Goal: Task Accomplishment & Management: Manage account settings

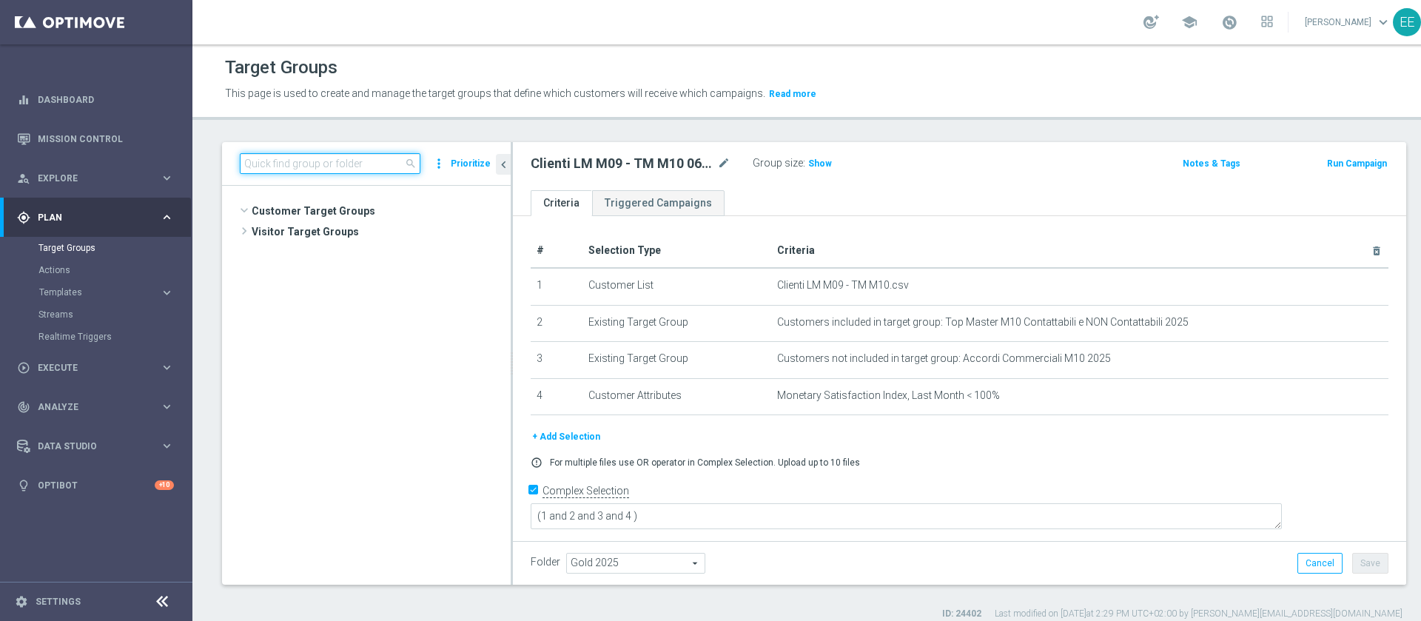
click at [346, 172] on input at bounding box center [330, 163] width 181 height 21
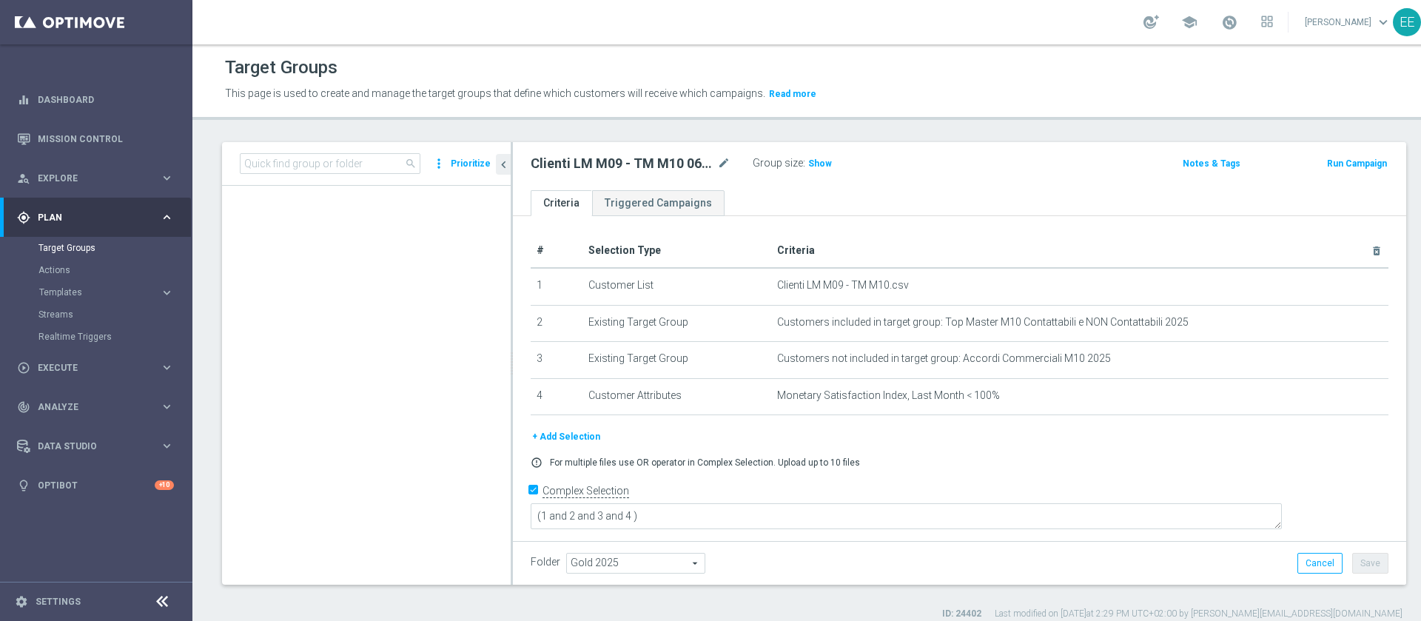
click at [1223, 32] on link at bounding box center [1229, 23] width 19 height 24
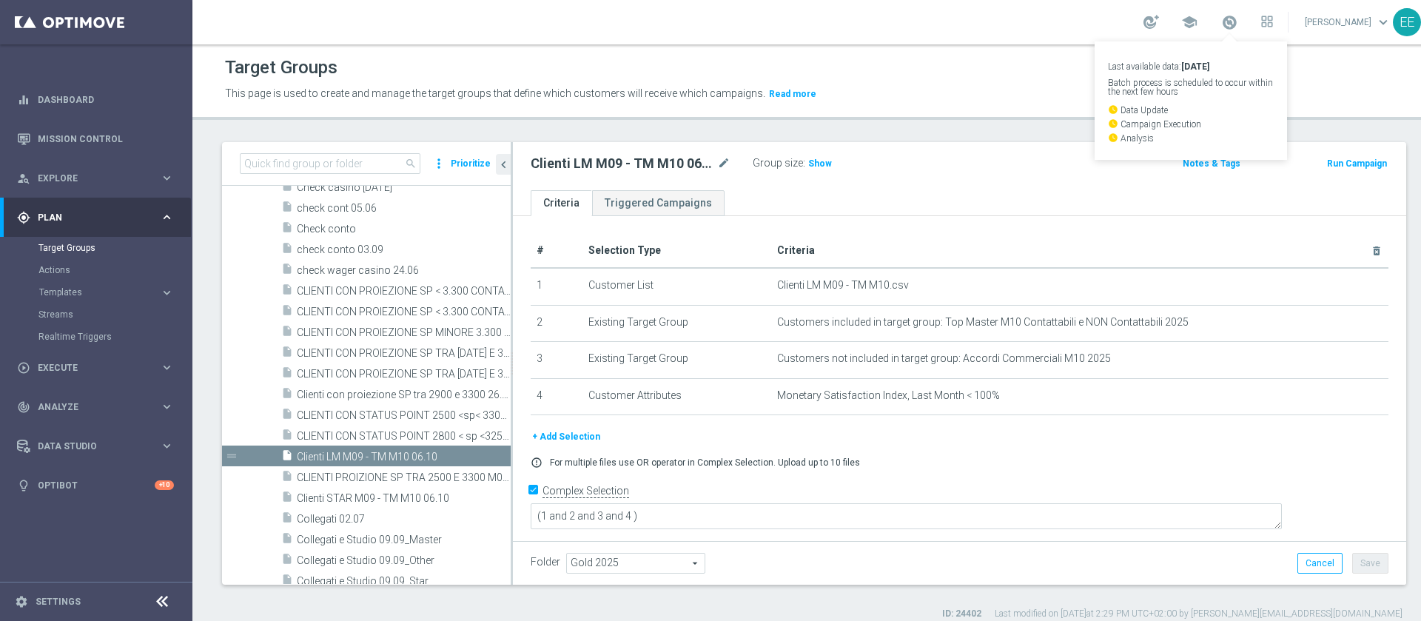
click at [1223, 32] on link "Last available data: 3 Oct 2025 Batch process is scheduled to occur within the …" at bounding box center [1229, 23] width 19 height 24
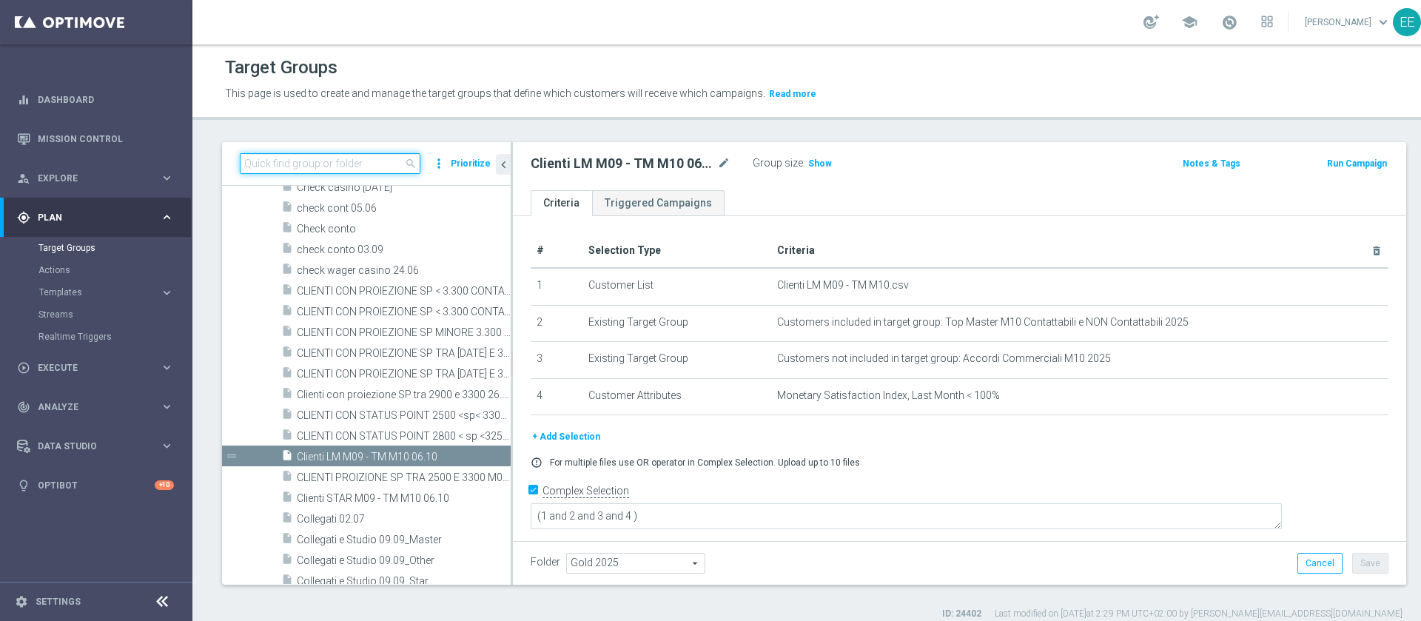
click at [372, 154] on input at bounding box center [330, 163] width 181 height 21
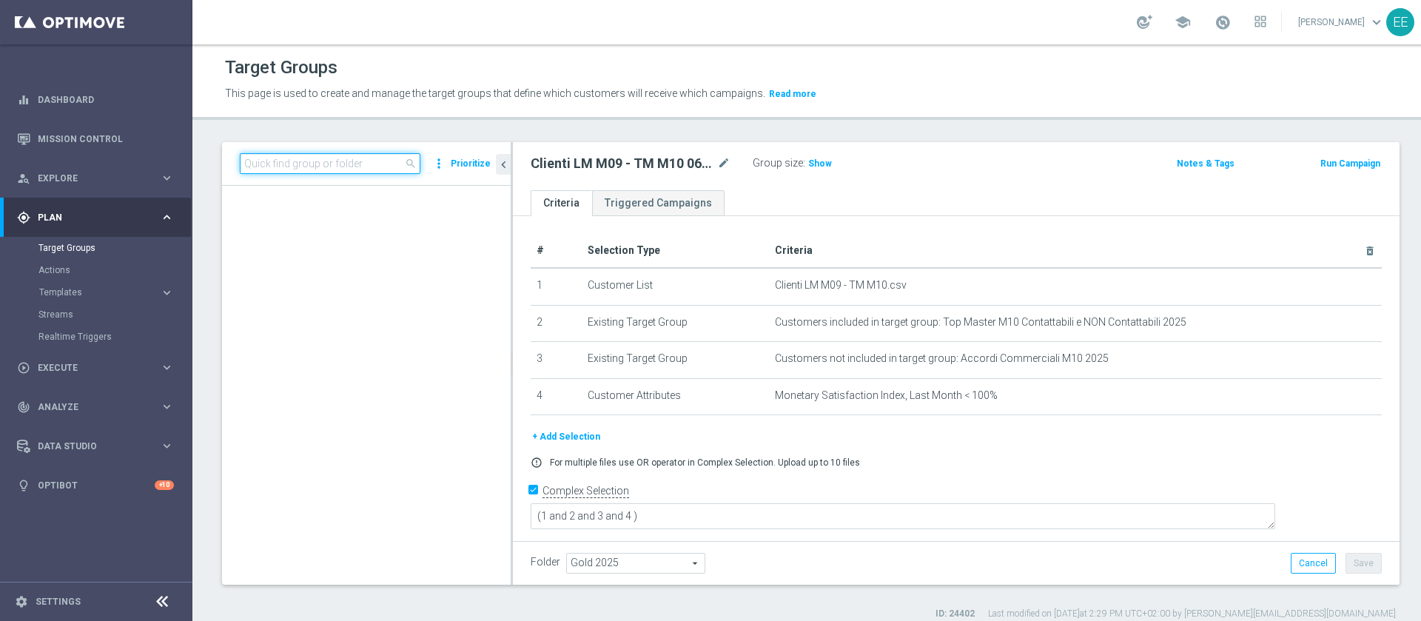
scroll to position [3191, 0]
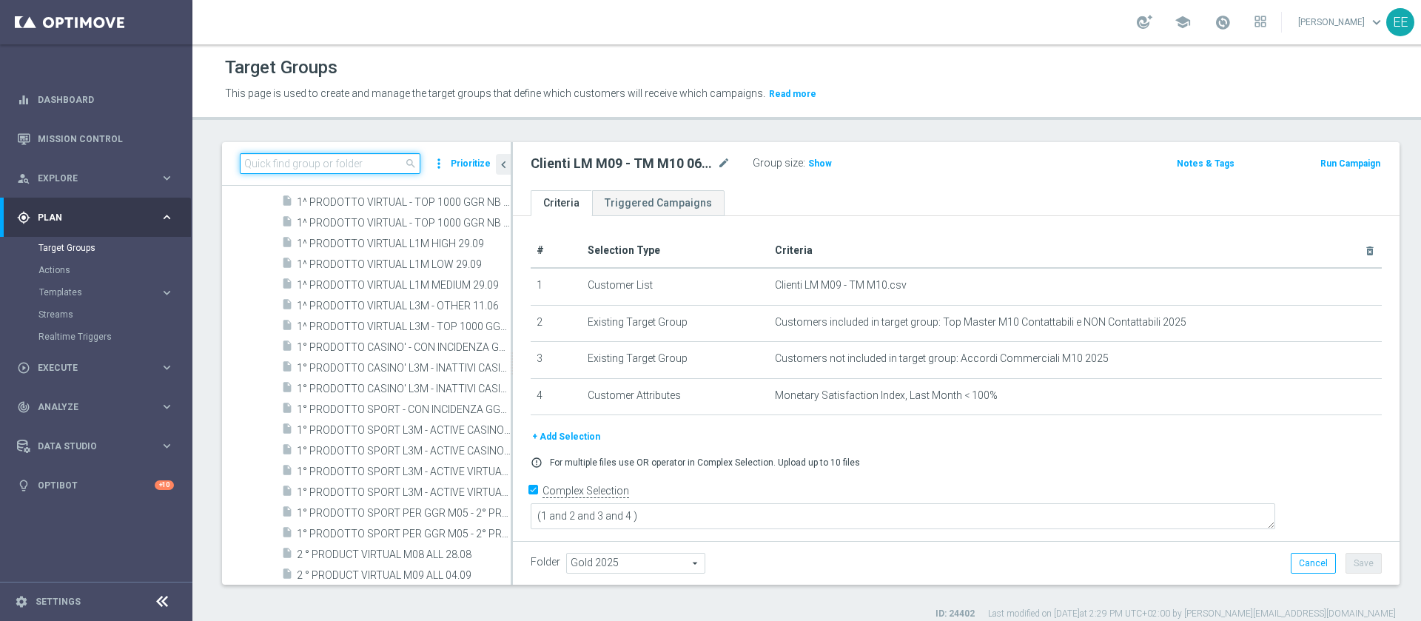
click at [354, 164] on input at bounding box center [330, 163] width 181 height 21
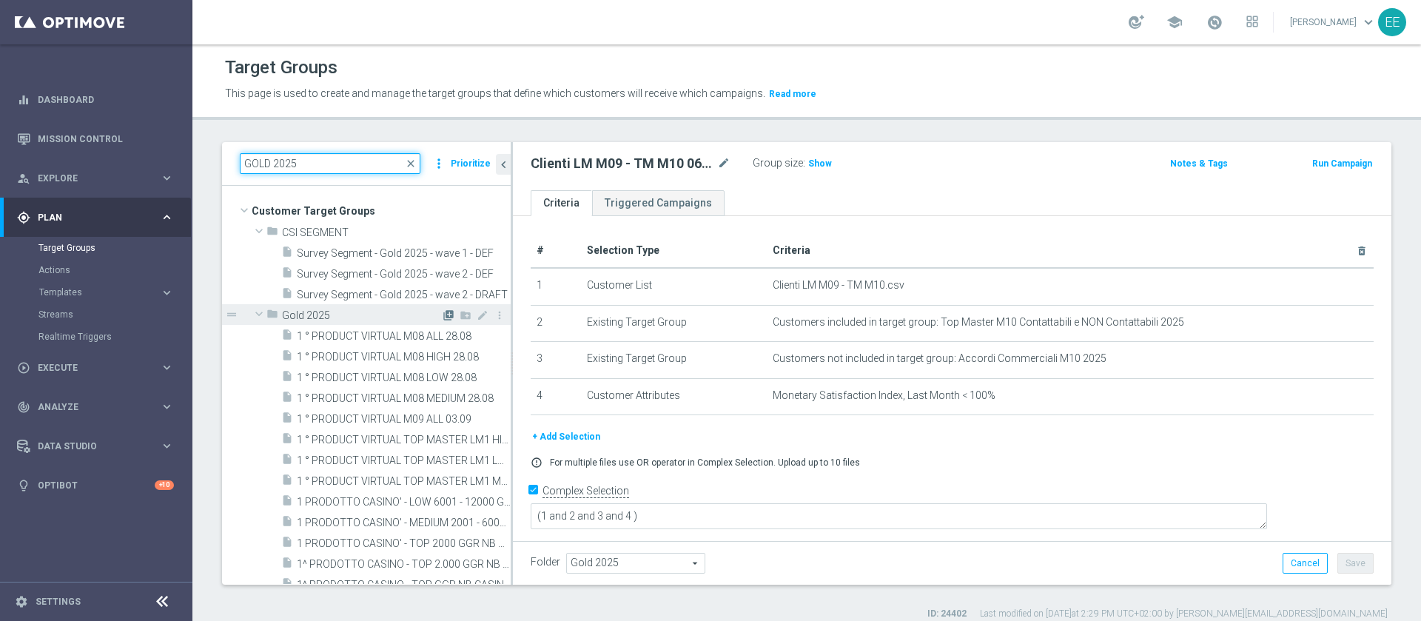
type input "GOLD 2025"
click at [443, 310] on icon "library_add" at bounding box center [449, 315] width 12 height 12
checkbox input "false"
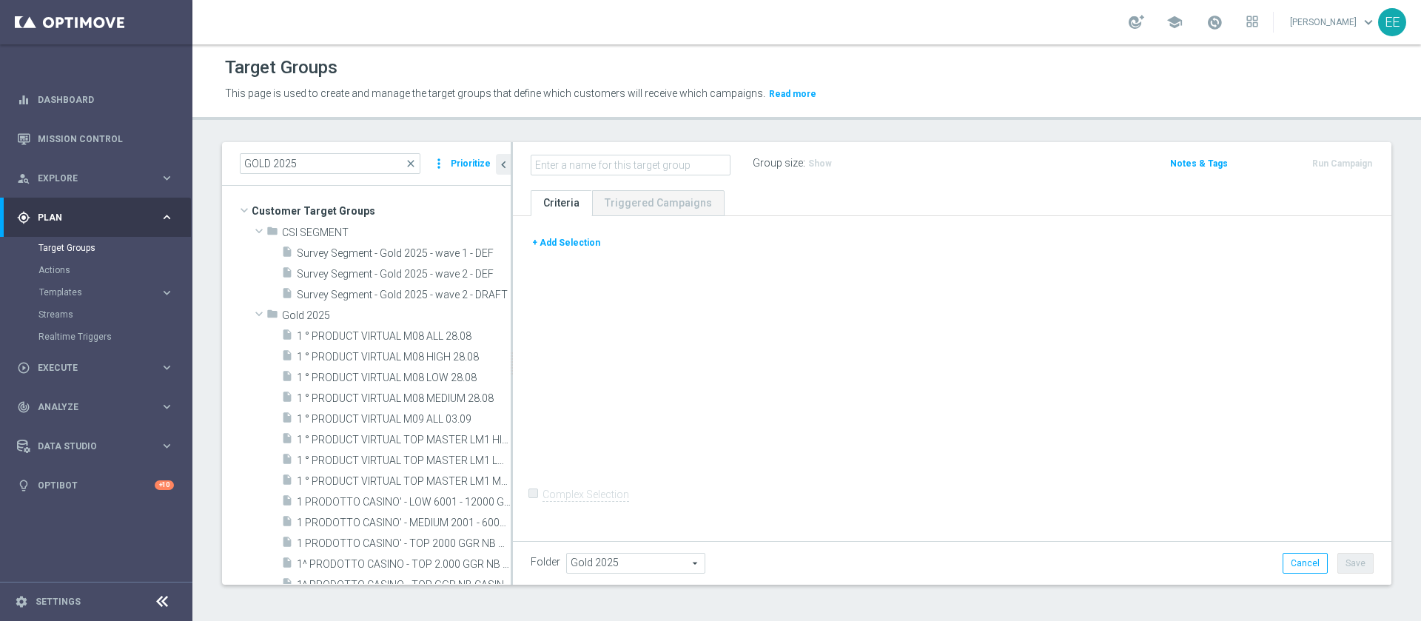
click at [685, 162] on input "text" at bounding box center [631, 165] width 200 height 21
type input "TARGET A LM M09 - TM M10 DA ESCLUDERE 06.10"
click at [577, 244] on button "+ Add Selection" at bounding box center [566, 243] width 71 height 16
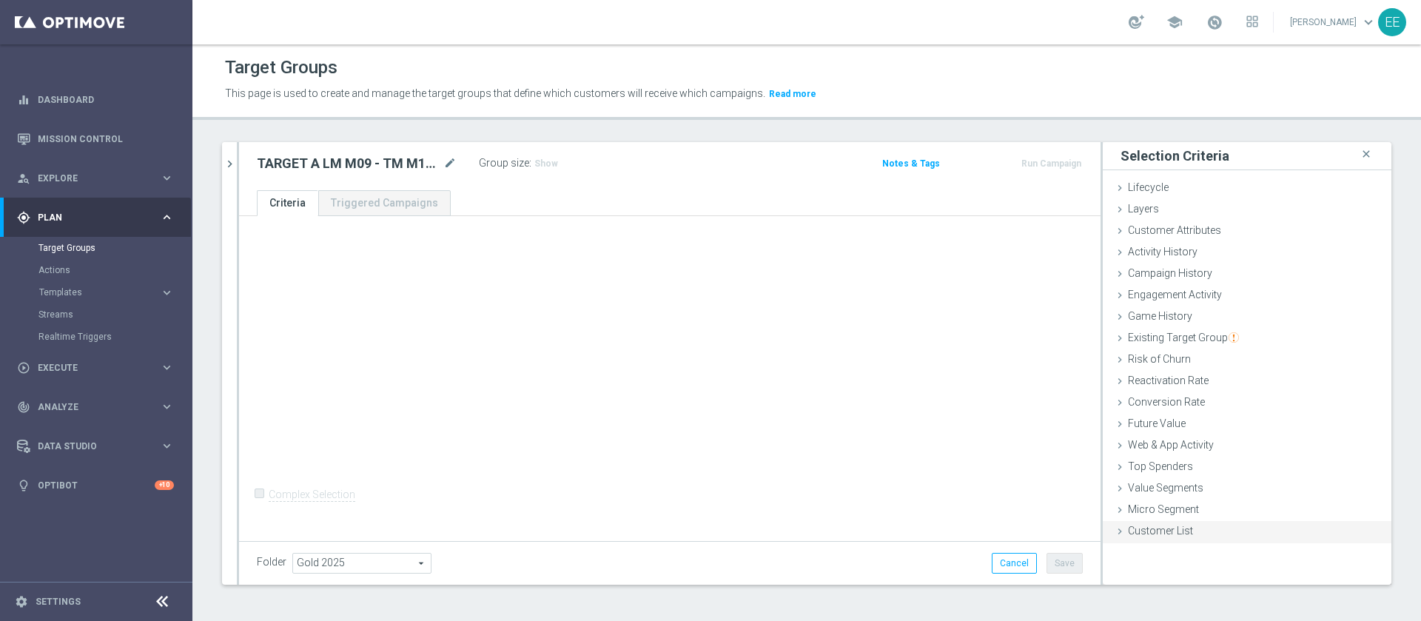
click at [1192, 529] on div "Customer List done" at bounding box center [1247, 532] width 289 height 22
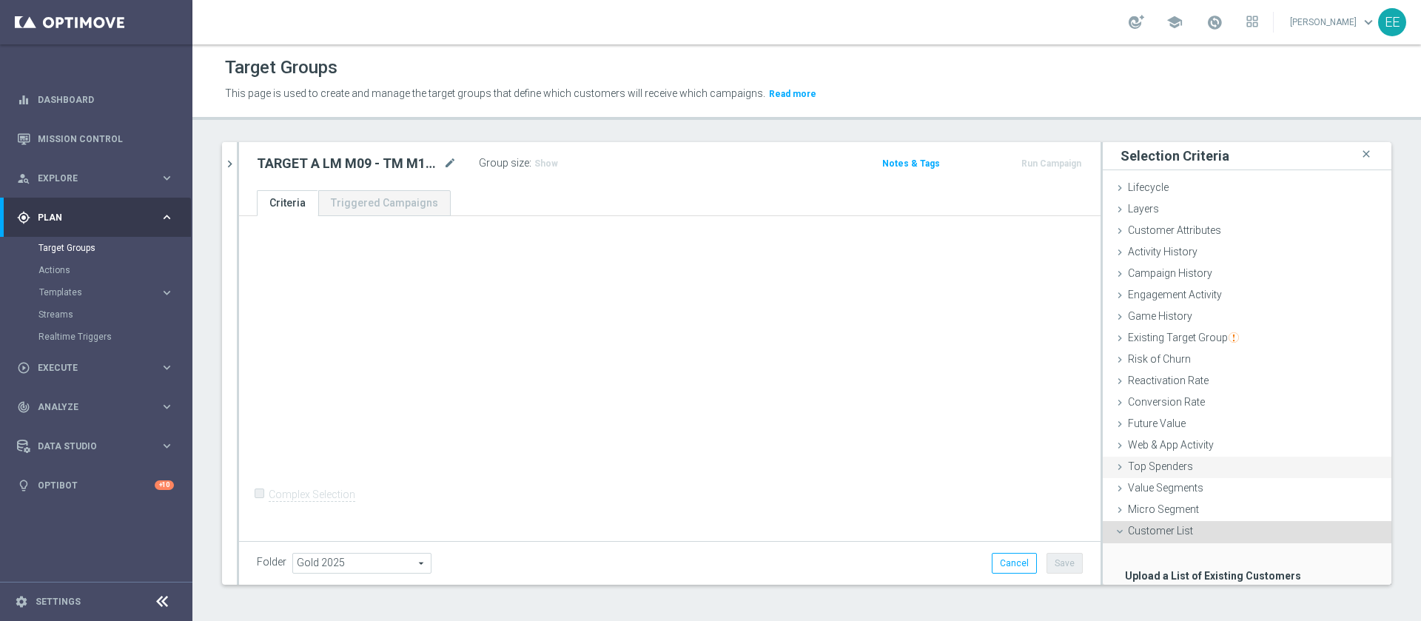
scroll to position [91, 0]
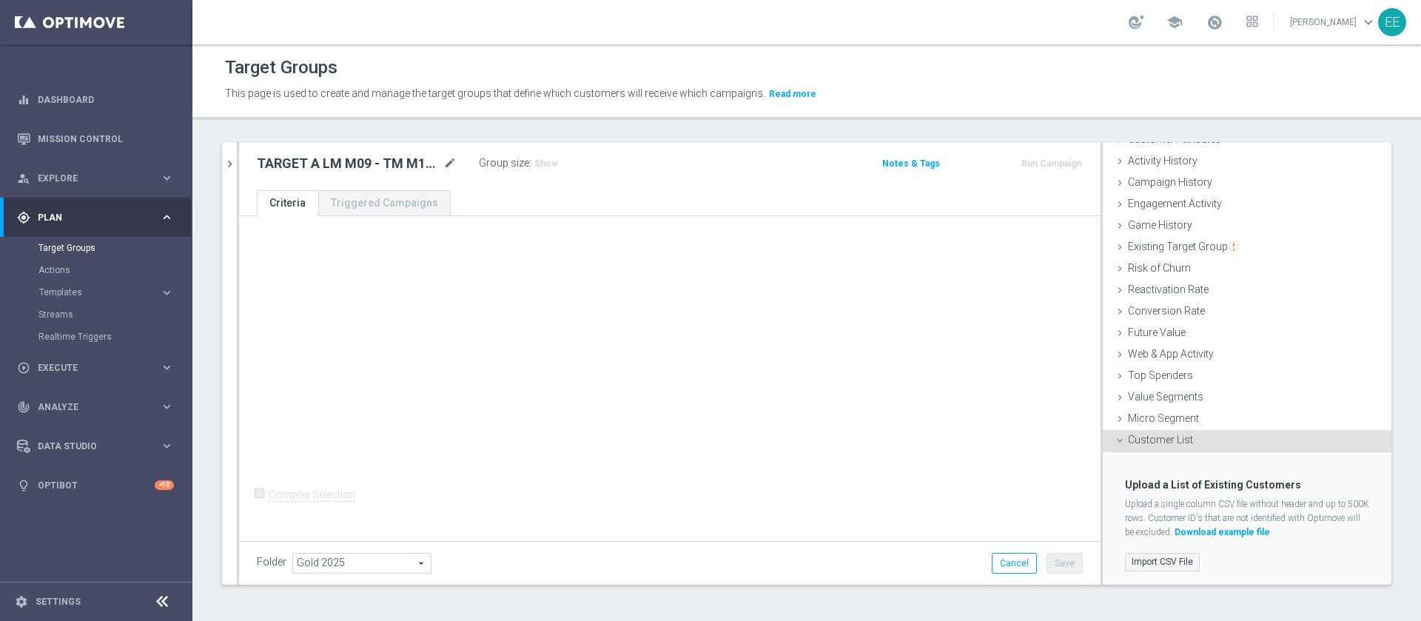
click at [1149, 561] on label "Import CSV File" at bounding box center [1162, 562] width 75 height 19
click at [0, 0] on input "Import CSV File" at bounding box center [0, 0] width 0 height 0
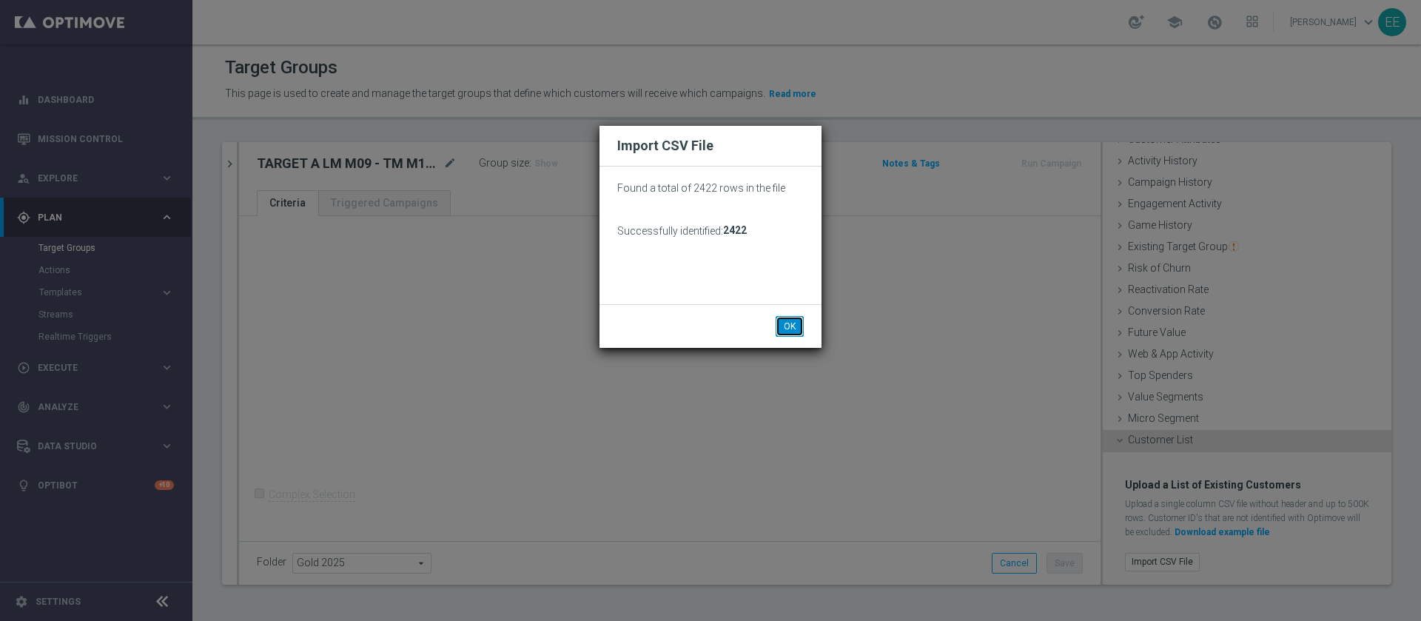
click at [779, 332] on button "OK" at bounding box center [790, 326] width 28 height 21
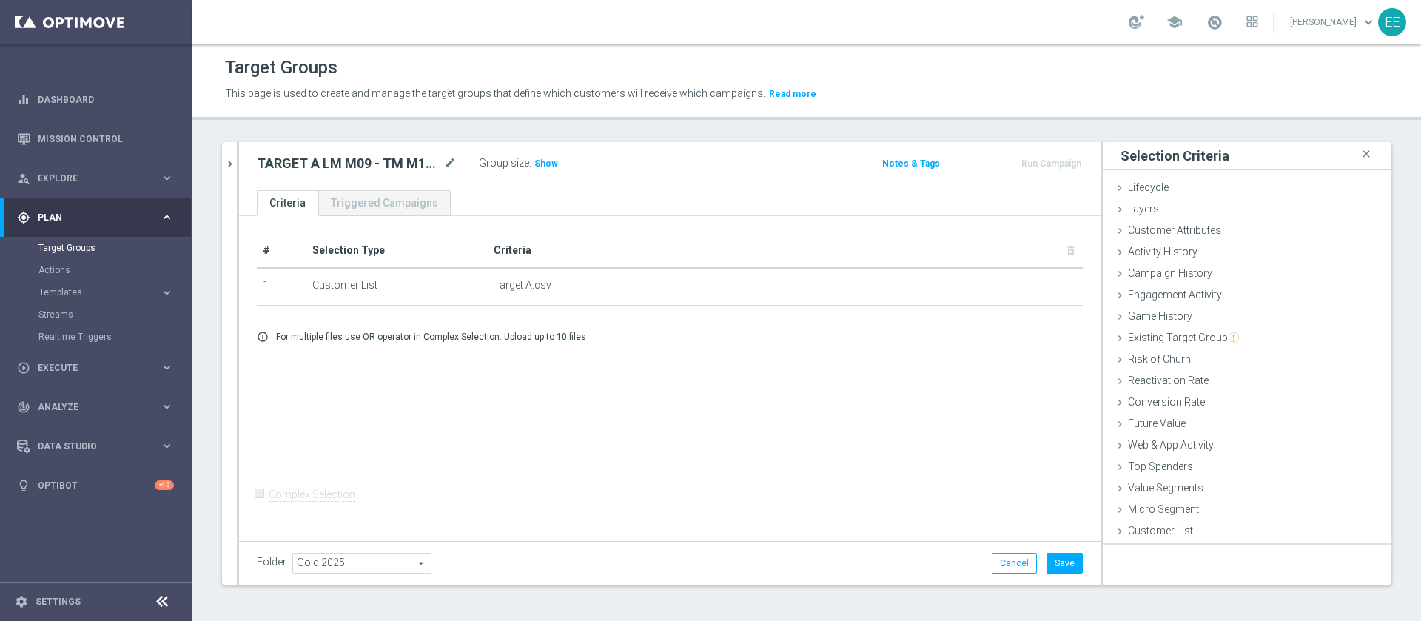
scroll to position [0, 0]
click at [1050, 557] on button "Save" at bounding box center [1065, 563] width 36 height 21
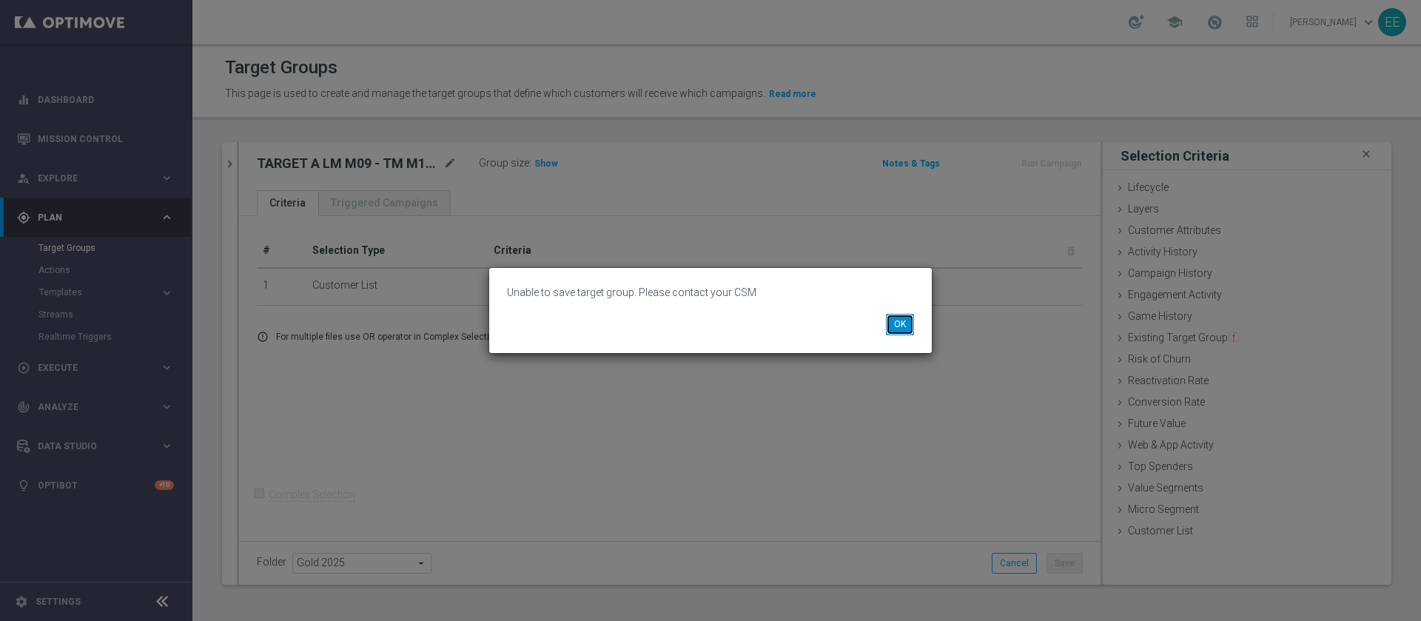
click at [907, 320] on button "OK" at bounding box center [900, 324] width 28 height 21
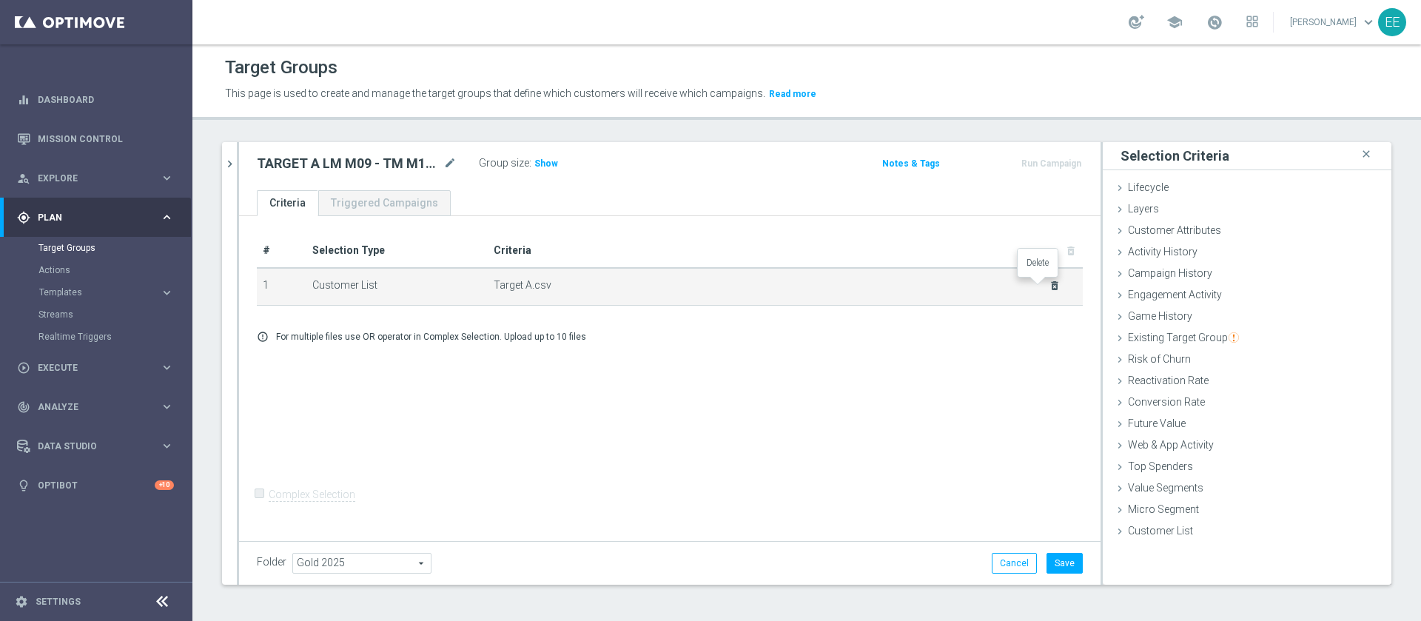
click at [1049, 286] on icon "delete_forever" at bounding box center [1055, 286] width 12 height 12
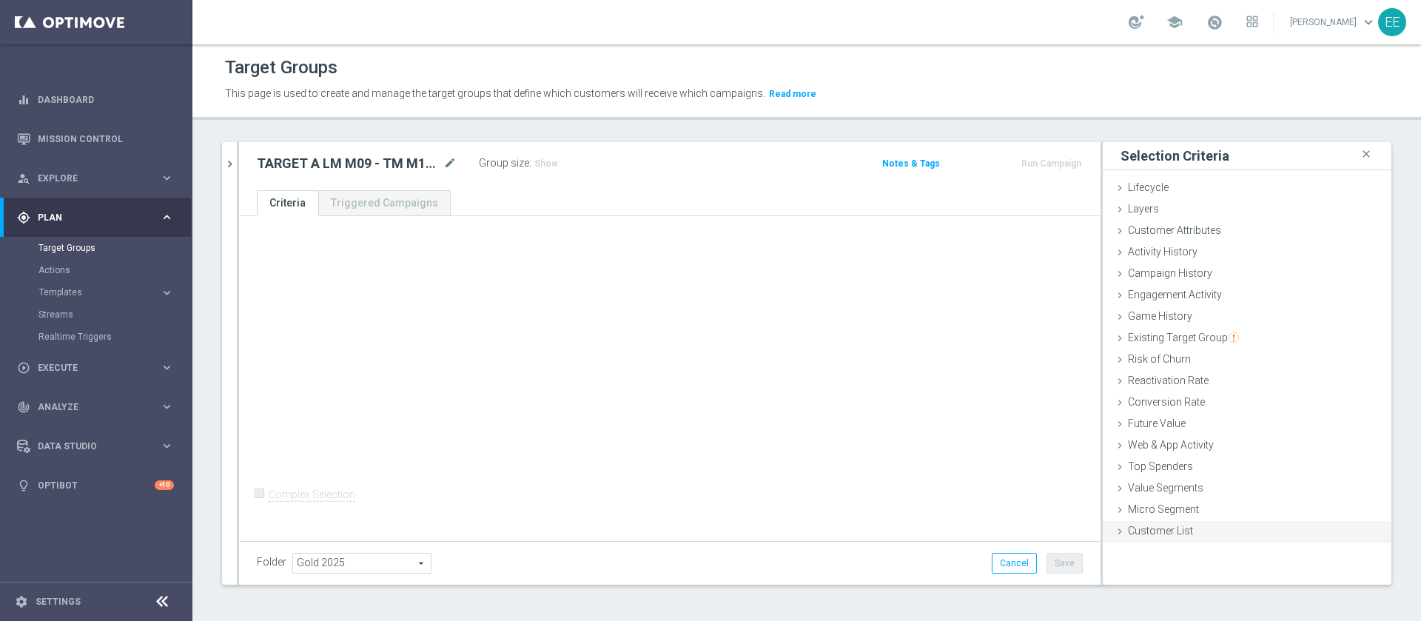
click at [1180, 535] on div "Customer List done selection saved" at bounding box center [1247, 532] width 289 height 22
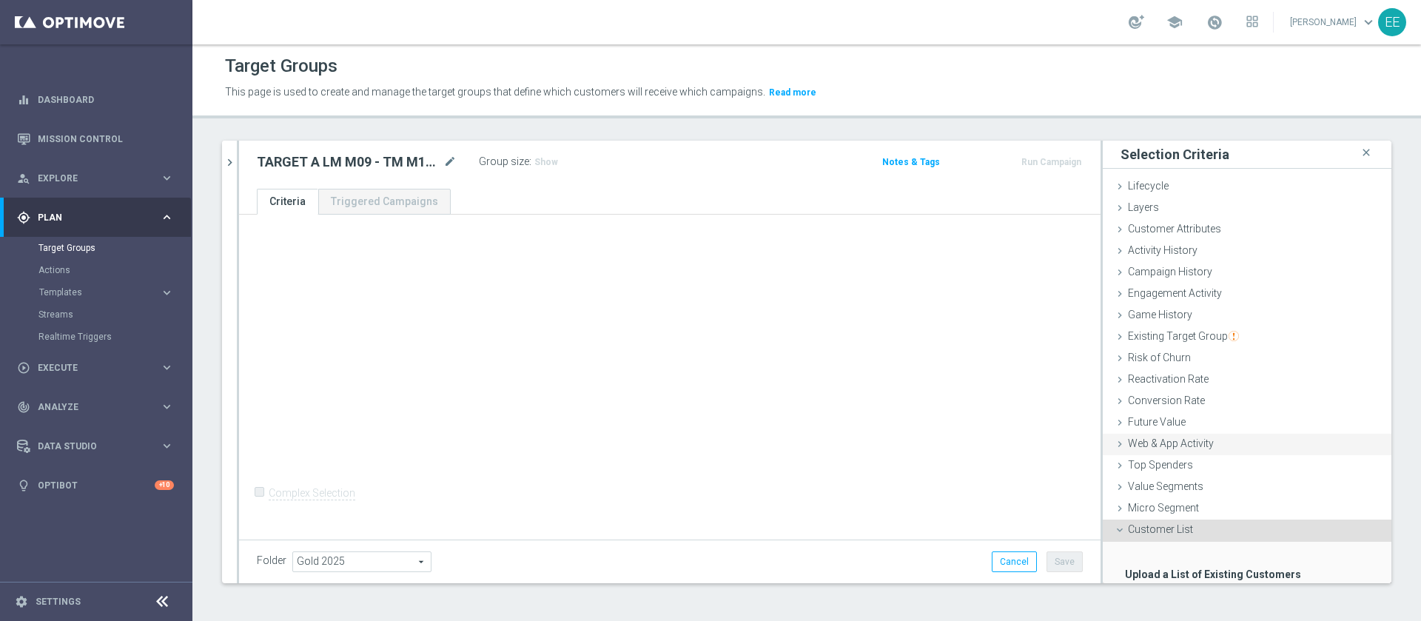
scroll to position [91, 0]
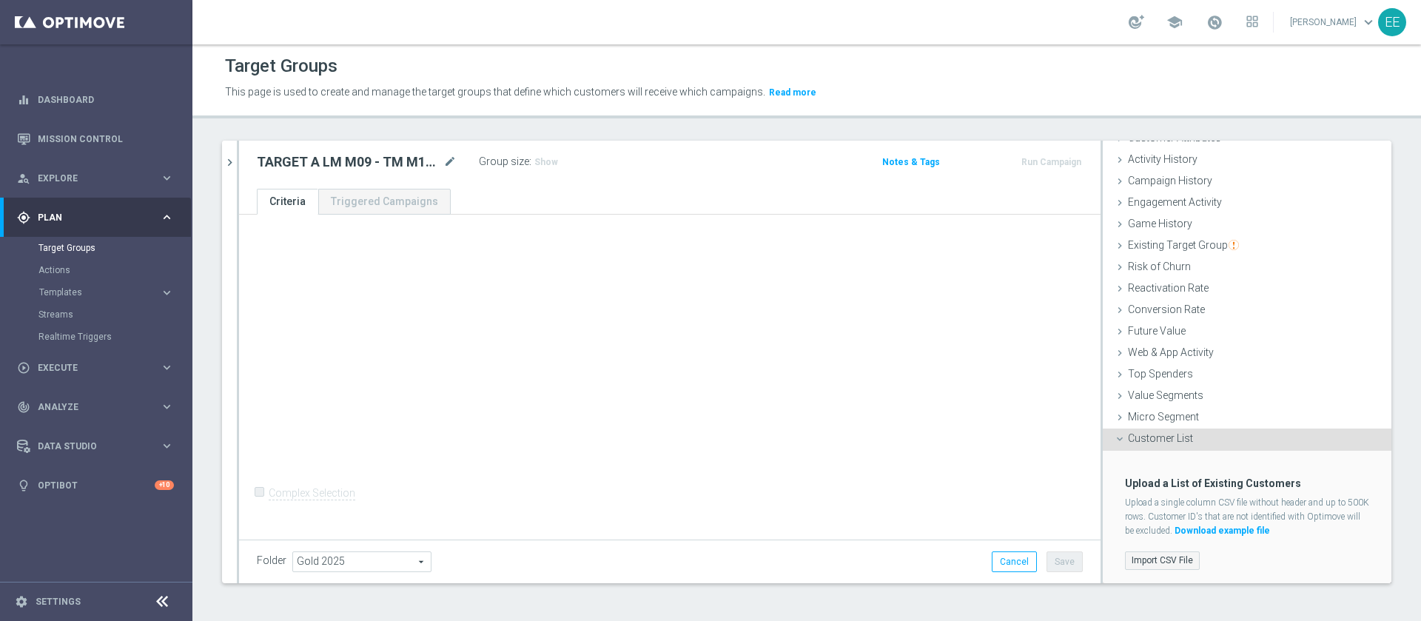
click at [1125, 552] on label "Import CSV File" at bounding box center [1162, 560] width 75 height 19
click at [0, 0] on input "Import CSV File" at bounding box center [0, 0] width 0 height 0
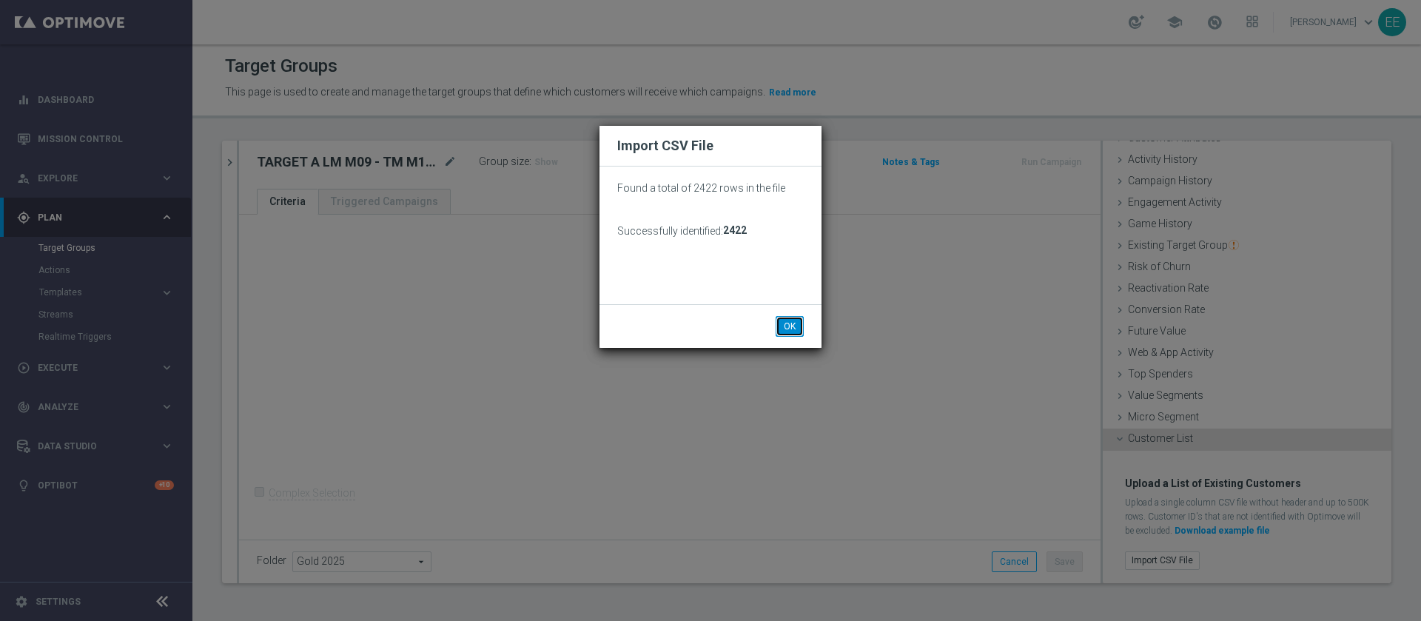
click at [792, 330] on button "OK" at bounding box center [790, 326] width 28 height 21
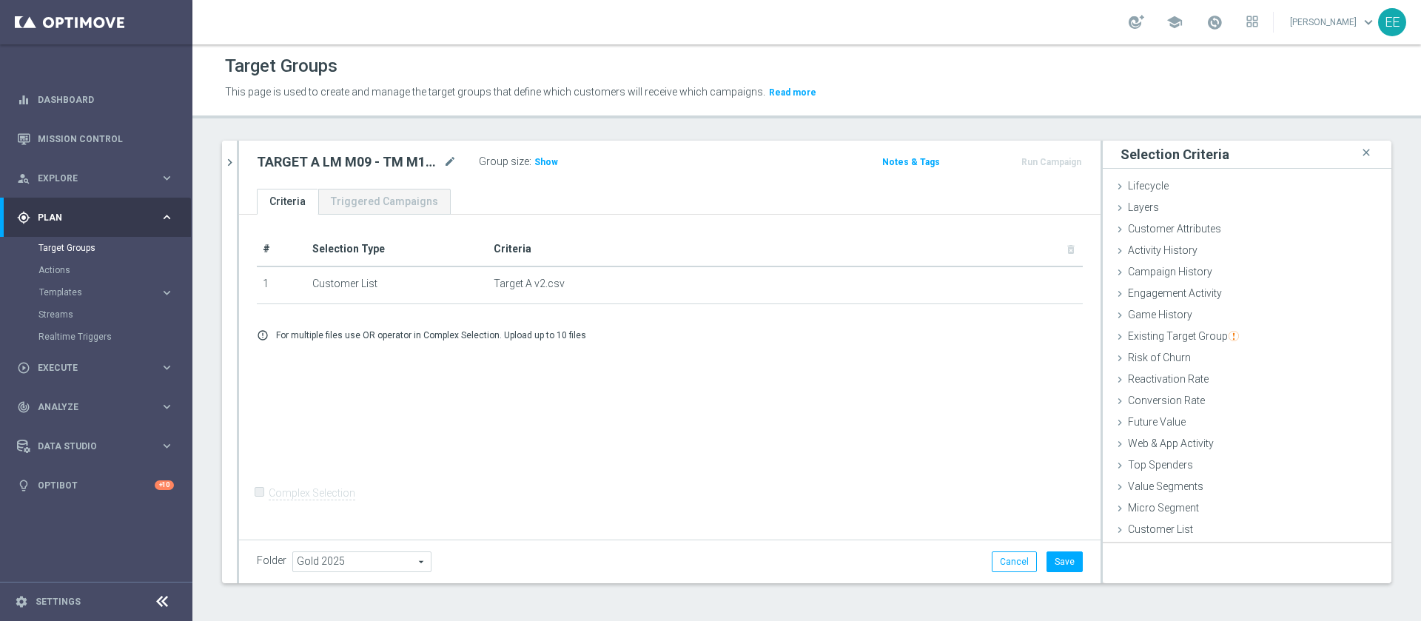
scroll to position [0, 0]
click at [545, 158] on span "Show" at bounding box center [546, 162] width 24 height 10
click at [1047, 553] on button "Save" at bounding box center [1065, 561] width 36 height 21
click at [354, 164] on h2 "TARGET A LM M09 - TM M10 DA ESCLUDERE 06.10" at bounding box center [349, 162] width 184 height 18
click at [460, 154] on div "TARGET A LM M09 - TM M10 DA ESCLUDERE 06.10 mode_edit" at bounding box center [368, 162] width 222 height 21
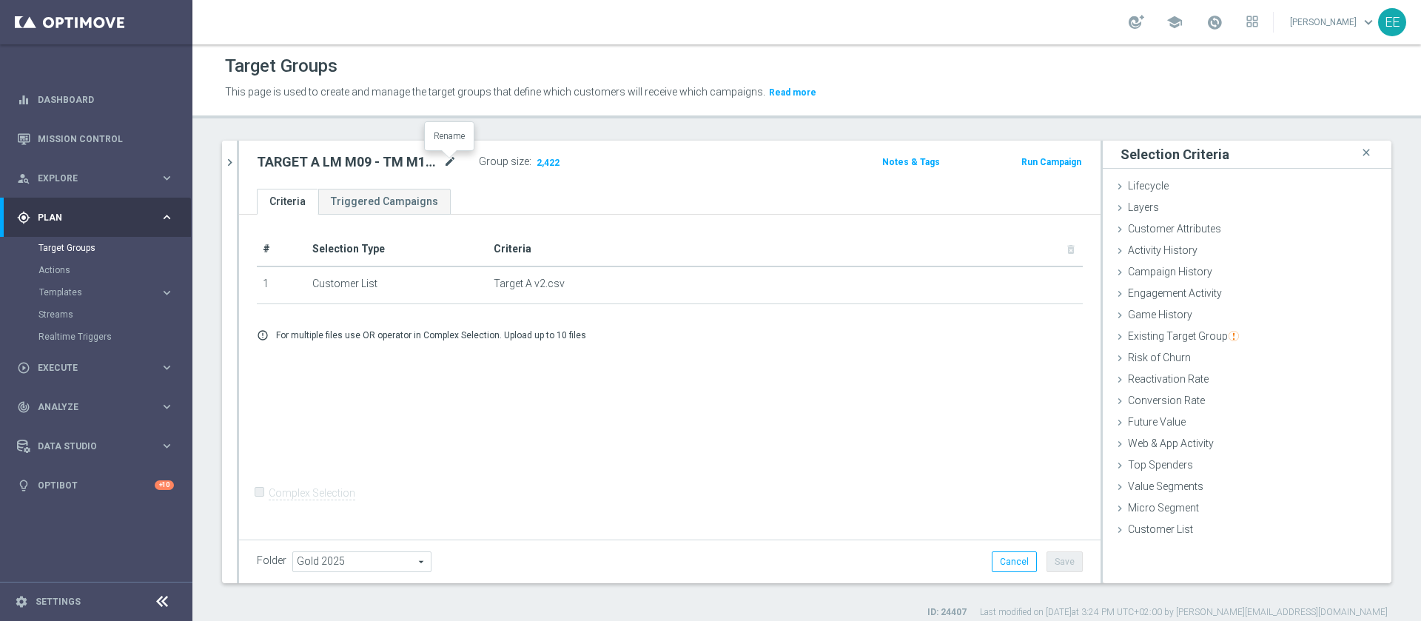
click at [452, 158] on icon "mode_edit" at bounding box center [449, 162] width 13 height 18
click at [452, 158] on input "TARGET A LM M09 - TM M10 DA ESCLUDERE 06.10" at bounding box center [357, 163] width 200 height 21
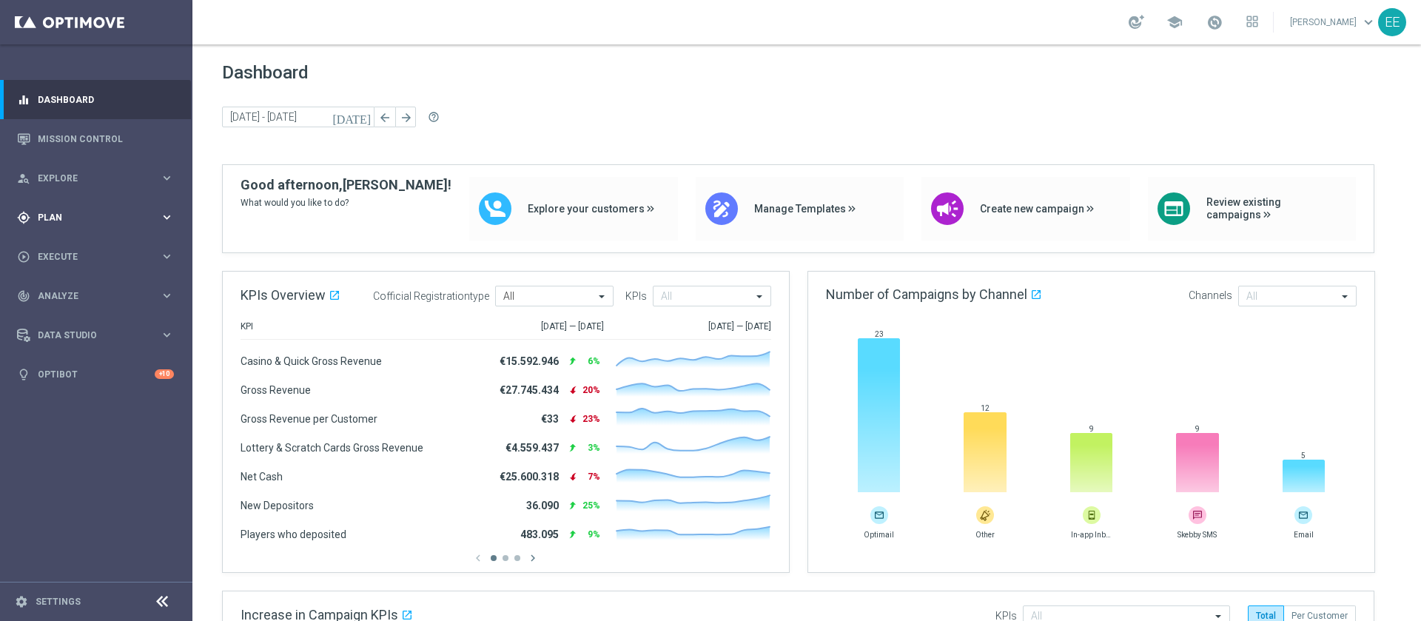
click at [67, 229] on div "gps_fixed Plan keyboard_arrow_right" at bounding box center [95, 217] width 191 height 39
click at [84, 248] on link "Target Groups" at bounding box center [95, 248] width 115 height 12
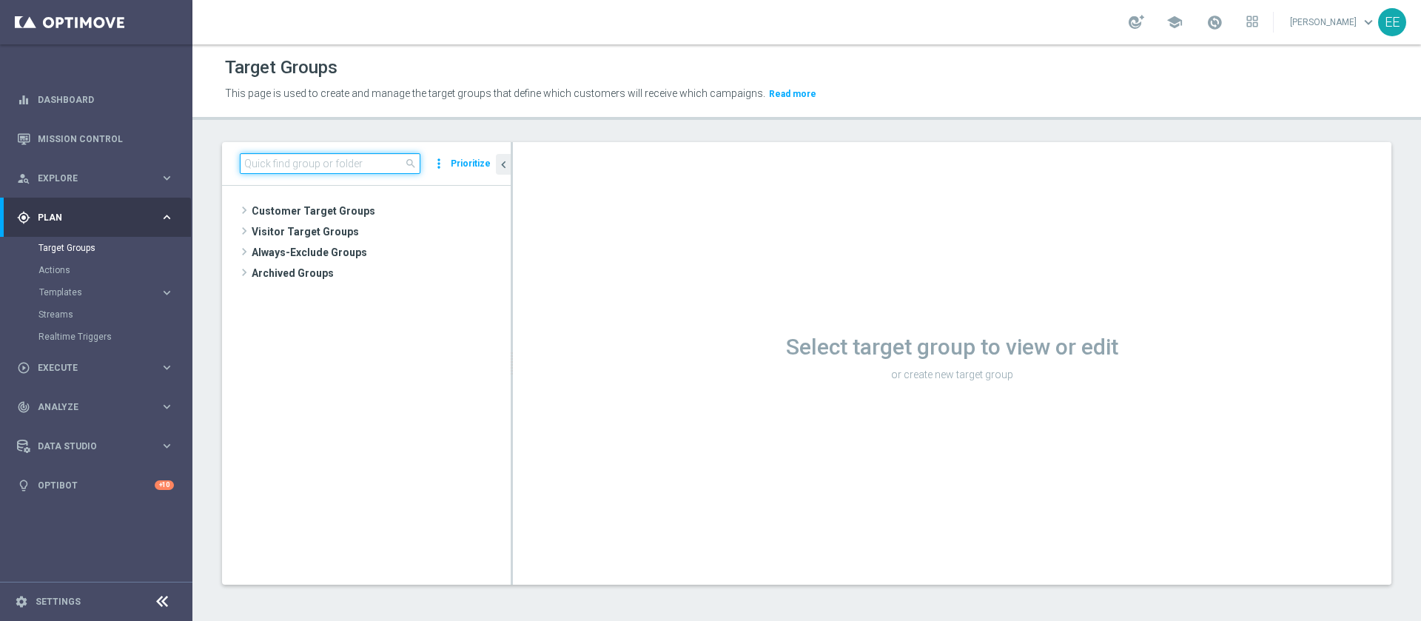
click at [329, 159] on input at bounding box center [330, 163] width 181 height 21
click at [353, 164] on input at bounding box center [330, 163] width 181 height 21
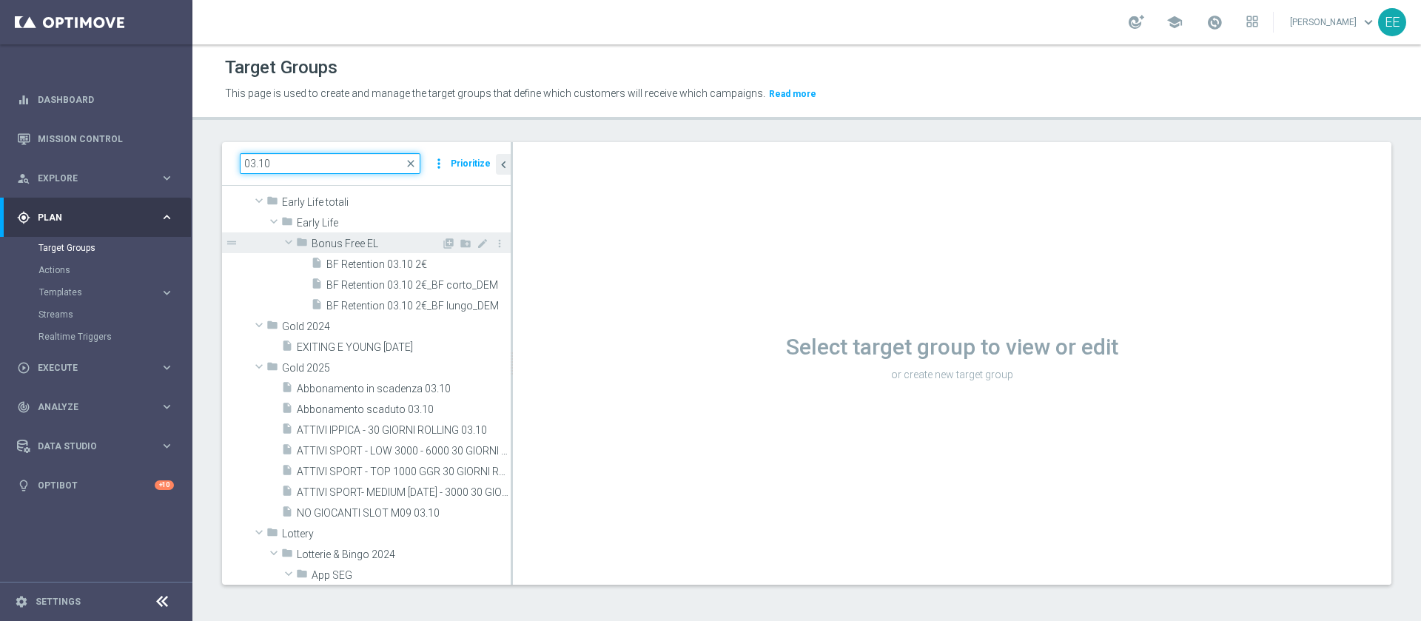
scroll to position [155, 0]
type input "03.10"
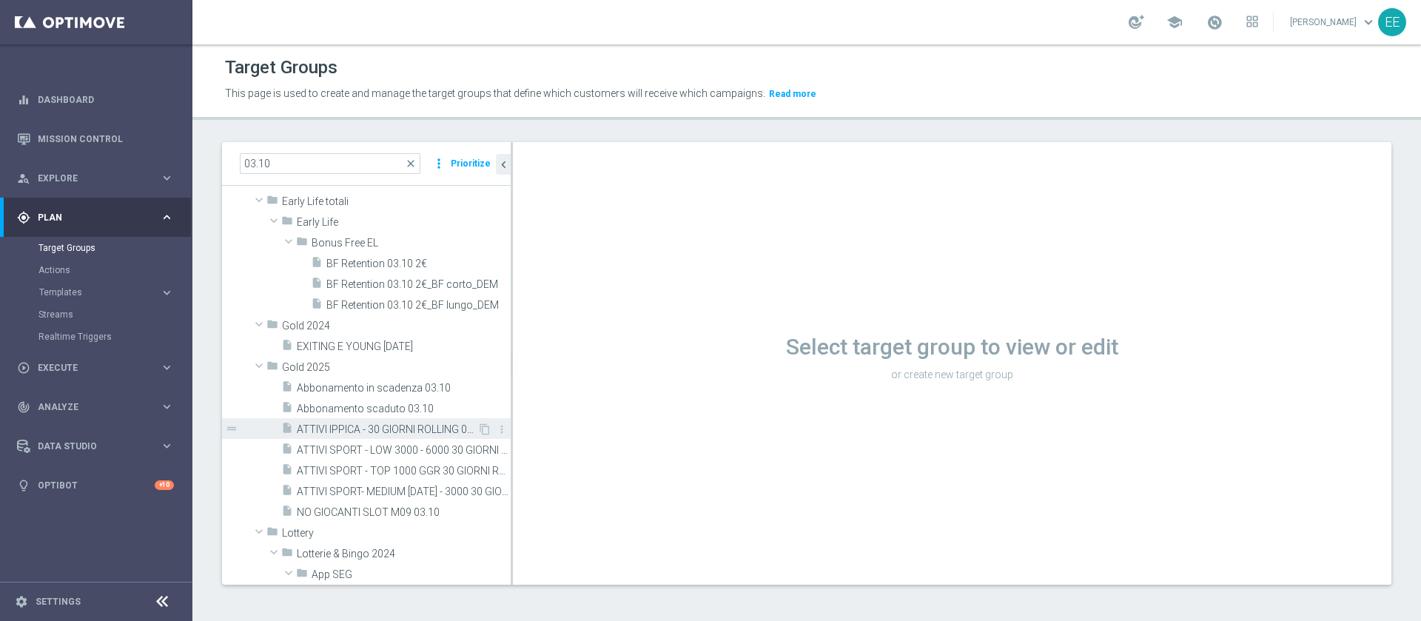
click at [389, 431] on span "ATTIVI IPPICA - 30 GIORNI ROLLING 03.10" at bounding box center [387, 429] width 181 height 13
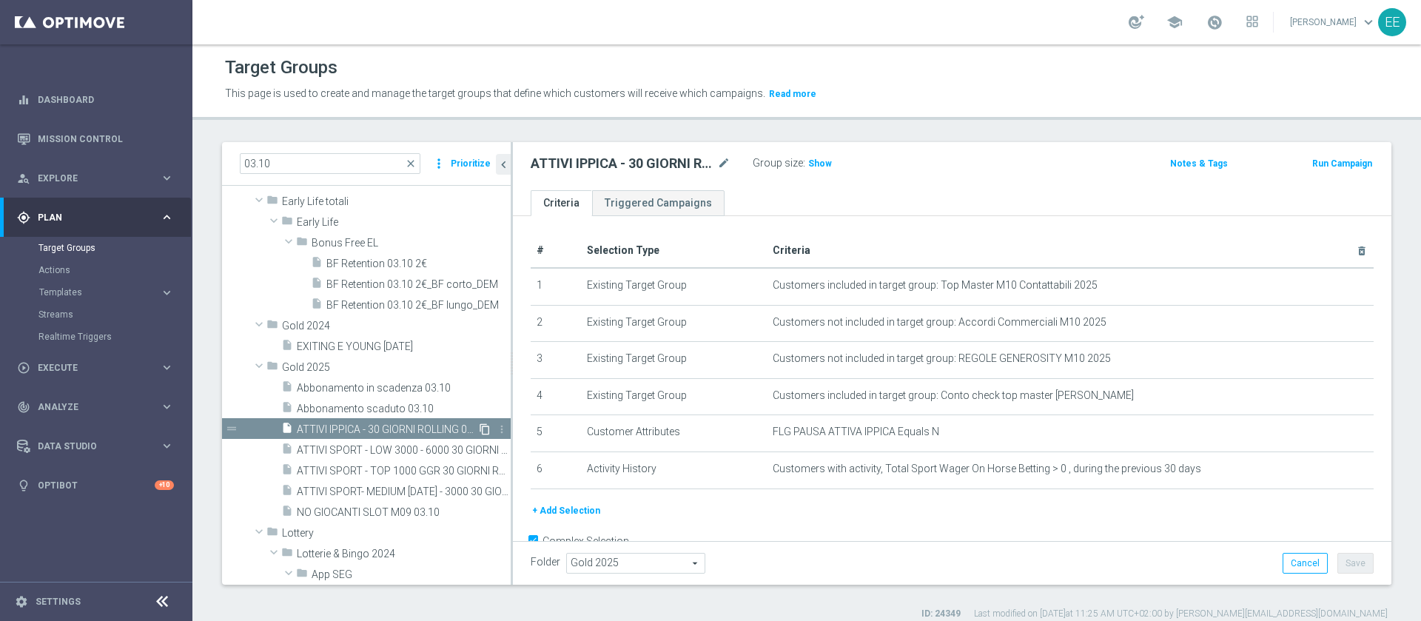
click at [479, 430] on icon "content_copy" at bounding box center [485, 429] width 12 height 12
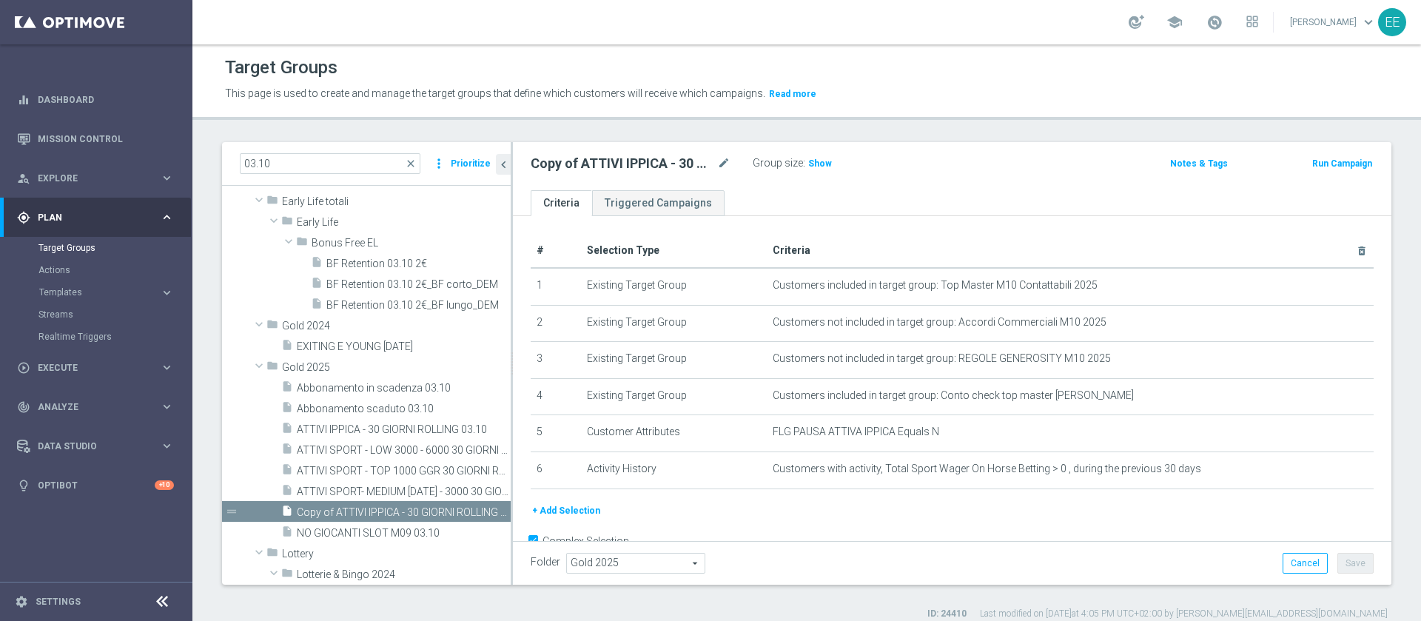
scroll to position [224, 0]
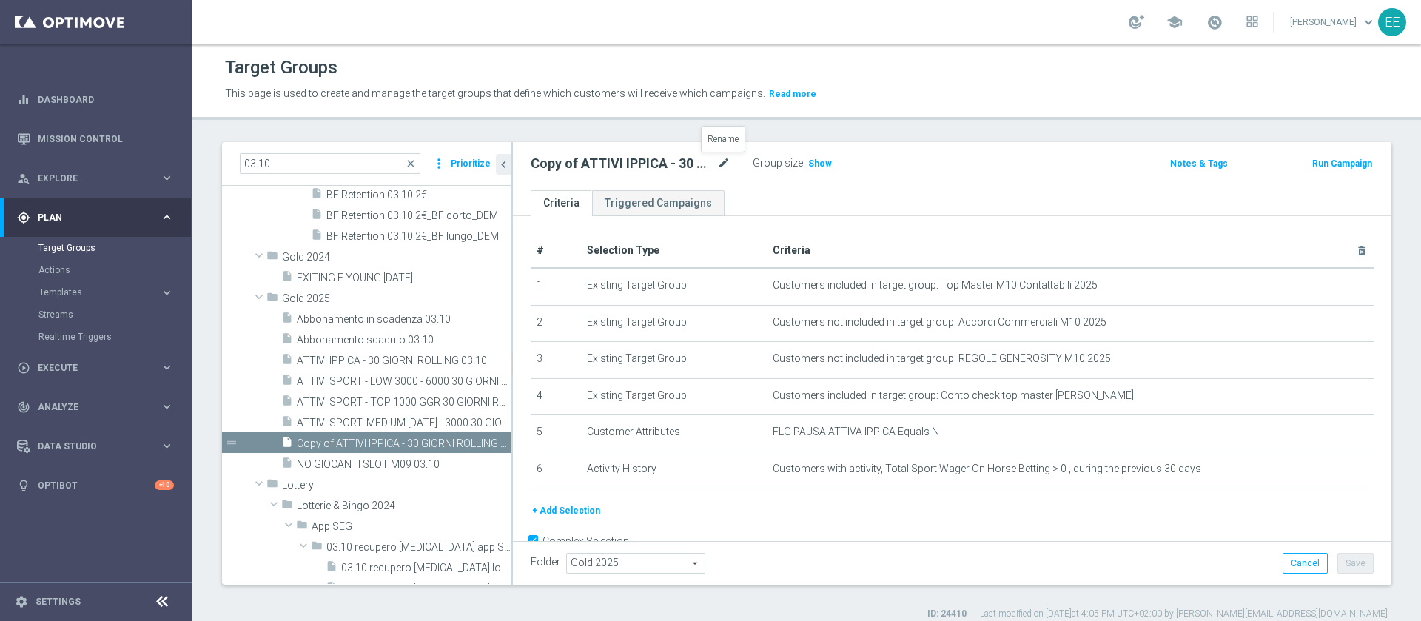
click at [722, 161] on icon "mode_edit" at bounding box center [723, 164] width 13 height 18
type input "ACTIVE CASINO' - ESCLUSO TEST CON GGR>500 30GG ROLLING 06.10"
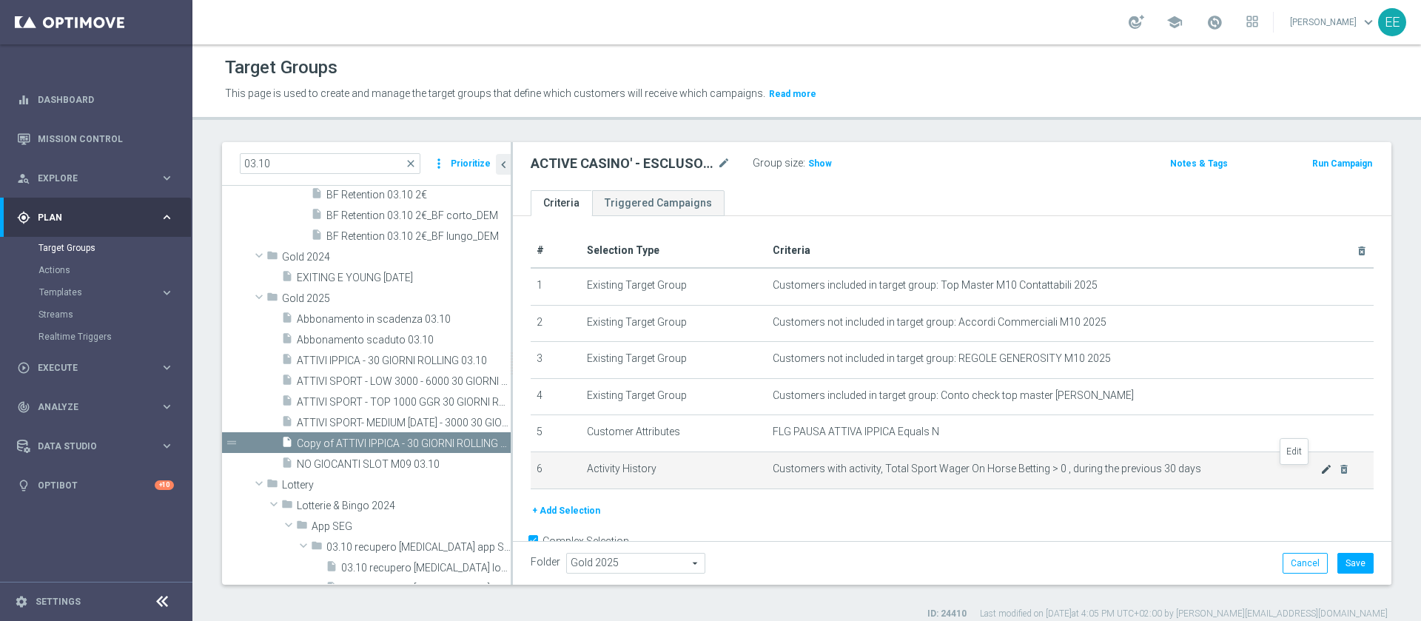
click at [1320, 474] on icon "mode_edit" at bounding box center [1326, 469] width 12 height 12
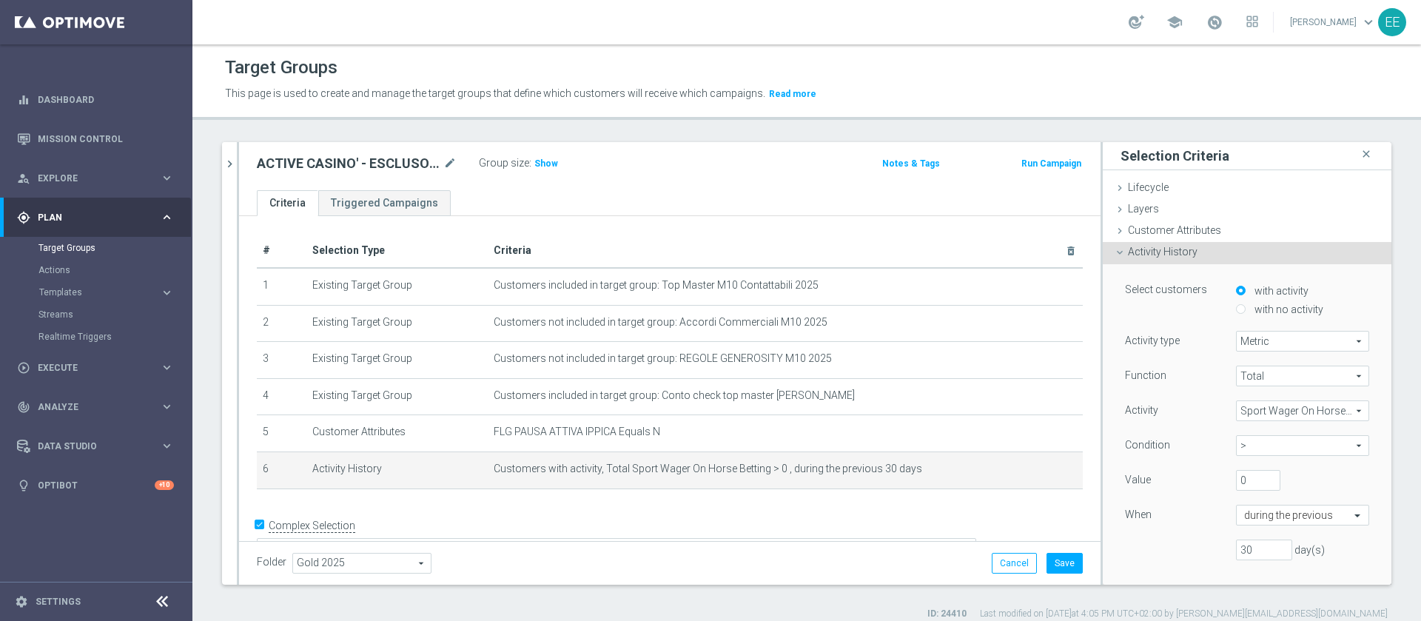
click at [1261, 412] on span "Sport Wager On Horse Betting" at bounding box center [1303, 410] width 132 height 19
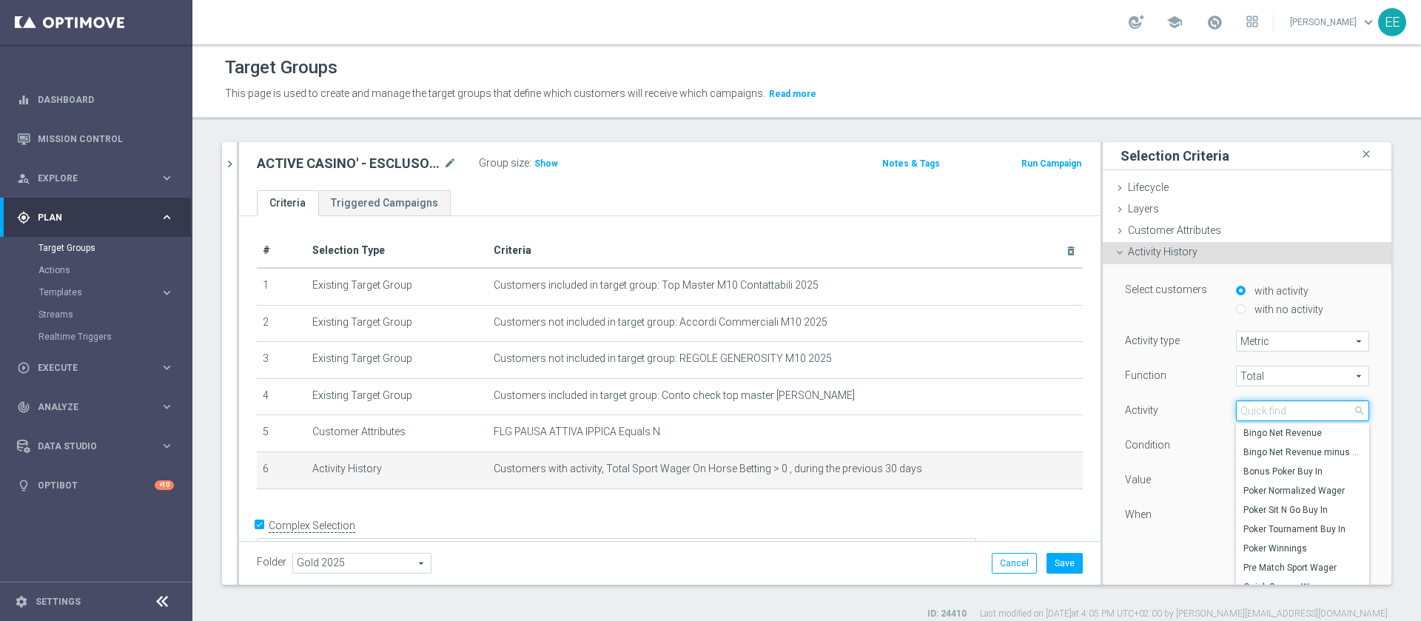
click at [1261, 412] on input "search" at bounding box center [1302, 410] width 133 height 21
type input "casin"
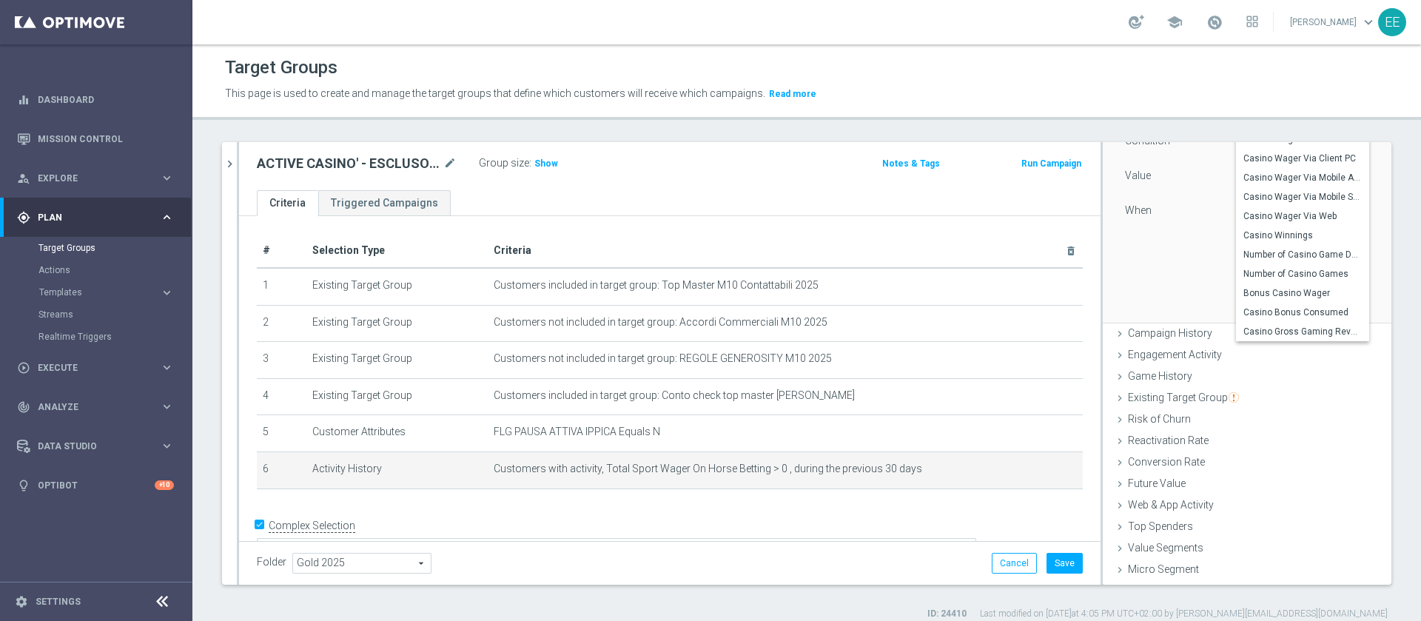
scroll to position [306, 0]
click at [1278, 326] on span "Casino Gross Gaming Revenue" at bounding box center [1302, 330] width 118 height 12
type input "Casino Gross Gaming Revenue"
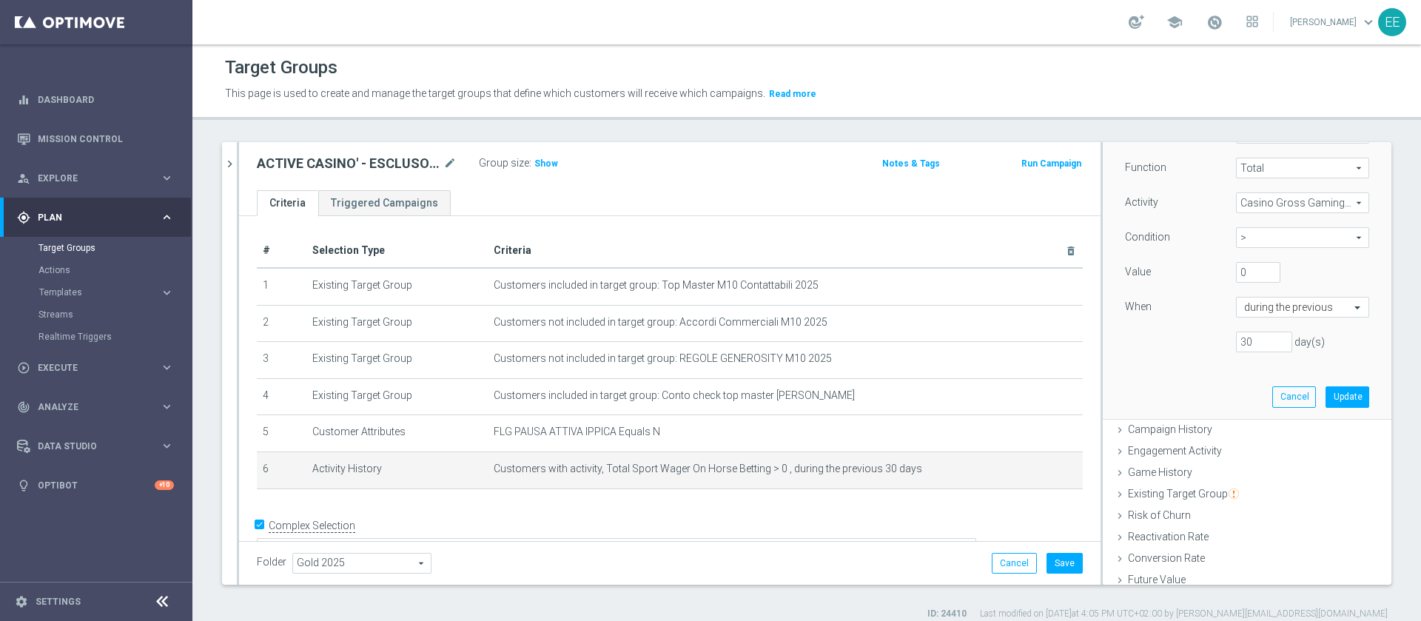
scroll to position [202, 0]
click at [1236, 275] on input "0" at bounding box center [1258, 278] width 44 height 21
type input "500"
click at [1326, 396] on button "Update" at bounding box center [1348, 402] width 44 height 21
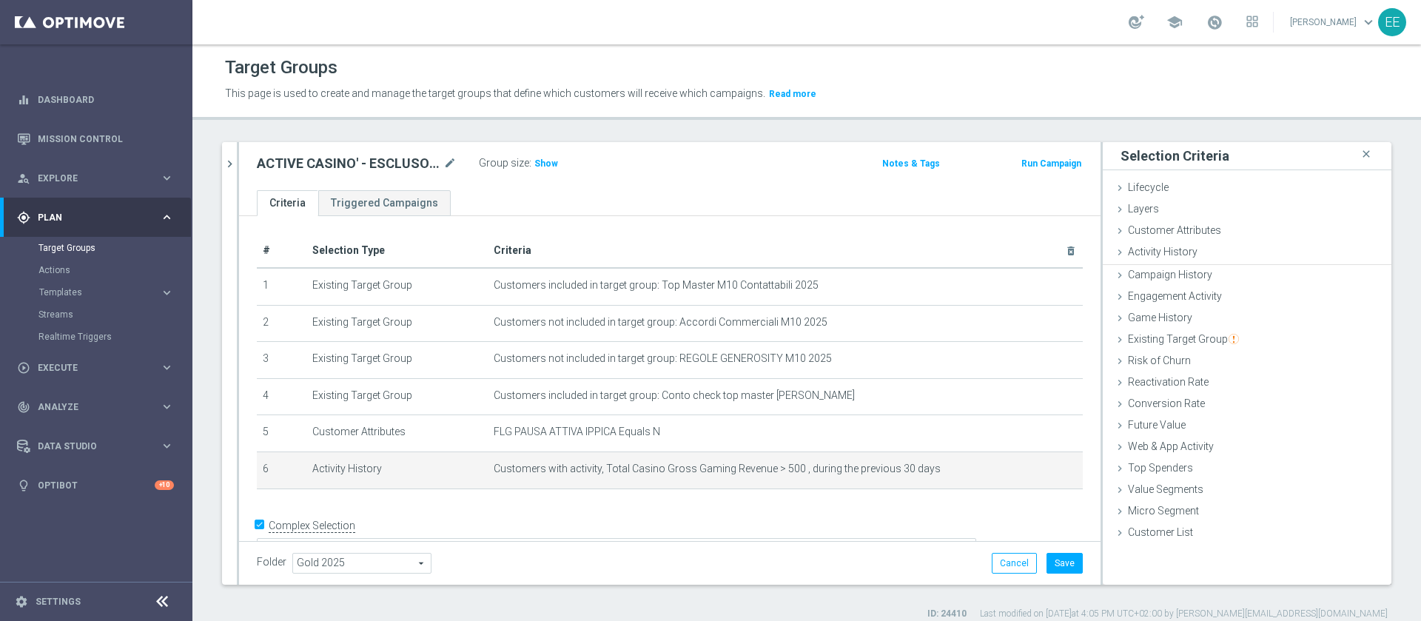
scroll to position [0, 0]
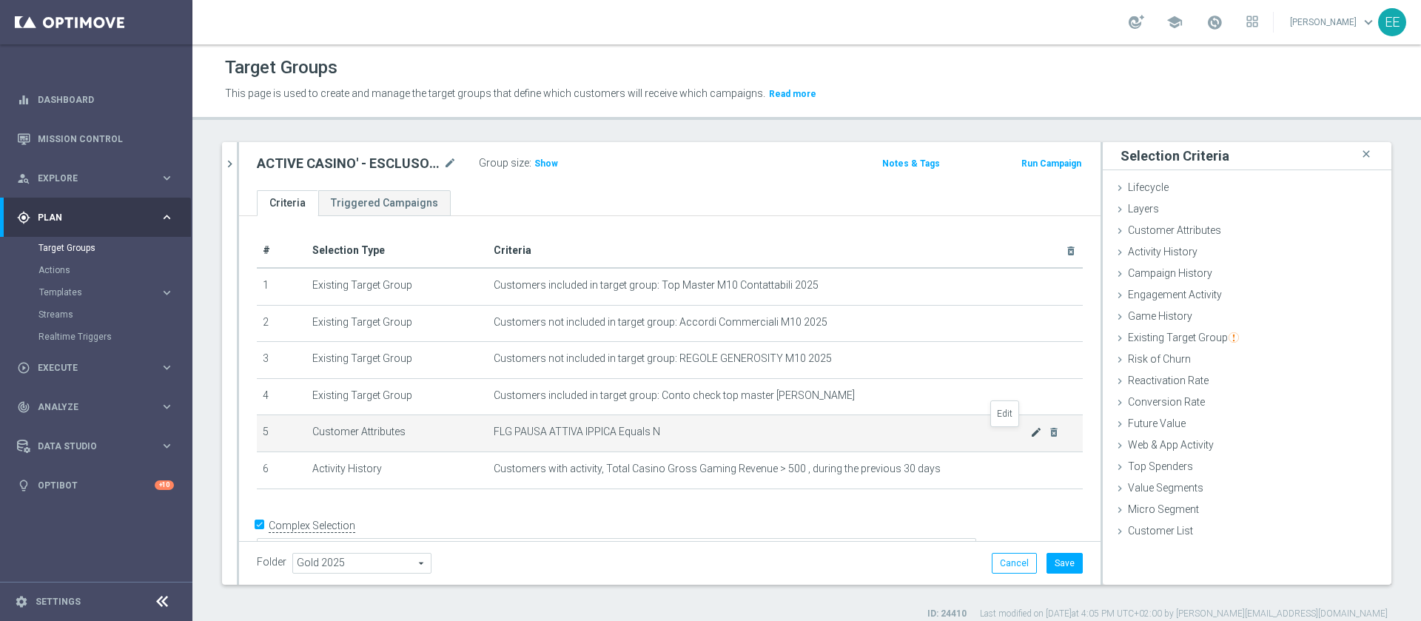
click at [1030, 433] on icon "mode_edit" at bounding box center [1036, 432] width 12 height 12
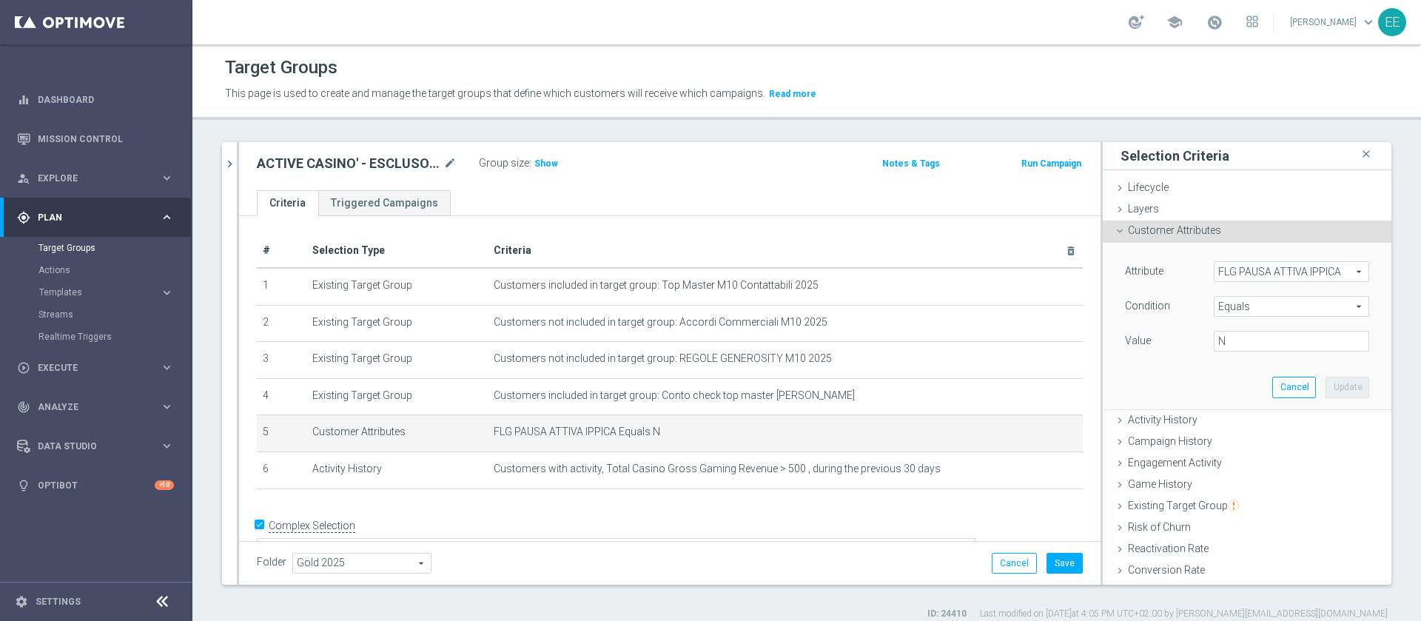
click at [1280, 274] on span "FLG PAUSA ATTIVA IPPICA" at bounding box center [1292, 271] width 154 height 19
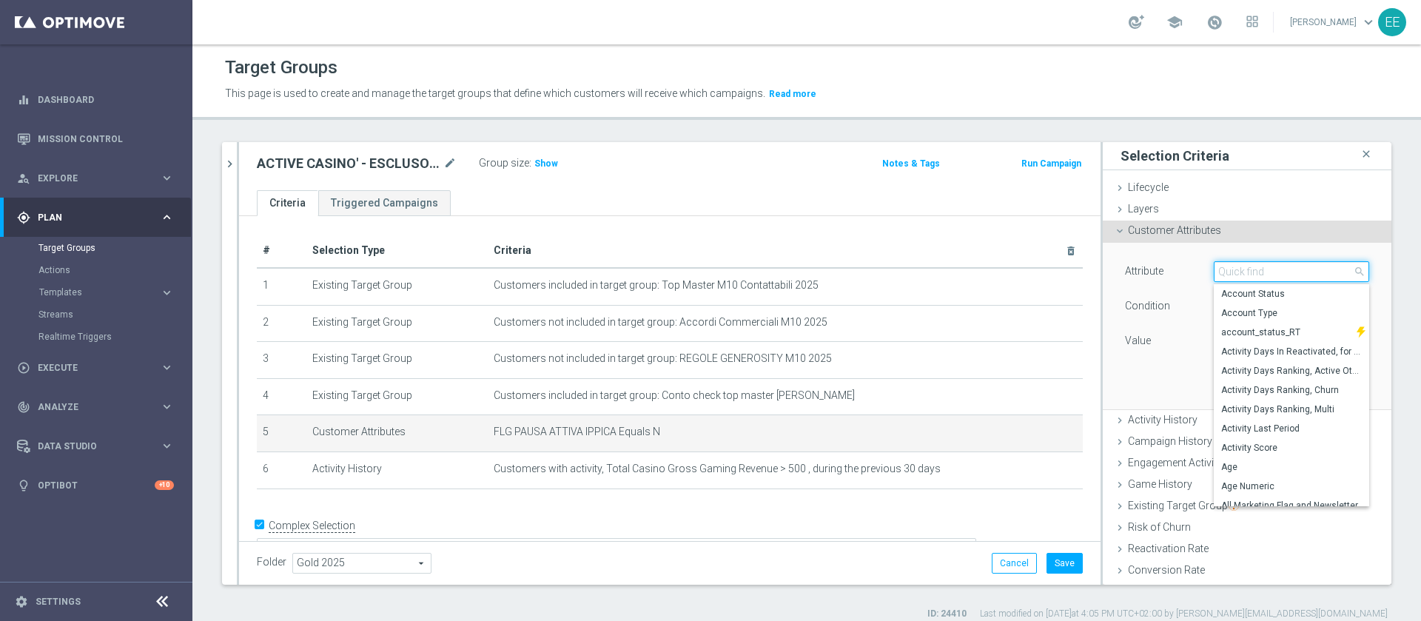
click at [1280, 274] on input "search" at bounding box center [1291, 271] width 155 height 21
type input "pausa"
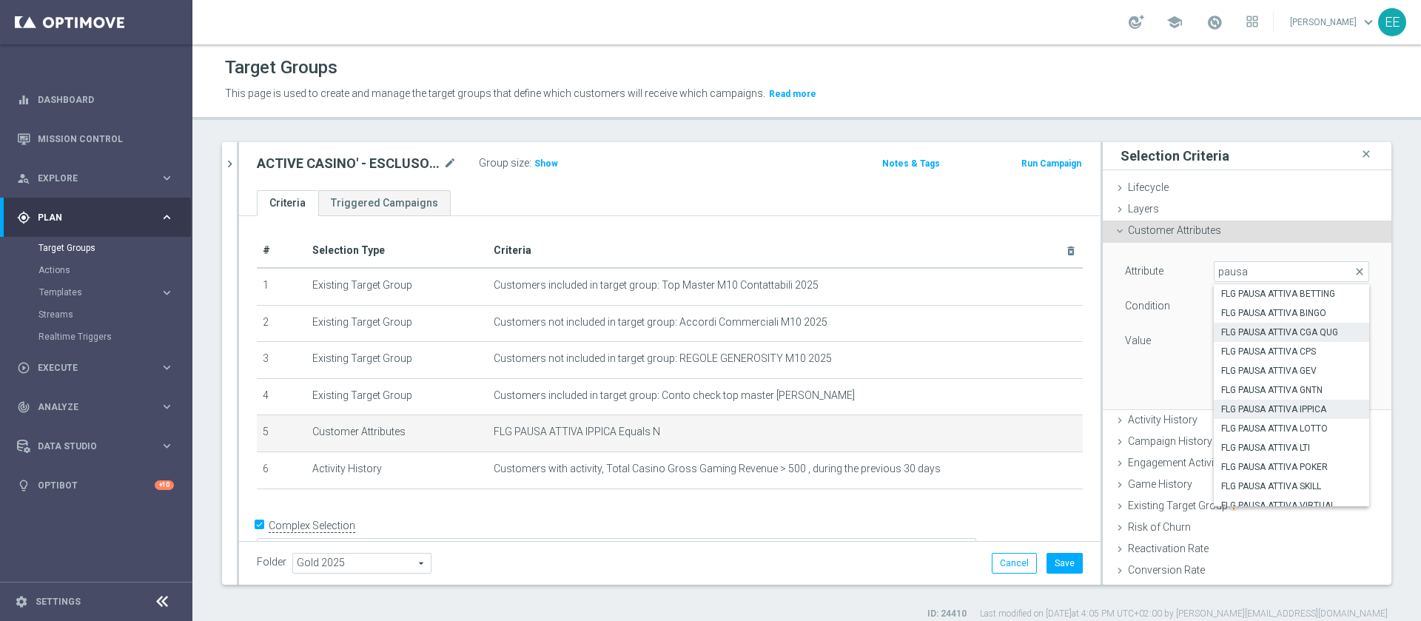
click at [1259, 326] on span "FLG PAUSA ATTIVA CGA QUG" at bounding box center [1291, 332] width 141 height 12
type input "FLG PAUSA ATTIVA CGA QUG"
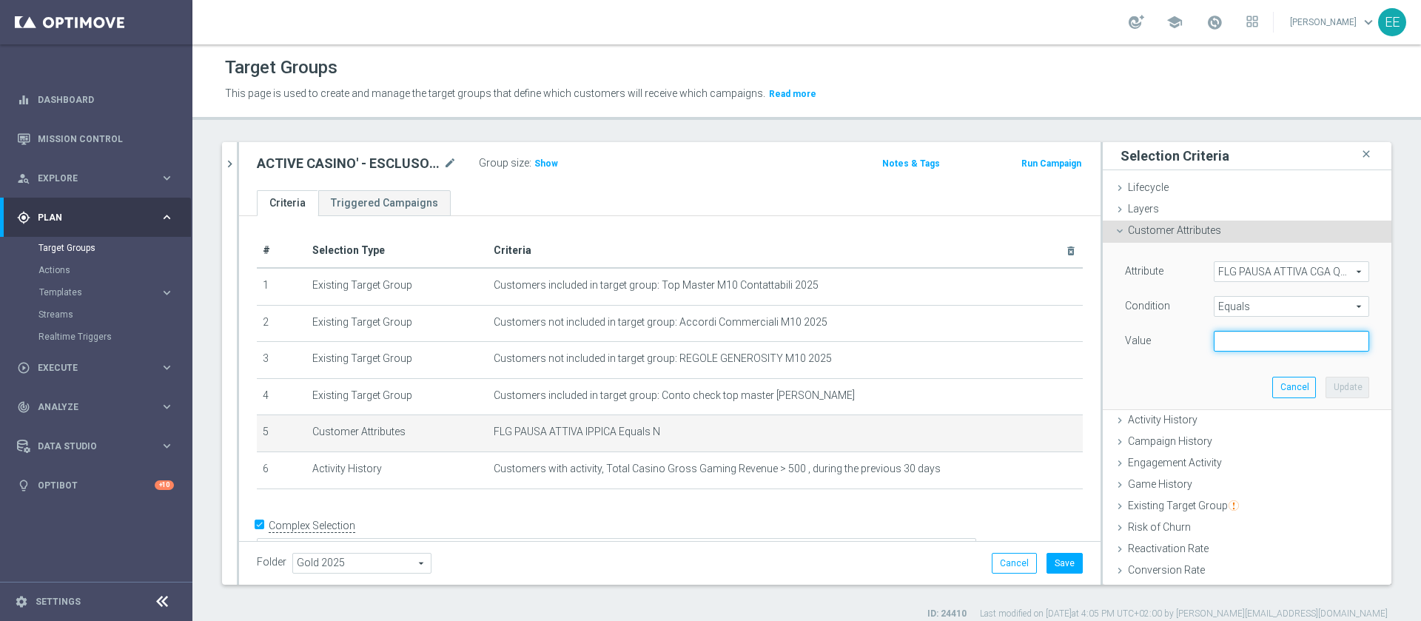
click at [1271, 343] on input "text" at bounding box center [1291, 341] width 155 height 21
type input "N"
click at [1326, 386] on button "Update" at bounding box center [1348, 387] width 44 height 21
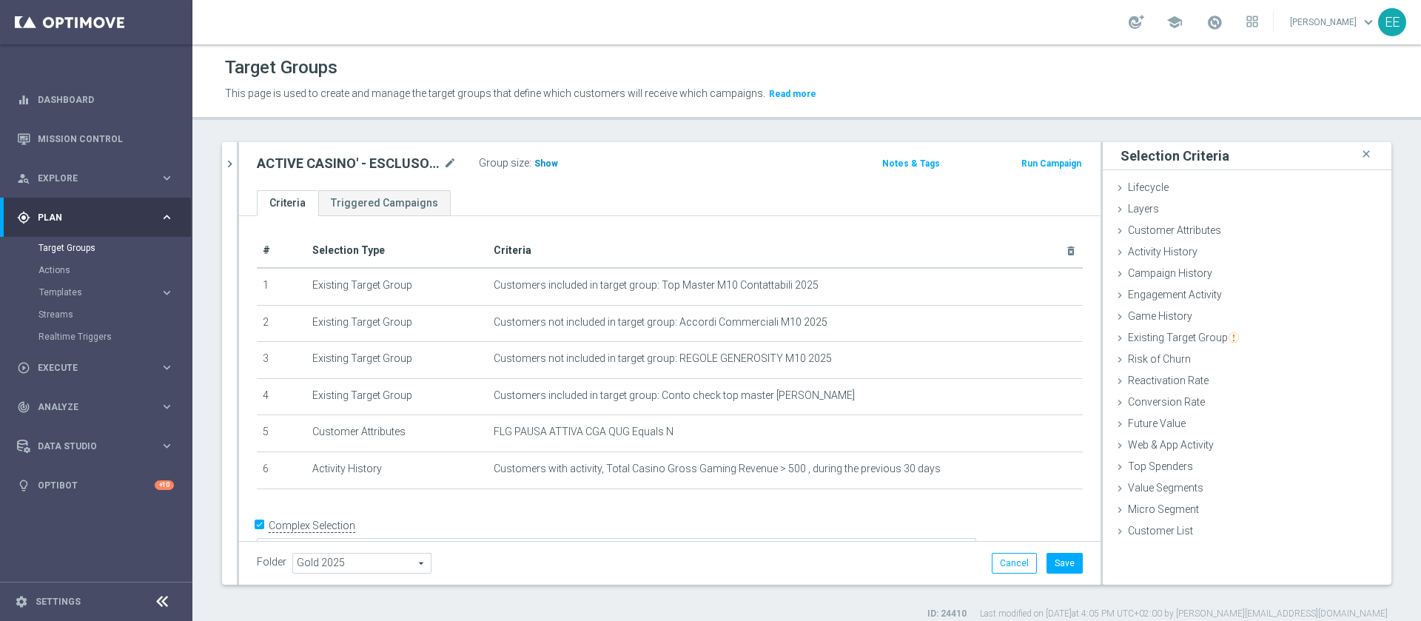
click at [550, 169] on h3 "Show" at bounding box center [546, 163] width 27 height 16
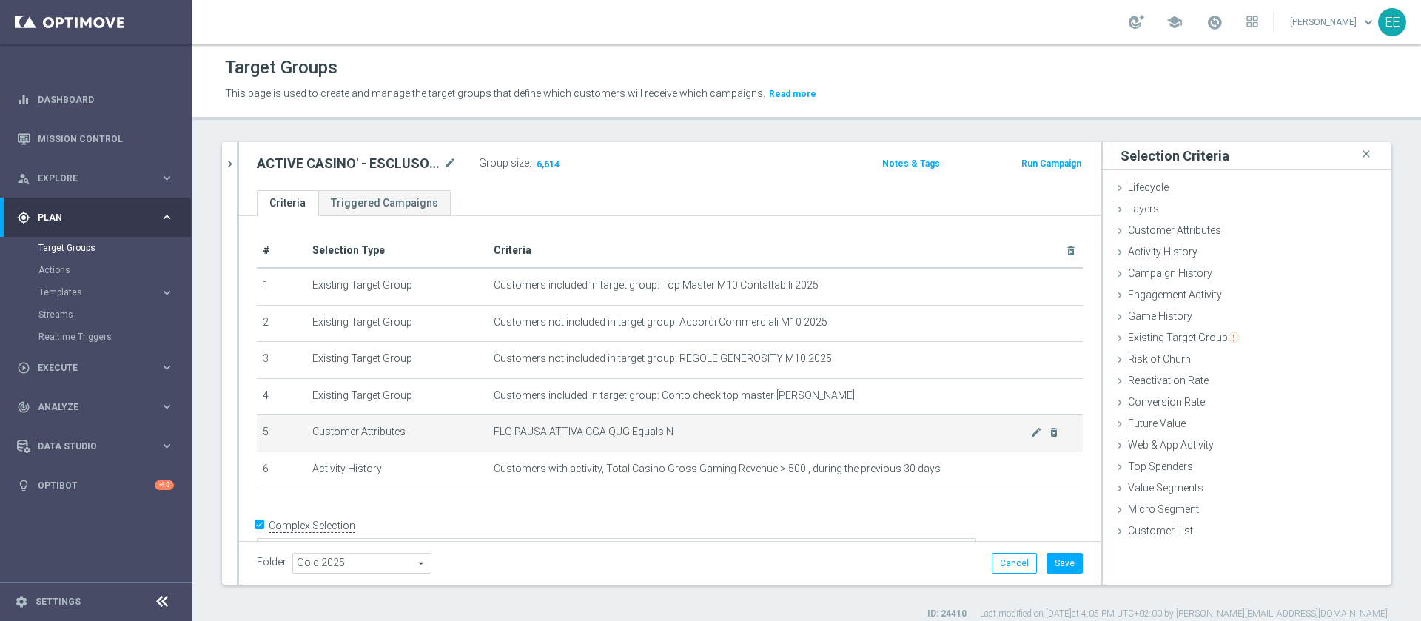
scroll to position [21, 0]
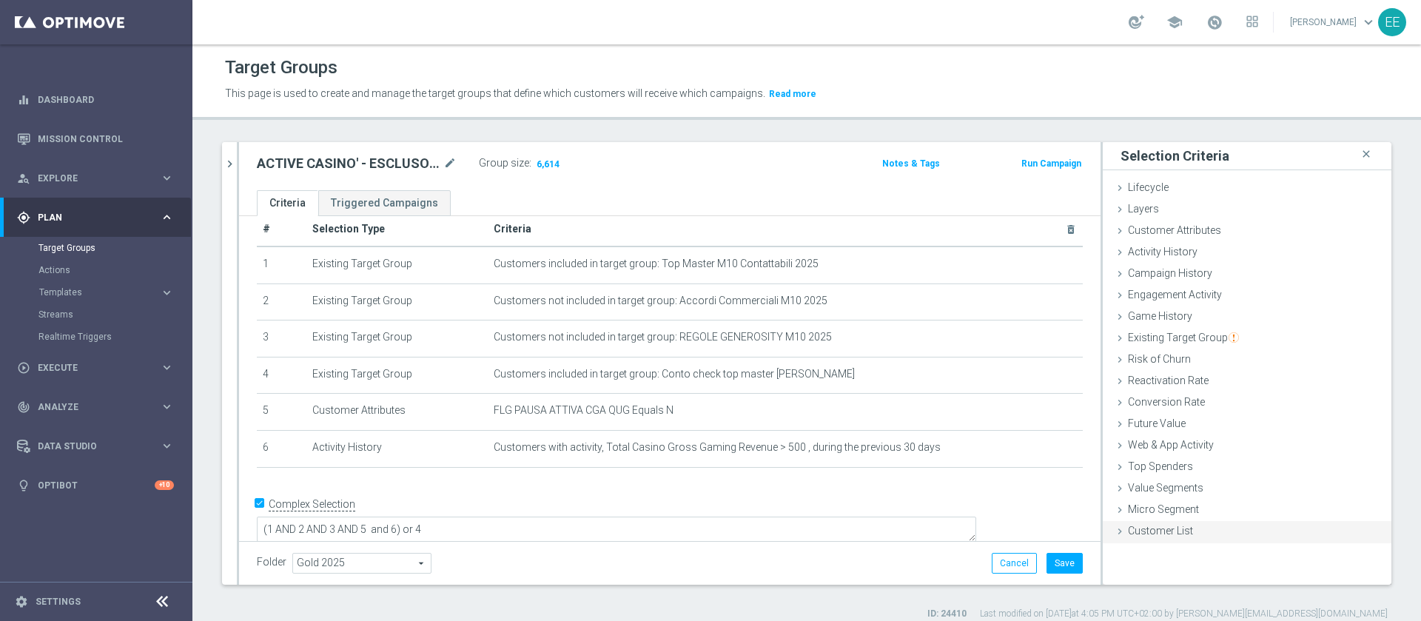
click at [1151, 525] on span "Customer List" at bounding box center [1160, 531] width 65 height 12
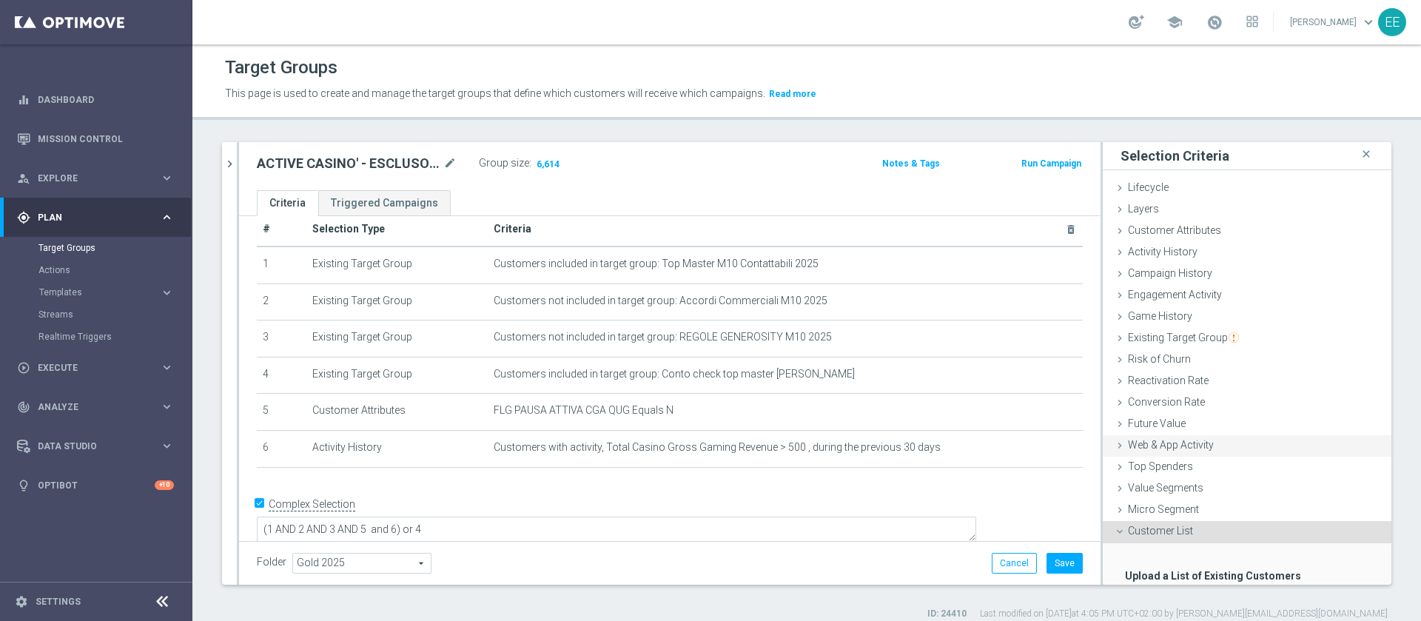
scroll to position [91, 0]
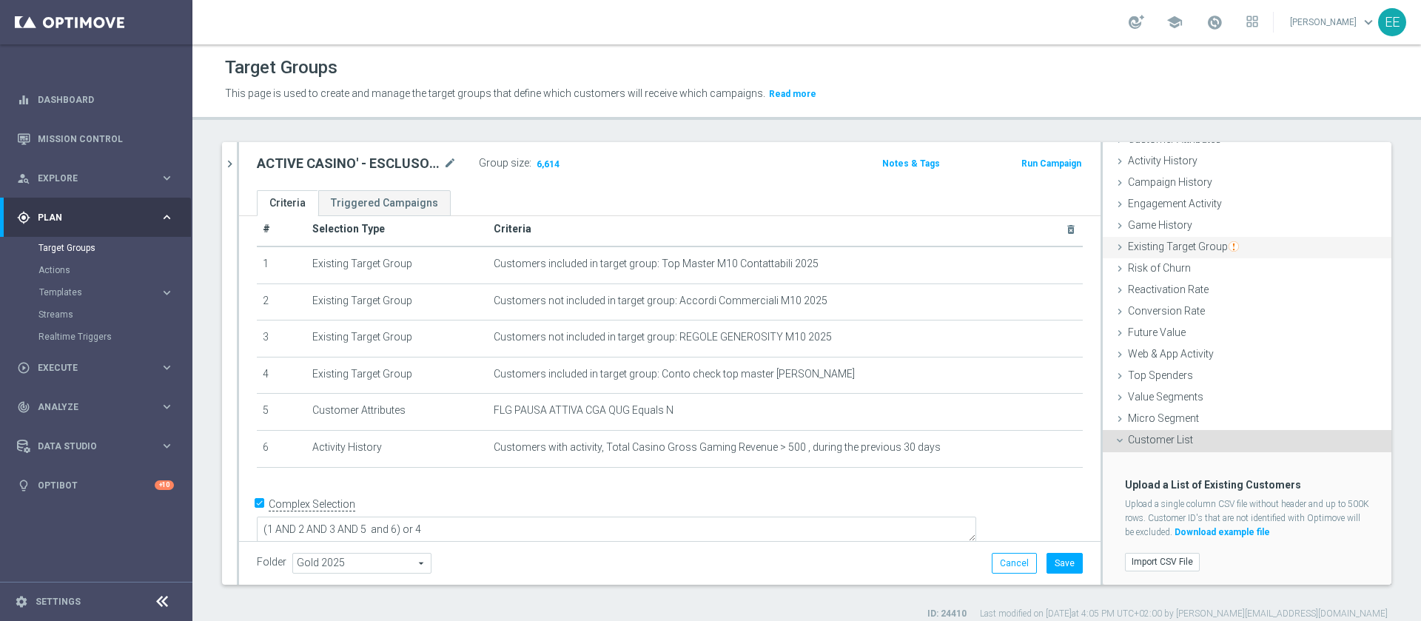
click at [1174, 249] on span "Existing Target Group" at bounding box center [1183, 247] width 111 height 12
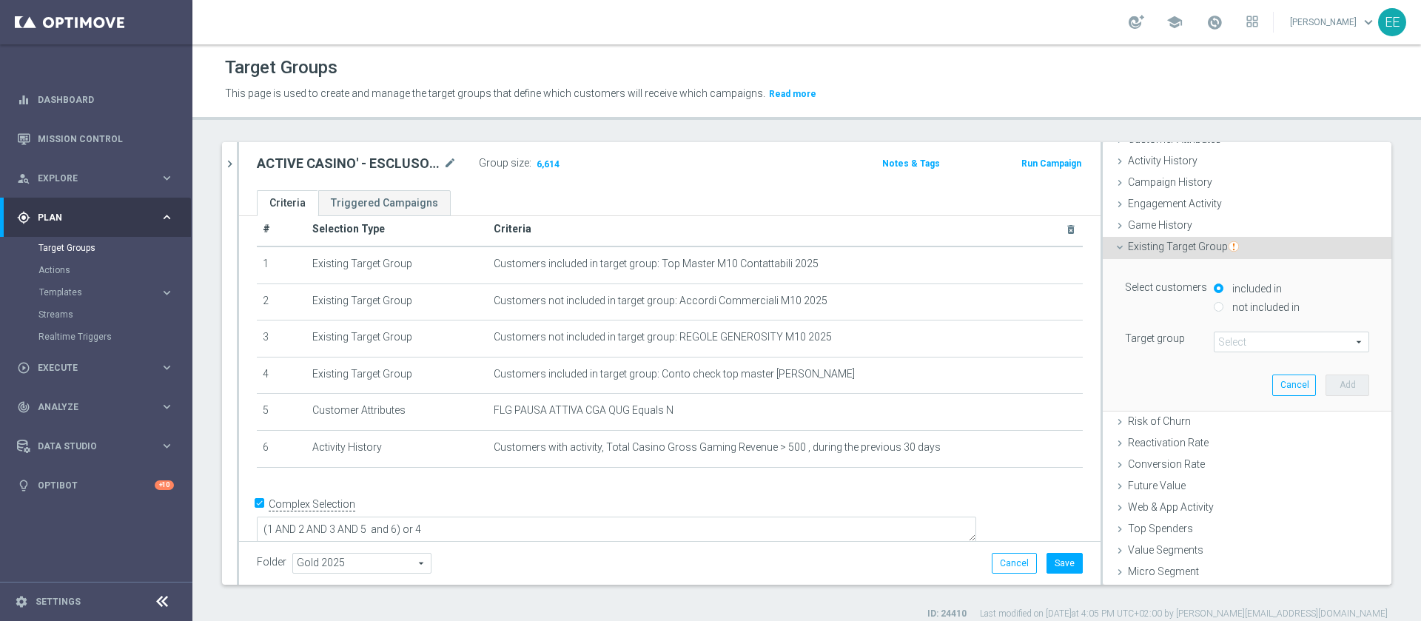
scroll to position [0, 0]
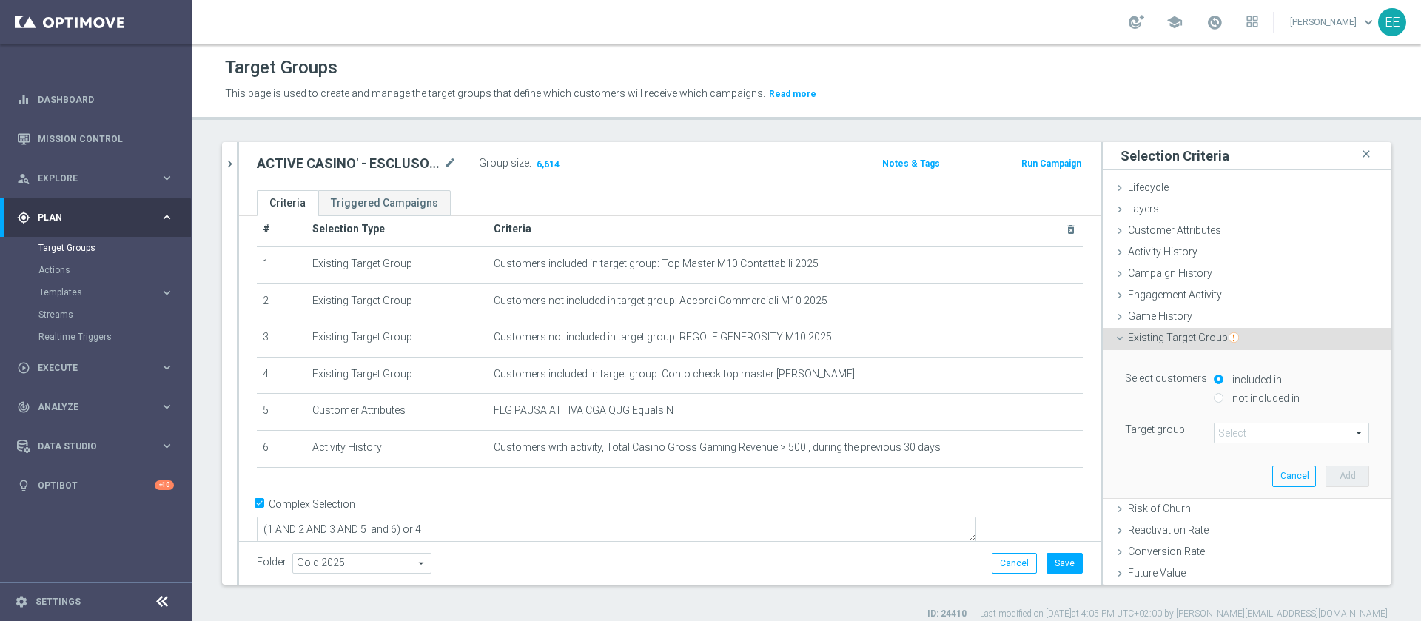
click at [1256, 401] on label "not included in" at bounding box center [1264, 398] width 71 height 13
click at [1224, 401] on input "not included in" at bounding box center [1219, 398] width 10 height 10
radio input "true"
click at [1247, 428] on span at bounding box center [1292, 432] width 154 height 19
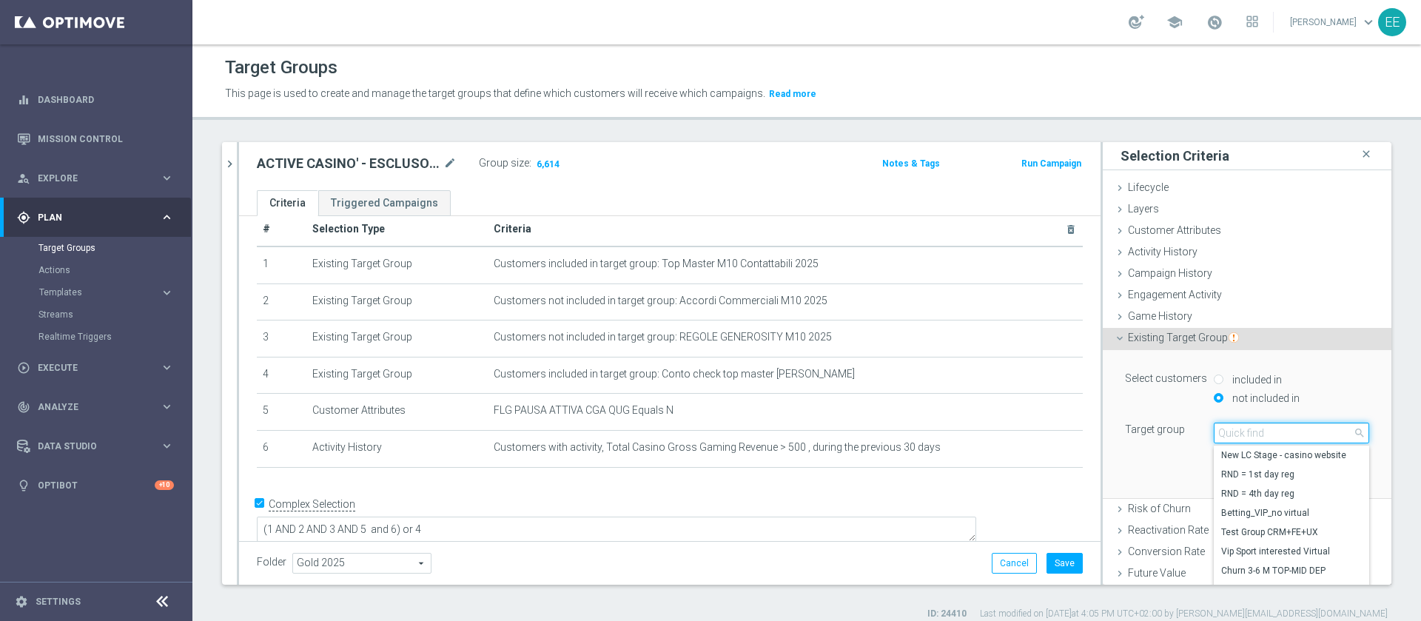
click at [1247, 428] on input "search" at bounding box center [1291, 433] width 155 height 21
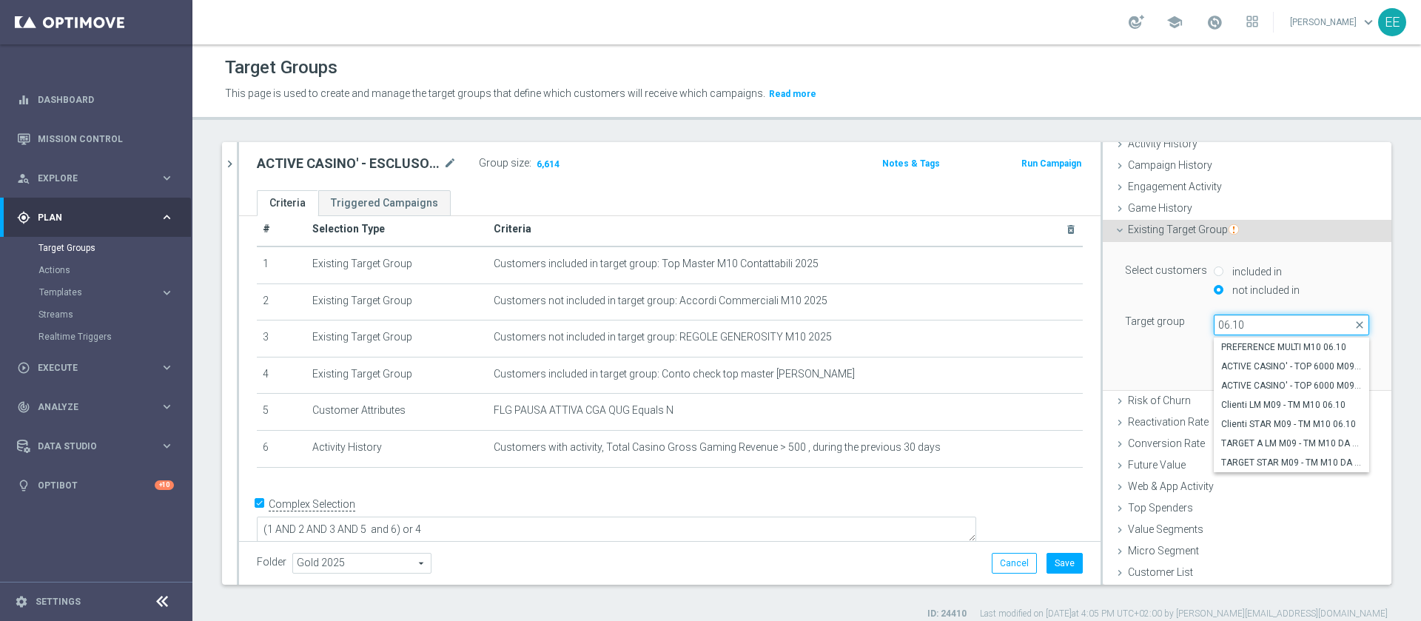
scroll to position [13, 0]
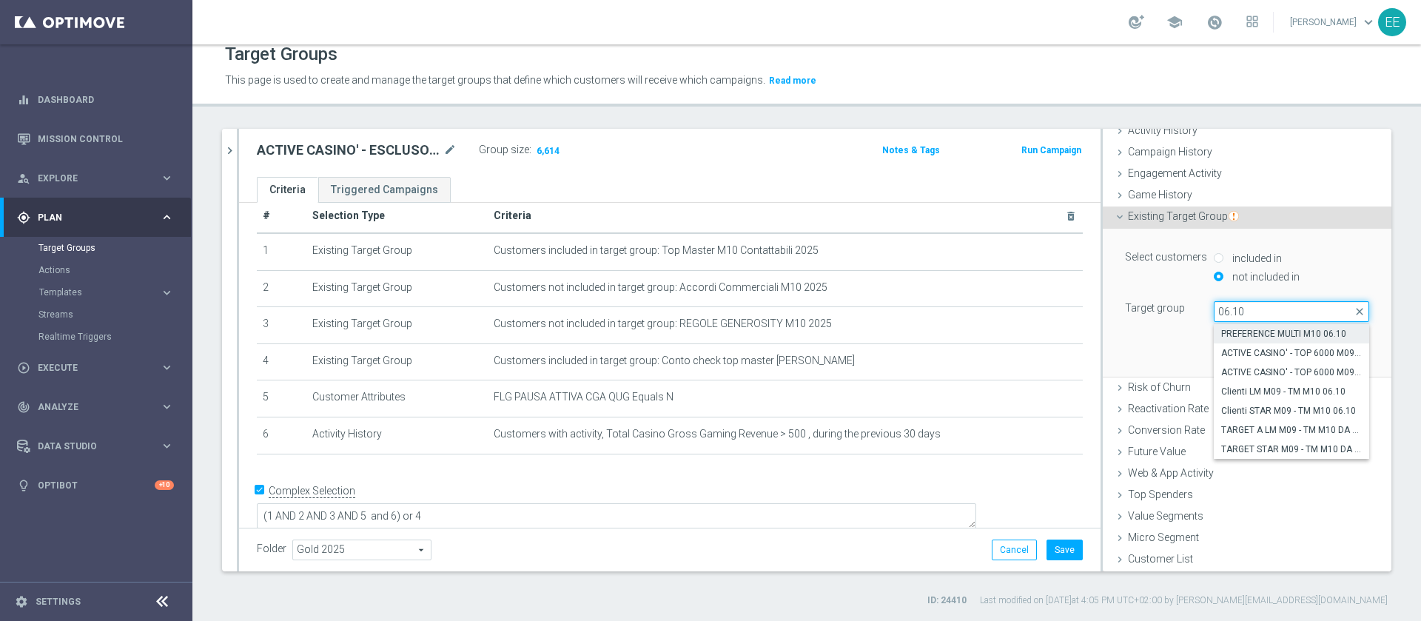
paste input "ACTIVE CASINO' - TOP 6000 M09 TARGET A (CB PERSO)"
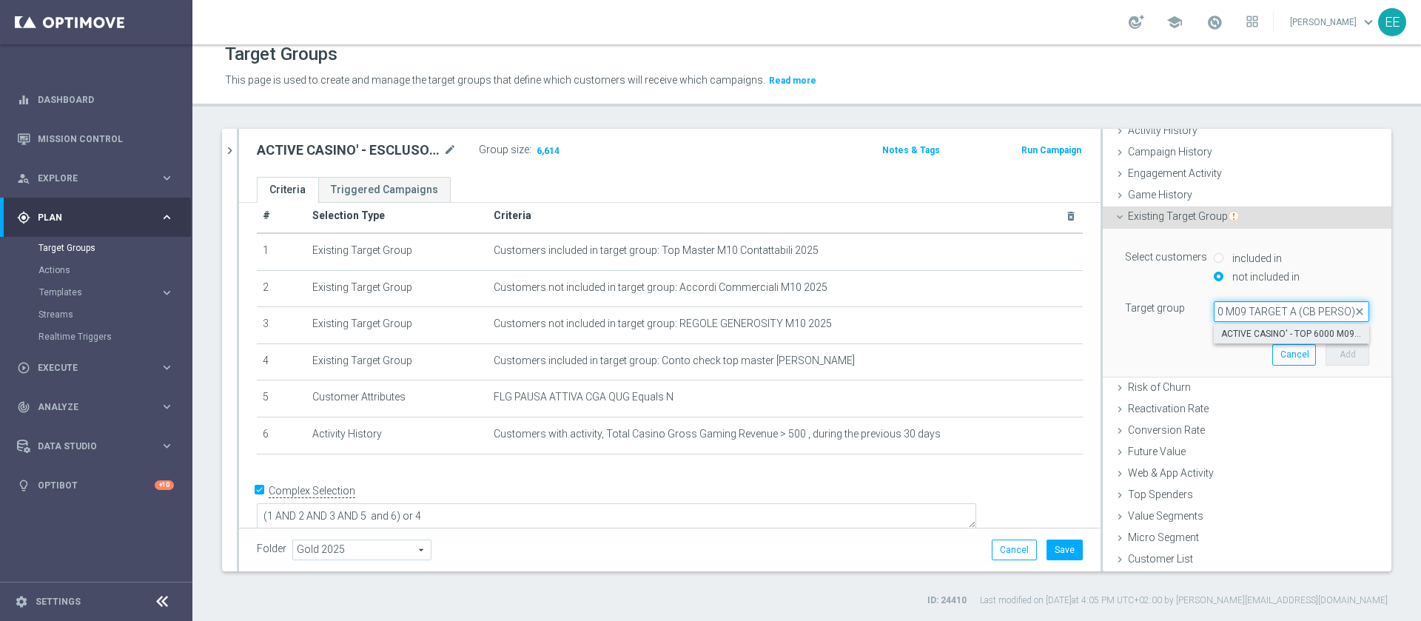
type input "ACTIVE CASINO' - TOP 6000 M09 TARGET A (CB PERSO)"
click at [1228, 335] on span "ACTIVE CASINO' - TOP 6000 M09 TARGET A (CB PERSO) 06.10" at bounding box center [1291, 334] width 141 height 12
type input "ACTIVE CASINO' - TOP 6000 M09 TARGET A (CB PERSO) 06.10"
click at [1330, 357] on button "Add" at bounding box center [1348, 354] width 44 height 21
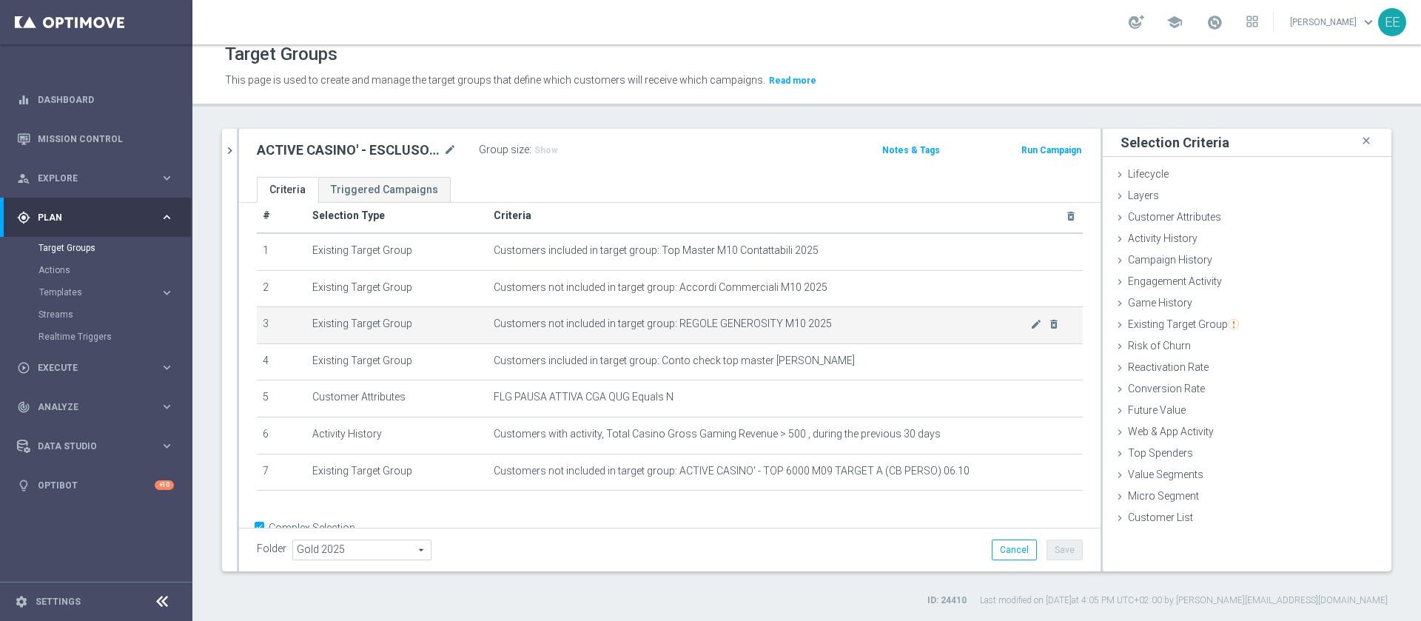
scroll to position [61, 0]
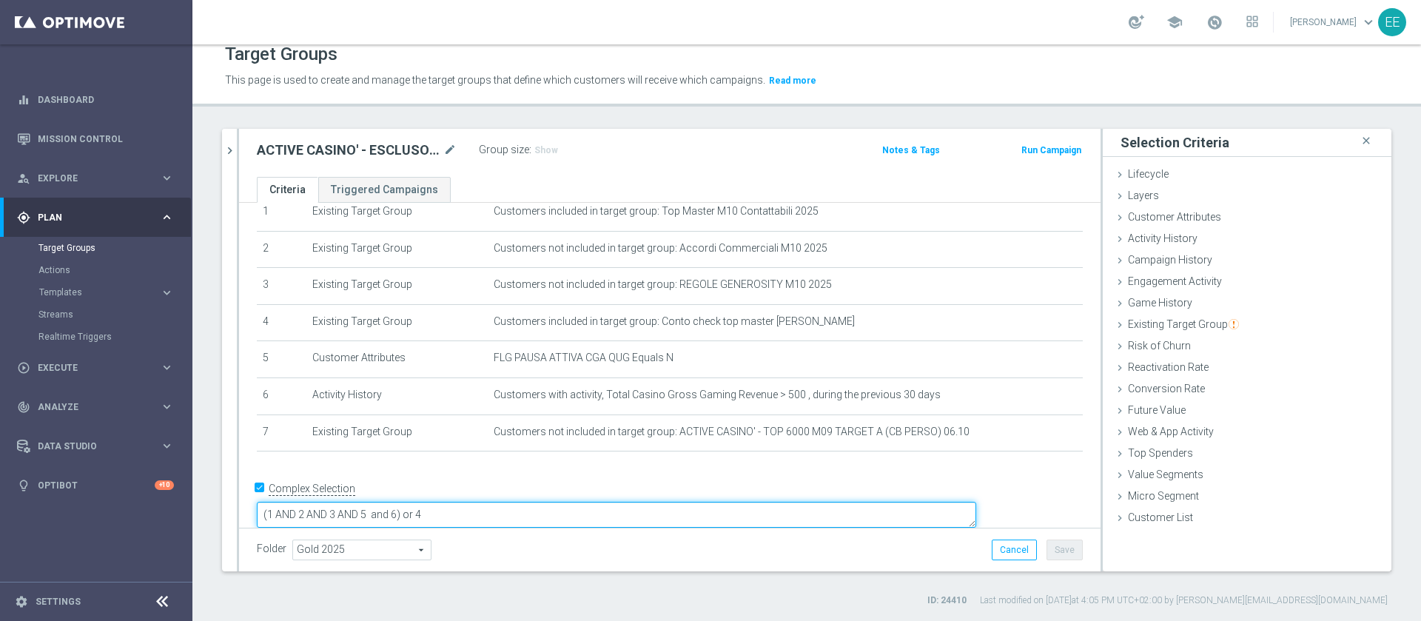
click at [503, 502] on textarea "(1 AND 2 AND 3 AND 5 and 6) or 4" at bounding box center [616, 515] width 719 height 26
type textarea "(1 AND 2 AND 3 AND 5 and 6 and 7 and 8) or 4"
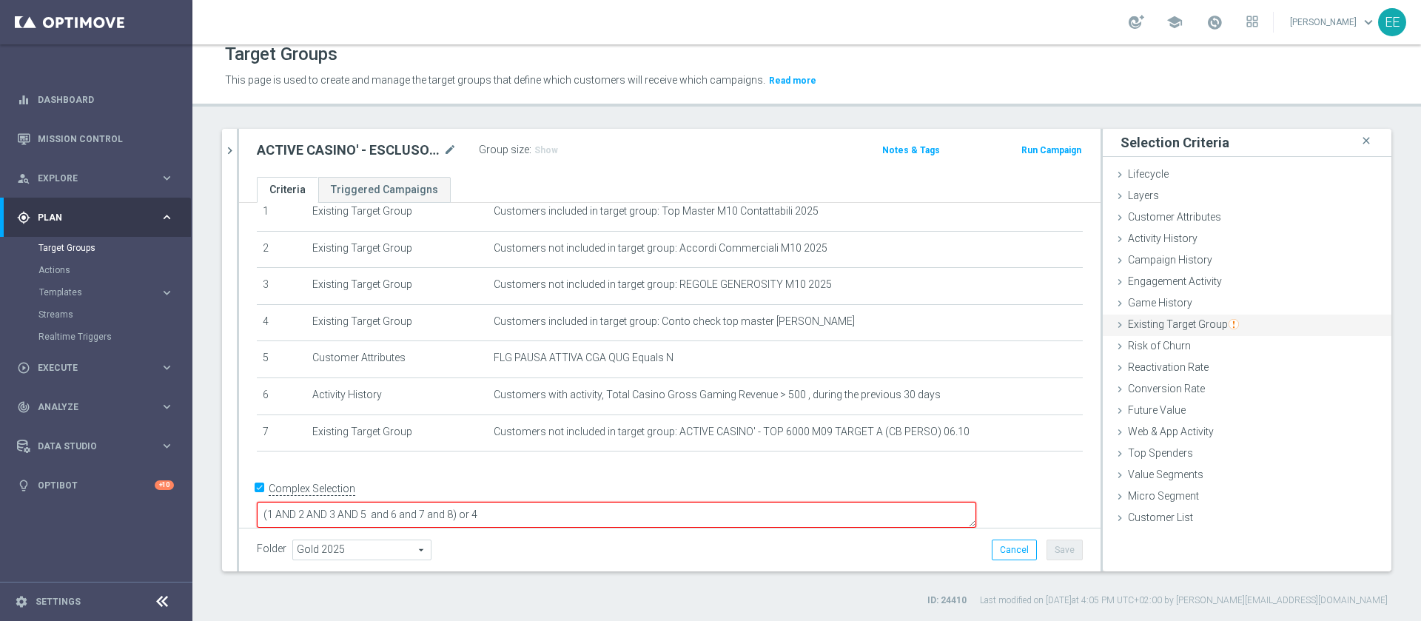
click at [1167, 333] on div "Existing Target Group done selection saved" at bounding box center [1247, 326] width 289 height 22
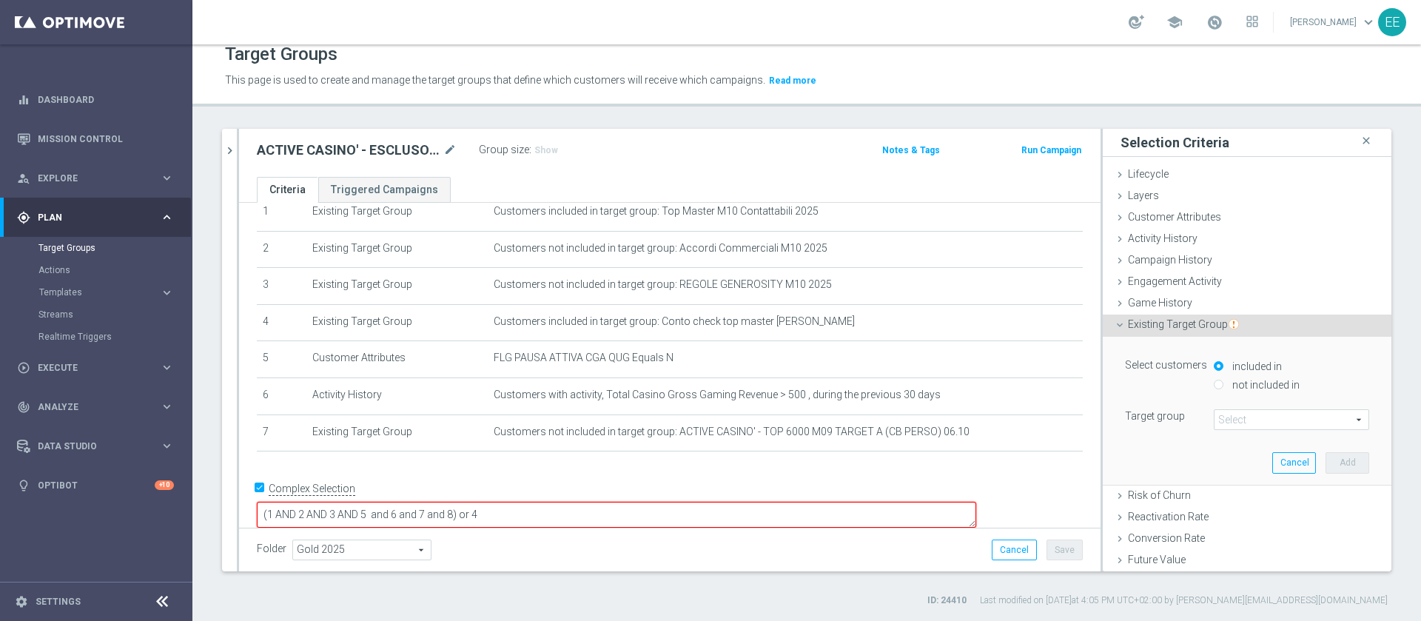
click at [1256, 388] on label "not included in" at bounding box center [1264, 384] width 71 height 13
click at [1224, 388] on input "not included in" at bounding box center [1219, 385] width 10 height 10
radio input "true"
click at [1235, 412] on span at bounding box center [1292, 419] width 154 height 19
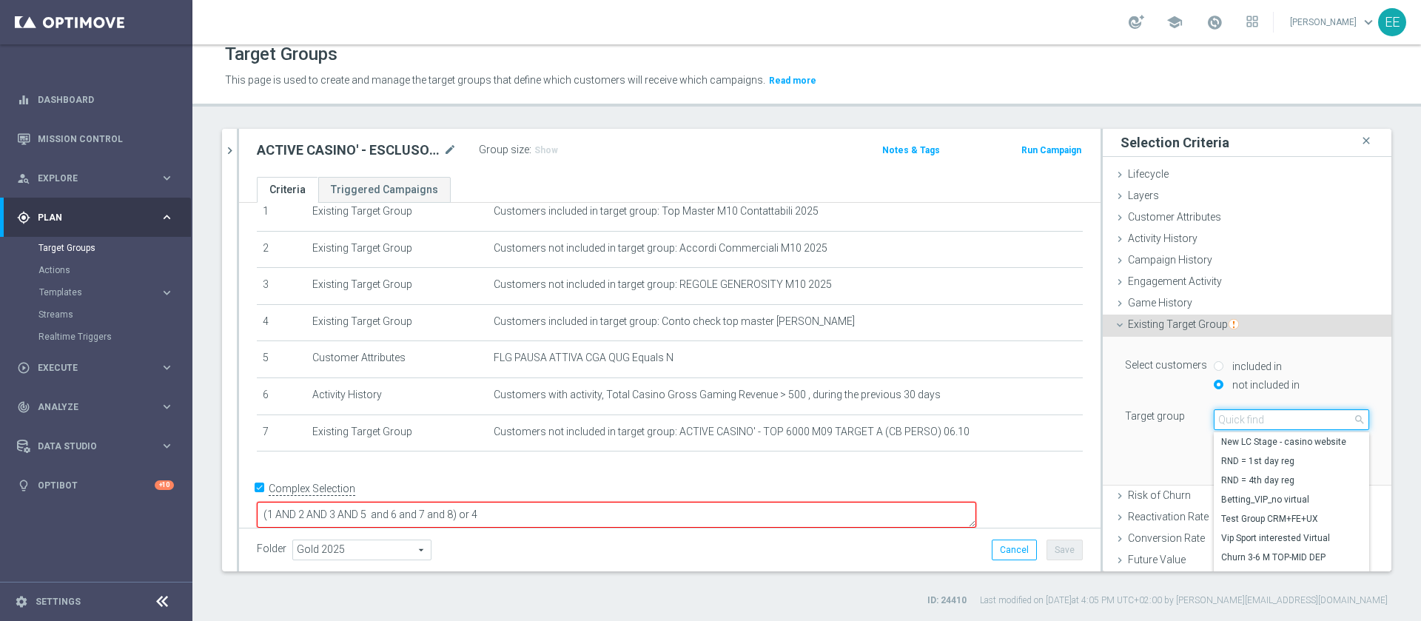
click at [1246, 421] on input "search" at bounding box center [1291, 419] width 155 height 21
paste input "ACTIVE CASINO' - TOP 6000 M09 TARGET B (PREMIATISEMPRE)"
type input "ACTIVE CASINO' - TOP 6000 M09 TARGET B (PREMIATISEMPRE)"
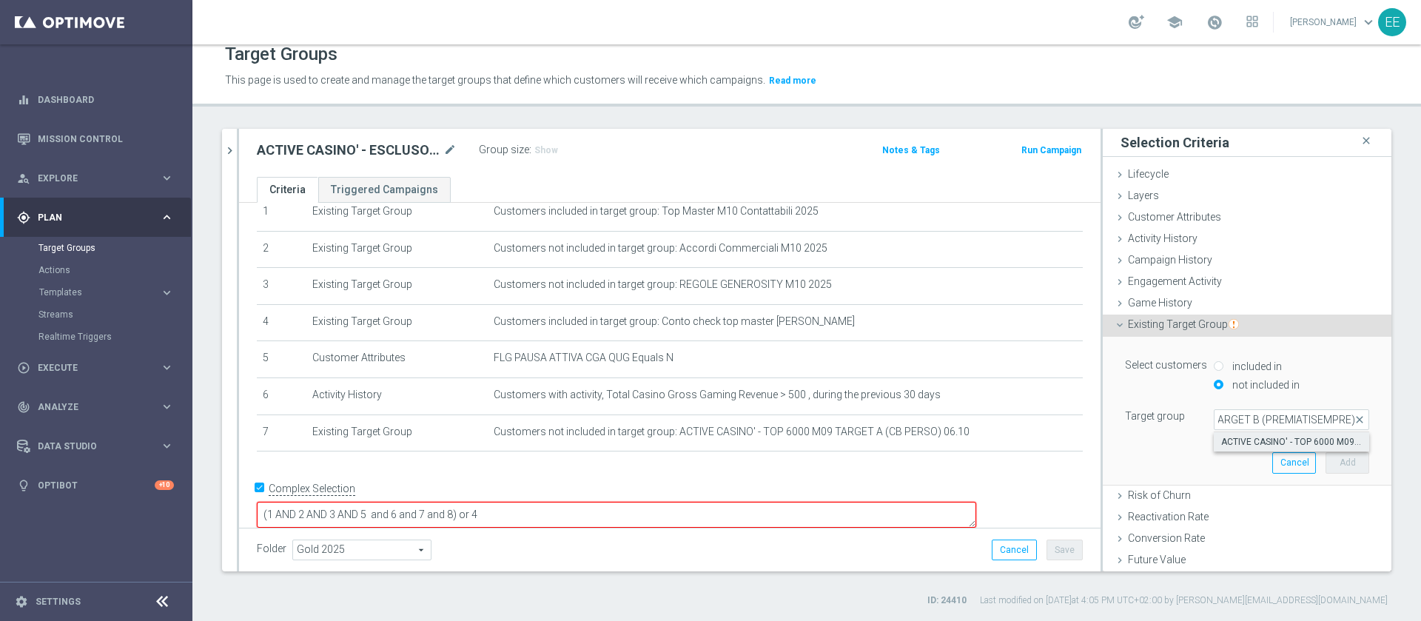
click at [1274, 445] on span "ACTIVE CASINO' - TOP 6000 M09 TARGET B (PREMIATISEMPRE) 06.10" at bounding box center [1291, 442] width 141 height 12
type input "ACTIVE CASINO' - TOP 6000 M09 TARGET B (PREMIATISEMPRE) 06.10"
click at [1326, 460] on button "Add" at bounding box center [1348, 462] width 44 height 21
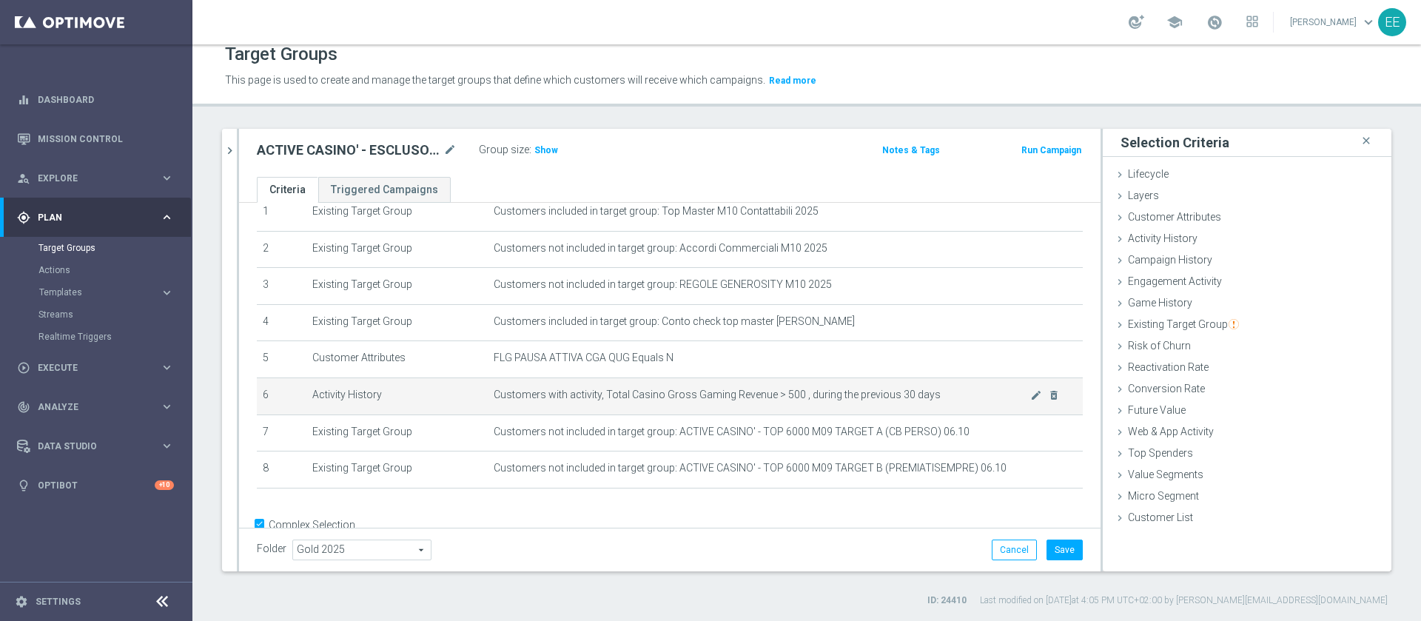
scroll to position [96, 0]
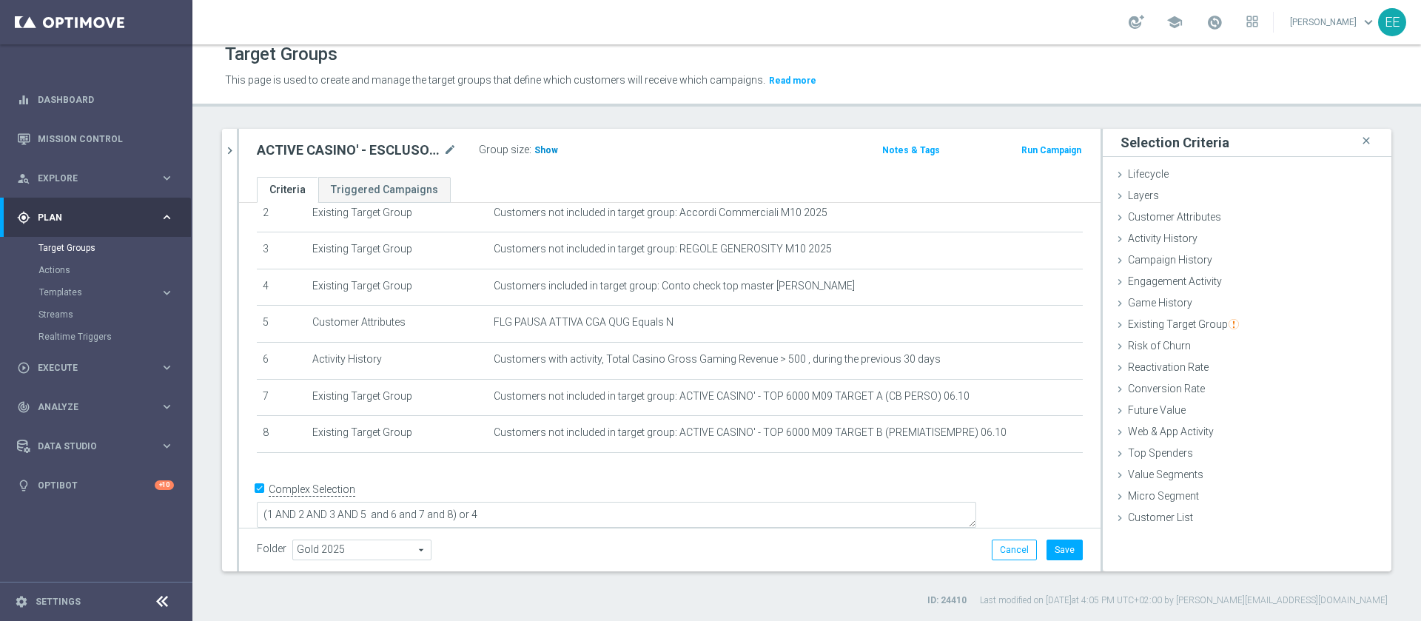
click at [549, 150] on span "Show" at bounding box center [546, 150] width 24 height 10
click at [1052, 546] on button "Save" at bounding box center [1065, 550] width 36 height 21
click at [228, 152] on icon "chevron_right" at bounding box center [230, 151] width 14 height 14
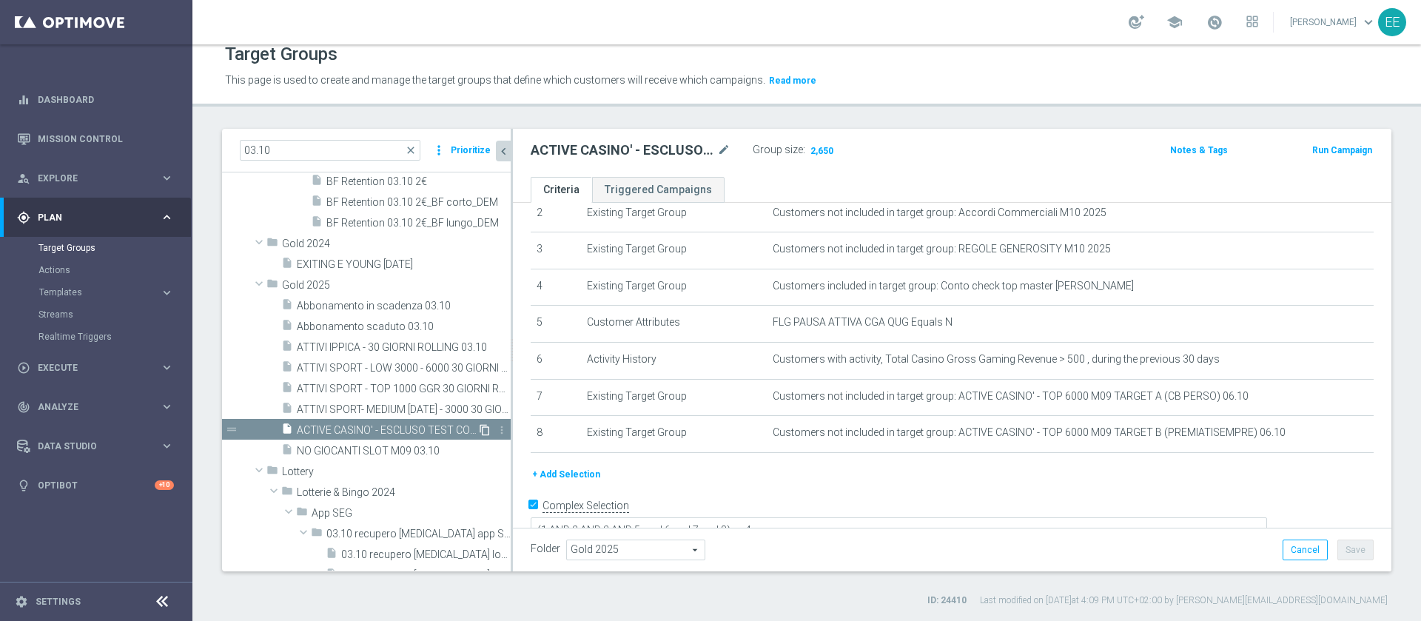
click at [479, 432] on icon "content_copy" at bounding box center [485, 430] width 12 height 12
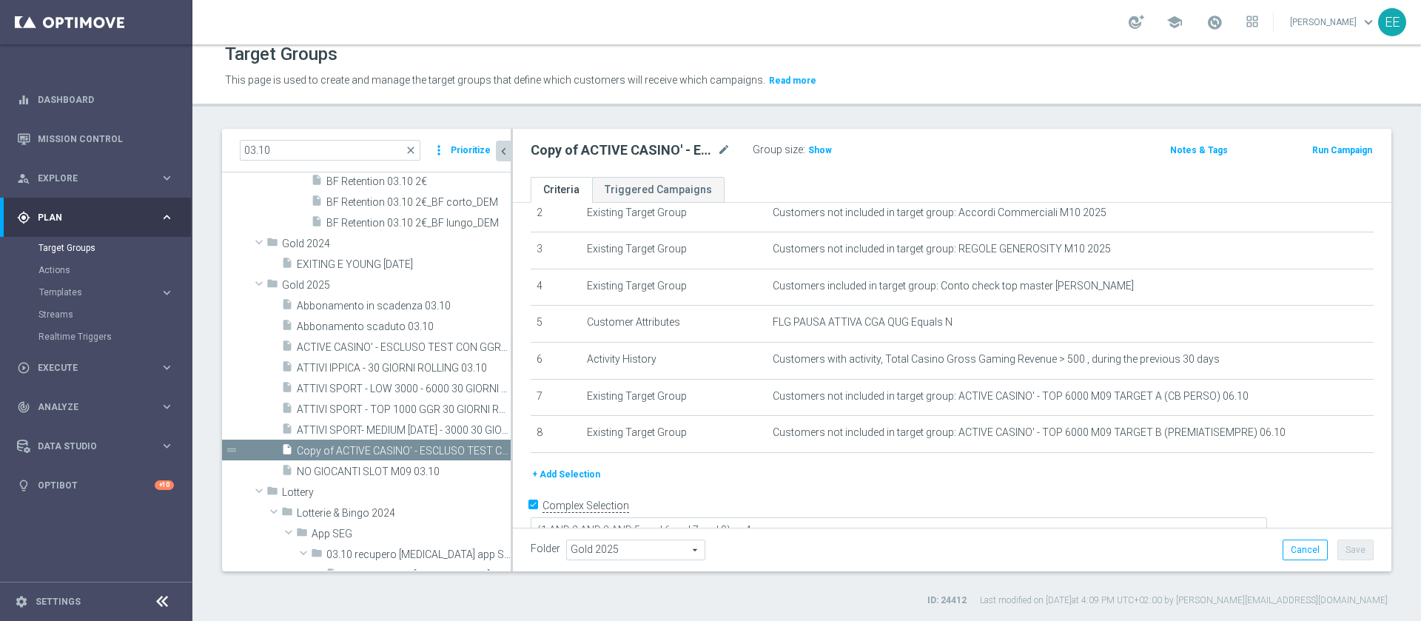
scroll to position [244, 0]
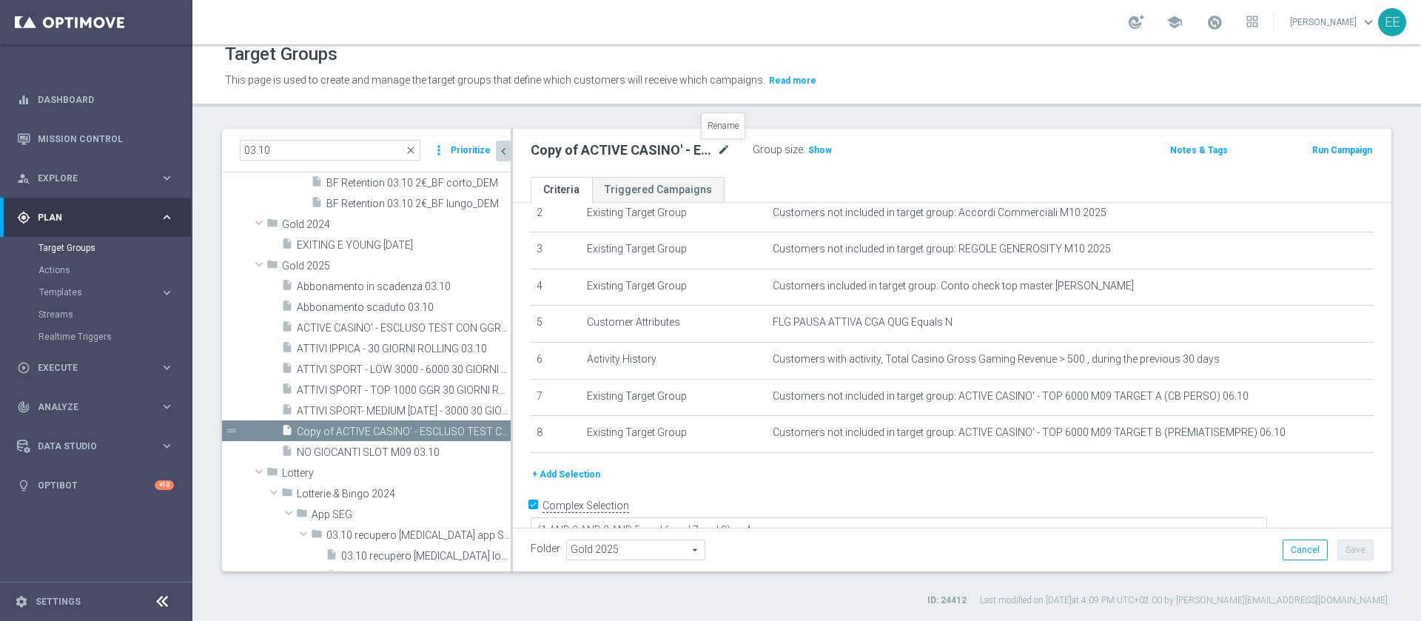
click at [729, 152] on icon "mode_edit" at bounding box center [723, 150] width 13 height 18
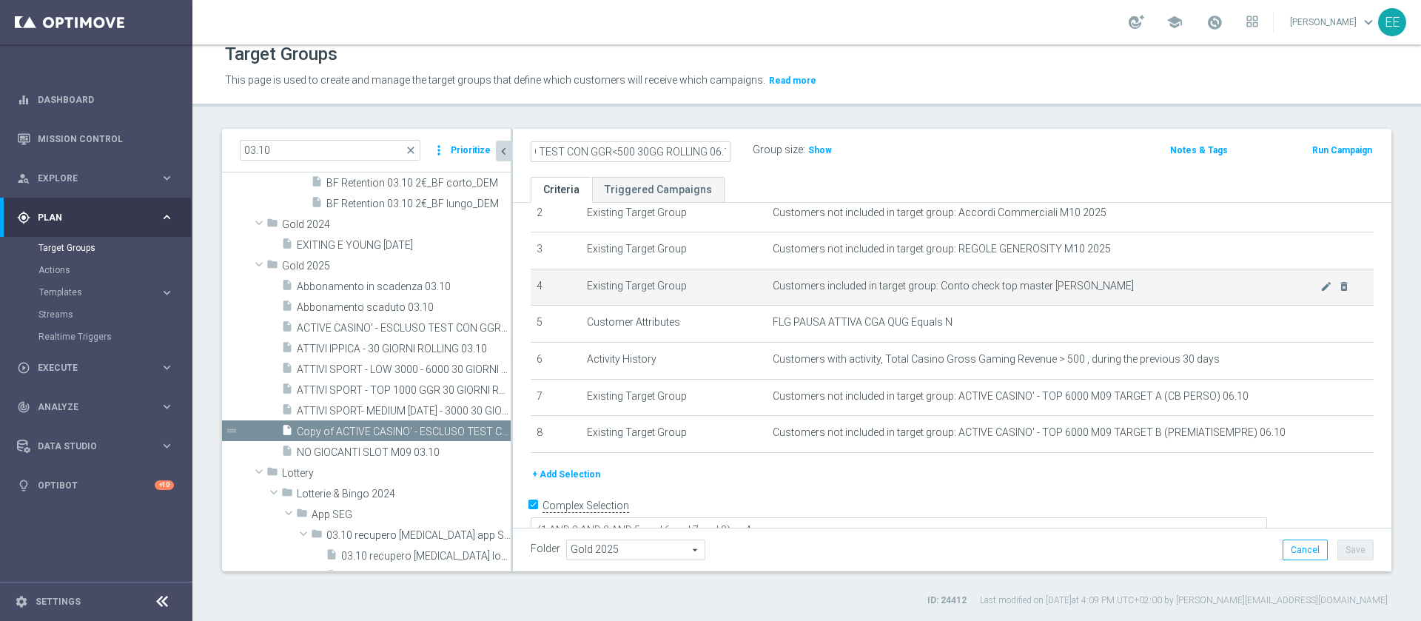
scroll to position [0, 131]
type input "ACTIVE CASINO - ESCLUSO TEST CON GGR<500 30GG ROLLING 06.10"
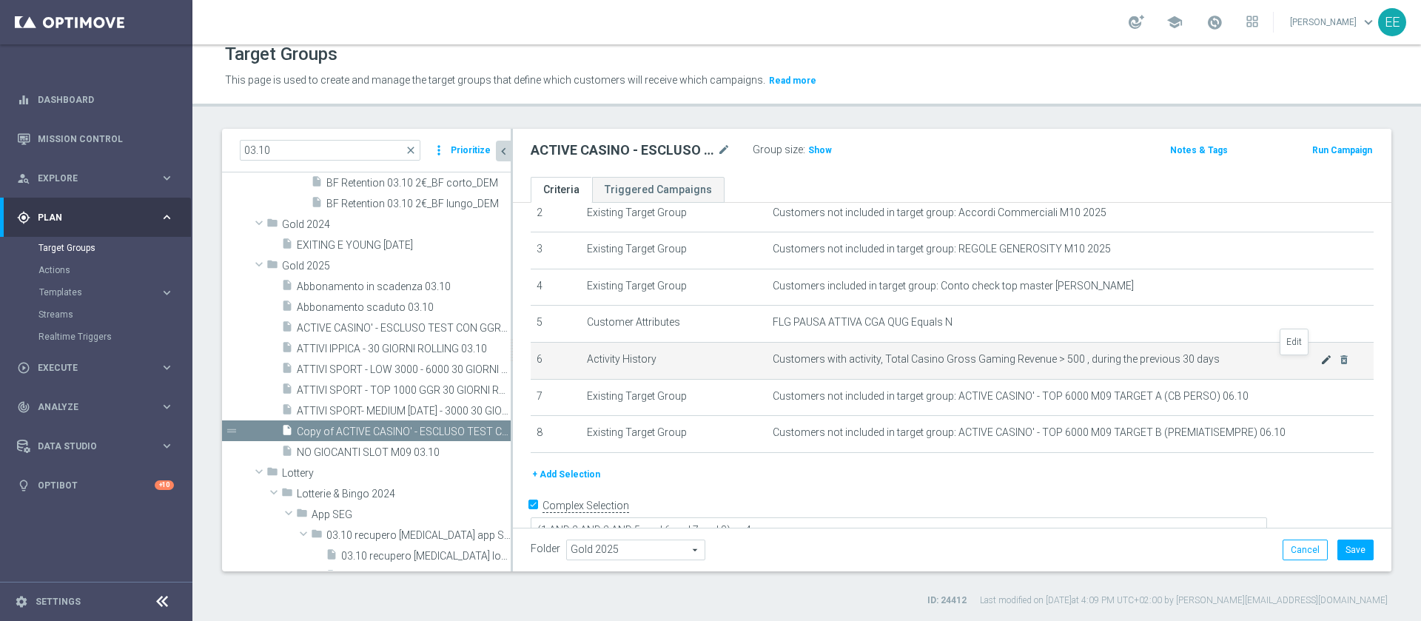
click at [1320, 366] on icon "mode_edit" at bounding box center [1326, 360] width 12 height 12
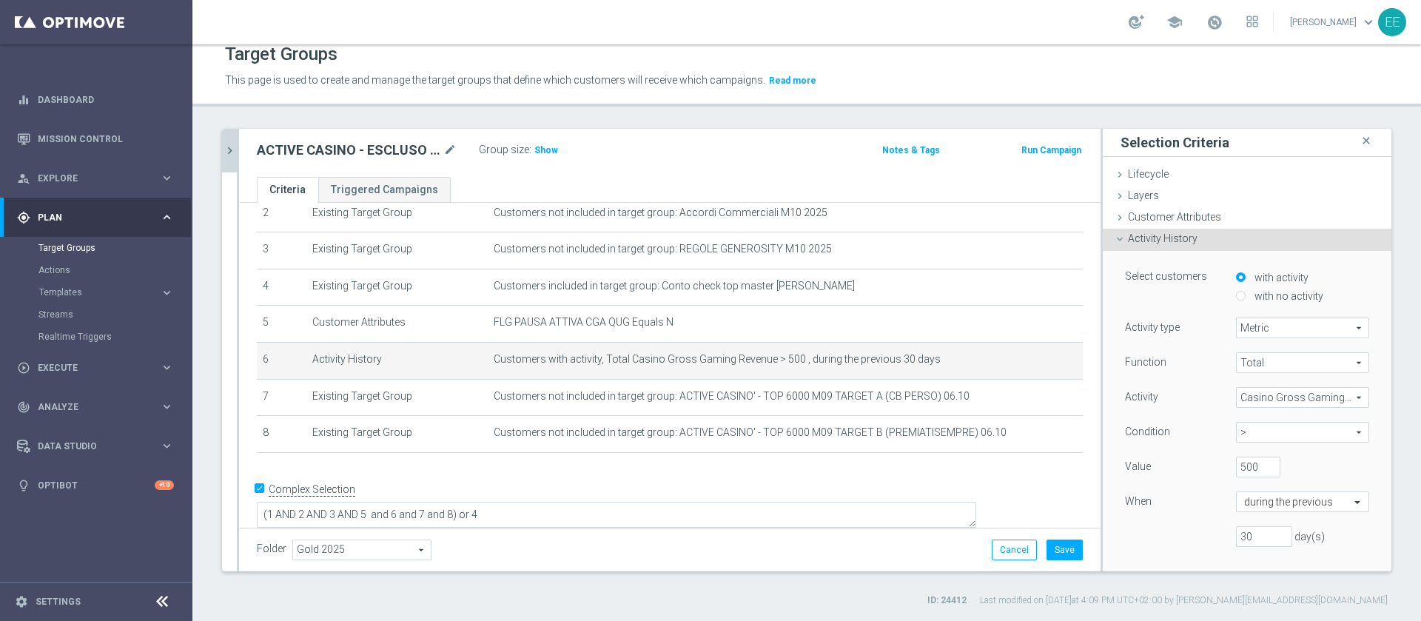
scroll to position [84, 0]
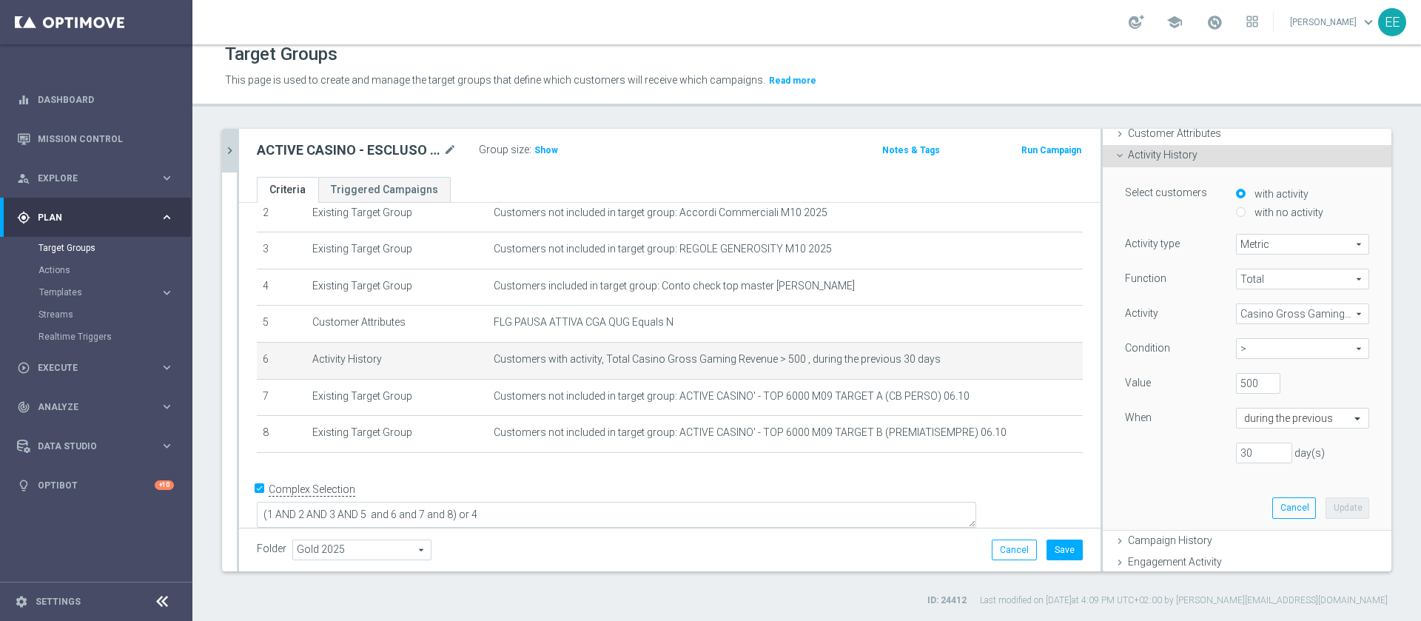
click at [1243, 349] on span ">" at bounding box center [1303, 348] width 132 height 19
click at [1238, 477] on label "between" at bounding box center [1302, 486] width 133 height 19
type input "between"
click at [1236, 385] on input "500" at bounding box center [1258, 383] width 44 height 21
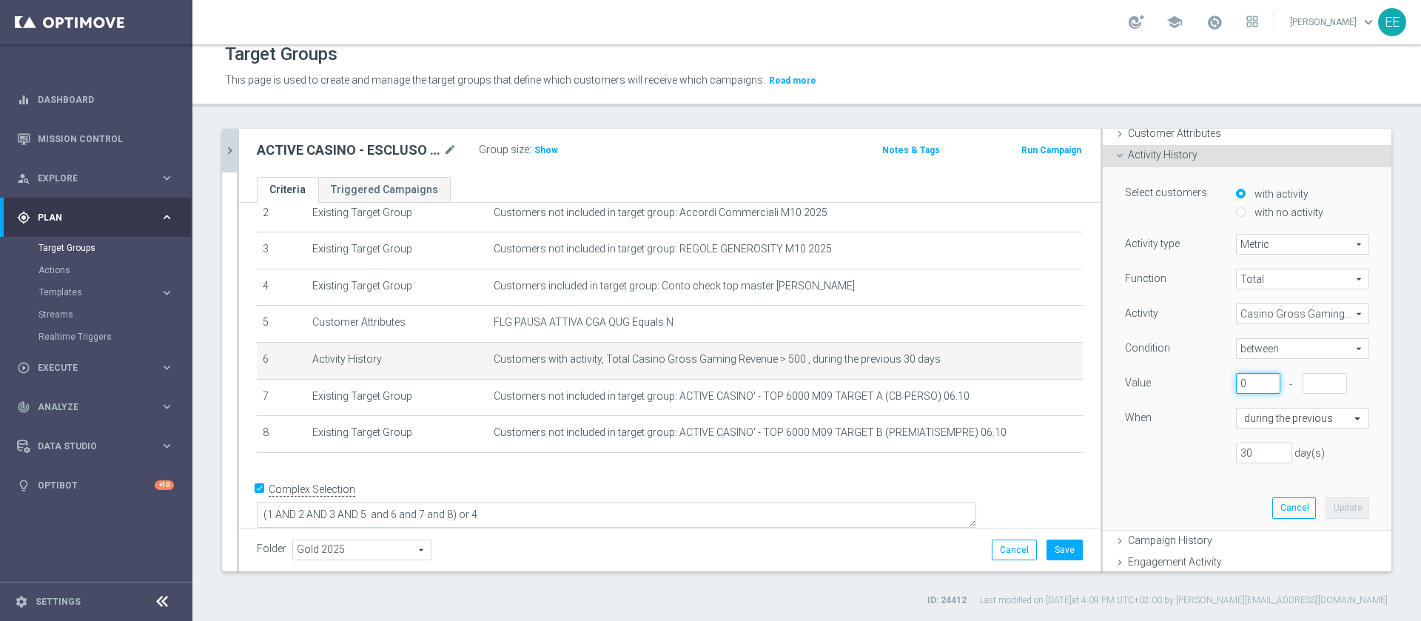
type input "0"
type input "500"
click at [1326, 508] on button "Update" at bounding box center [1348, 507] width 44 height 21
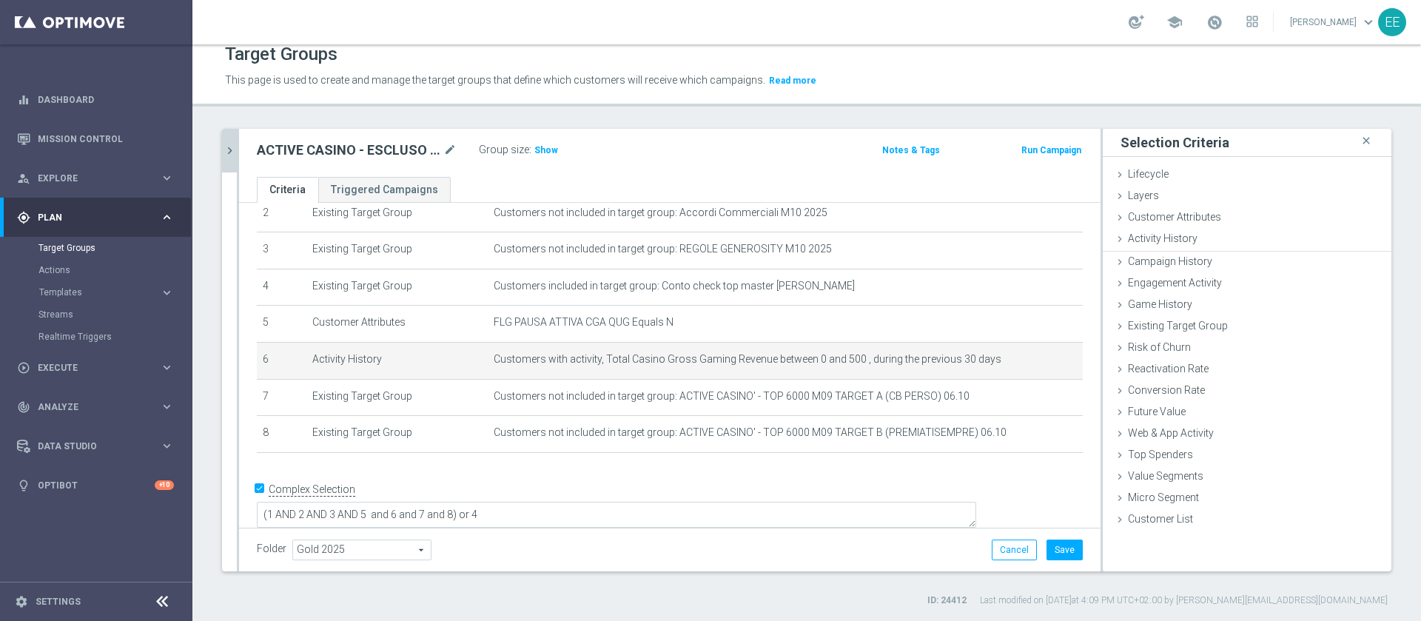
scroll to position [0, 0]
click at [552, 152] on span "Show" at bounding box center [546, 150] width 24 height 10
click at [1001, 369] on td "Customers with activity, Total Casino Gross Gaming Revenue between 0 and 500 , …" at bounding box center [785, 360] width 595 height 37
click at [1030, 365] on icon "mode_edit" at bounding box center [1036, 360] width 12 height 12
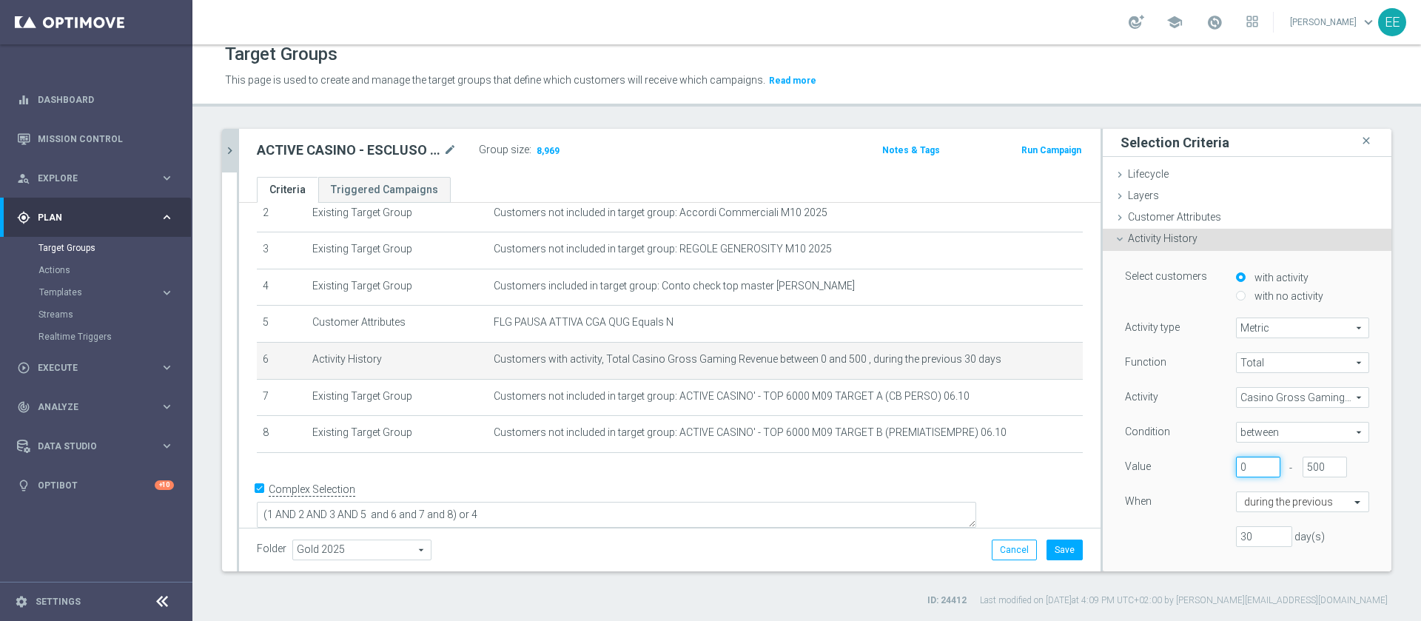
click at [1236, 460] on input "0" at bounding box center [1258, 467] width 44 height 21
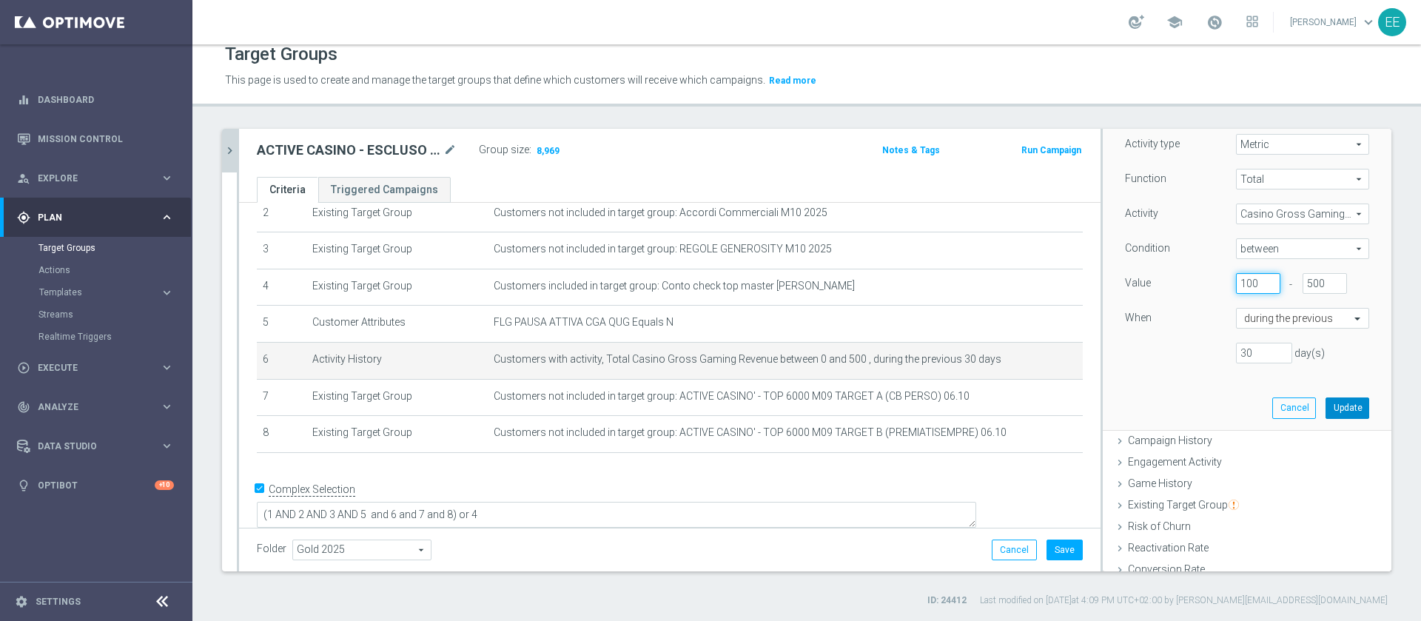
type input "100"
click at [1326, 406] on button "Update" at bounding box center [1348, 407] width 44 height 21
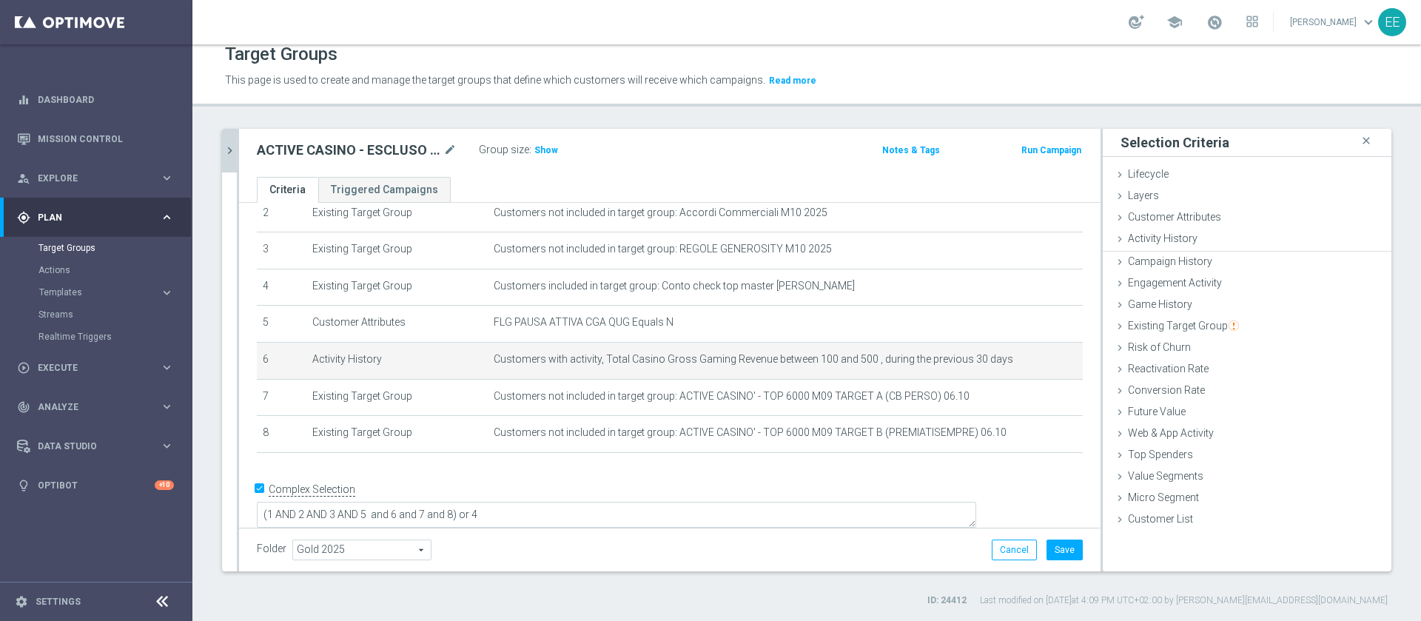
scroll to position [0, 0]
click at [538, 156] on h3 "Show" at bounding box center [546, 150] width 27 height 16
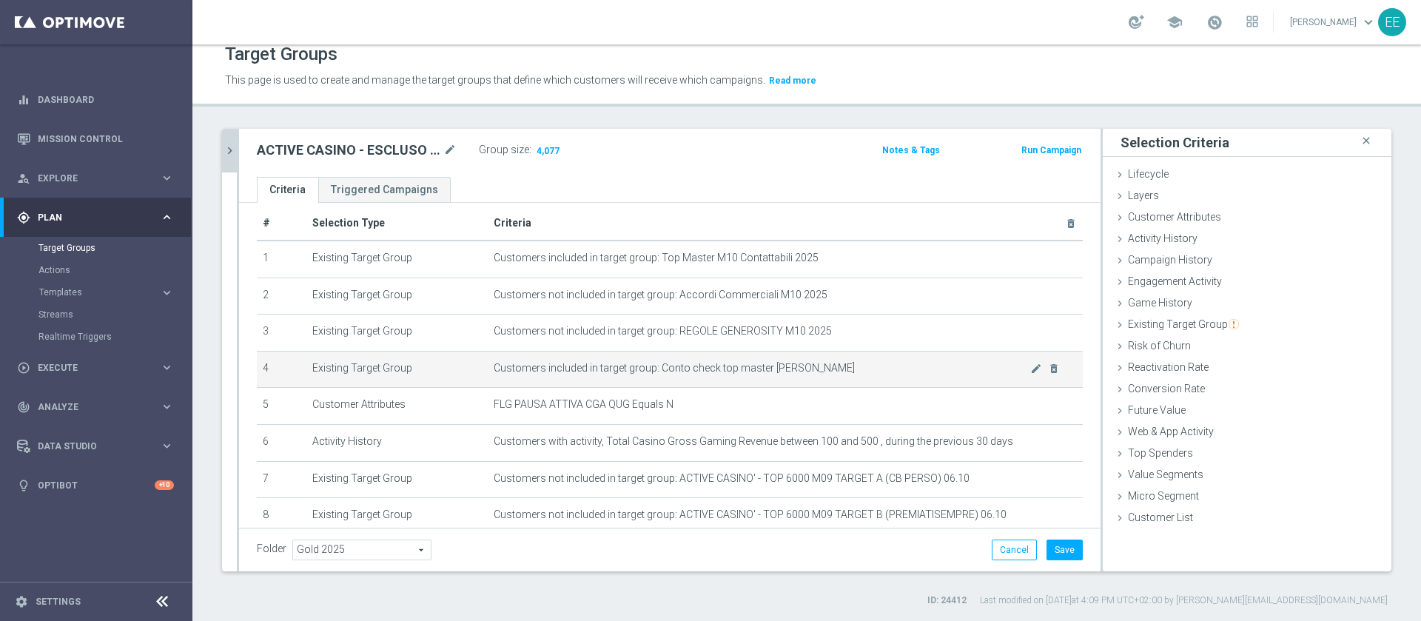
scroll to position [13, 0]
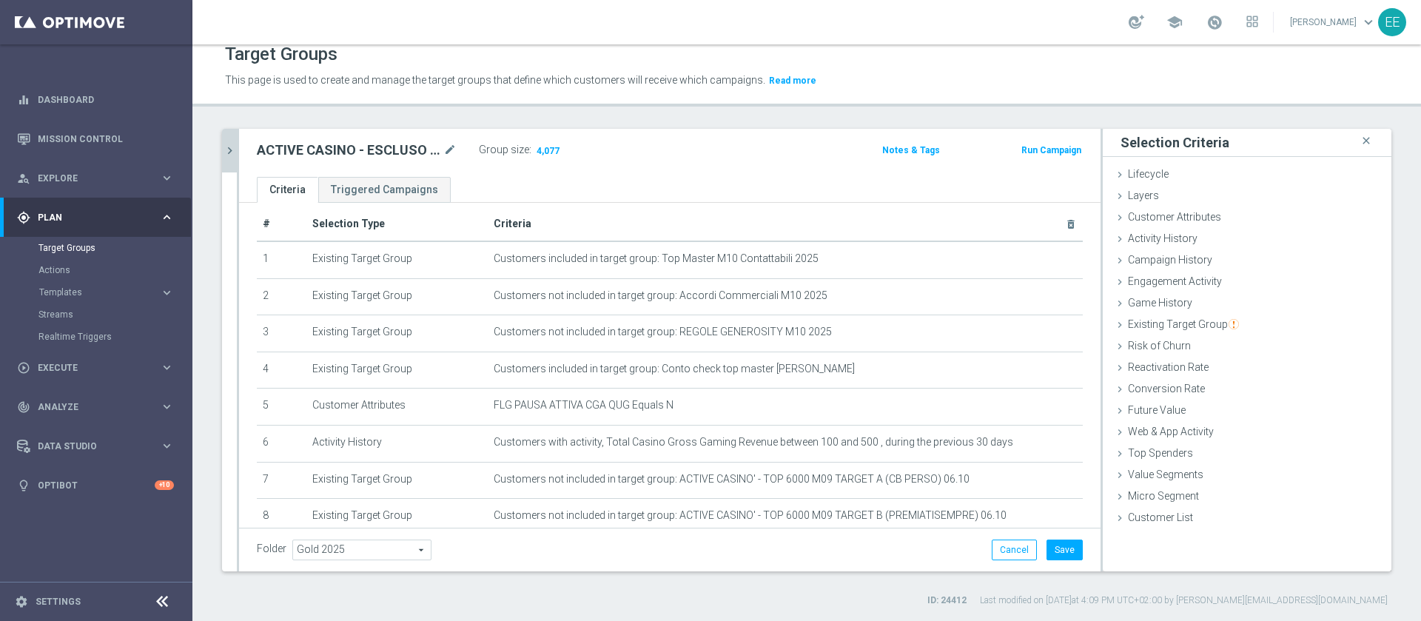
click at [228, 144] on icon "chevron_right" at bounding box center [230, 151] width 14 height 14
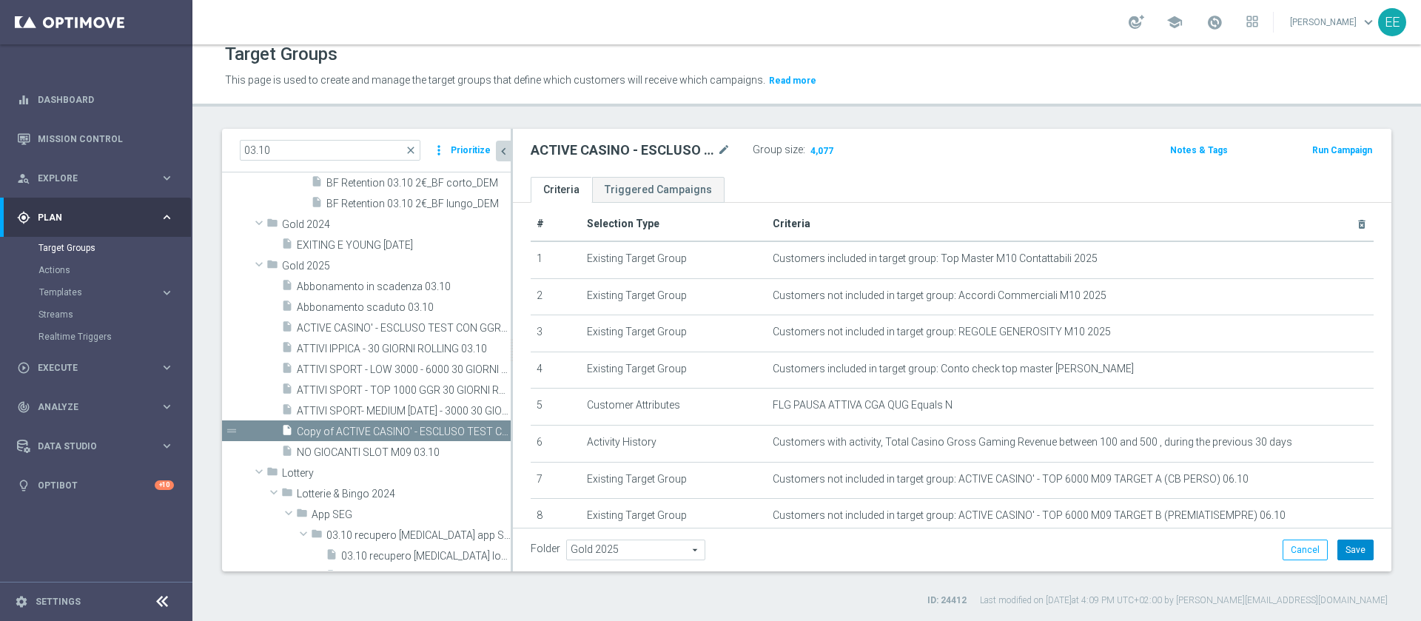
click at [1337, 543] on button "Save" at bounding box center [1355, 550] width 36 height 21
click at [315, 148] on input "03.10" at bounding box center [330, 150] width 181 height 21
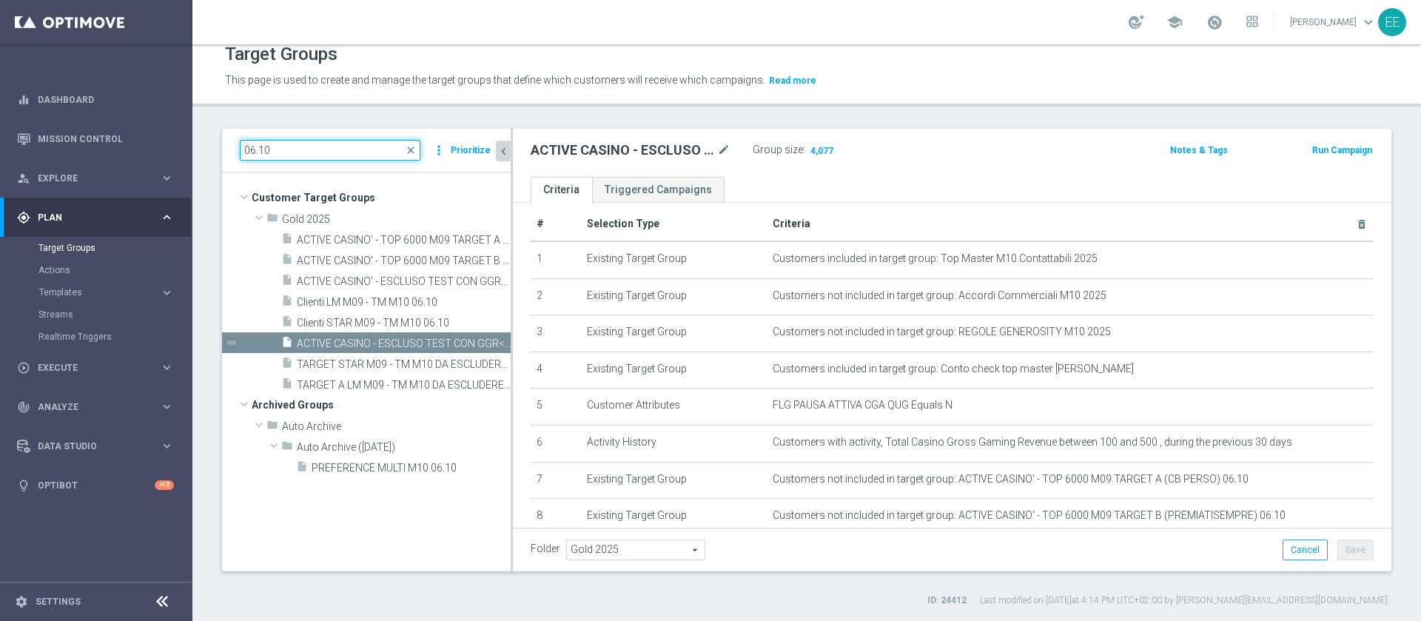
scroll to position [0, 0]
type input "06.10"
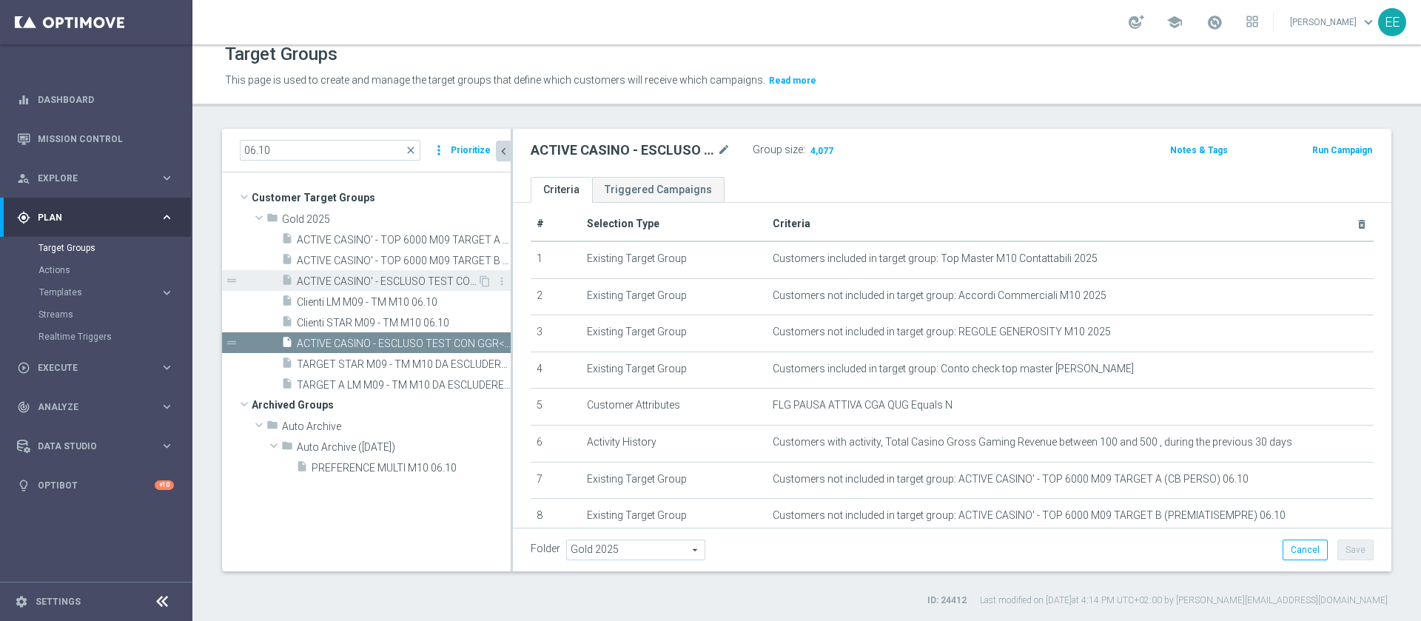
click at [367, 278] on span "ACTIVE CASINO' - ESCLUSO TEST CON GGR>500 30GG ROLLING 06.10" at bounding box center [387, 281] width 181 height 13
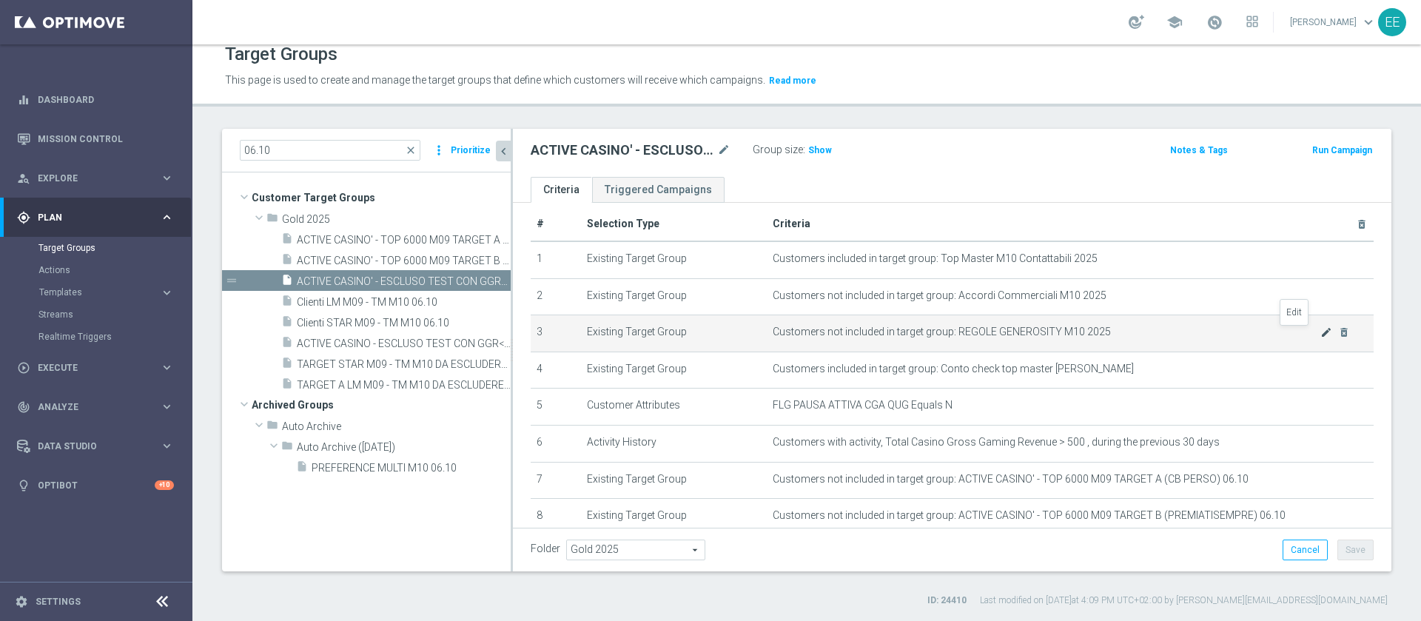
click at [1320, 332] on icon "mode_edit" at bounding box center [1326, 332] width 12 height 12
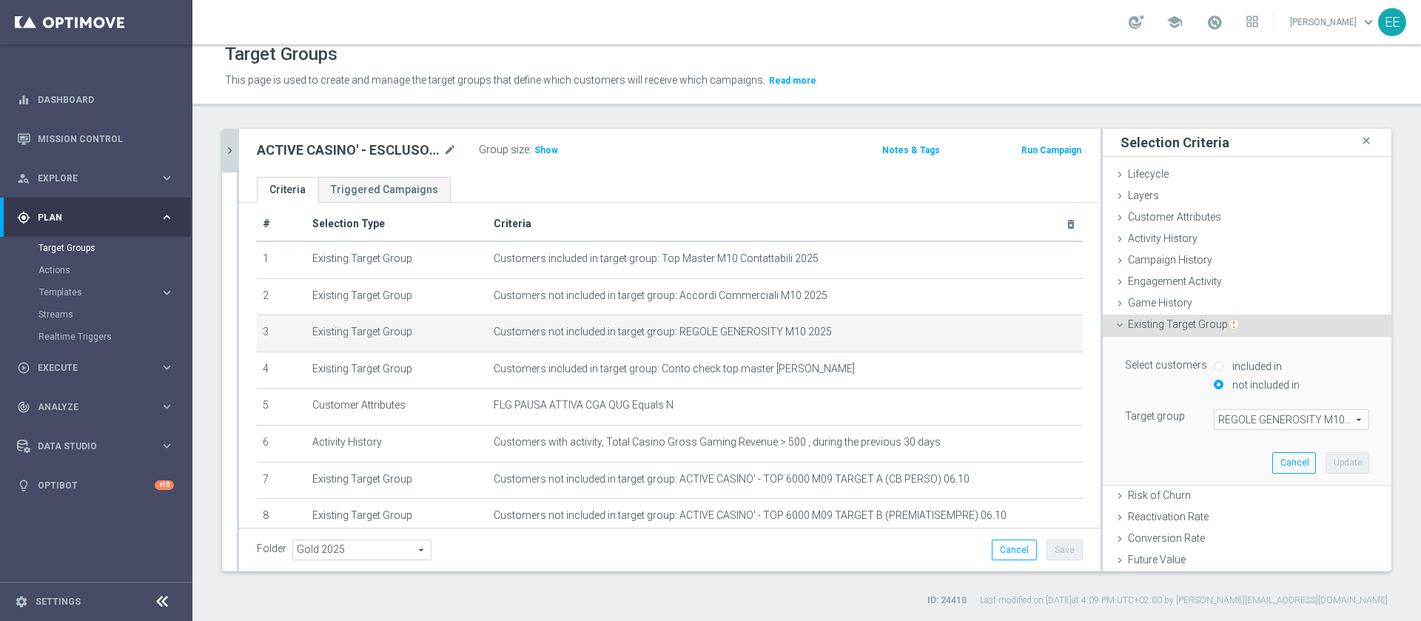
click at [1242, 426] on span "REGOLE GENEROSITY M10 2025" at bounding box center [1292, 419] width 154 height 19
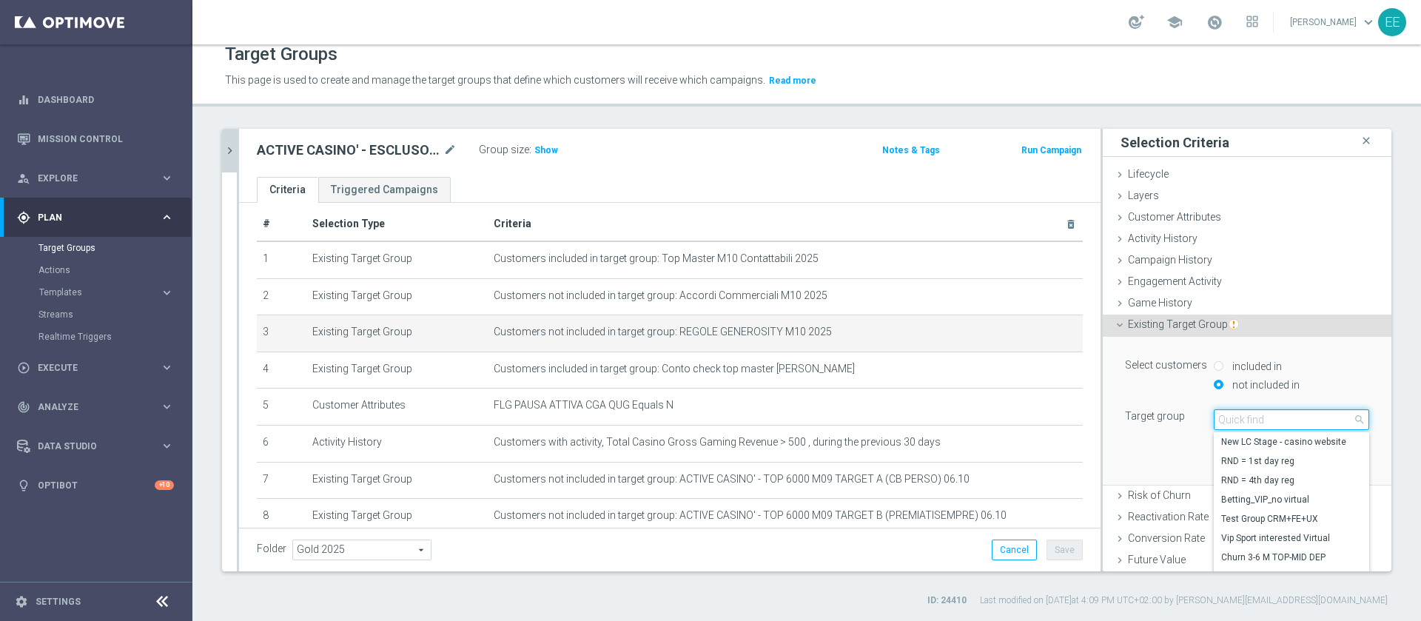
click at [1242, 426] on input "search" at bounding box center [1291, 419] width 155 height 21
type input "regole genero"
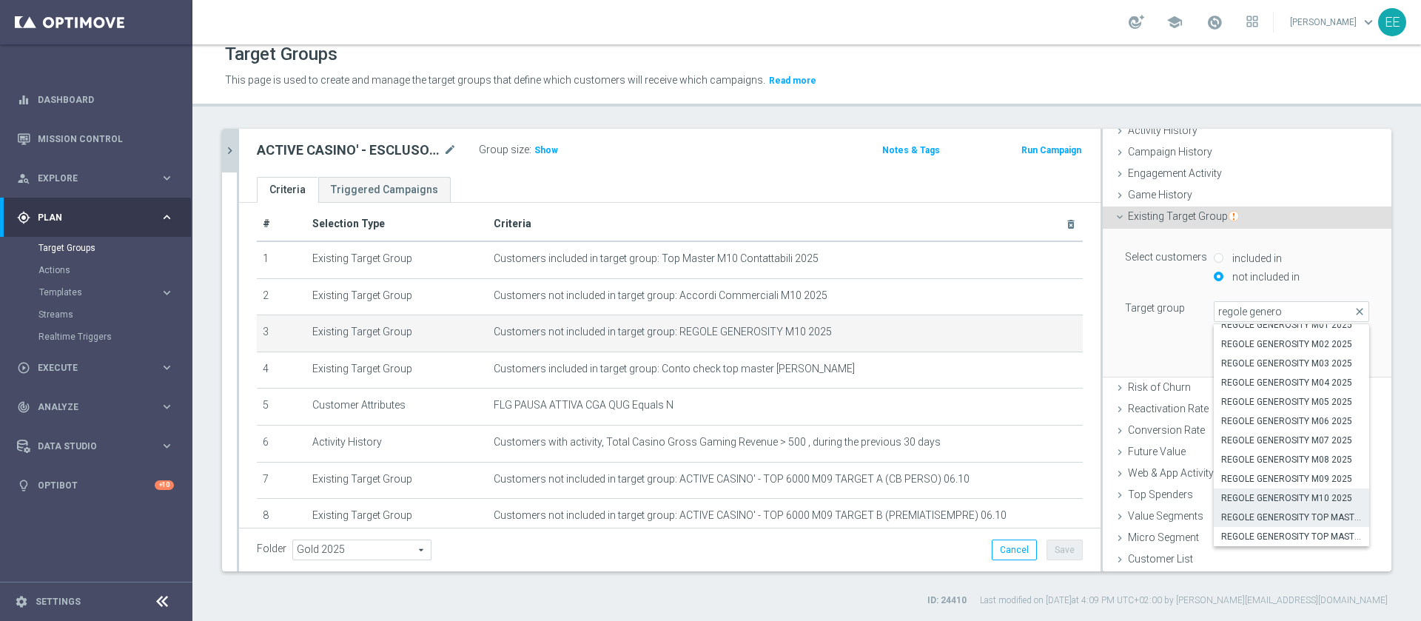
click at [1248, 520] on span "REGOLE GENEROSITY TOP MASTER CASINO'" at bounding box center [1291, 517] width 141 height 12
type input "REGOLE GENEROSITY TOP MASTER CASINO'"
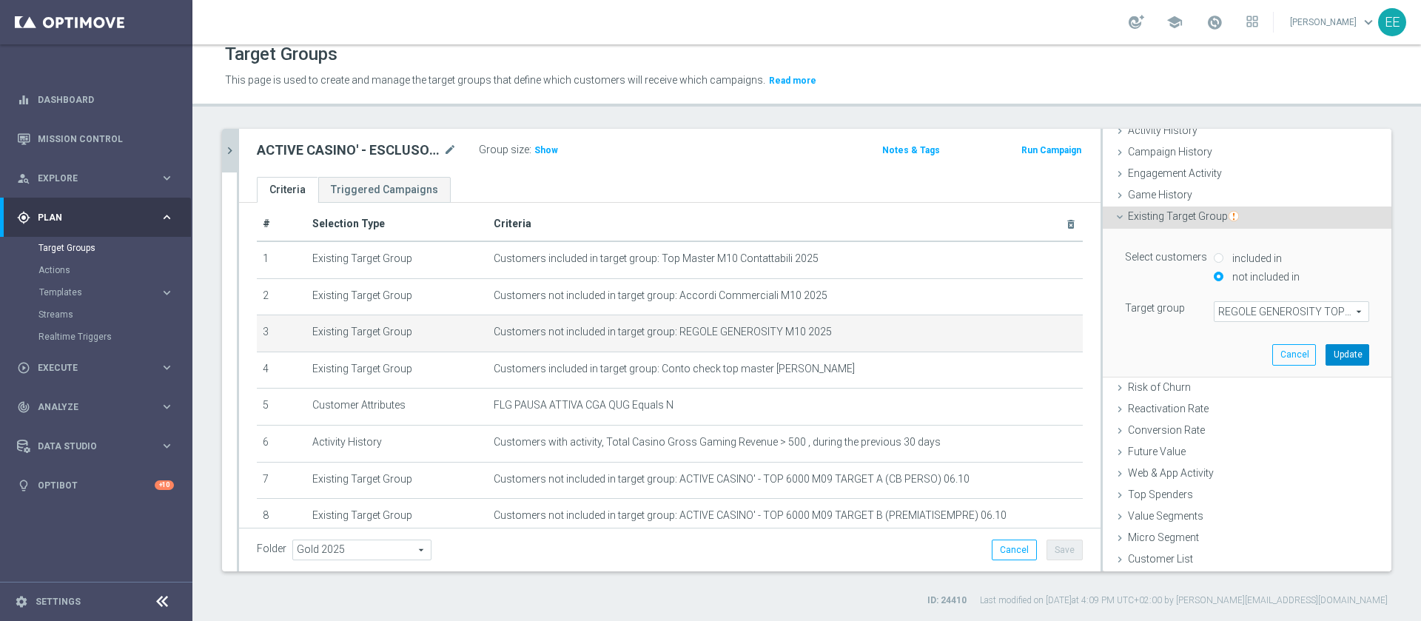
click at [1326, 355] on button "Update" at bounding box center [1348, 354] width 44 height 21
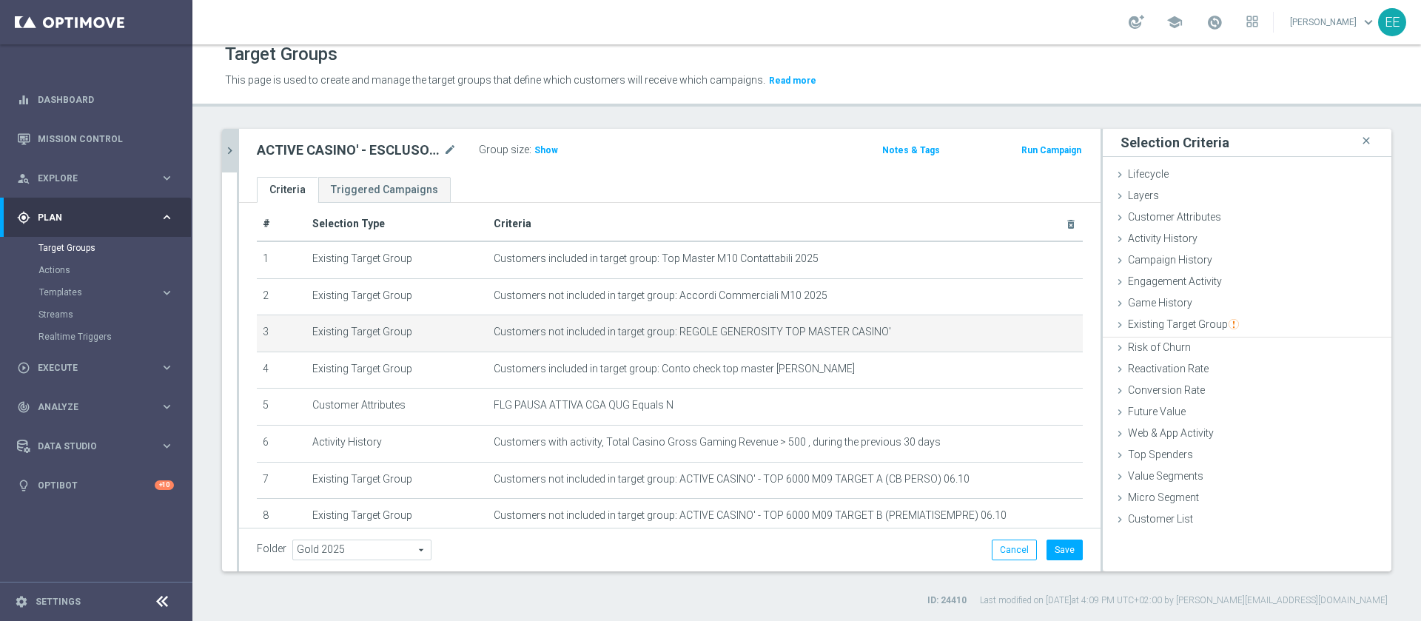
scroll to position [0, 0]
click at [551, 150] on span "Show" at bounding box center [546, 150] width 24 height 10
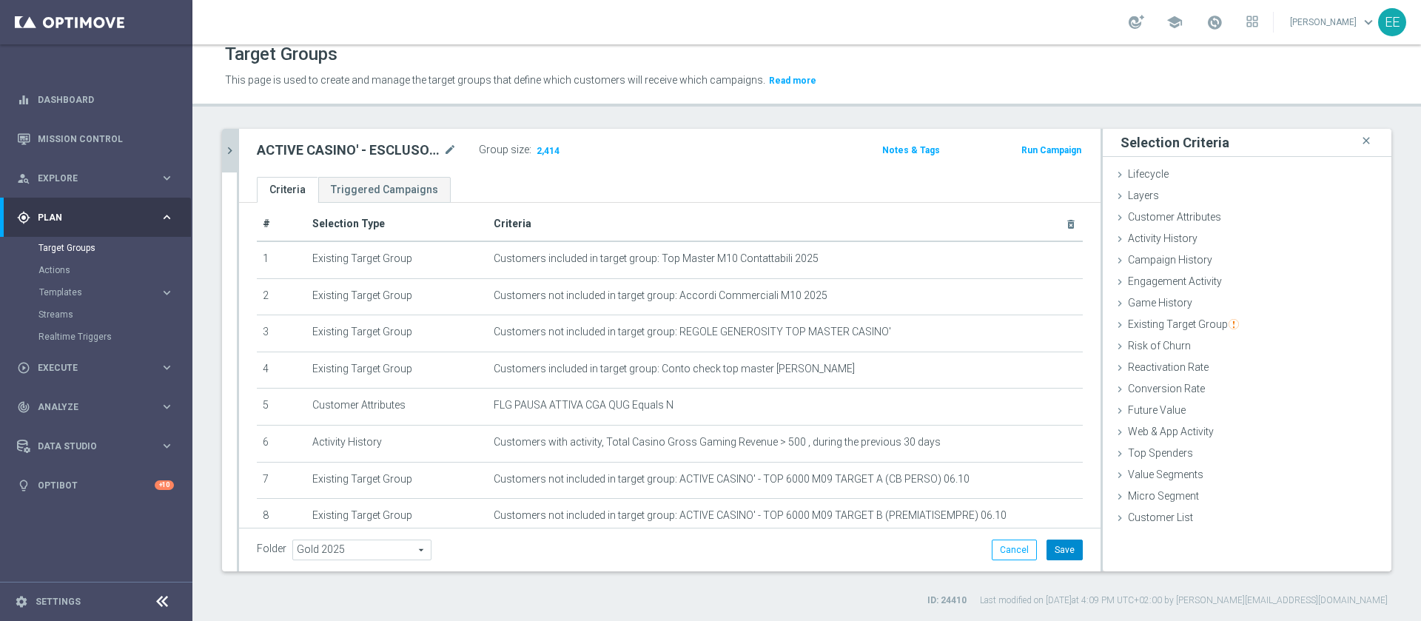
click at [1052, 554] on button "Save" at bounding box center [1065, 550] width 36 height 21
click at [234, 165] on button "chevron_right" at bounding box center [229, 151] width 15 height 44
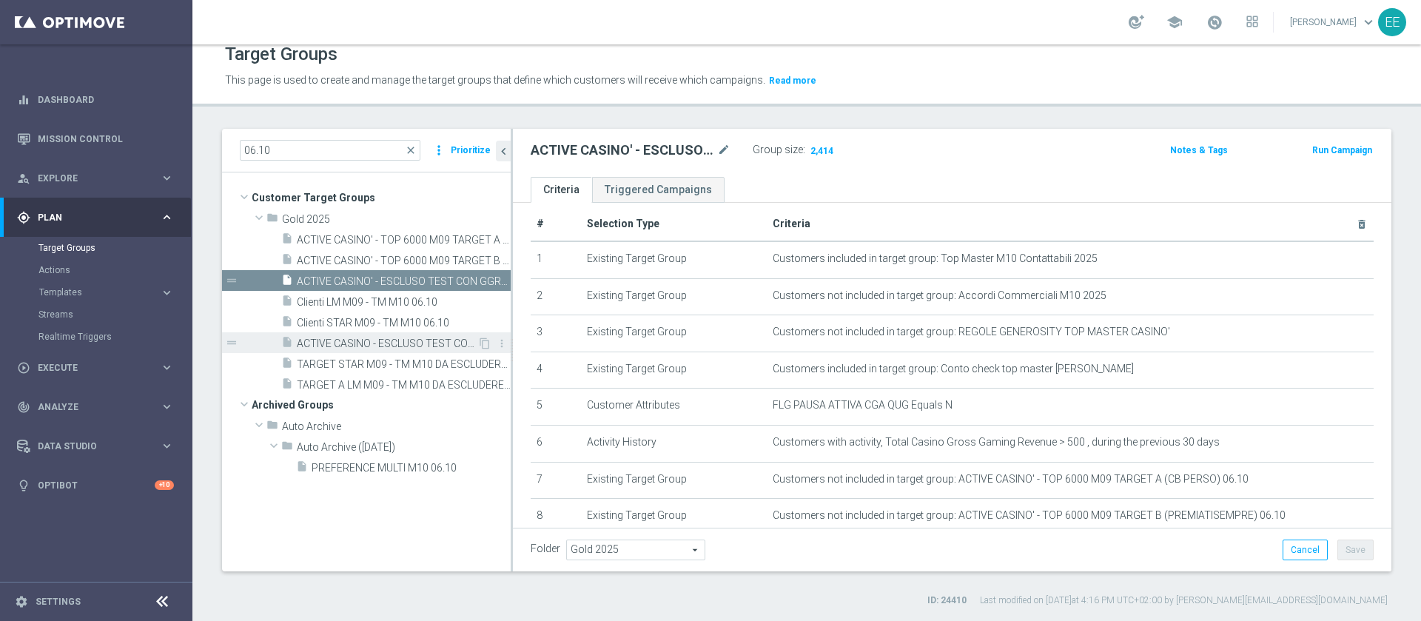
click at [372, 346] on span "ACTIVE CASINO - ESCLUSO TEST CON GGR<500 30GG ROLLING 06.10" at bounding box center [387, 344] width 181 height 13
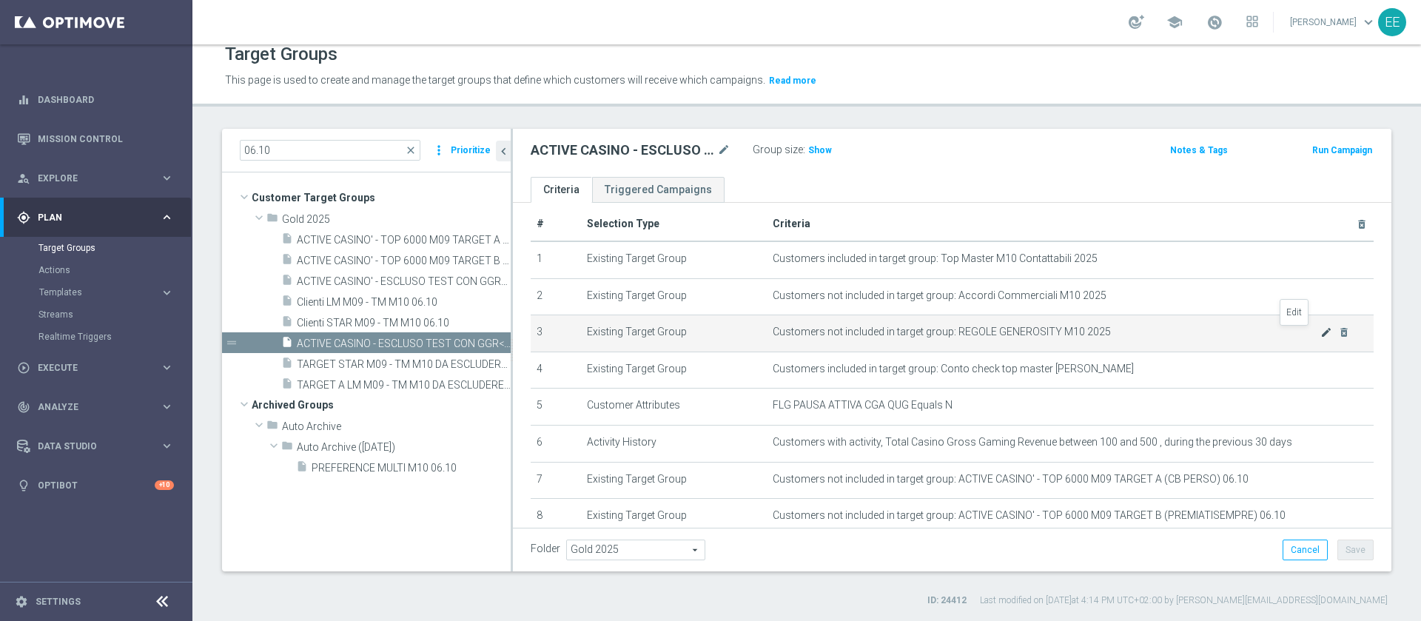
click at [1320, 334] on icon "mode_edit" at bounding box center [1326, 332] width 12 height 12
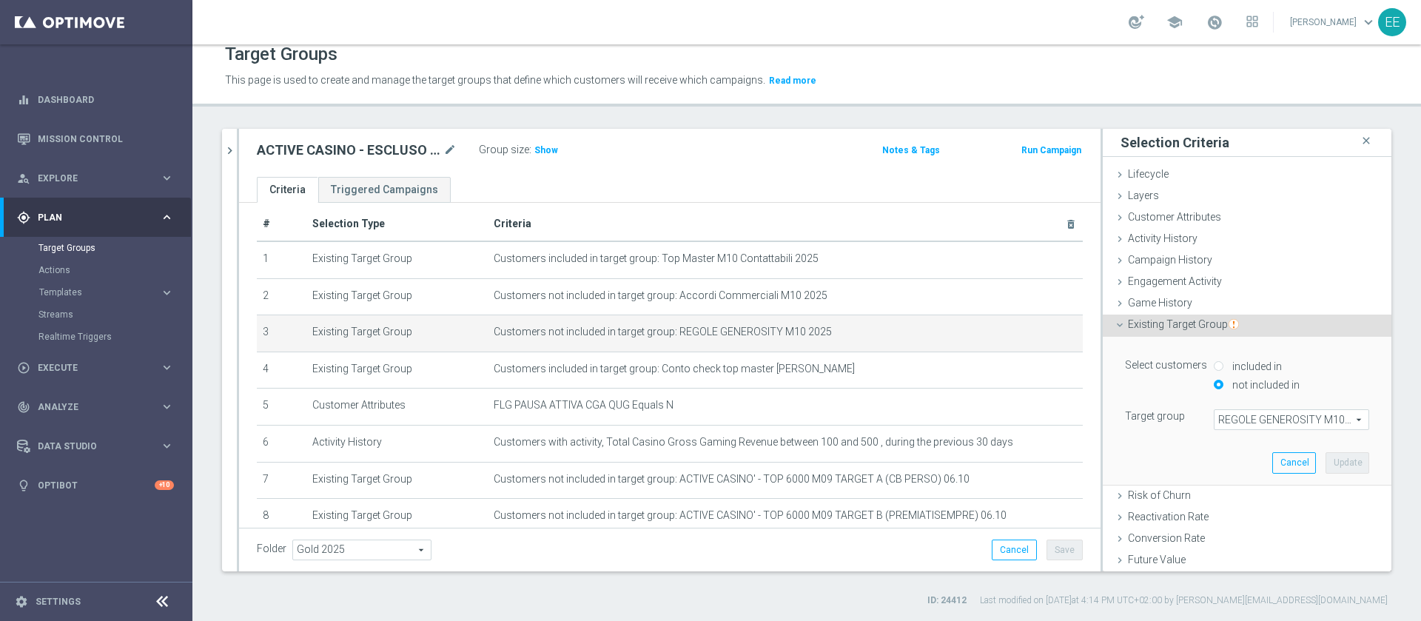
click at [1232, 423] on span "REGOLE GENEROSITY M10 2025" at bounding box center [1292, 419] width 154 height 19
click at [0, 0] on input "search" at bounding box center [0, 0] width 0 height 0
type input "regole gene"
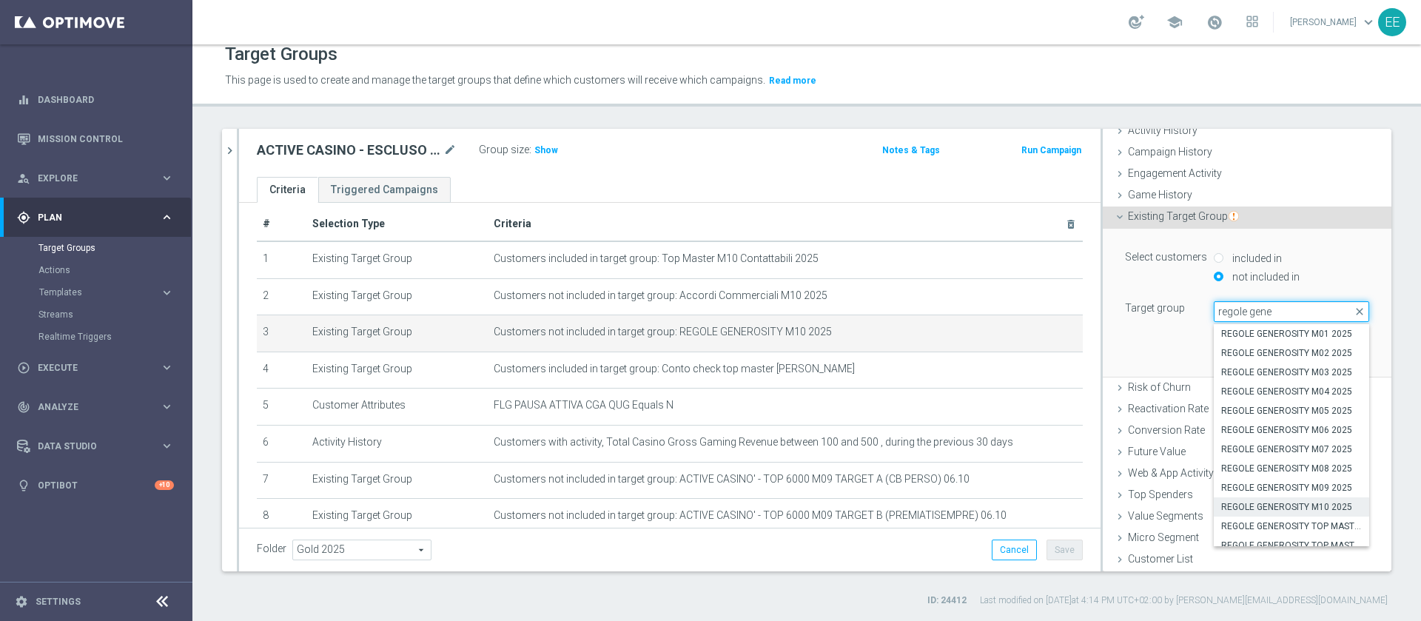
scroll to position [9, 0]
click at [1274, 518] on span "REGOLE GENEROSITY TOP MASTER CASINO'" at bounding box center [1291, 517] width 141 height 12
type input "REGOLE GENEROSITY TOP MASTER CASINO'"
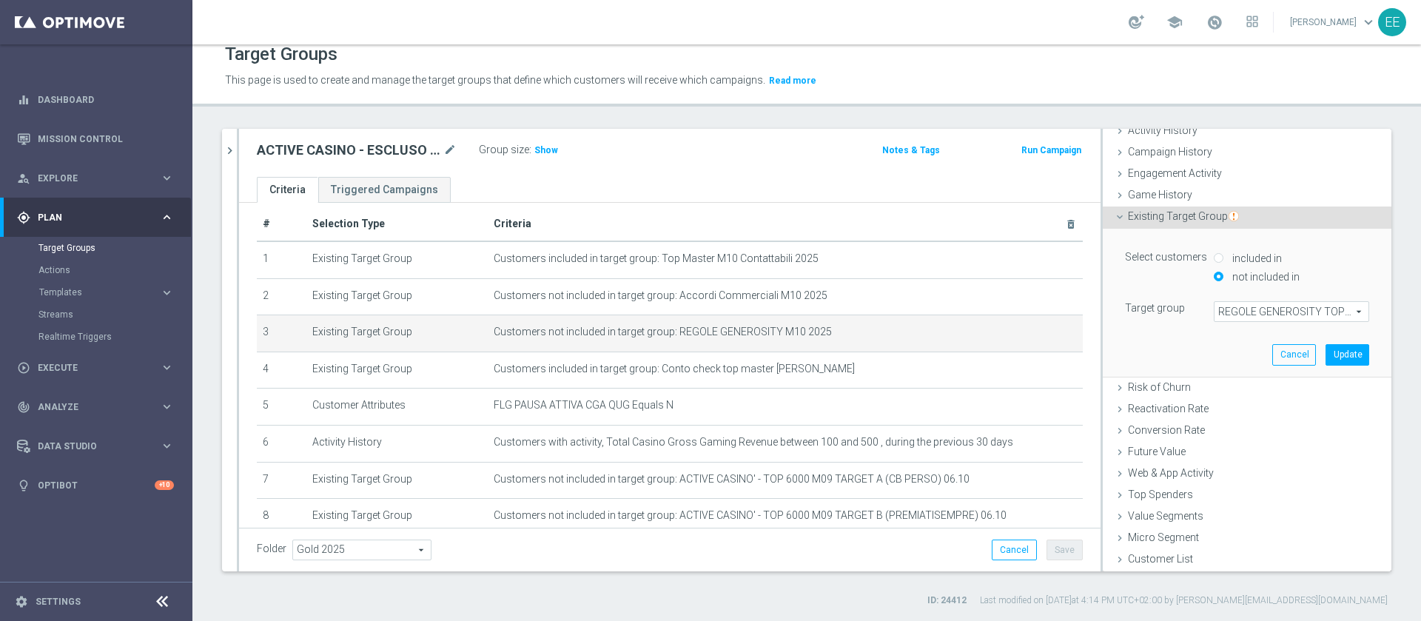
click at [1321, 369] on div "Select customers included in not included in Target group REGOLE GENEROSITY TOP…" at bounding box center [1247, 302] width 266 height 147
click at [1326, 356] on button "Update" at bounding box center [1348, 354] width 44 height 21
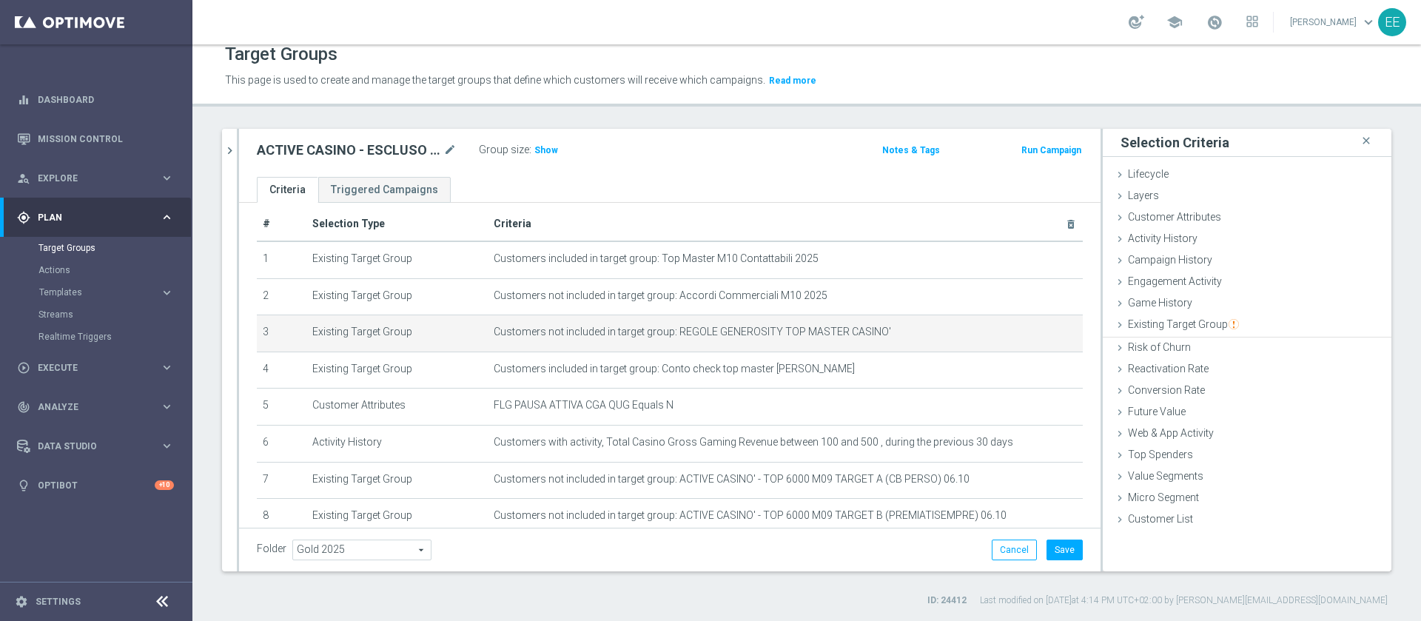
scroll to position [0, 0]
click at [553, 151] on span "Show" at bounding box center [546, 150] width 24 height 10
click at [448, 143] on icon "mode_edit" at bounding box center [449, 150] width 13 height 18
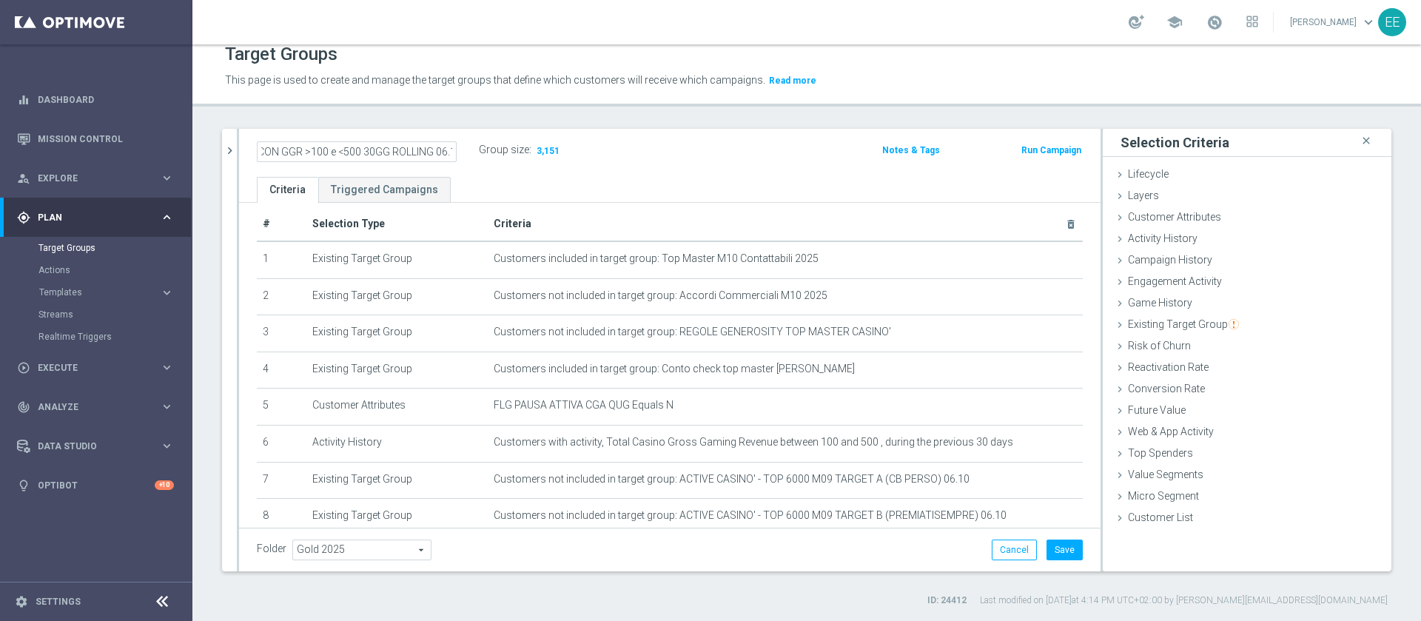
scroll to position [0, 167]
type input "ACTIVE CASINO - ESCLUSO TEST CON GGR >100 e <500 30GG ROLLING 06.10"
click at [1052, 553] on button "Save" at bounding box center [1065, 550] width 36 height 21
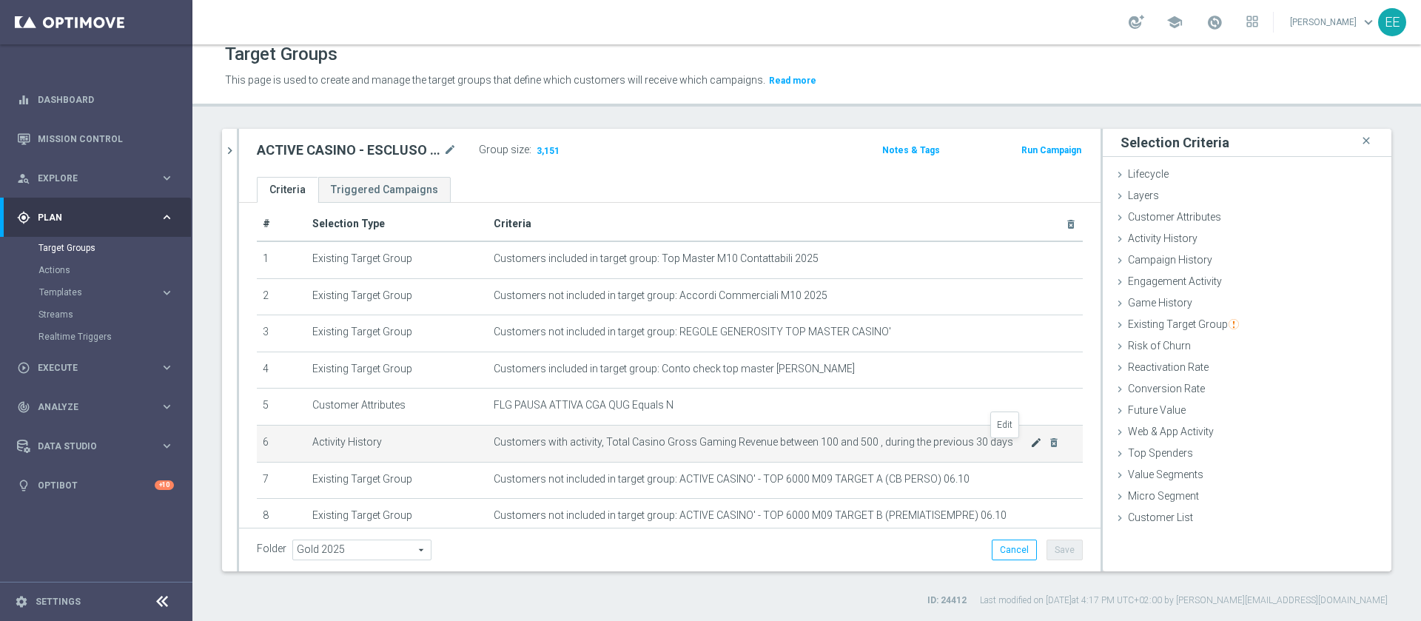
click at [1030, 444] on icon "mode_edit" at bounding box center [1036, 443] width 12 height 12
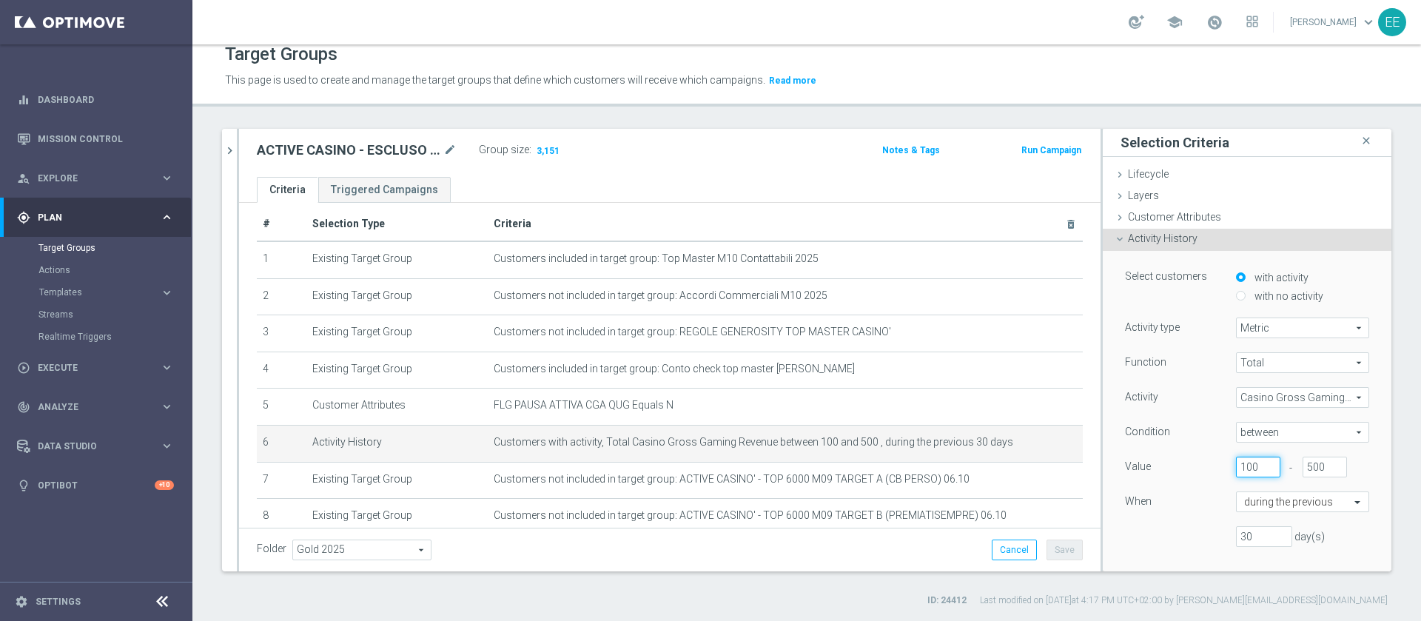
click at [1236, 466] on input "100" at bounding box center [1258, 467] width 44 height 21
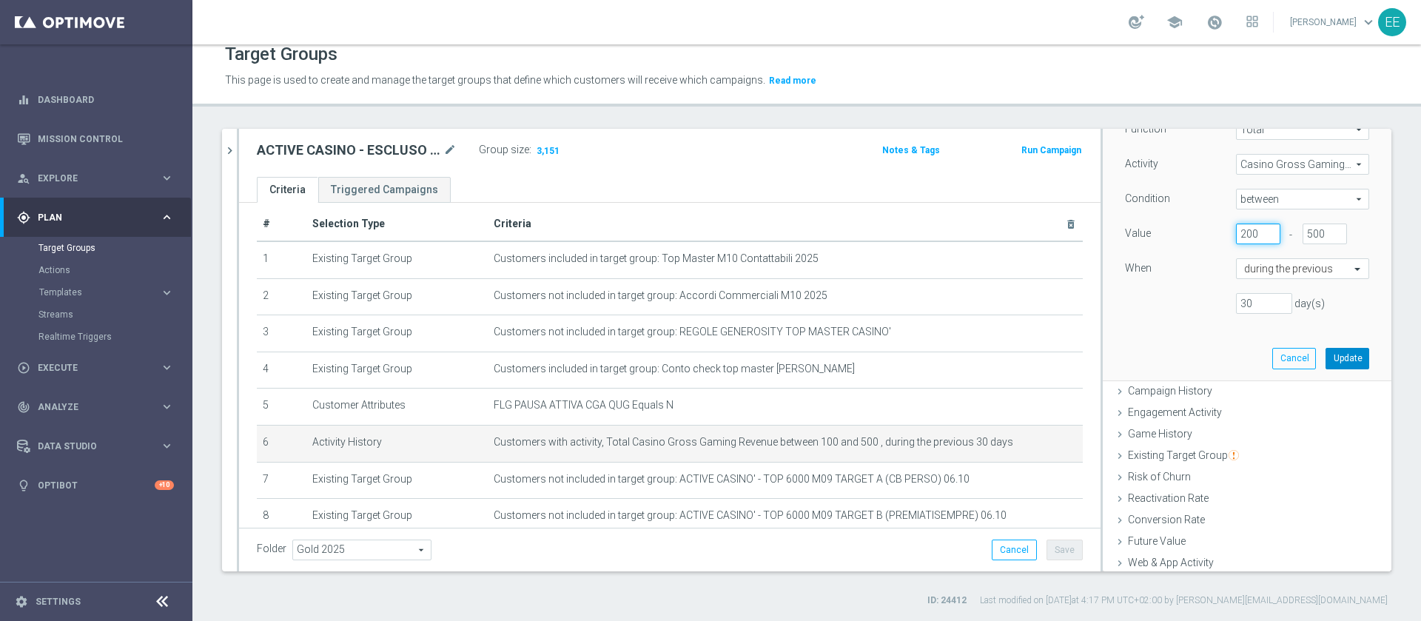
type input "200"
click at [1329, 359] on button "Update" at bounding box center [1348, 358] width 44 height 21
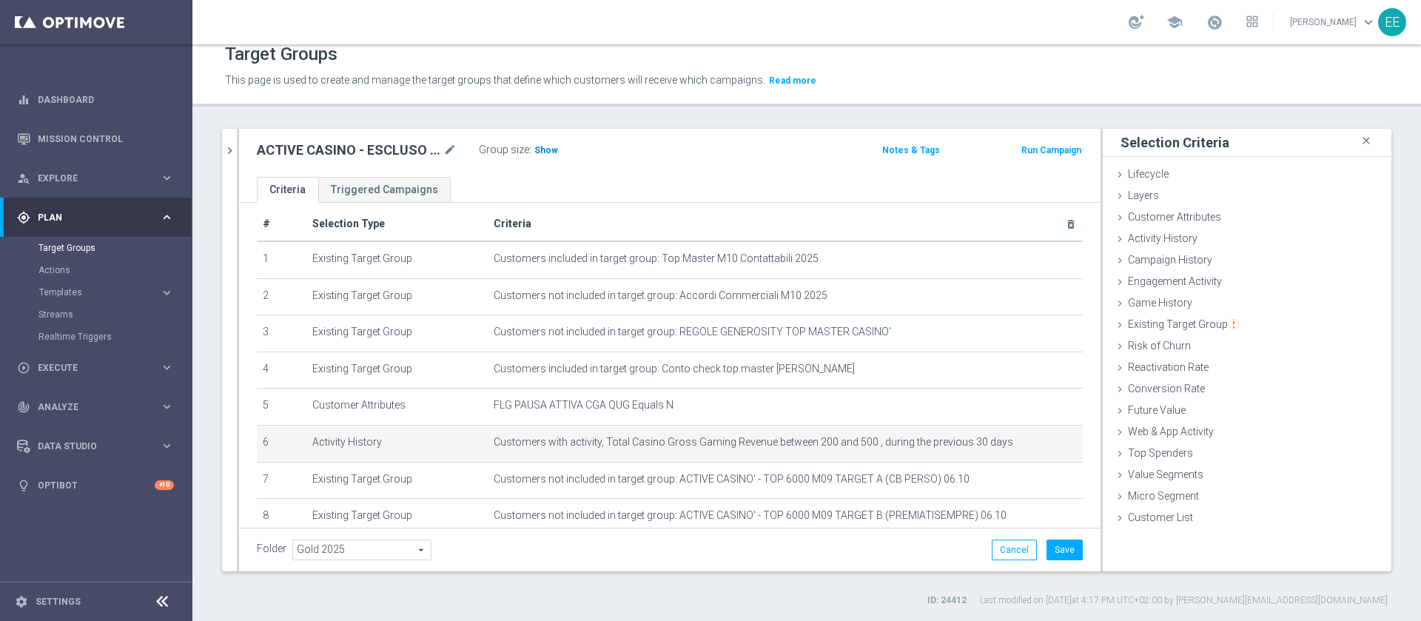
click at [533, 146] on h3 "Show" at bounding box center [546, 150] width 27 height 16
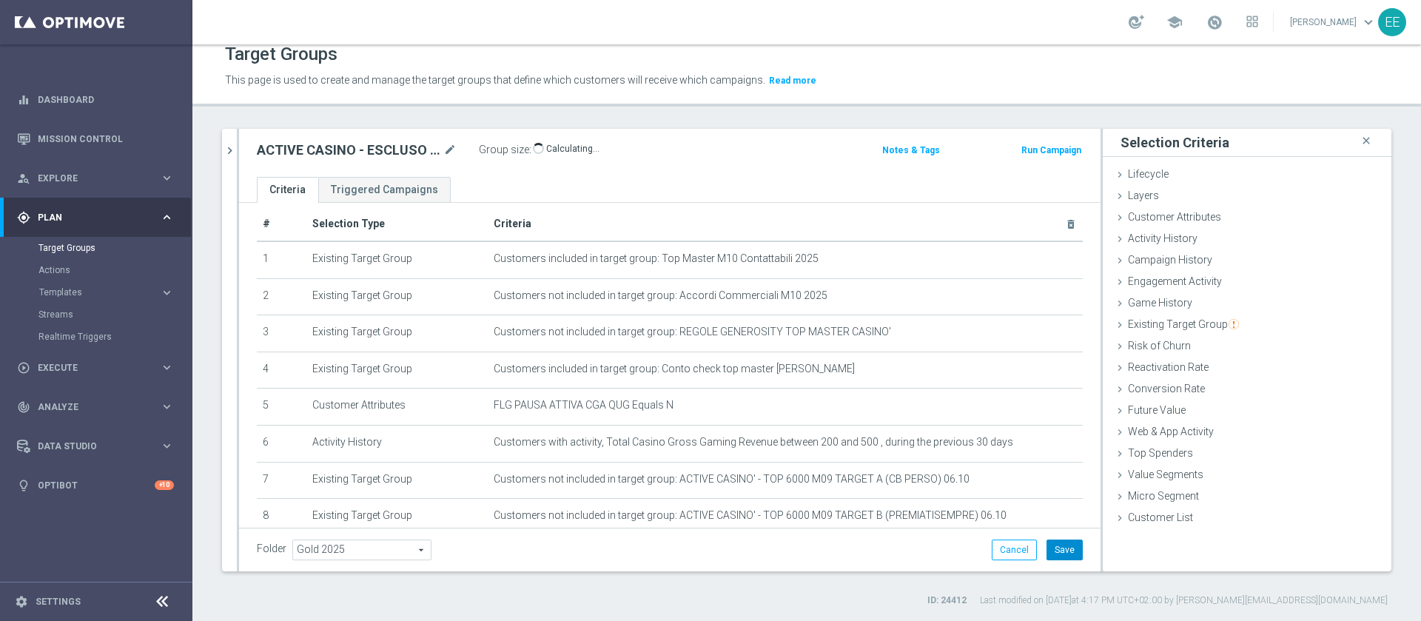
click at [1058, 548] on button "Save" at bounding box center [1065, 550] width 36 height 21
click at [728, 158] on div "ACTIVE CASINO - ESCLUSO TEST CON GGR >100 e <500 30GG ROLLING 06.10 mode_edit G…" at bounding box center [528, 152] width 565 height 24
click at [447, 149] on icon "mode_edit" at bounding box center [449, 150] width 13 height 18
click at [311, 151] on input "ACTIVE CASINO - ESCLUSO TEST CON GGR >100 e <500 30GG ROLLING 06.10" at bounding box center [357, 151] width 200 height 21
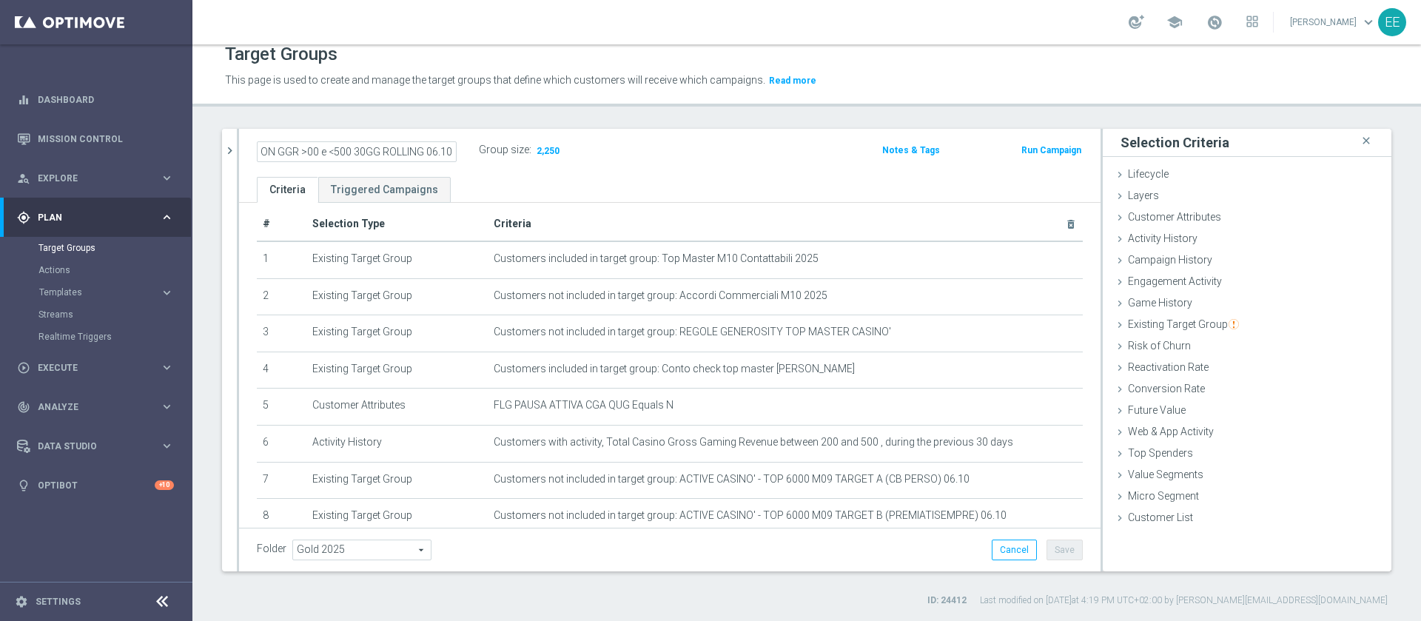
scroll to position [0, 161]
type input "ACTIVE CASINO - ESCLUSO TEST CON GGR >200 e <500 30GG ROLLING 06.10"
click at [832, 555] on div "Folder Gold 2025 Gold 2025 arrow_drop_down search Cancel Save Saving..." at bounding box center [670, 550] width 826 height 21
click at [1055, 546] on button "Save" at bounding box center [1065, 550] width 36 height 21
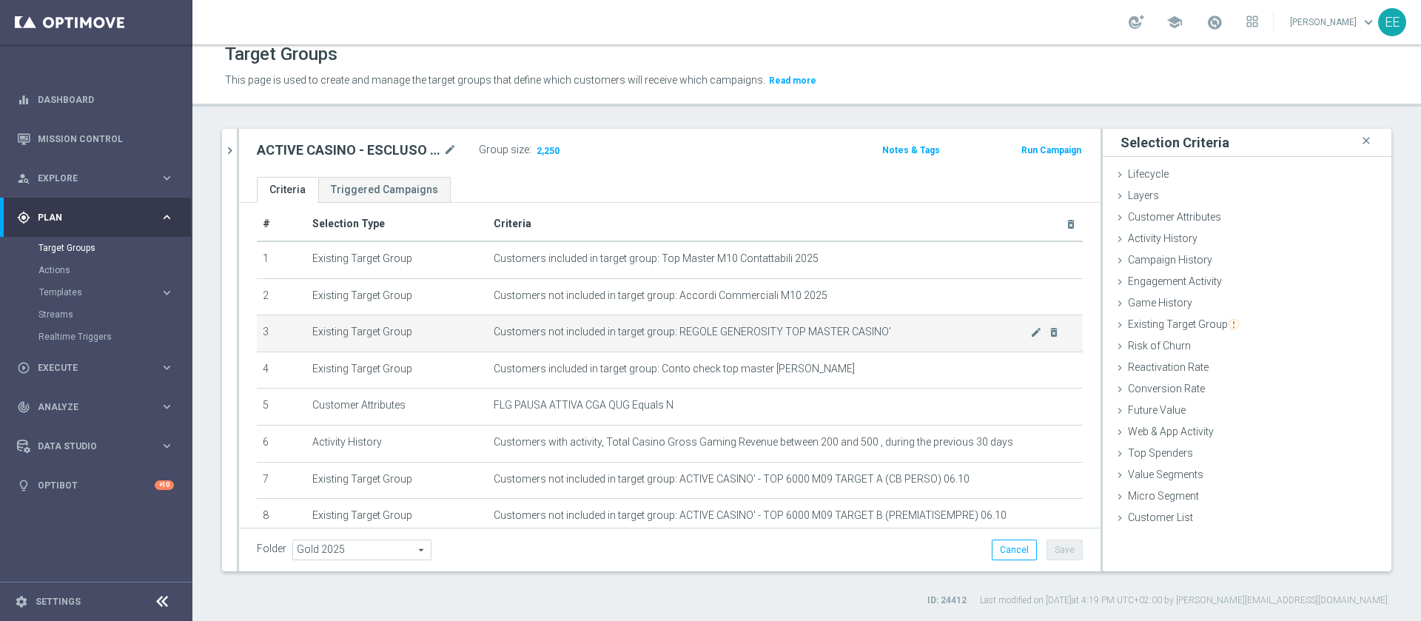
scroll to position [96, 0]
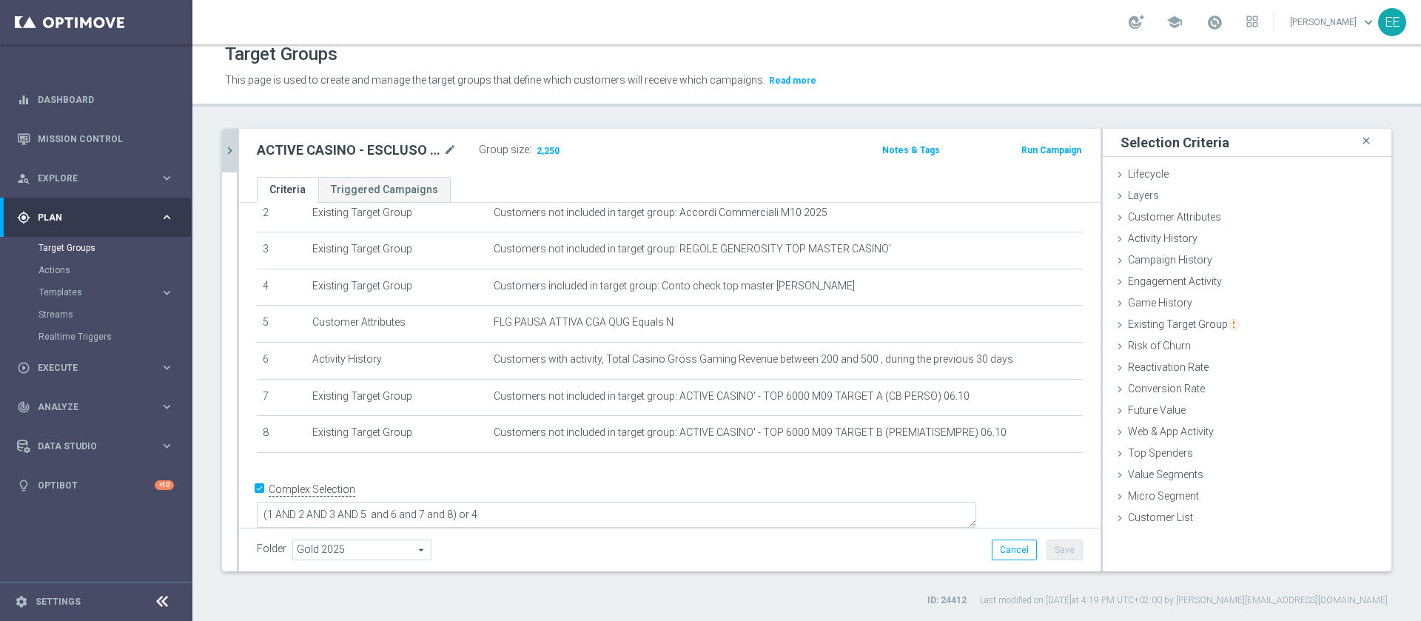
click at [232, 144] on icon "chevron_right" at bounding box center [230, 151] width 14 height 14
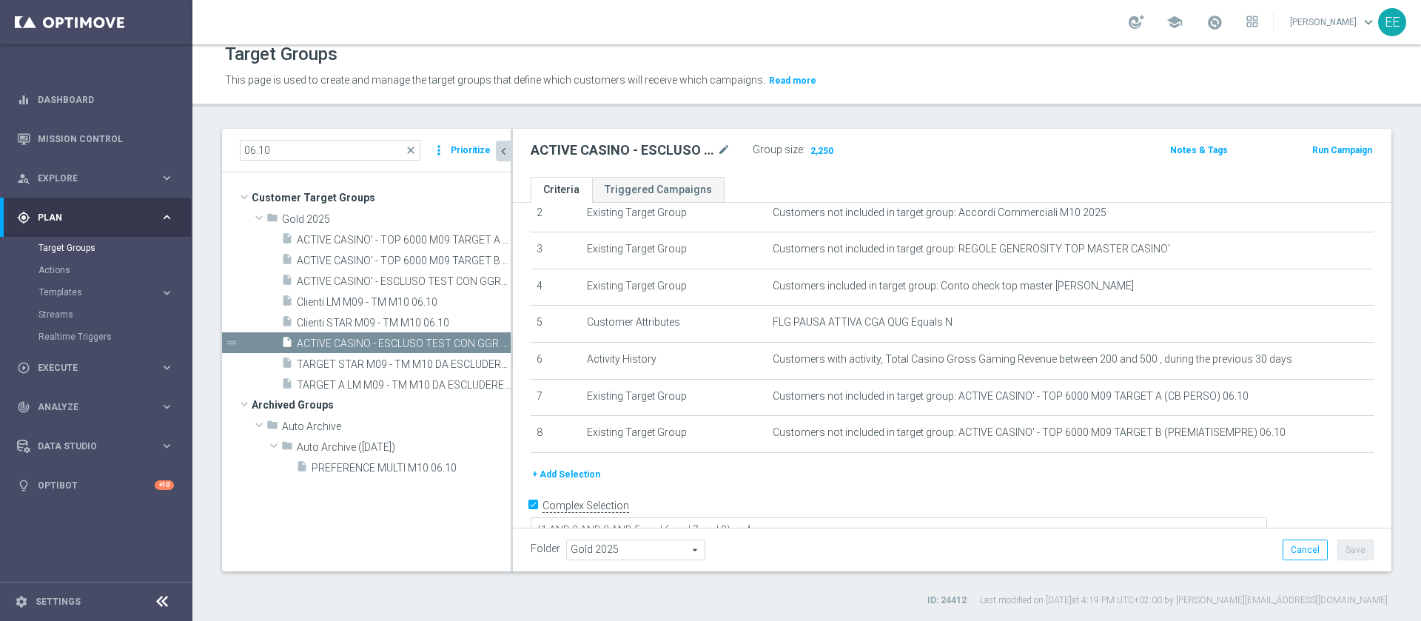
click at [508, 147] on icon "chevron_left" at bounding box center [504, 151] width 14 height 14
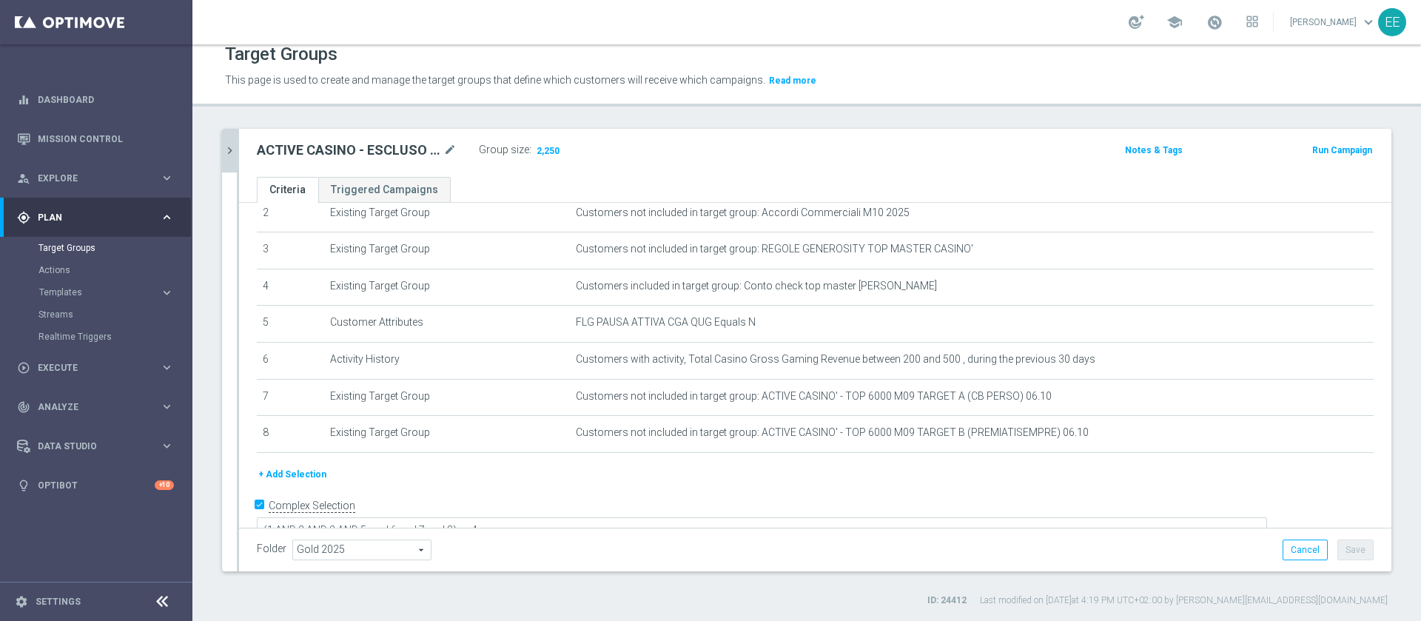
click at [224, 152] on icon "chevron_right" at bounding box center [230, 151] width 14 height 14
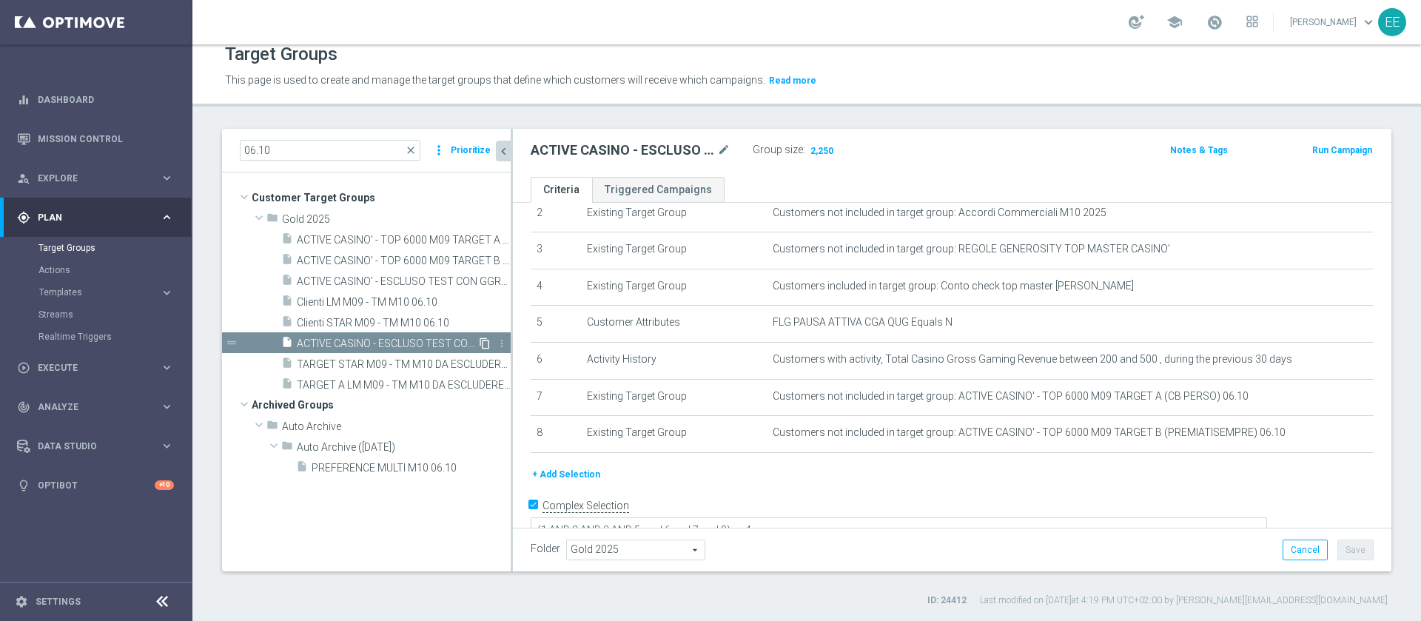
click at [487, 343] on icon "content_copy" at bounding box center [485, 344] width 12 height 12
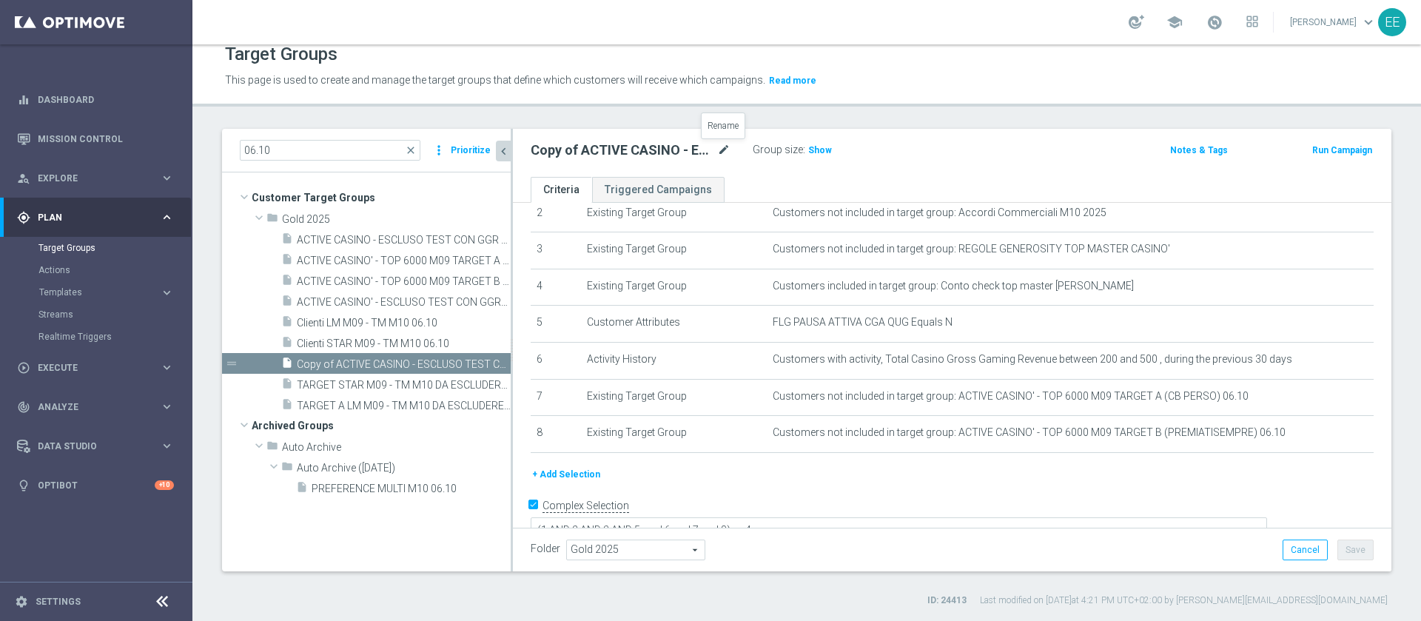
click at [722, 145] on icon "mode_edit" at bounding box center [723, 150] width 13 height 18
type input "ACTIVE CASINO - ESCLUSO TEST CON GGR <200 30GG ROLLING 06.10"
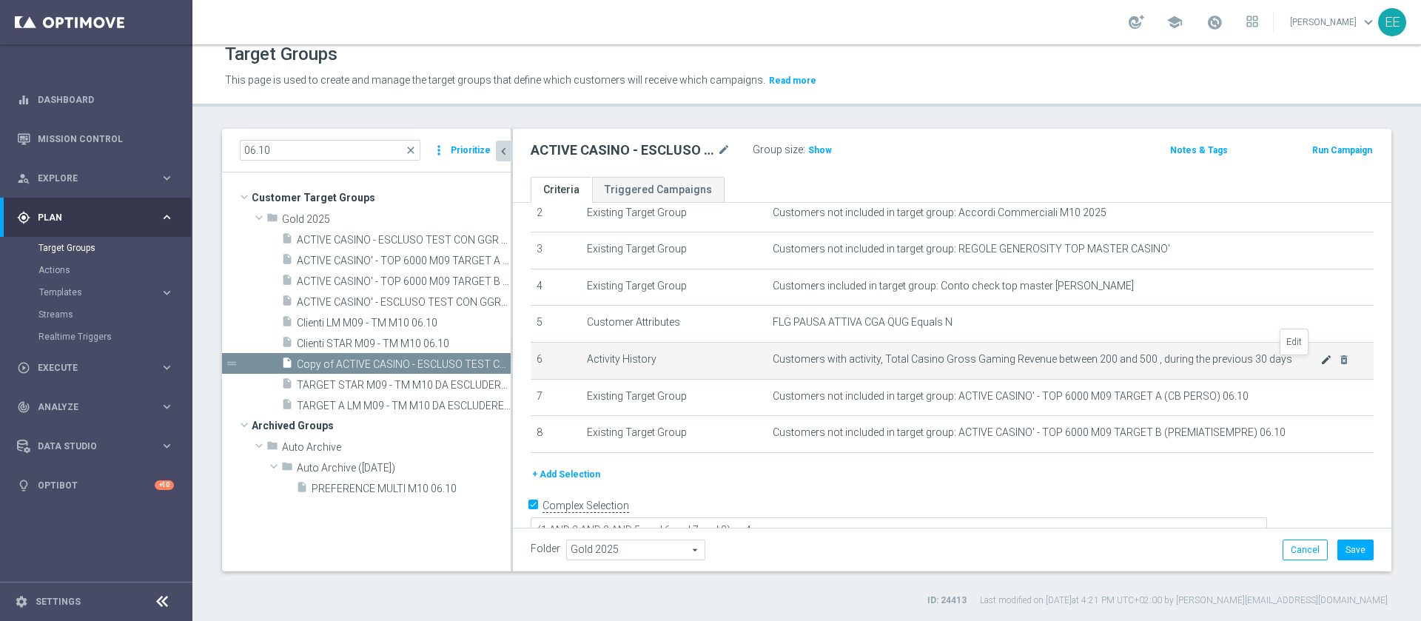
click at [1320, 360] on icon "mode_edit" at bounding box center [1326, 360] width 12 height 12
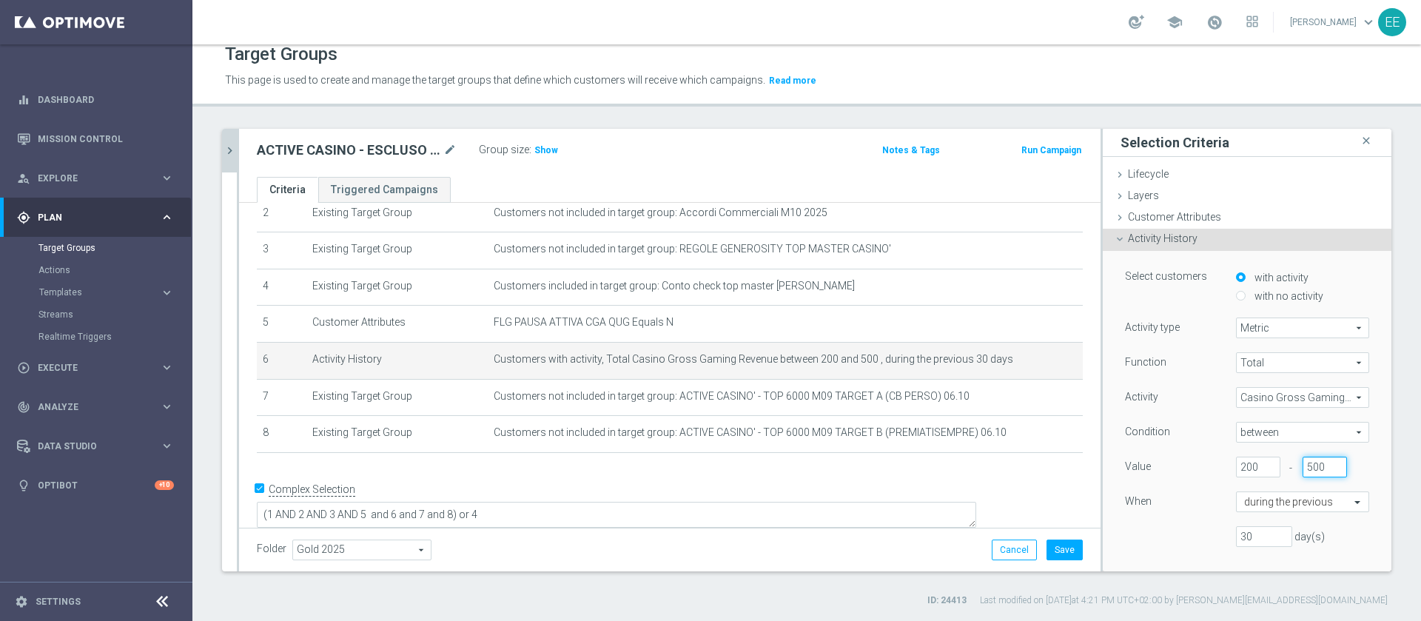
click at [1303, 457] on input "500" at bounding box center [1325, 467] width 44 height 21
type input "200"
click at [1236, 465] on input "200" at bounding box center [1258, 467] width 44 height 21
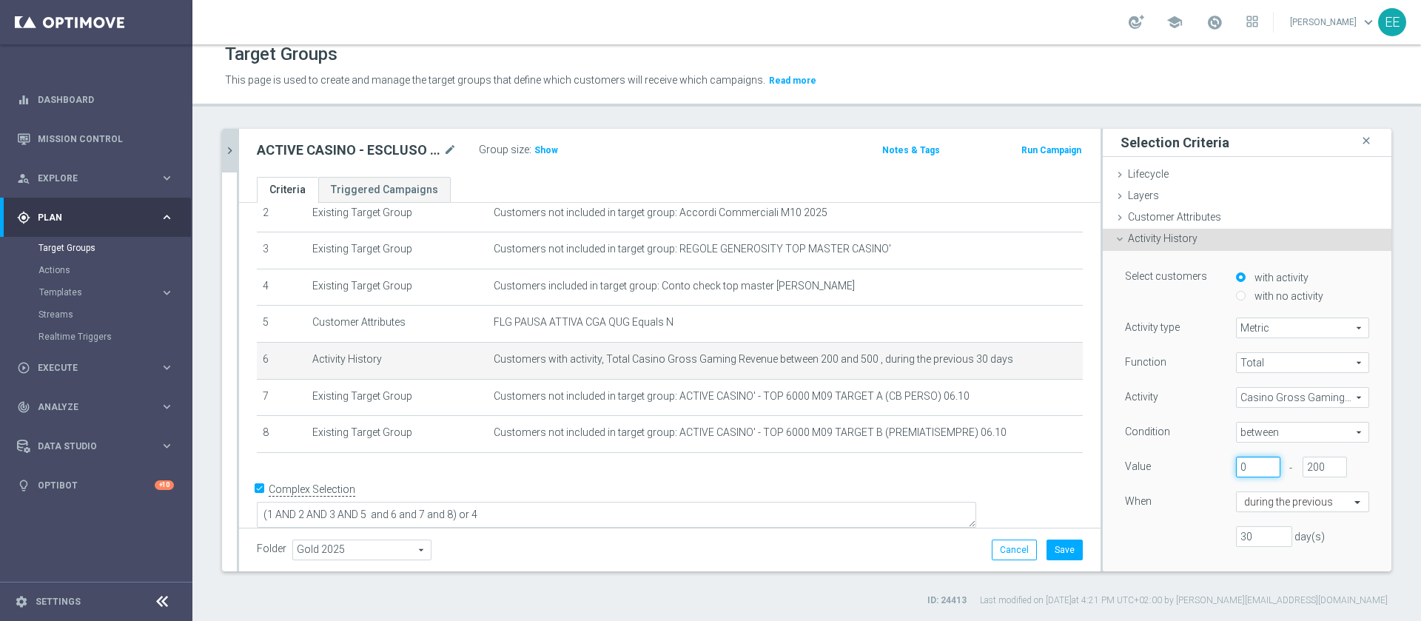
scroll to position [87, 0]
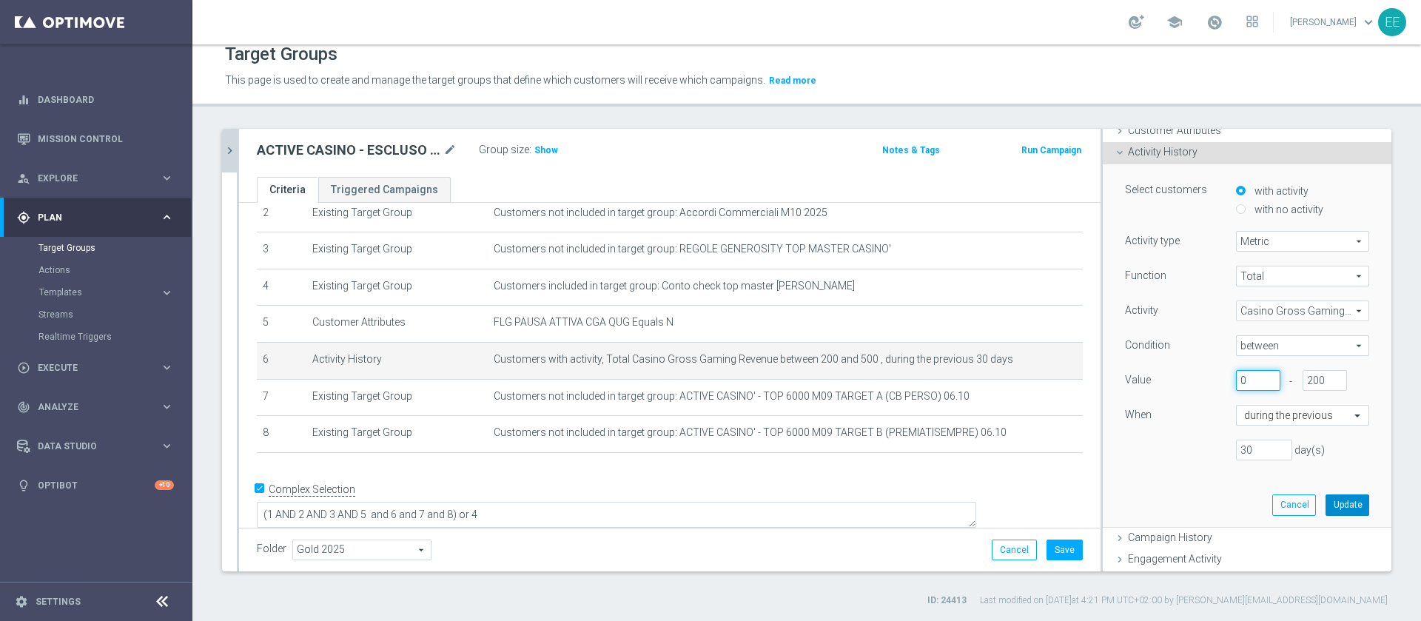
type input "0"
click at [1326, 506] on button "Update" at bounding box center [1348, 504] width 44 height 21
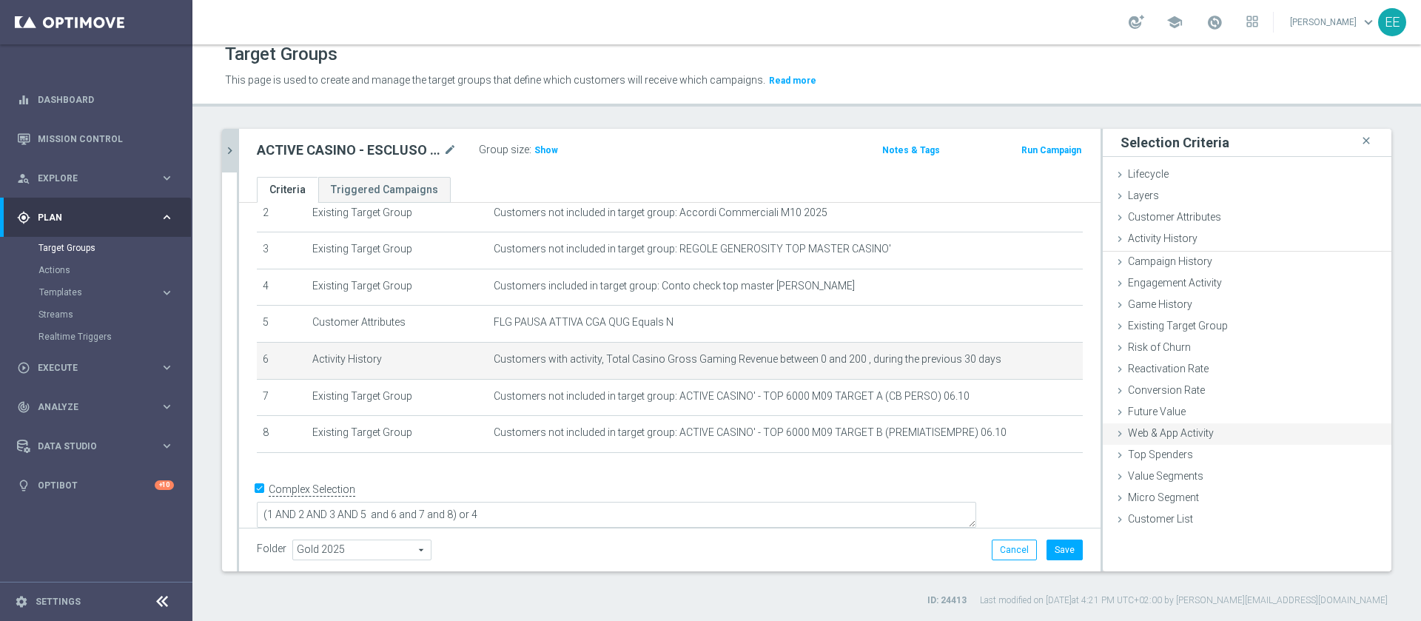
scroll to position [0, 0]
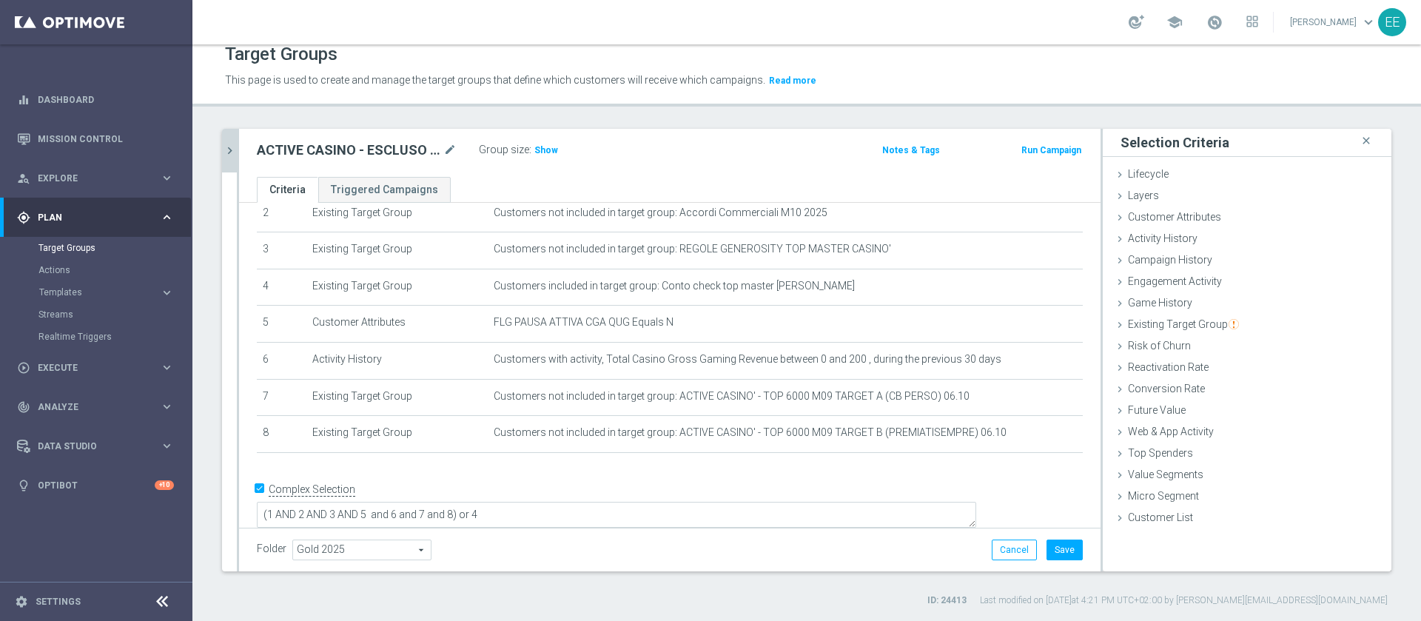
click at [555, 163] on div "ACTIVE CASINO - ESCLUSO TEST CON GGR <200 30GG ROLLING 06.10 mode_edit Group si…" at bounding box center [670, 153] width 862 height 48
click at [554, 162] on div "ACTIVE CASINO - ESCLUSO TEST CON GGR <200 30GG ROLLING 06.10 mode_edit Group si…" at bounding box center [670, 153] width 862 height 48
click at [542, 151] on span "Show" at bounding box center [546, 150] width 24 height 10
click at [1058, 552] on button "Save" at bounding box center [1065, 550] width 36 height 21
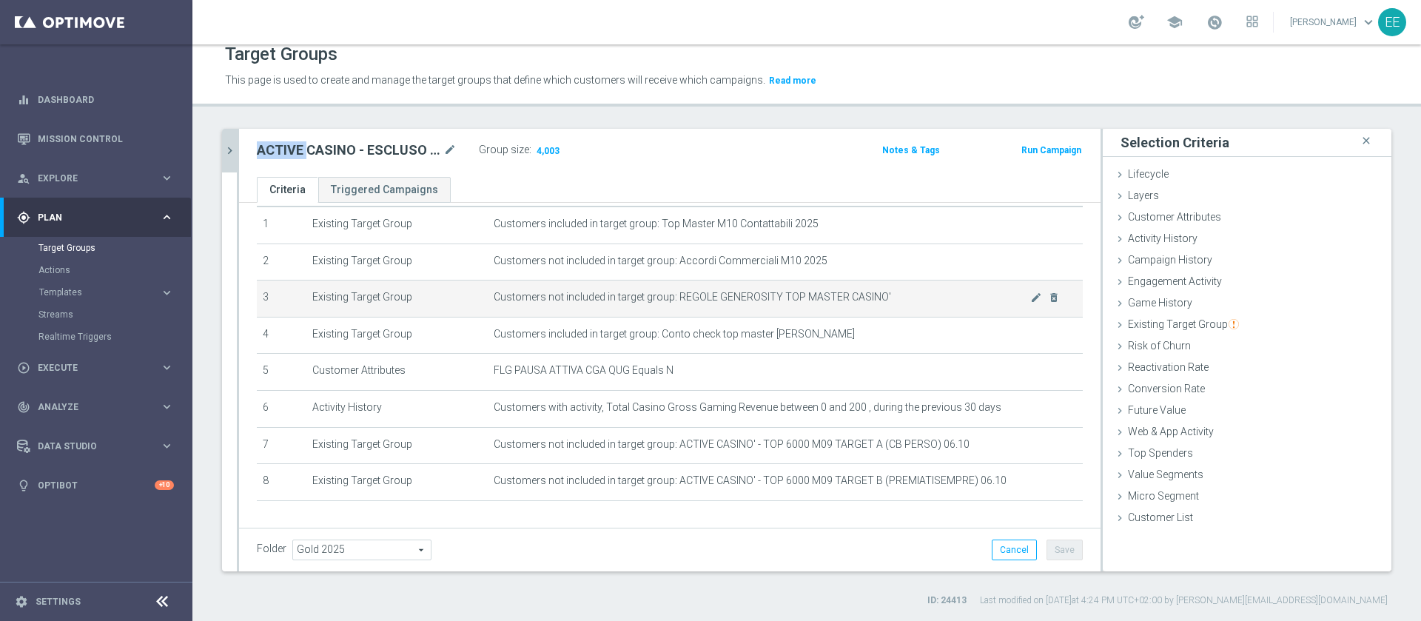
scroll to position [51, 0]
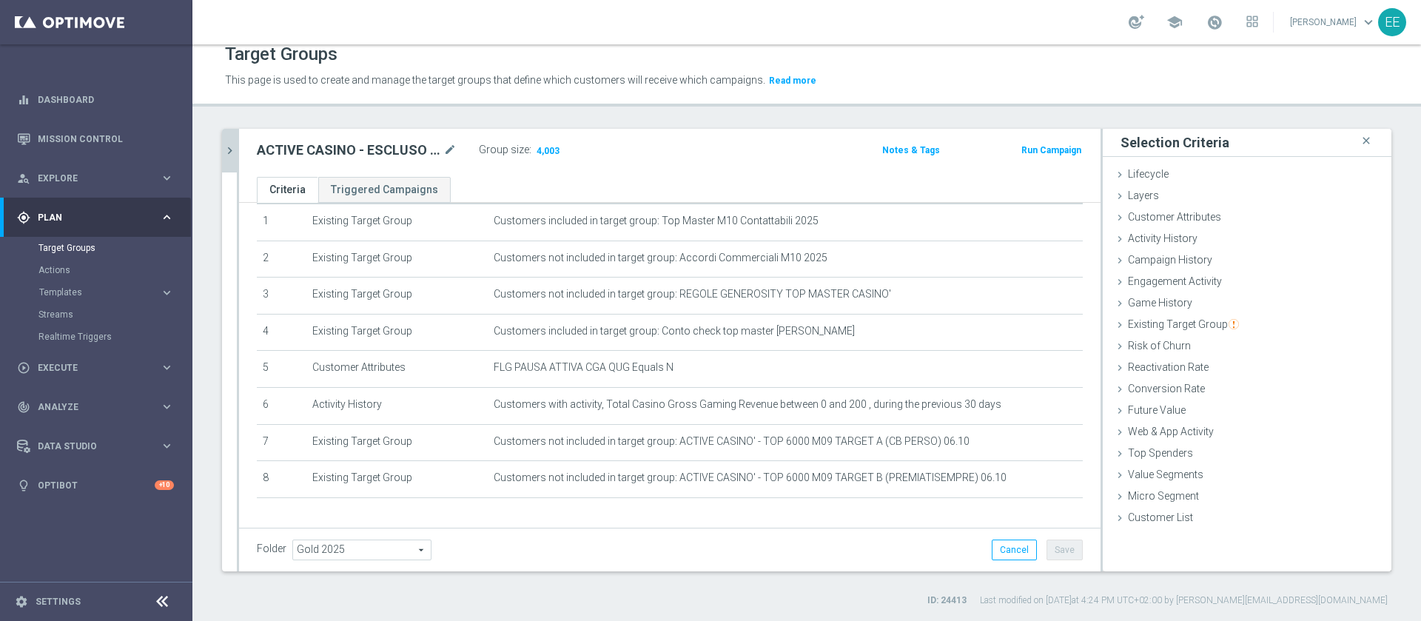
click at [240, 155] on div "ACTIVE CASINO - ESCLUSO TEST CON GGR <200 30GG ROLLING 06.10 mode_edit Group si…" at bounding box center [670, 153] width 862 height 48
click at [226, 152] on icon "chevron_right" at bounding box center [230, 151] width 14 height 14
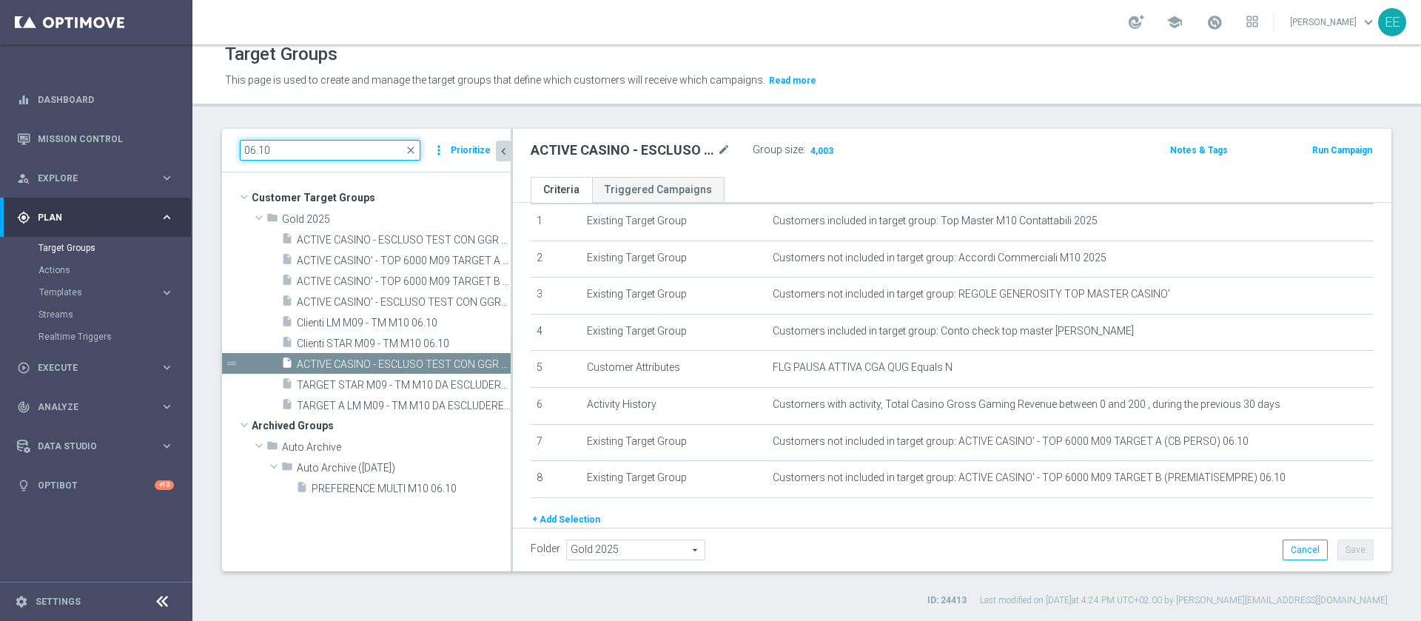
click at [290, 150] on input "06.10" at bounding box center [330, 150] width 181 height 21
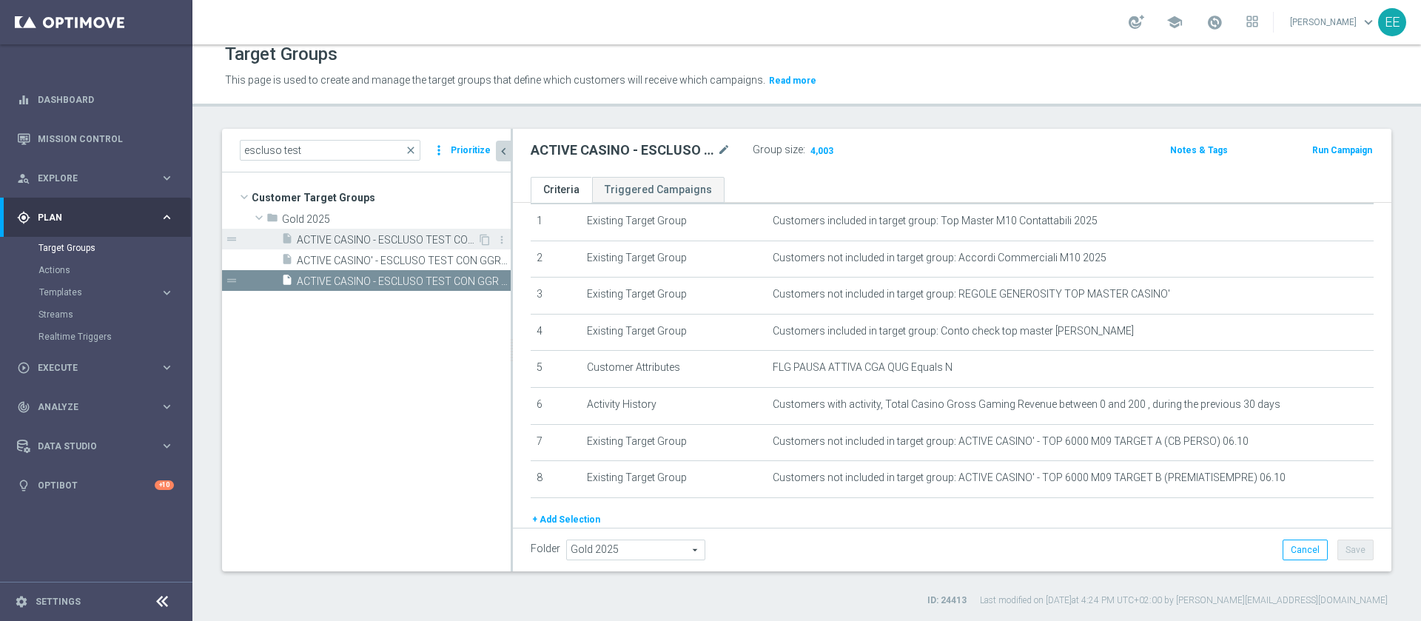
click at [393, 241] on span "ACTIVE CASINO - ESCLUSO TEST CON GGR >200 e <500 30GG ROLLING 06.10" at bounding box center [387, 240] width 181 height 13
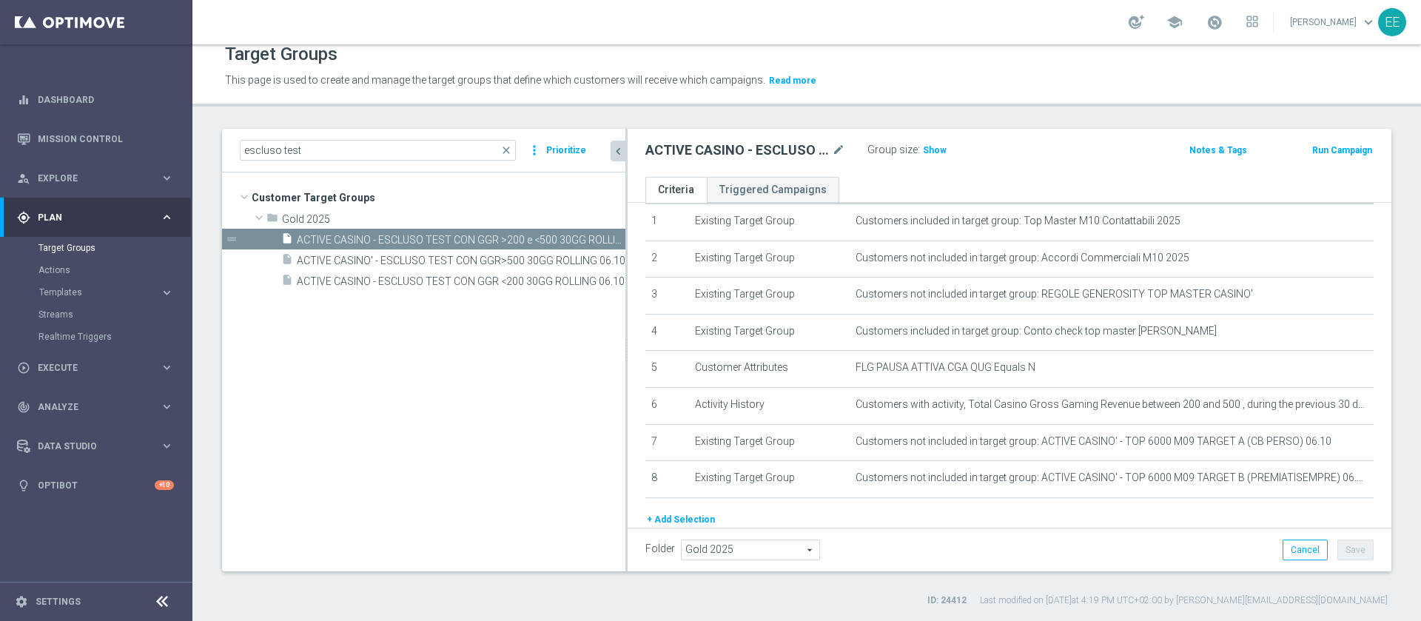
drag, startPoint x: 511, startPoint y: 145, endPoint x: 839, endPoint y: 175, distance: 330.0
click at [839, 175] on as-split "escluso test close more_vert Prioritize Customer Target Groups library_add crea…" at bounding box center [806, 350] width 1169 height 443
click at [540, 258] on span "ACTIVE CASINO' - ESCLUSO TEST CON GGR>500 30GG ROLLING 06.10" at bounding box center [444, 261] width 295 height 13
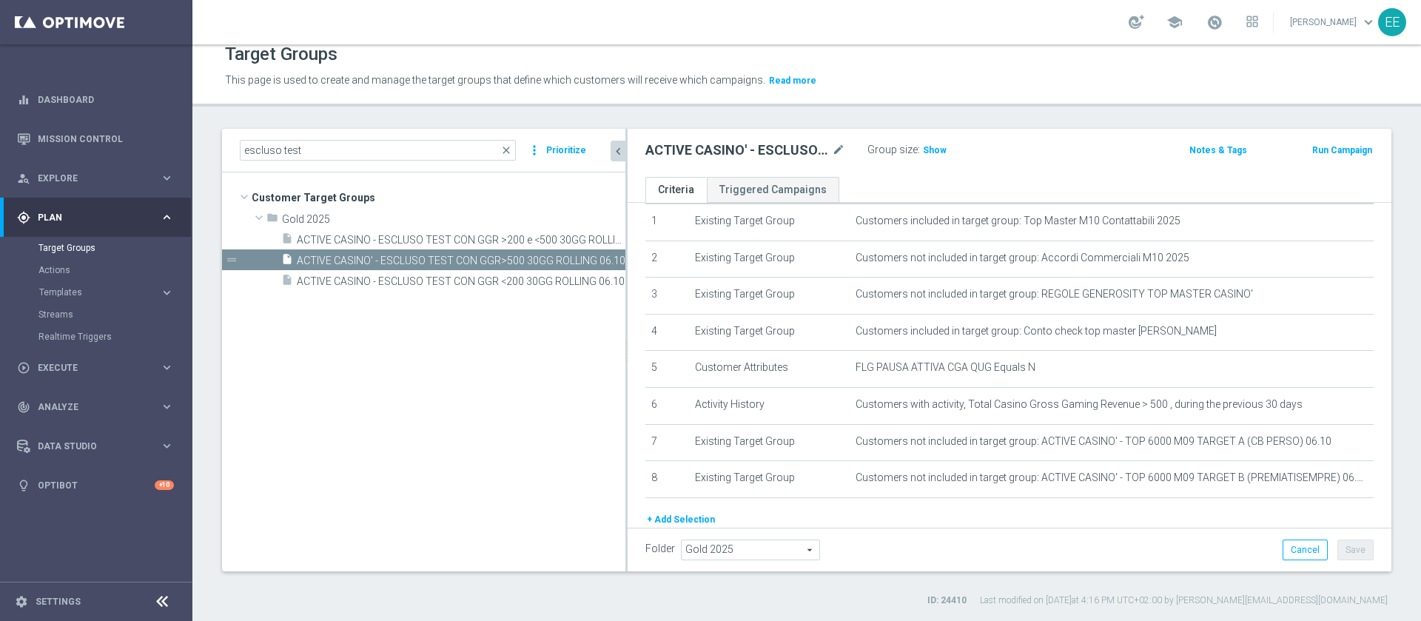
click at [945, 145] on div "Group size : Show" at bounding box center [941, 149] width 148 height 18
click at [936, 148] on span "Show" at bounding box center [935, 150] width 24 height 10
click at [1050, 77] on p "This page is used to create and manage the target groups that define which cust…" at bounding box center [658, 81] width 867 height 16
click at [944, 152] on span "2,414" at bounding box center [937, 152] width 26 height 14
click at [942, 153] on span "2,414" at bounding box center [937, 152] width 26 height 14
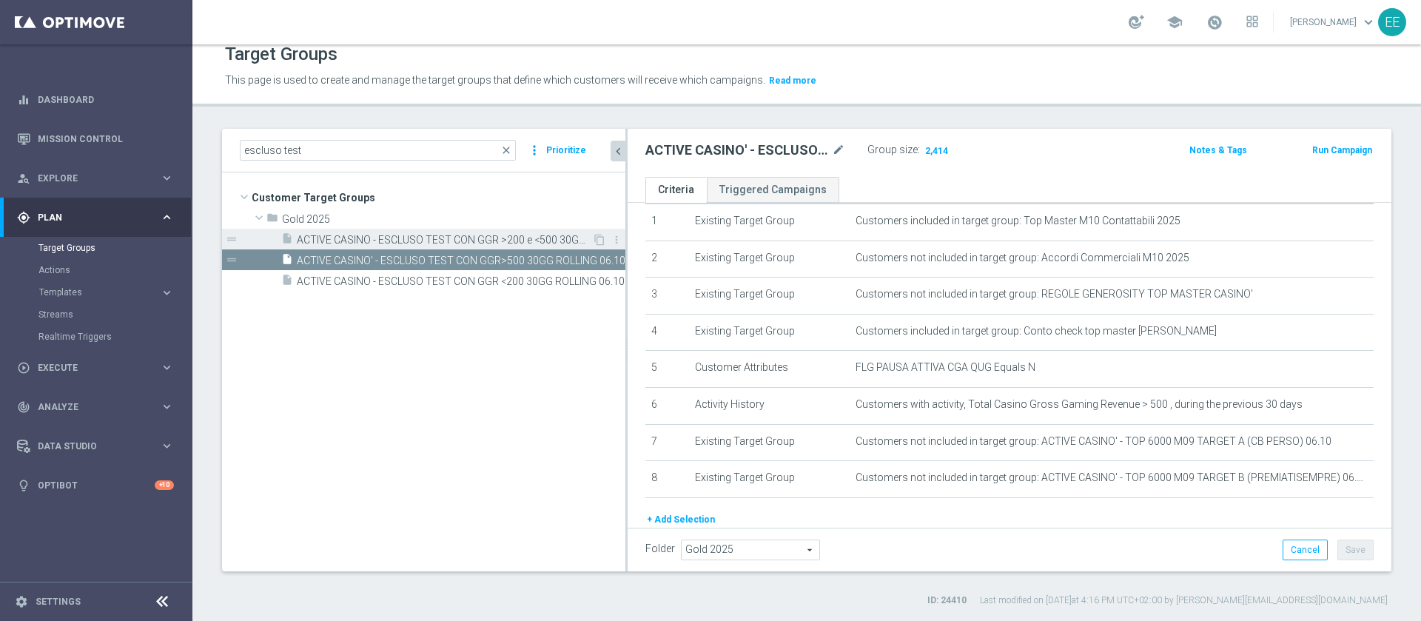
click at [456, 244] on span "ACTIVE CASINO - ESCLUSO TEST CON GGR >200 e <500 30GG ROLLING 06.10" at bounding box center [444, 240] width 295 height 13
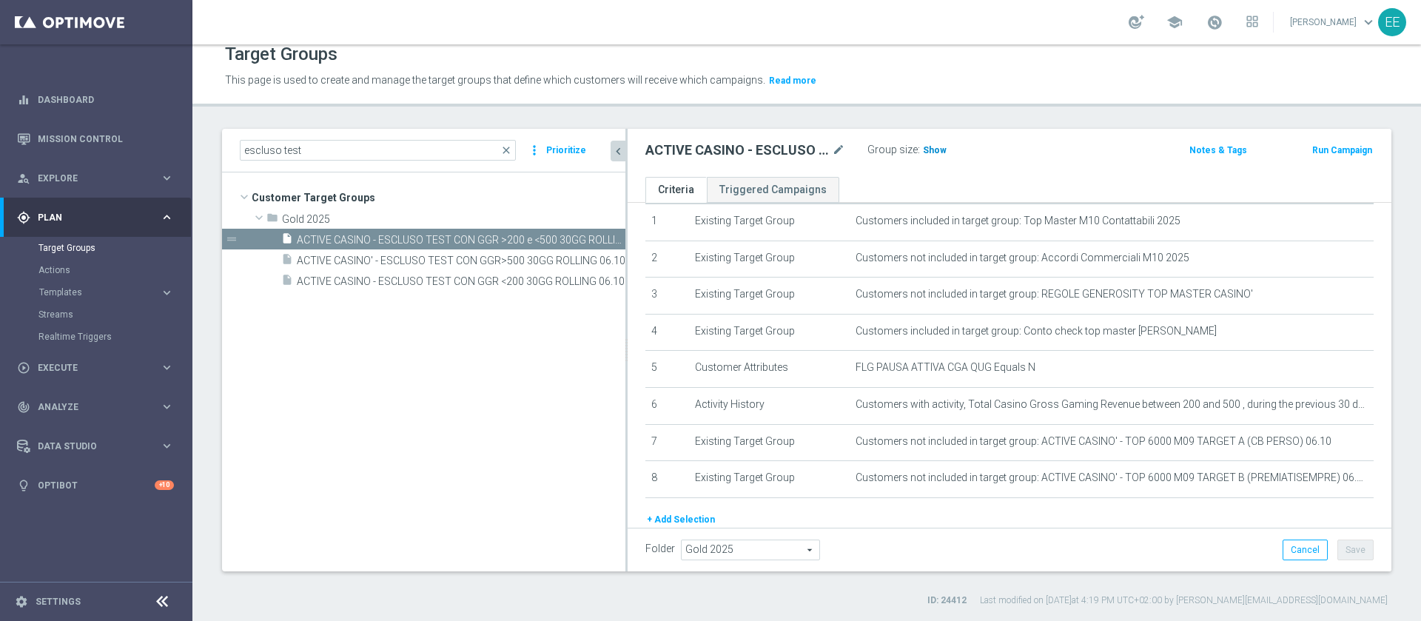
click at [936, 144] on h3 "Show" at bounding box center [935, 150] width 27 height 16
click at [617, 150] on icon "chevron_left" at bounding box center [618, 151] width 14 height 14
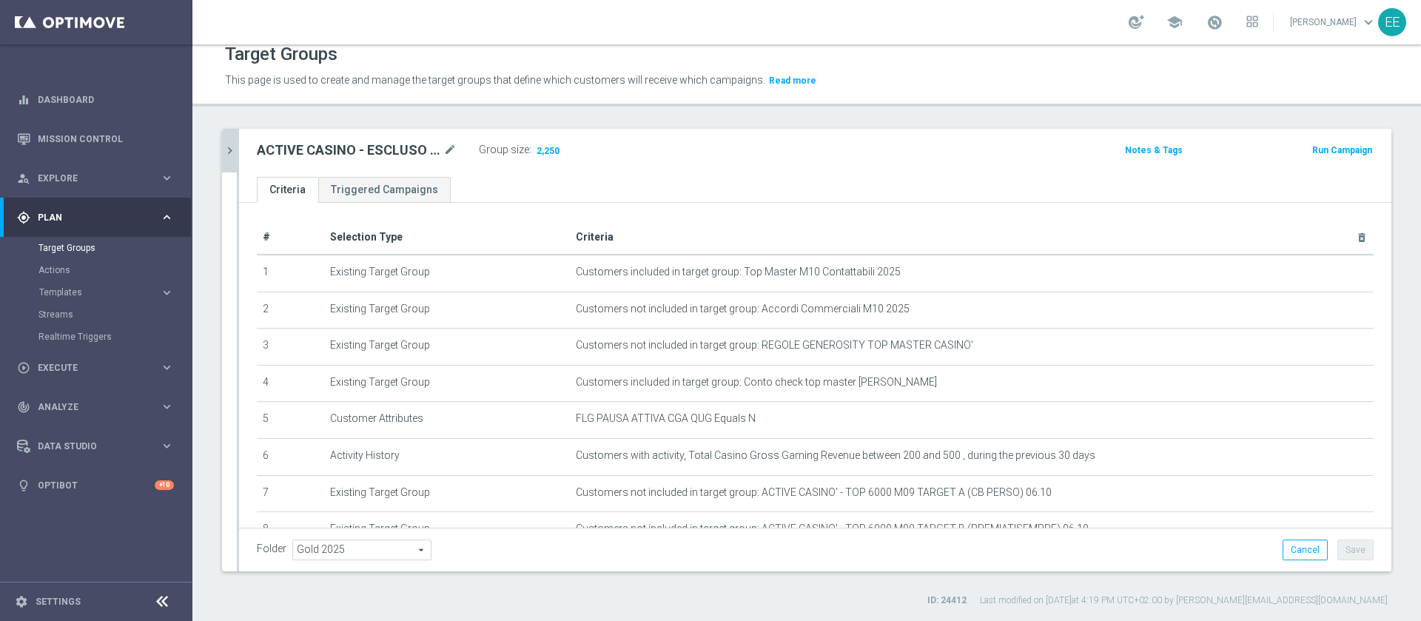
click at [226, 152] on icon "chevron_right" at bounding box center [230, 151] width 14 height 14
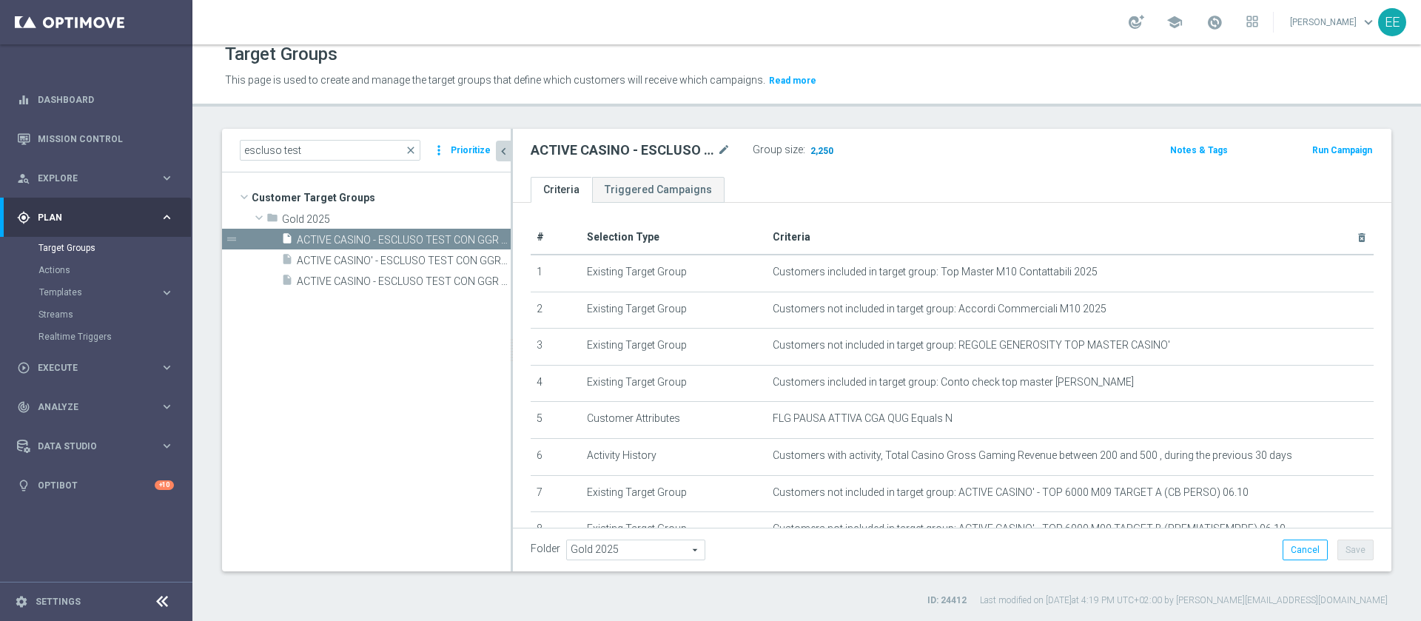
click at [828, 147] on span "2,250" at bounding box center [822, 152] width 26 height 14
click at [355, 148] on input "escluso test" at bounding box center [330, 150] width 181 height 21
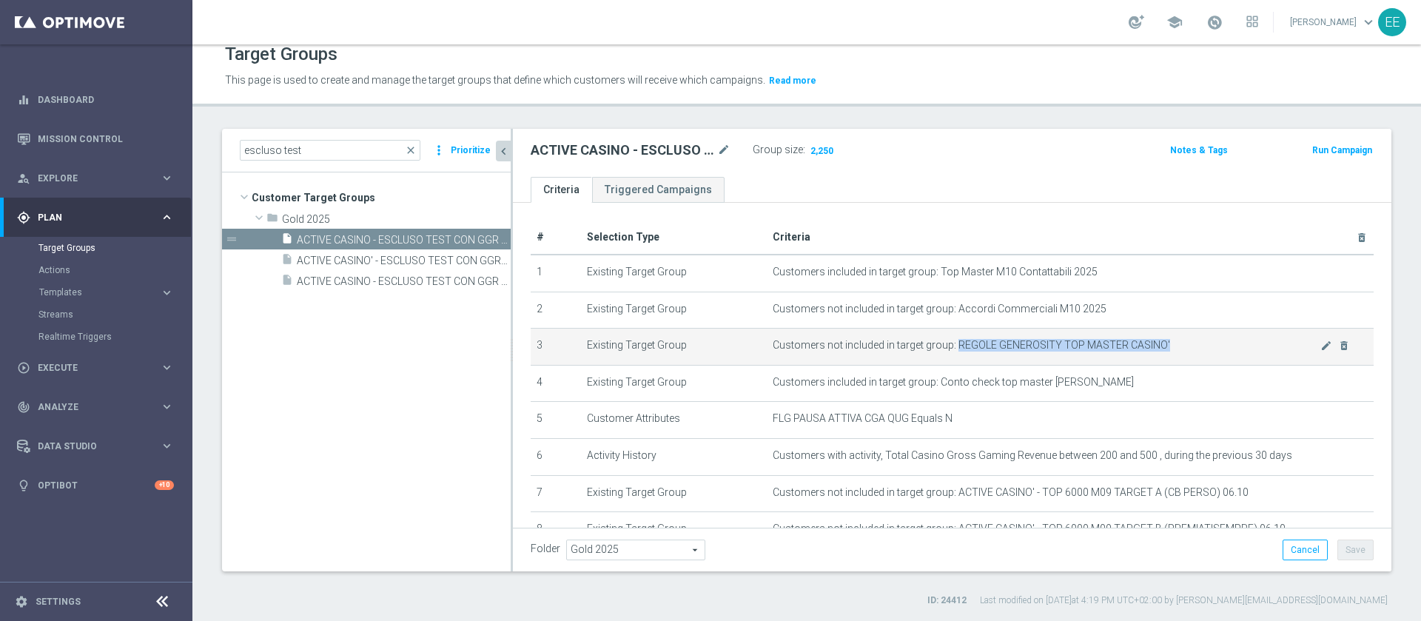
drag, startPoint x: 944, startPoint y: 346, endPoint x: 1154, endPoint y: 347, distance: 210.2
click at [1154, 347] on span "Customers not included in target group: REGOLE GENEROSITY TOP MASTER CASINO'" at bounding box center [1047, 345] width 548 height 13
copy span "REGOLE GENEROSITY TOP MASTER CASINO'"
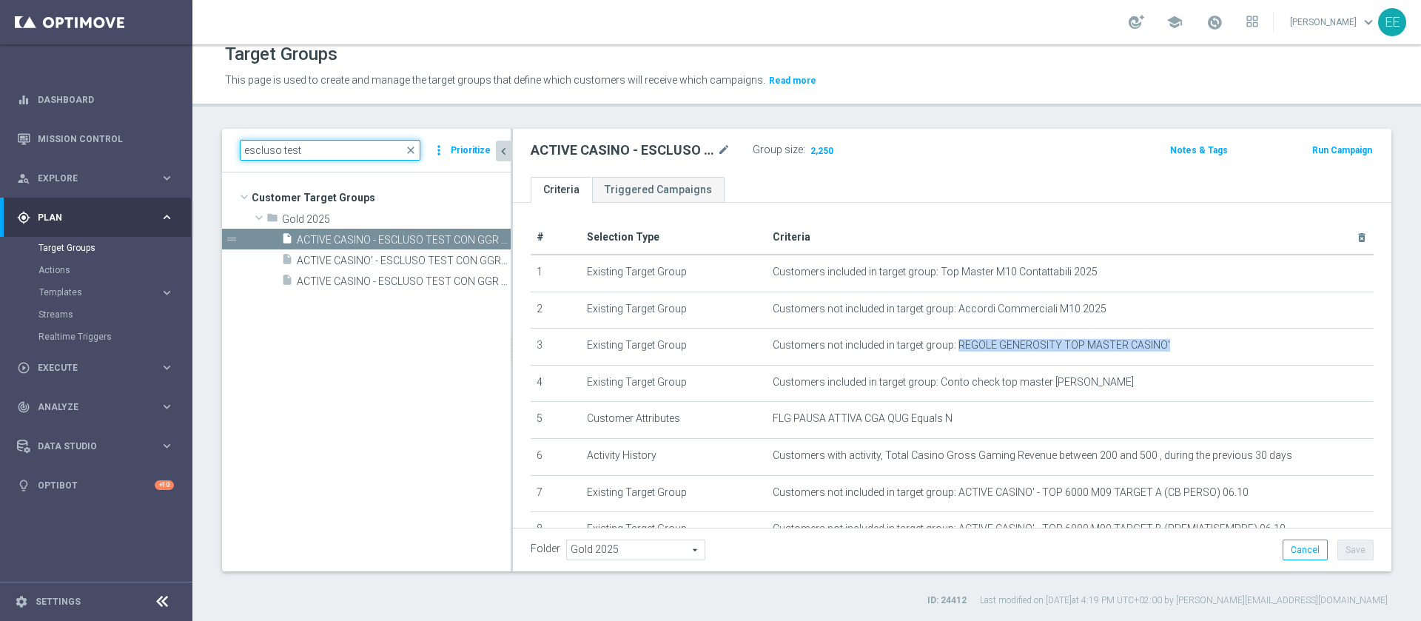
click at [340, 152] on input "escluso test" at bounding box center [330, 150] width 181 height 21
paste input "REGOLE GENEROSITY TOP MASTER CASINO'"
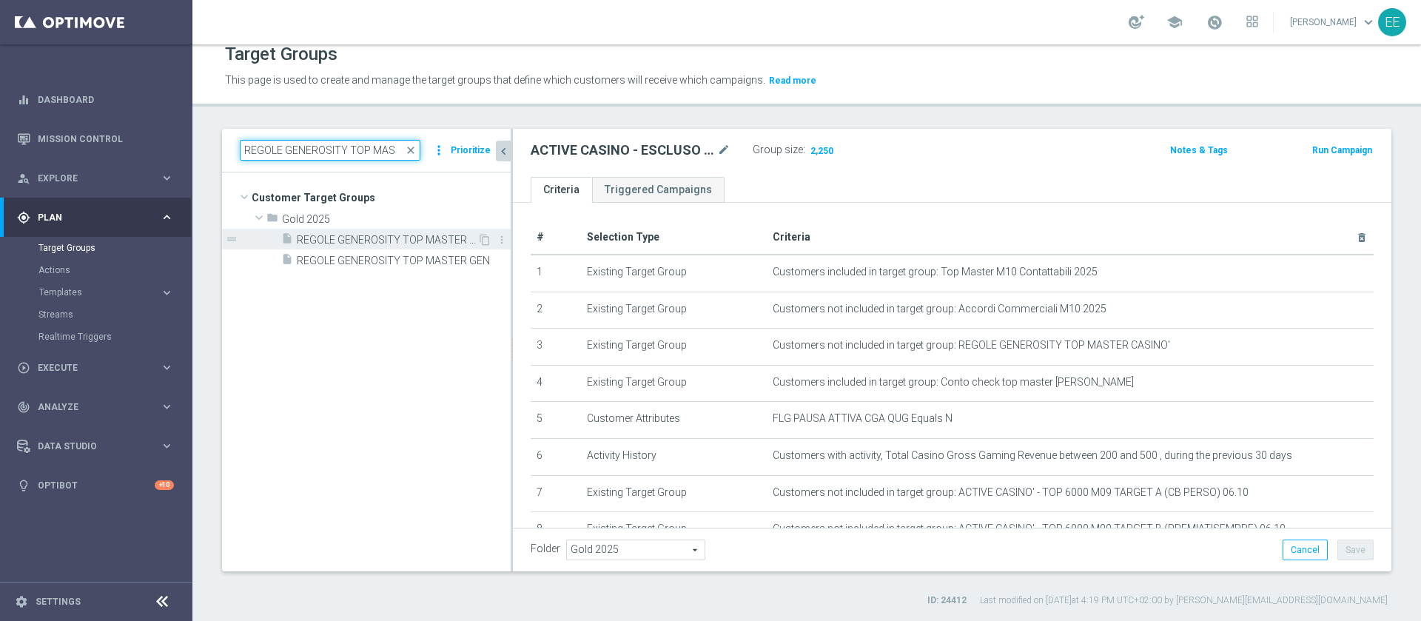
type input "REGOLE GENEROSITY TOP MAS"
click at [428, 234] on span "REGOLE GENEROSITY TOP MASTER CASINO'" at bounding box center [387, 240] width 181 height 13
type textarea "1 and ((5) or (3) or (2 and 4))"
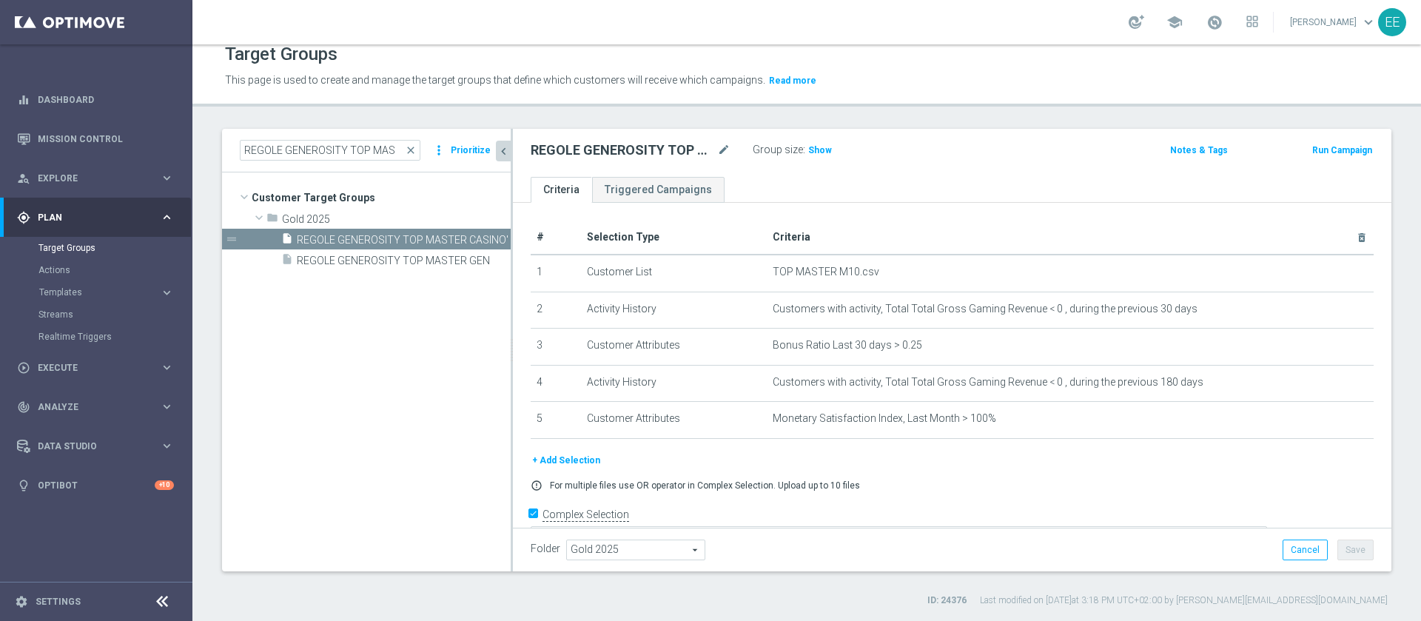
click at [373, 292] on tree-viewport "Customer Target Groups library_add create_new_folder folder" at bounding box center [366, 371] width 289 height 398
click at [394, 147] on input "REGOLE GENEROSITY TOP MAS" at bounding box center [330, 150] width 181 height 21
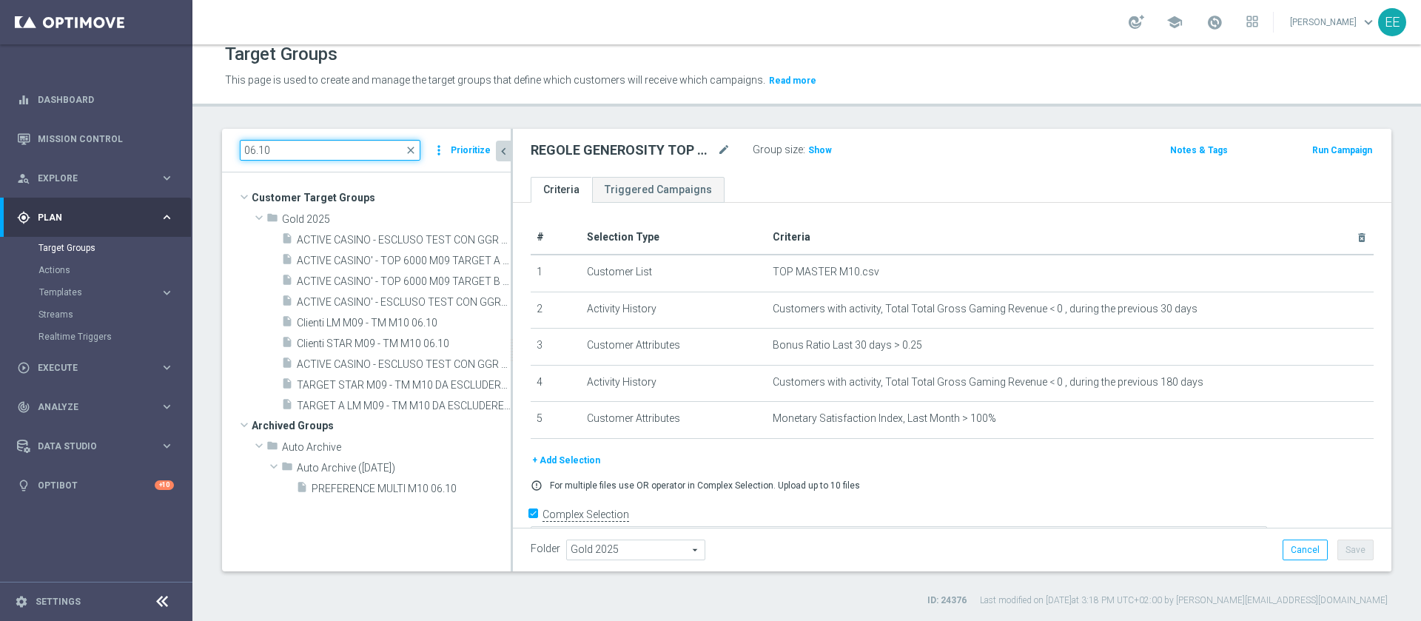
click at [312, 148] on input "06.10" at bounding box center [330, 150] width 181 height 21
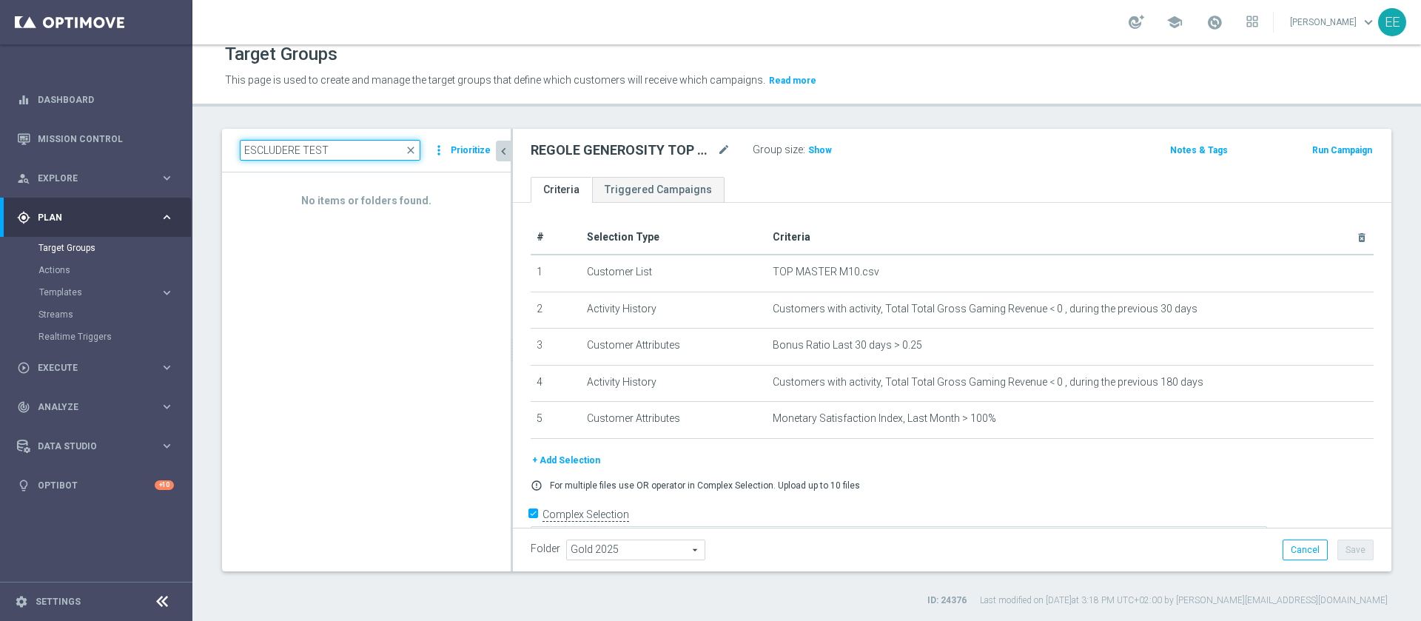
click at [303, 150] on input "ESCLUDERE TEST" at bounding box center [330, 150] width 181 height 21
type input "TEST"
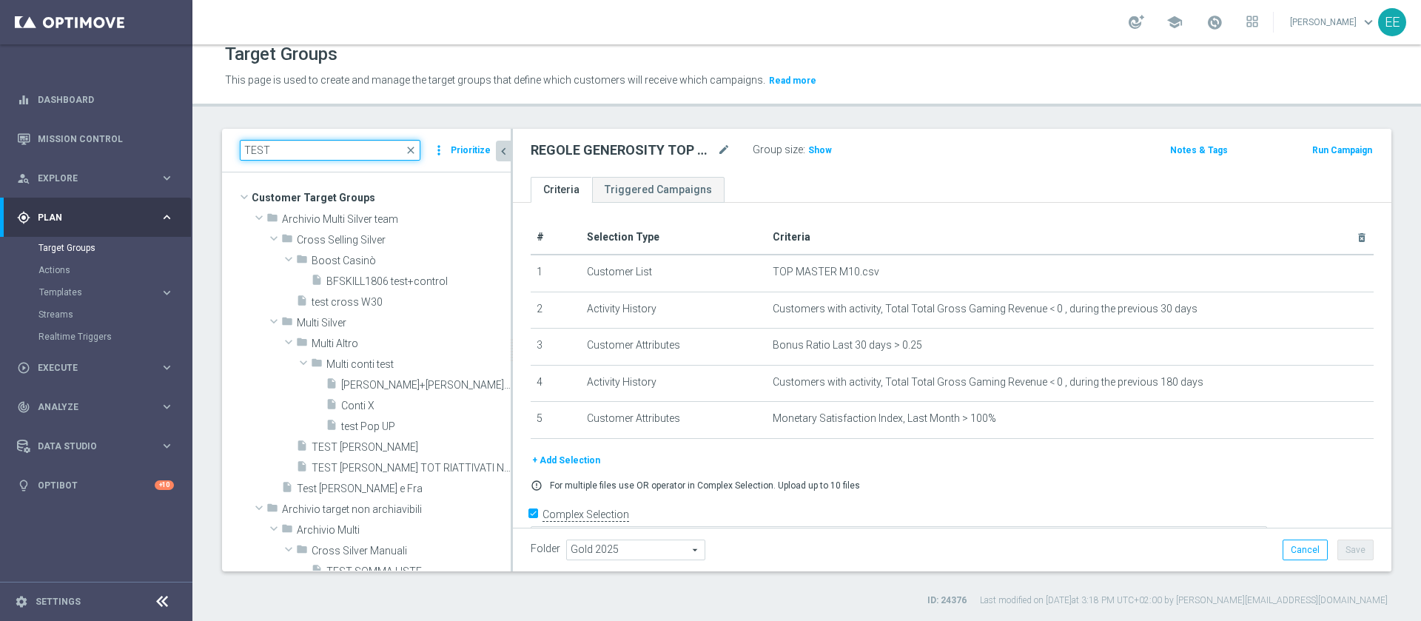
click at [303, 150] on input "TEST" at bounding box center [330, 150] width 181 height 21
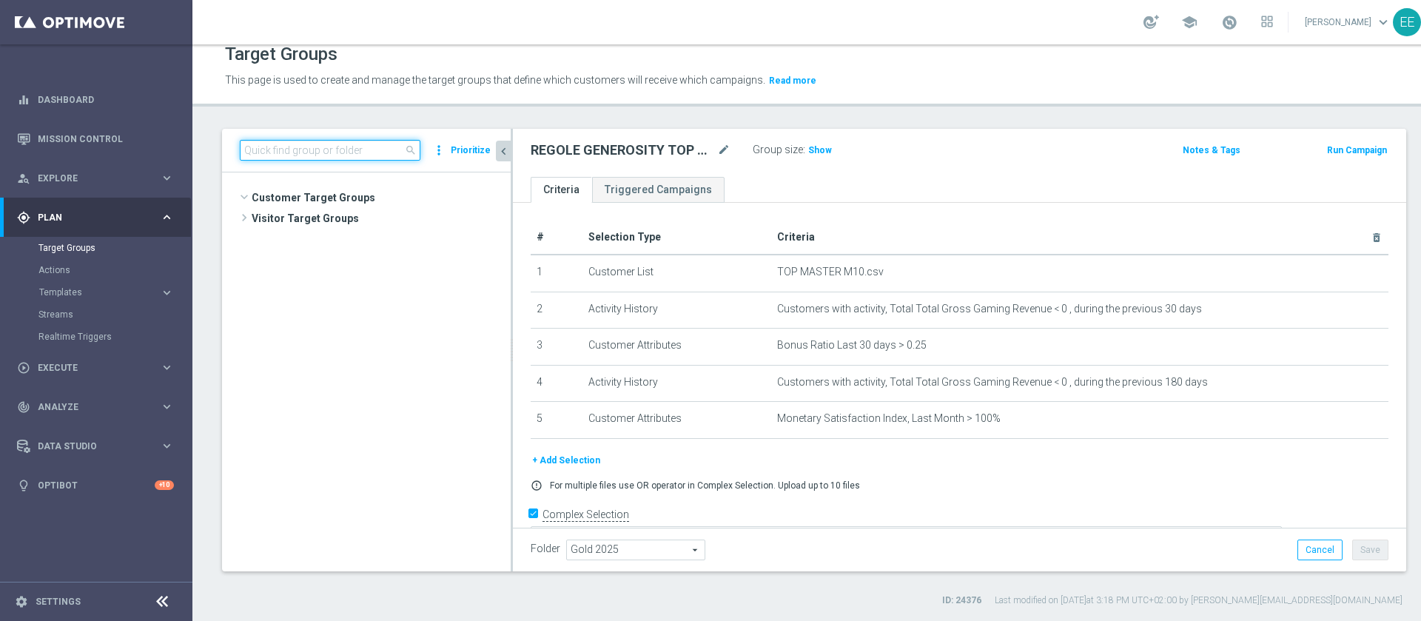
scroll to position [40465, 0]
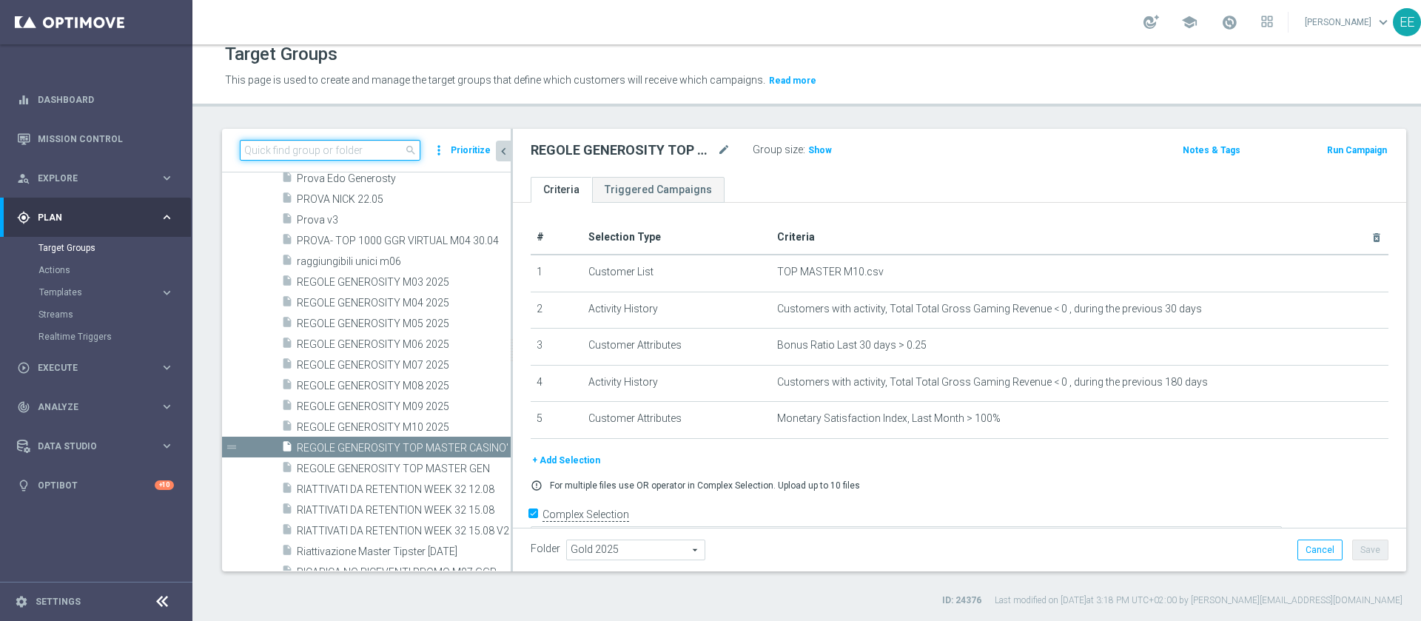
click at [292, 146] on input at bounding box center [330, 150] width 181 height 21
type input "T"
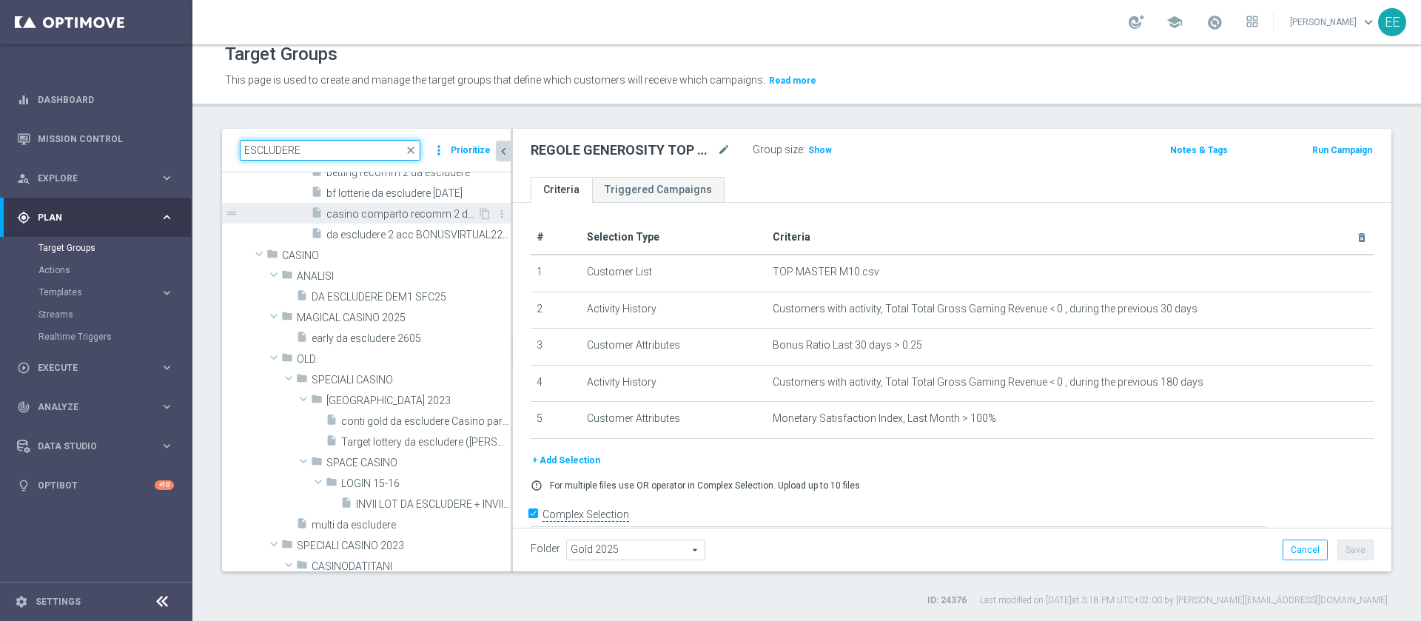
scroll to position [215, 0]
type input "ESCLUDERE"
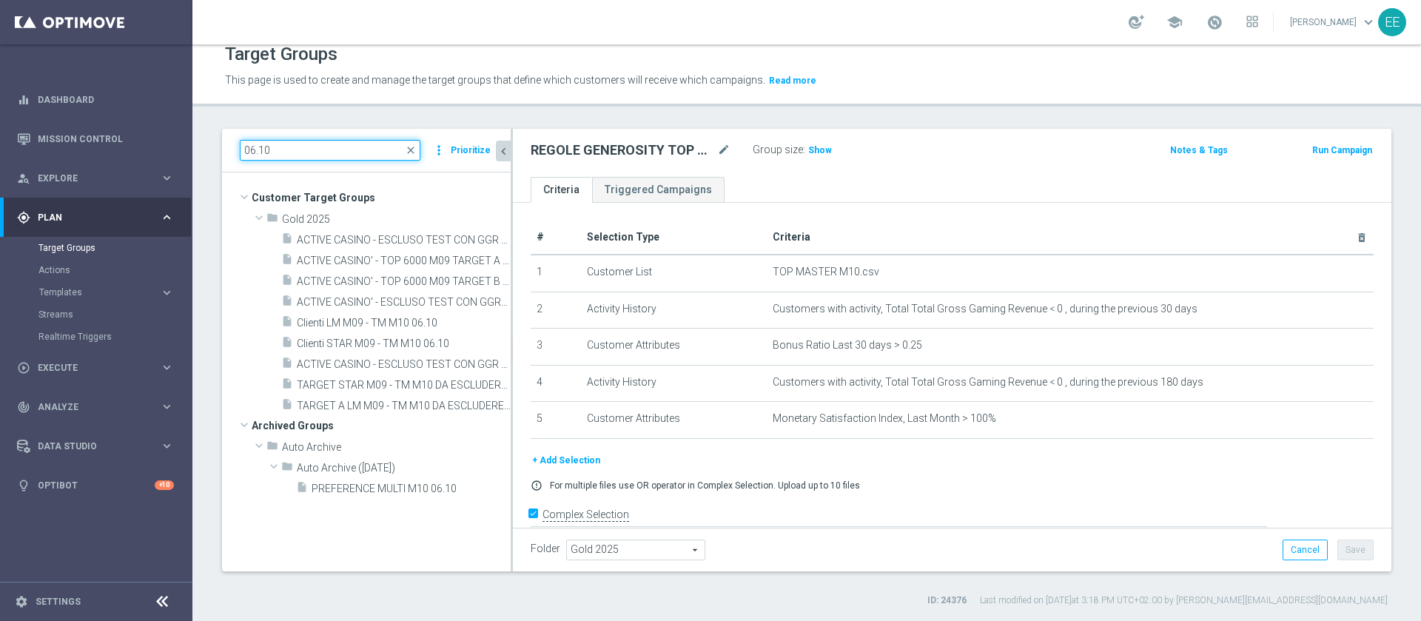
scroll to position [0, 0]
type input "06.10"
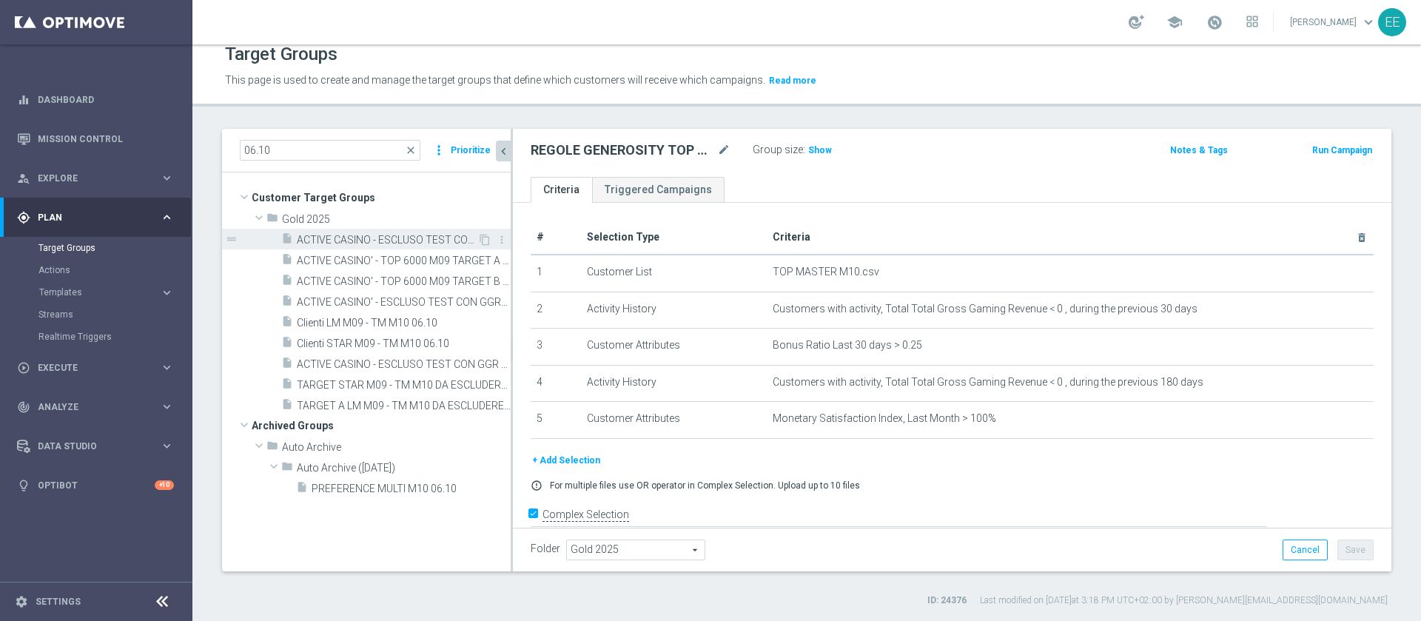
click at [414, 240] on span "ACTIVE CASINO - ESCLUSO TEST CON GGR >200 e <500 30GG ROLLING 06.10" at bounding box center [387, 240] width 181 height 13
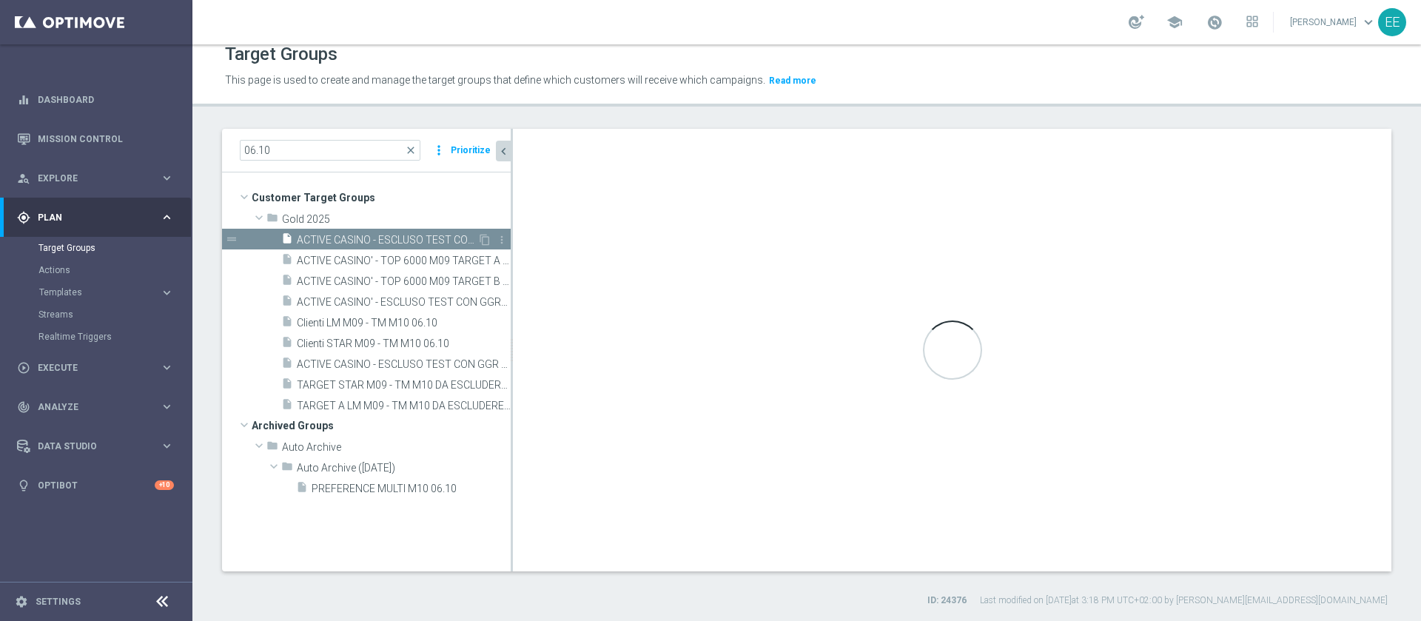
type textarea "(1 AND 2 AND 3 AND 5 and 6 and 7 and 8) or 4"
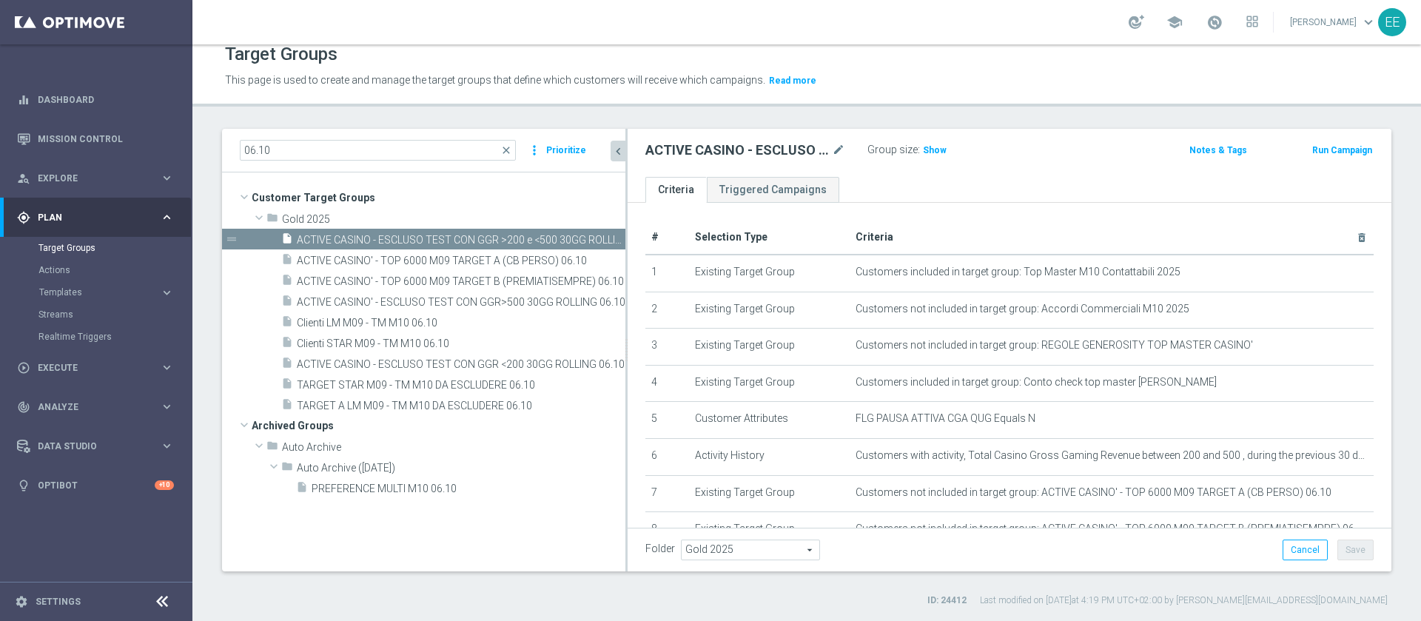
drag, startPoint x: 511, startPoint y: 150, endPoint x: 657, endPoint y: 174, distance: 147.7
click at [657, 174] on as-split "06.10 close more_vert Prioritize Customer Target Groups library_add create_new_…" at bounding box center [806, 350] width 1169 height 443
click at [549, 369] on span "ACTIVE CASINO - ESCLUSO TEST CON GGR <200 30GG ROLLING 06.10" at bounding box center [444, 364] width 295 height 13
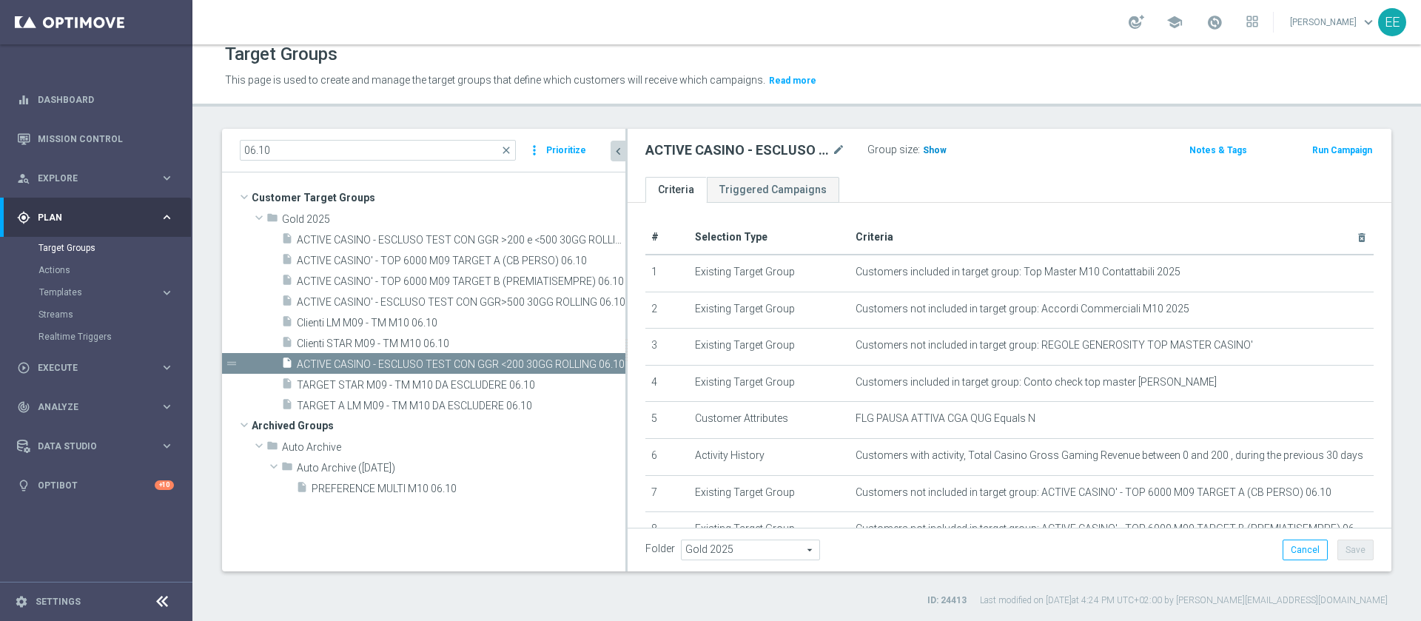
click at [935, 147] on span "Show" at bounding box center [935, 150] width 24 height 10
click at [935, 147] on span "4,390" at bounding box center [937, 152] width 26 height 14
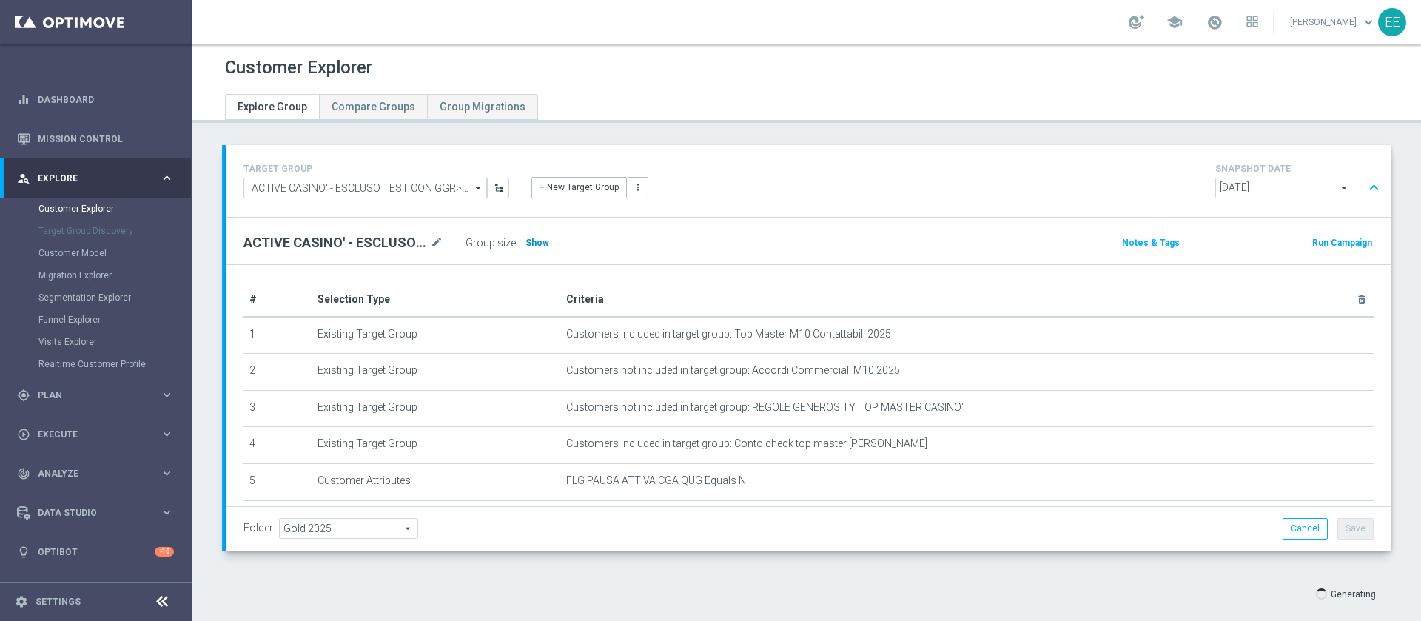
click at [524, 236] on h3 "Show" at bounding box center [537, 243] width 27 height 16
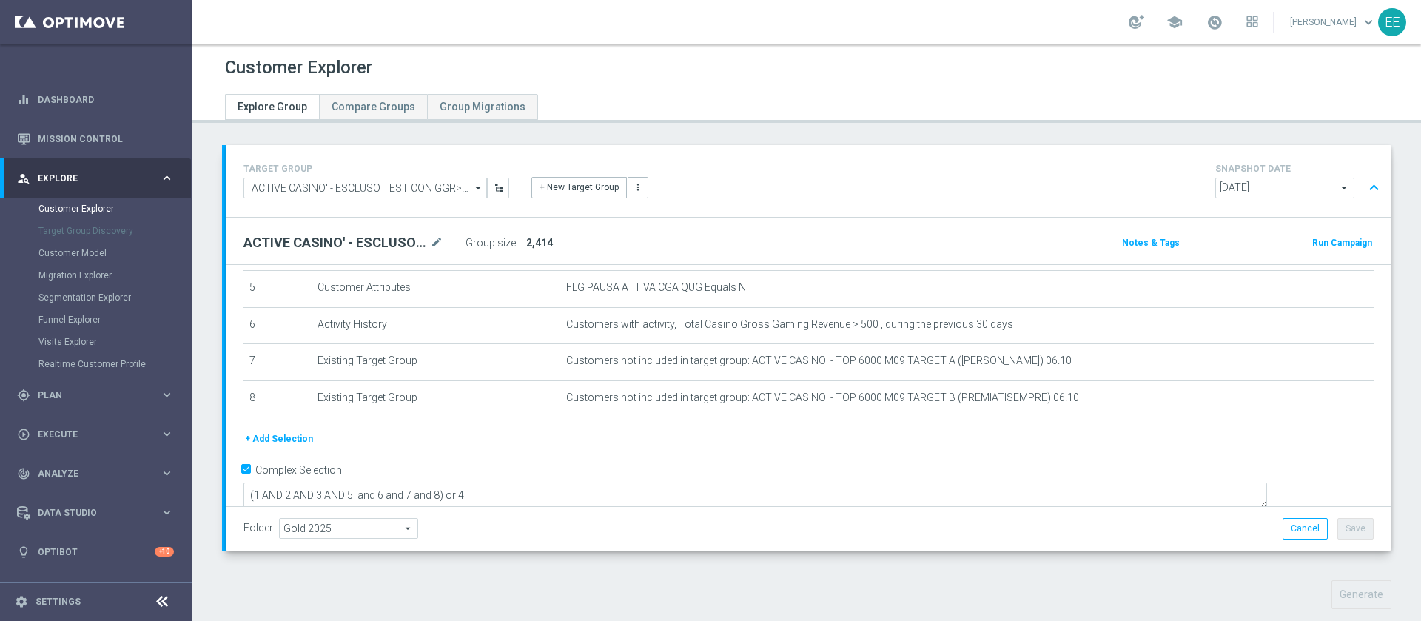
click at [816, 143] on div "Customer Explorer Explore Group Compare Groups Group Migrations TARGET GROUP AC…" at bounding box center [806, 332] width 1229 height 577
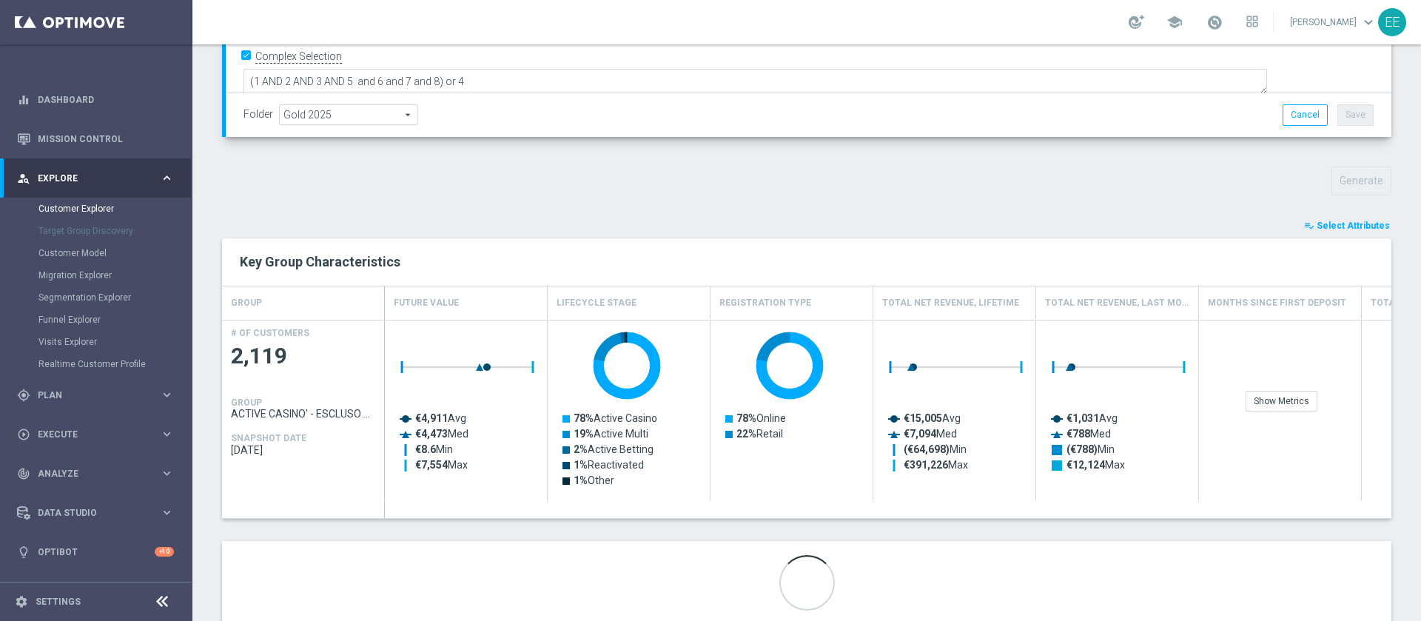
scroll to position [0, 0]
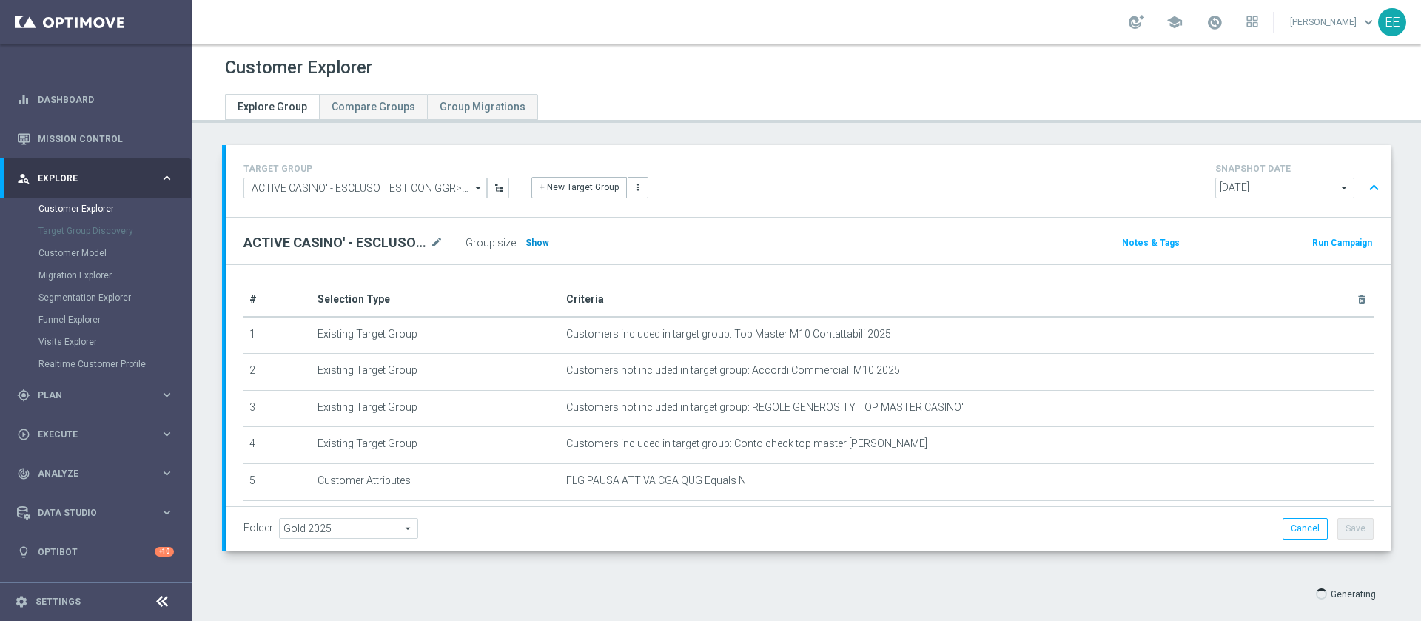
click at [534, 244] on span "Show" at bounding box center [538, 243] width 24 height 10
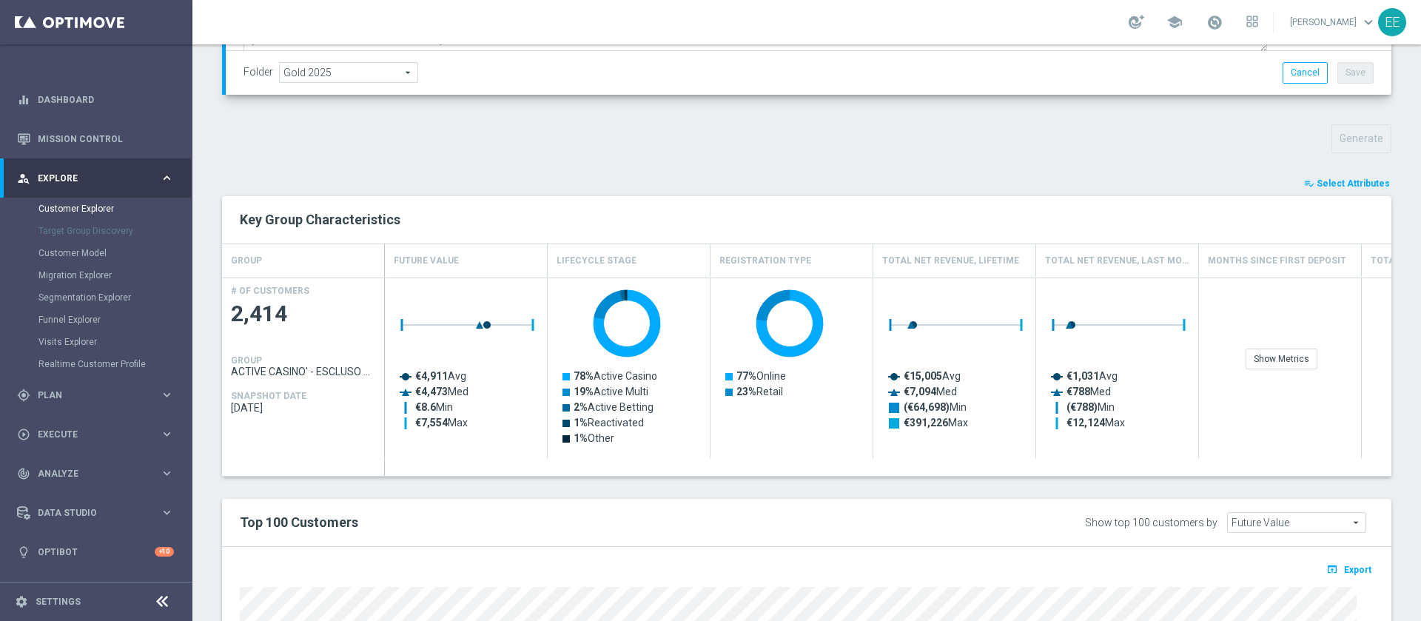
scroll to position [780, 0]
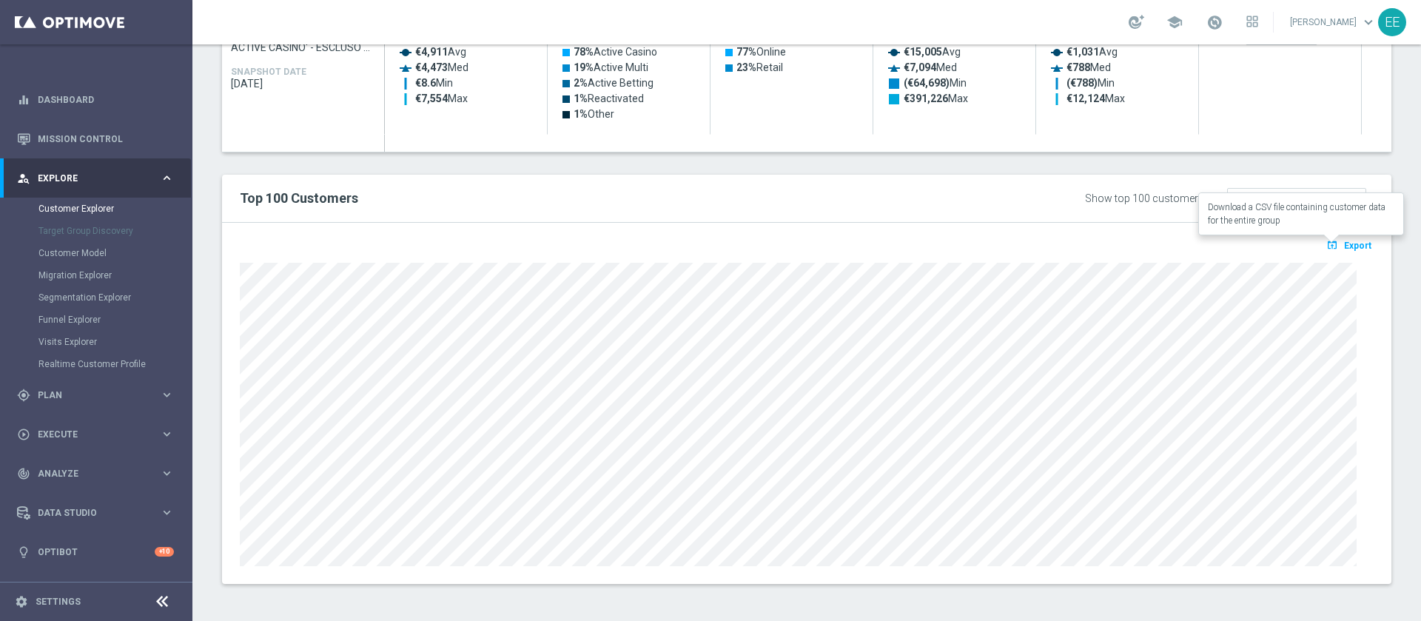
click at [1344, 241] on span "Export" at bounding box center [1357, 246] width 27 height 10
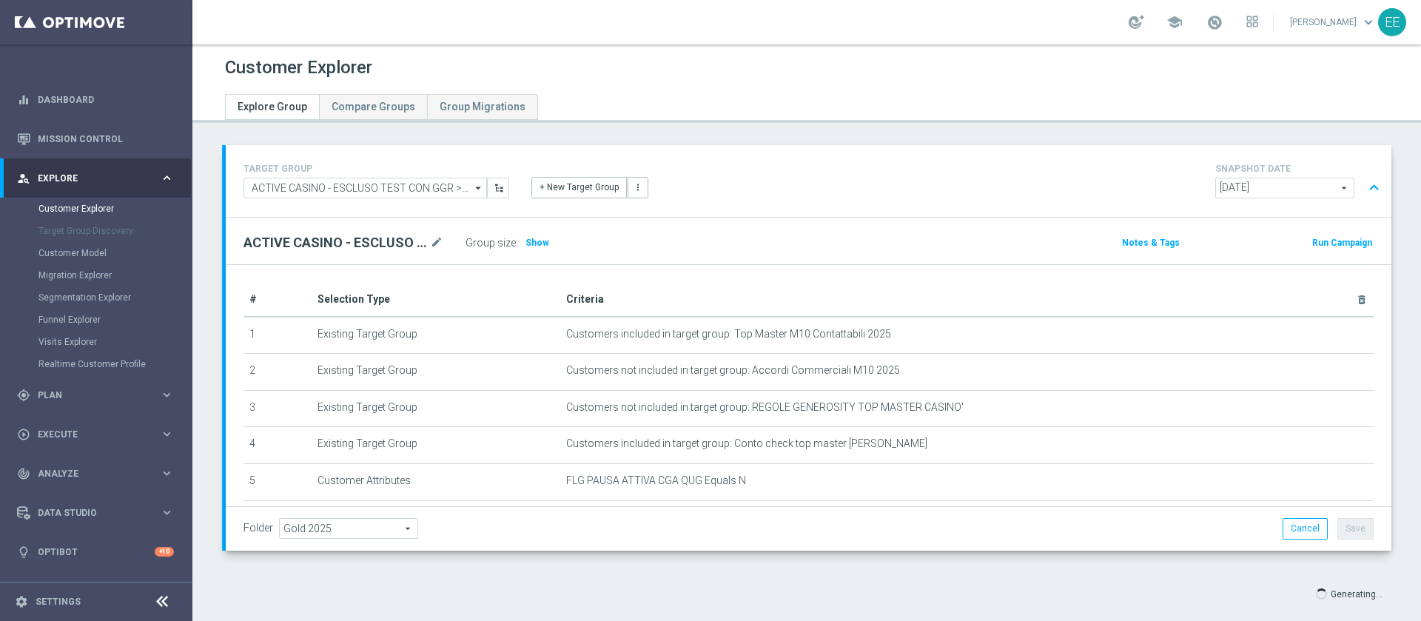
click at [534, 252] on div "Group size : Show" at bounding box center [540, 242] width 148 height 21
click at [543, 245] on span "Show" at bounding box center [538, 243] width 24 height 10
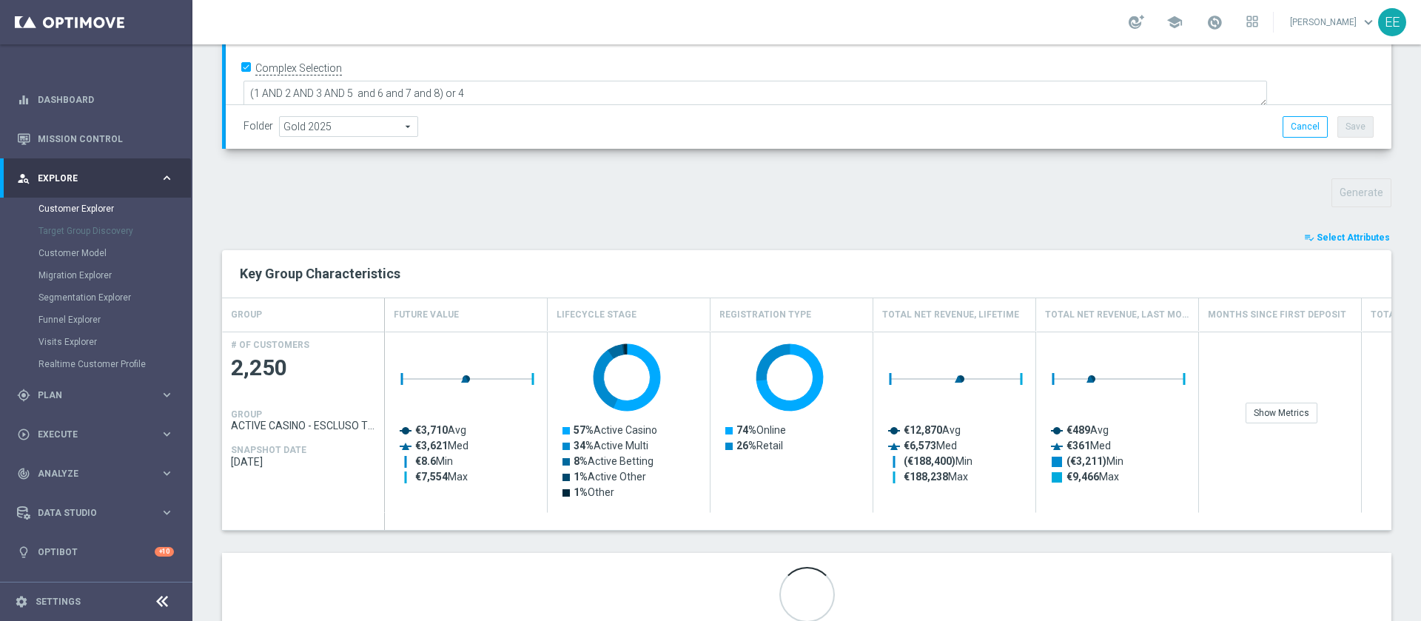
scroll to position [454, 0]
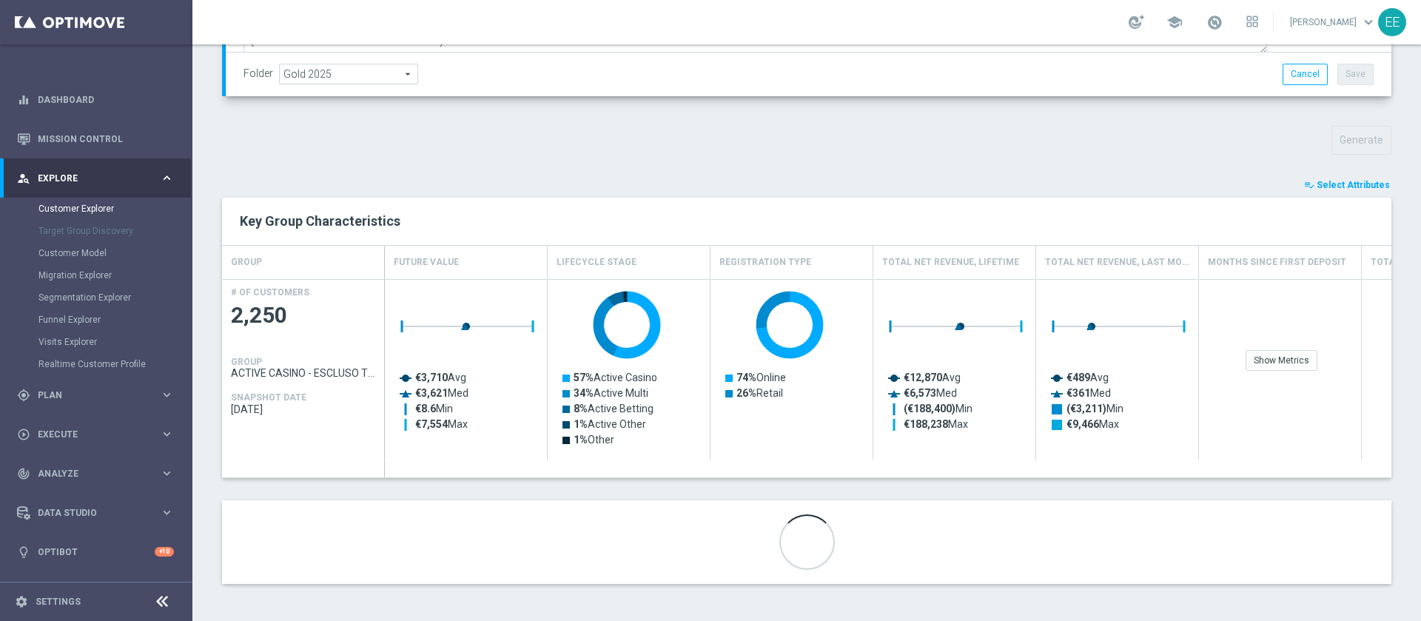
click at [1331, 184] on span "Select Attributes" at bounding box center [1353, 185] width 73 height 10
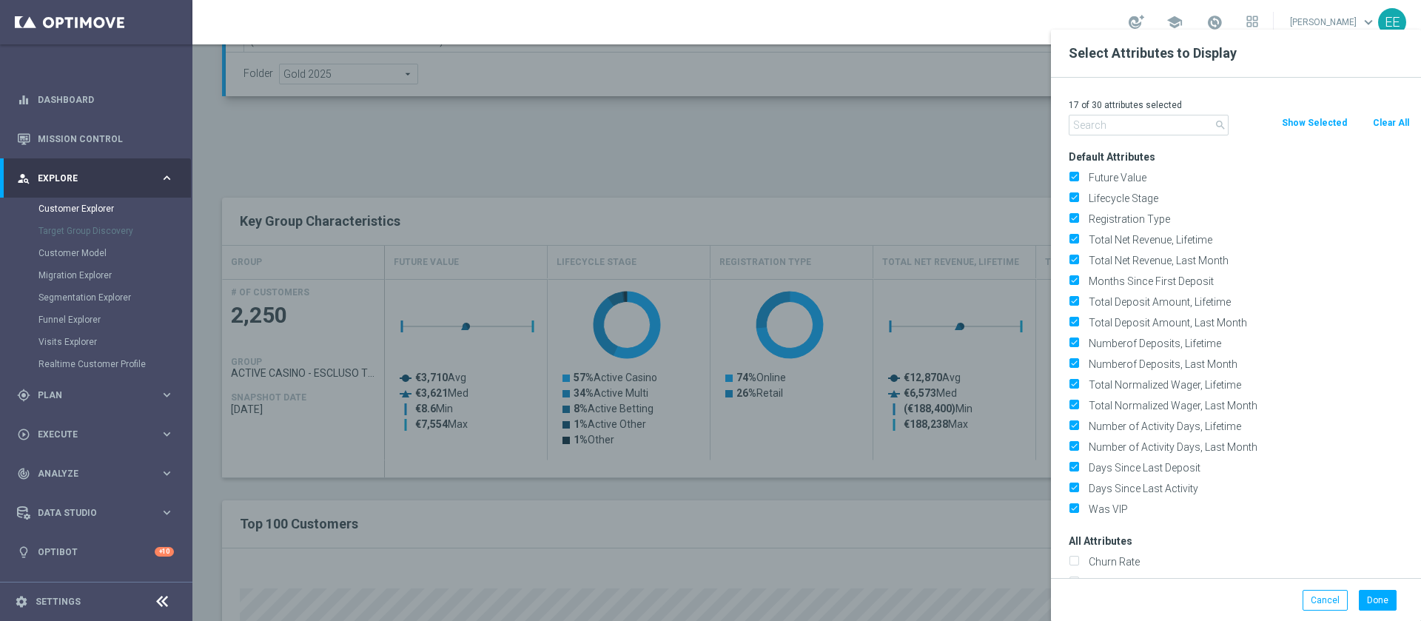
click at [942, 351] on div at bounding box center [902, 340] width 1421 height 621
click at [1322, 595] on button "Cancel" at bounding box center [1325, 600] width 45 height 21
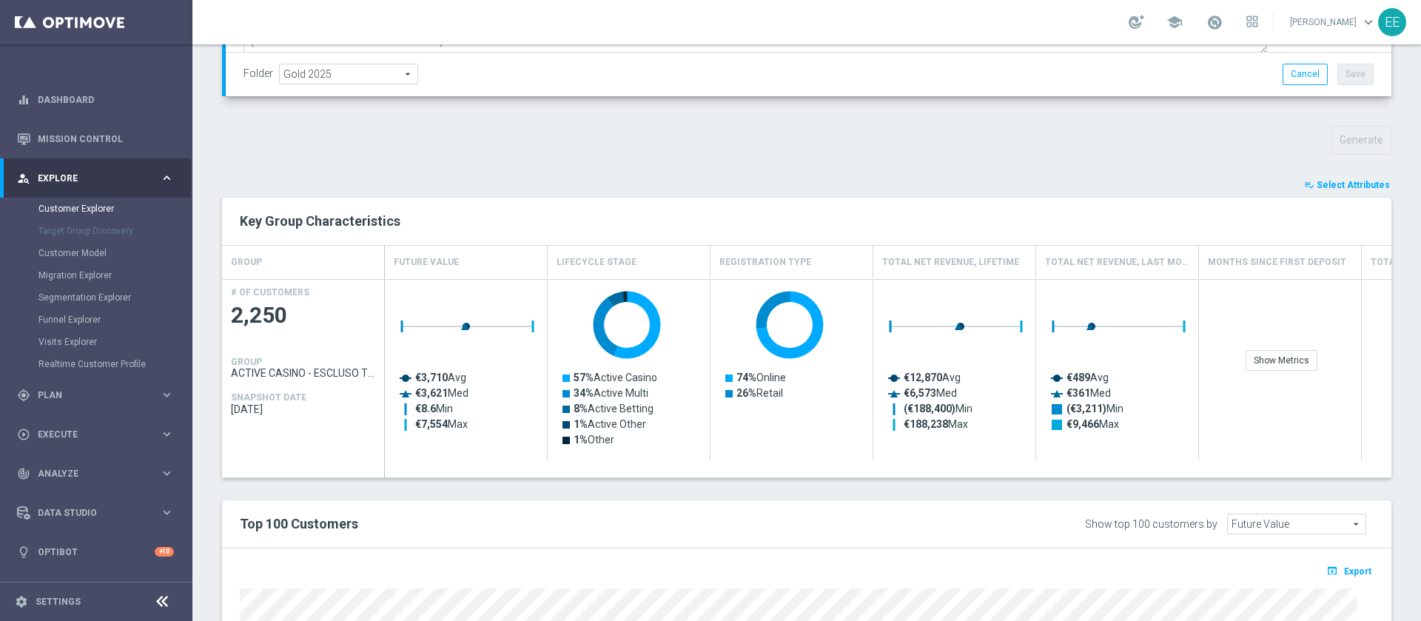
scroll to position [619, 0]
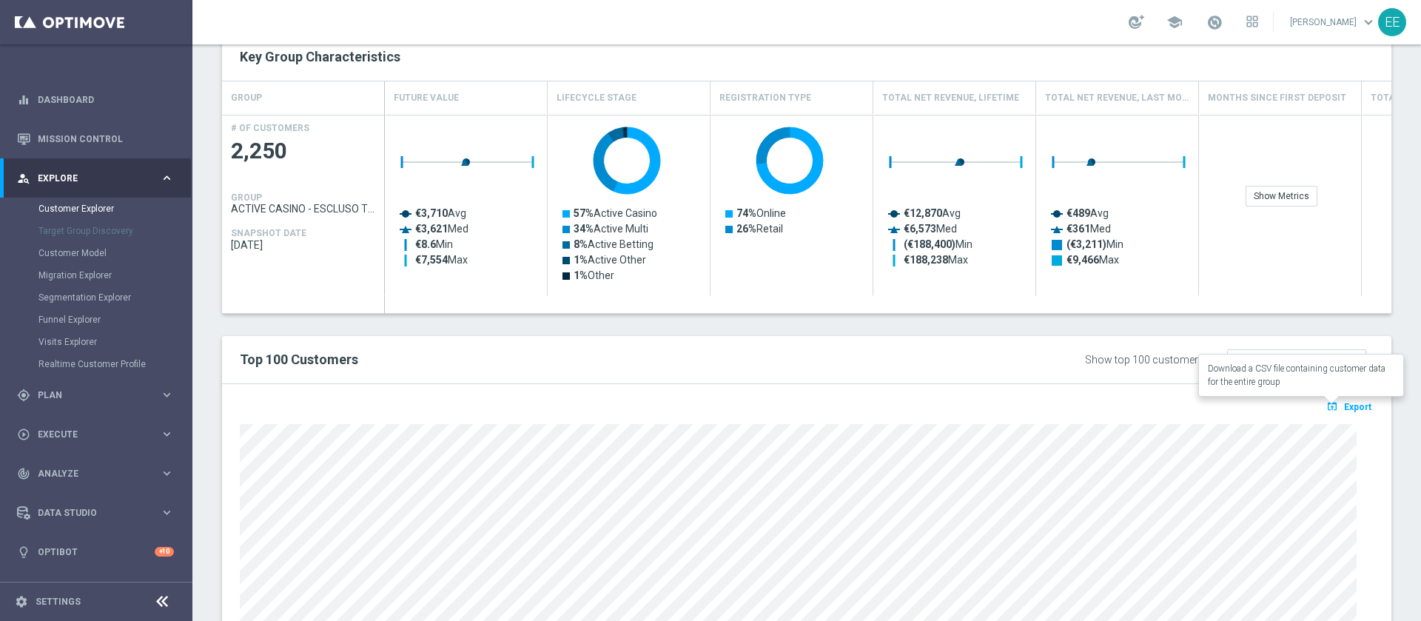
click at [1344, 408] on span "Export" at bounding box center [1357, 407] width 27 height 10
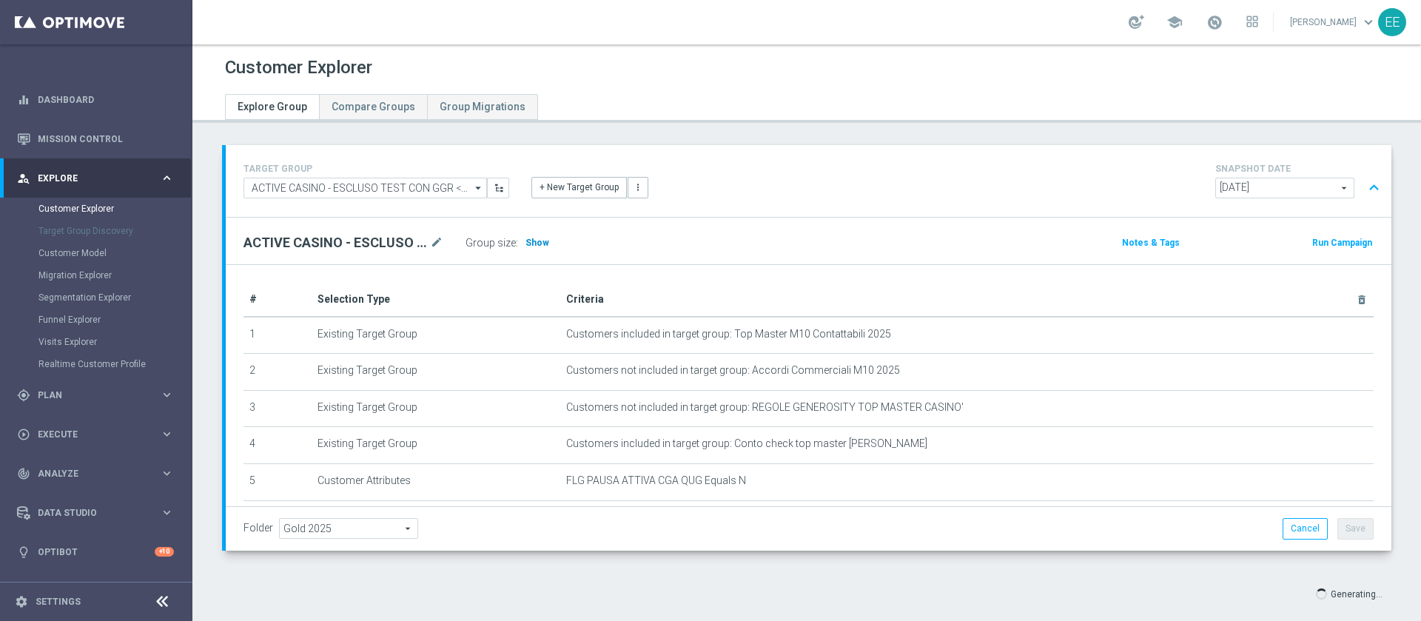
click at [534, 241] on span "Show" at bounding box center [538, 243] width 24 height 10
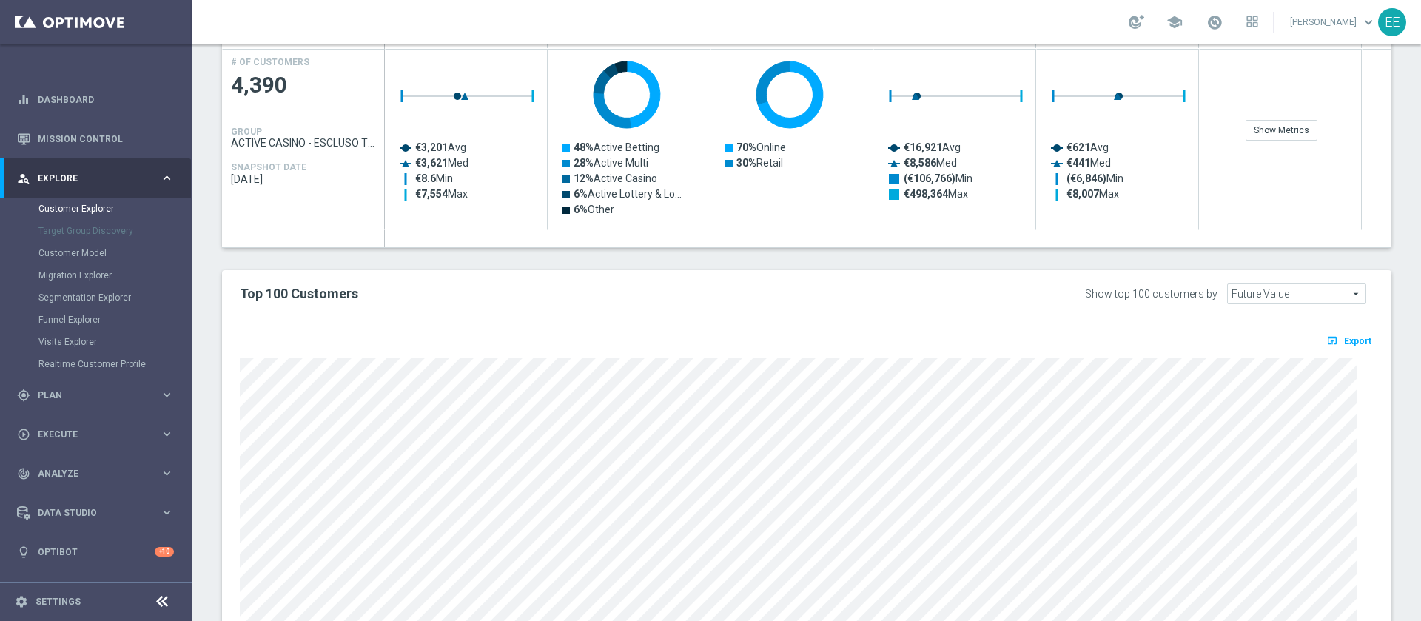
scroll to position [777, 0]
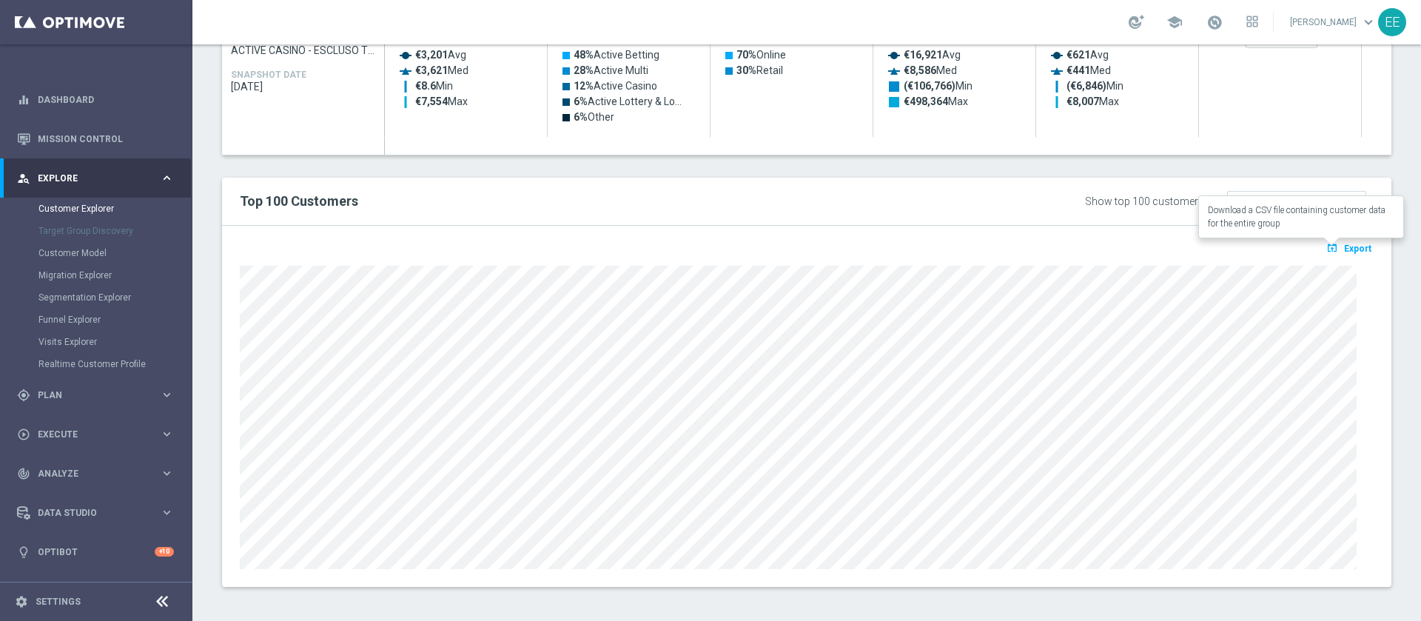
click at [1344, 245] on span "Export" at bounding box center [1357, 249] width 27 height 10
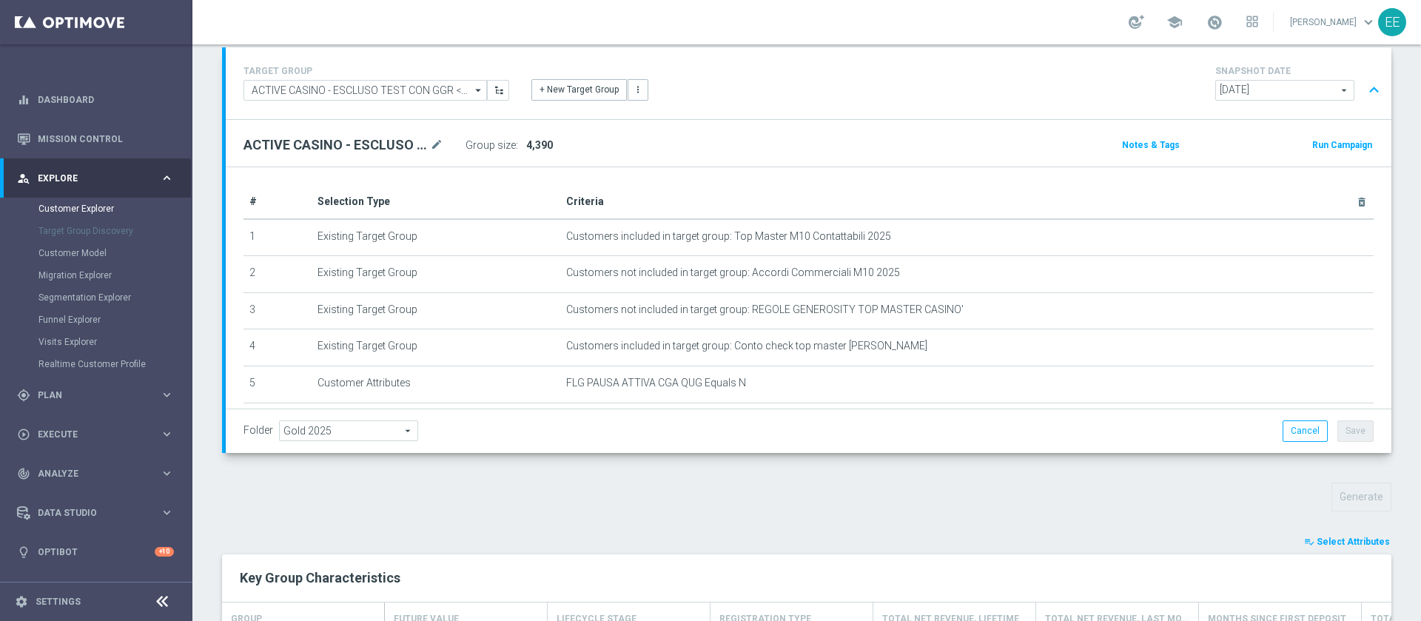
scroll to position [93, 0]
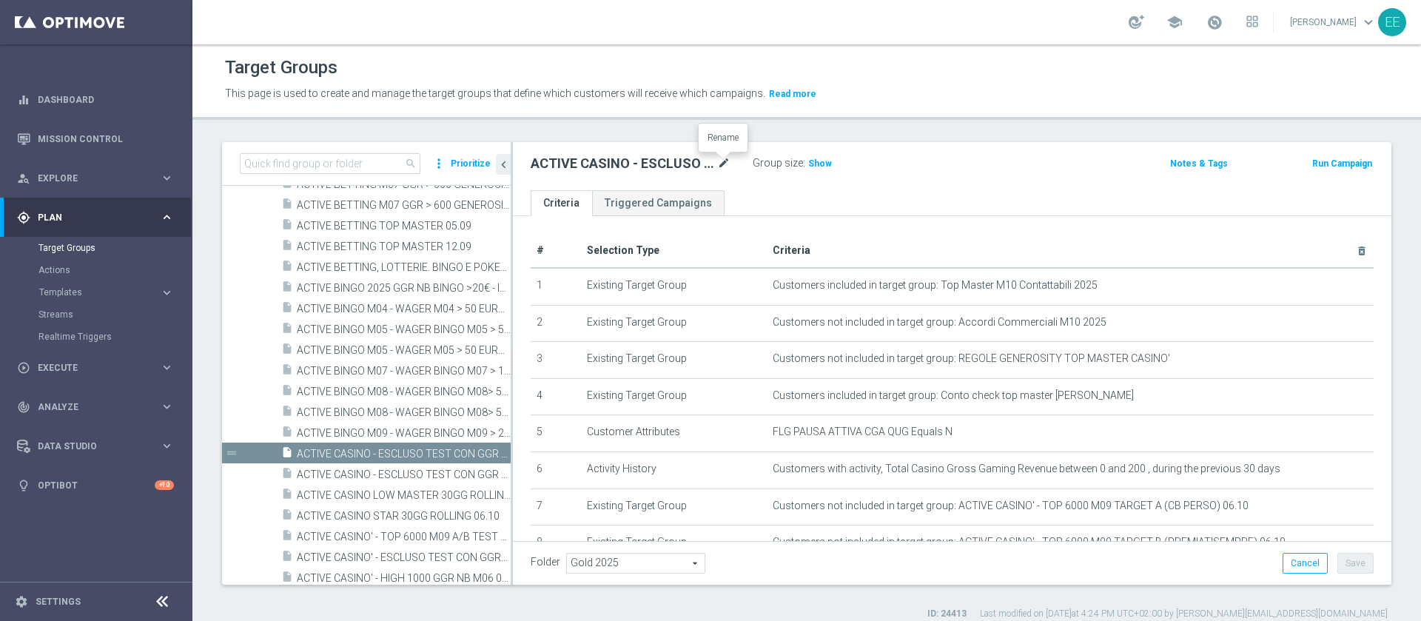
click at [721, 165] on icon "mode_edit" at bounding box center [723, 164] width 13 height 18
type input "ACTIVE CASINO - ESCLUSO TEST CON GGR> 0 e <200 30GG ROLLING 06.10"
click at [1349, 563] on button "Save" at bounding box center [1355, 563] width 36 height 21
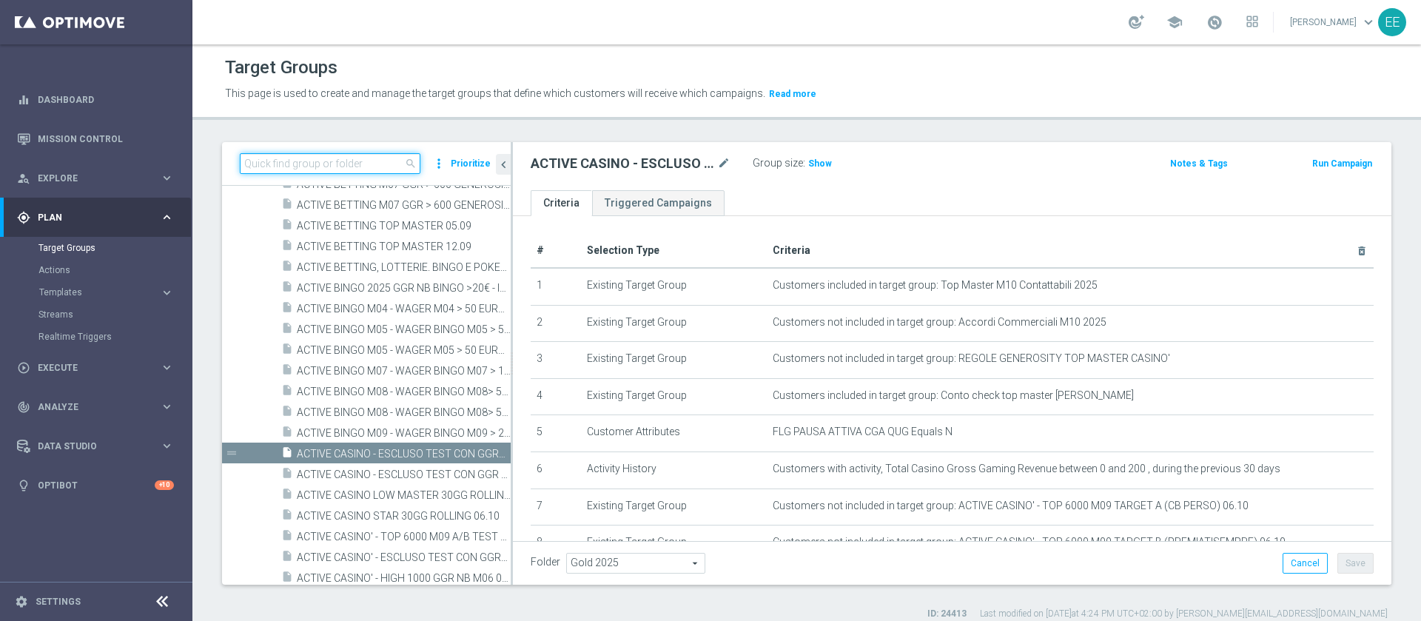
click at [348, 161] on input at bounding box center [330, 163] width 181 height 21
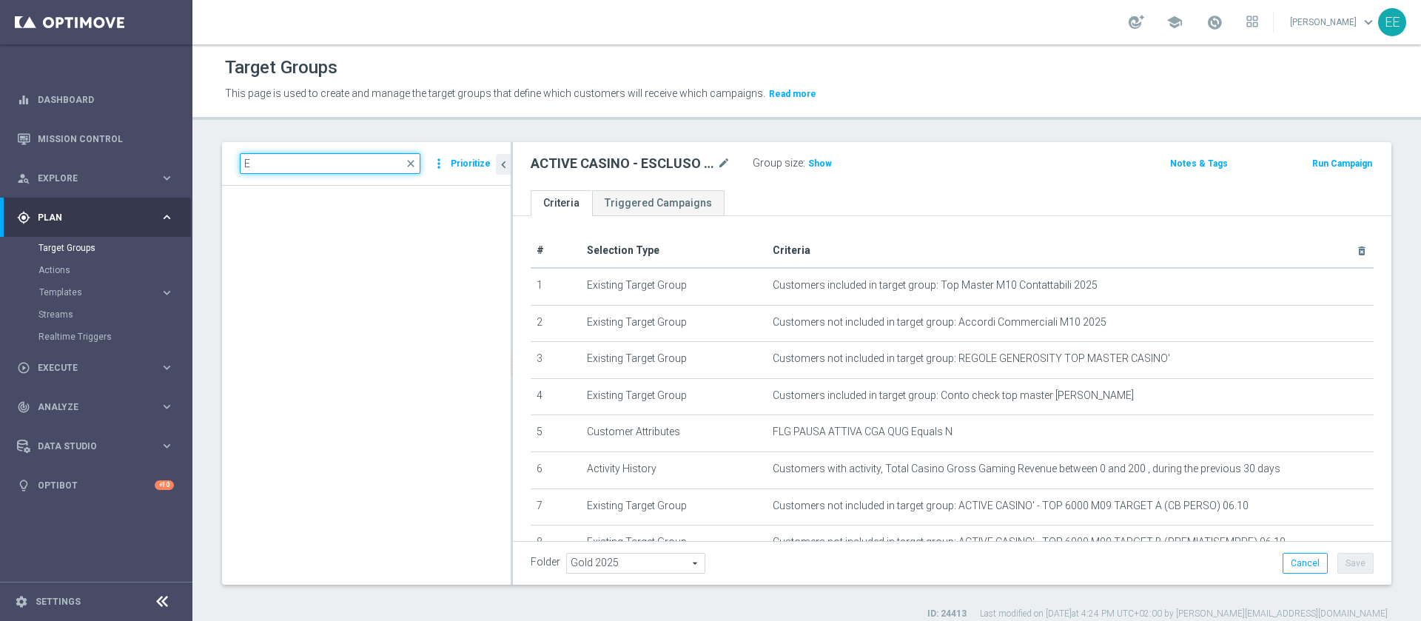
scroll to position [4516, 0]
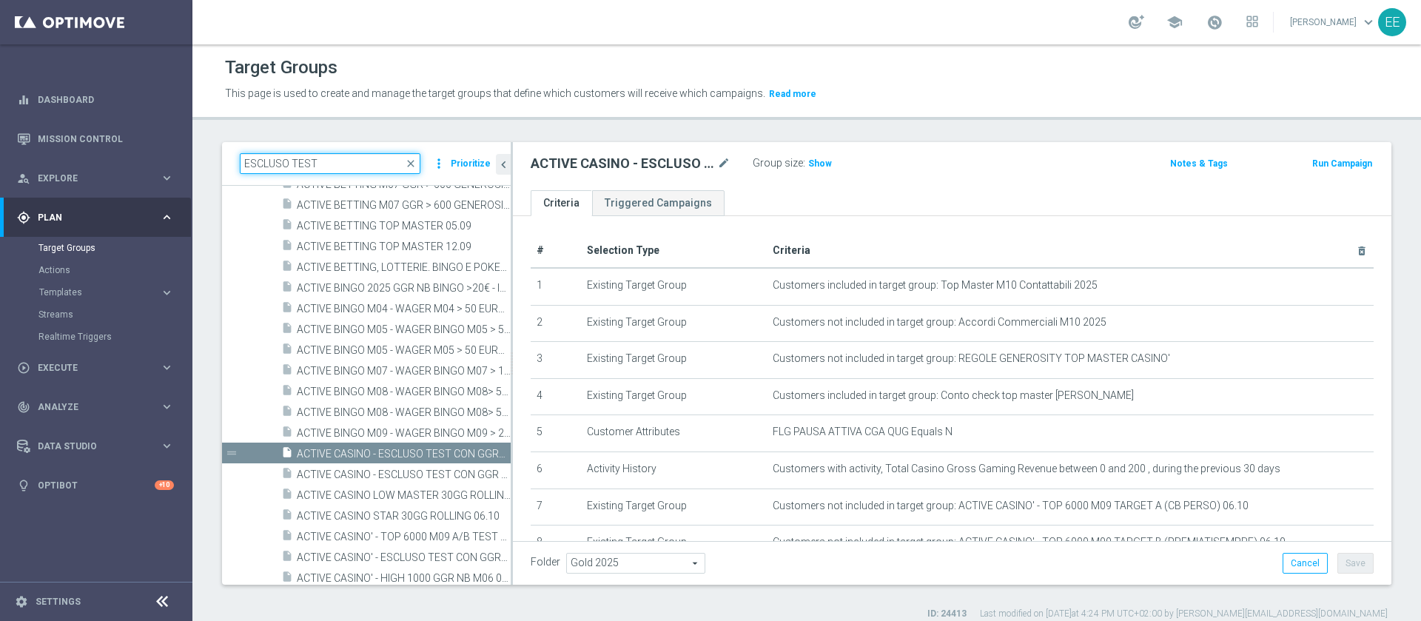
type input "ESCLUSO TEST"
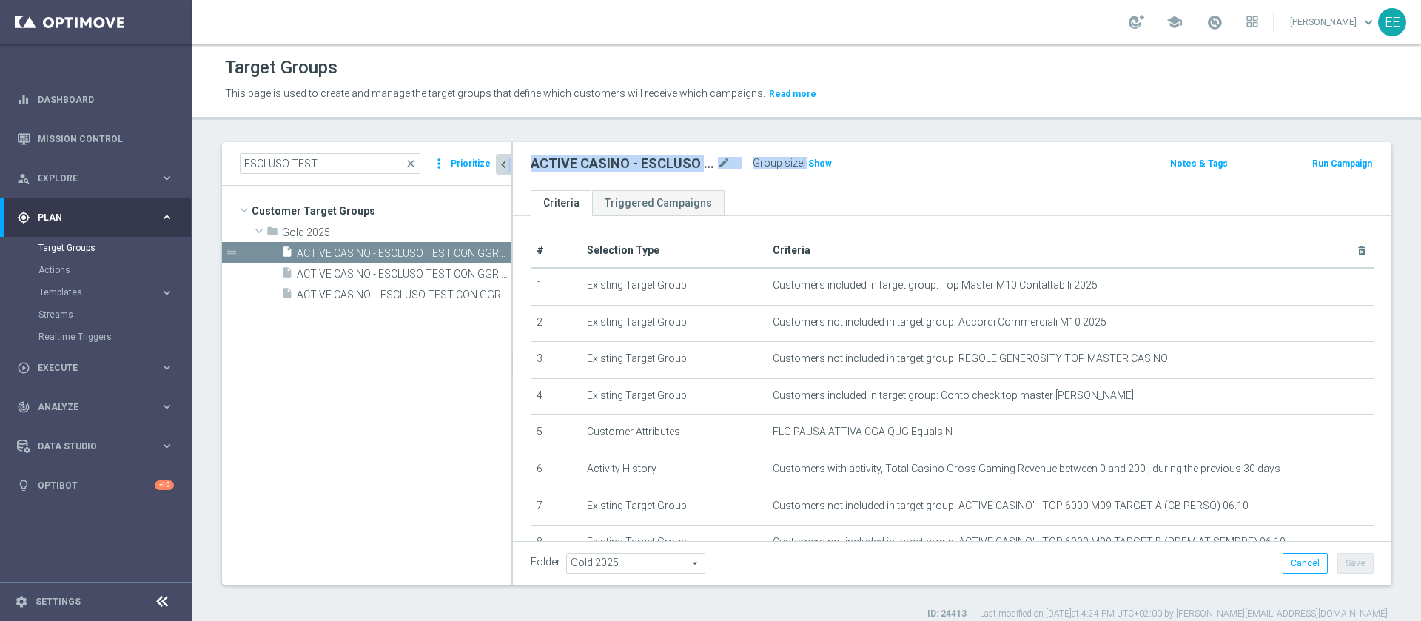
click at [509, 167] on as-split "ESCLUSO TEST close more_vert Prioritize Customer Target Groups library_add crea…" at bounding box center [806, 363] width 1169 height 443
click at [442, 204] on span "Customer Target Groups" at bounding box center [364, 211] width 224 height 21
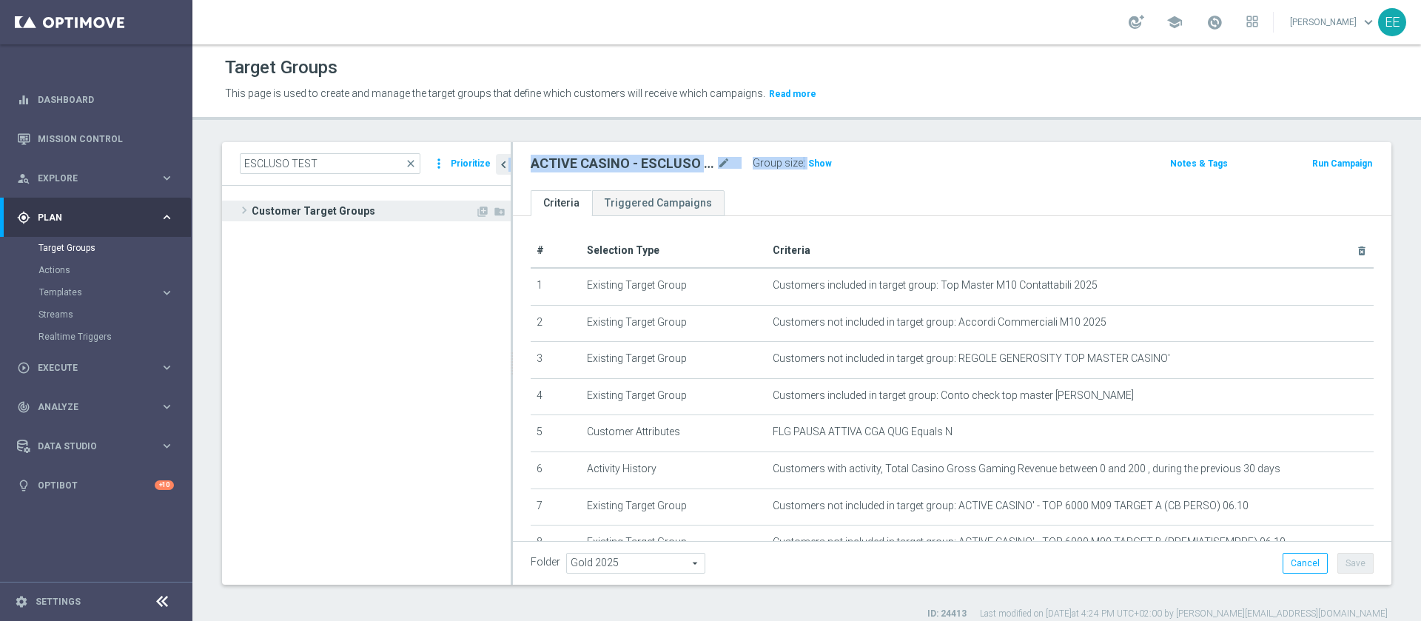
click at [434, 206] on span "Customer Target Groups" at bounding box center [364, 211] width 224 height 21
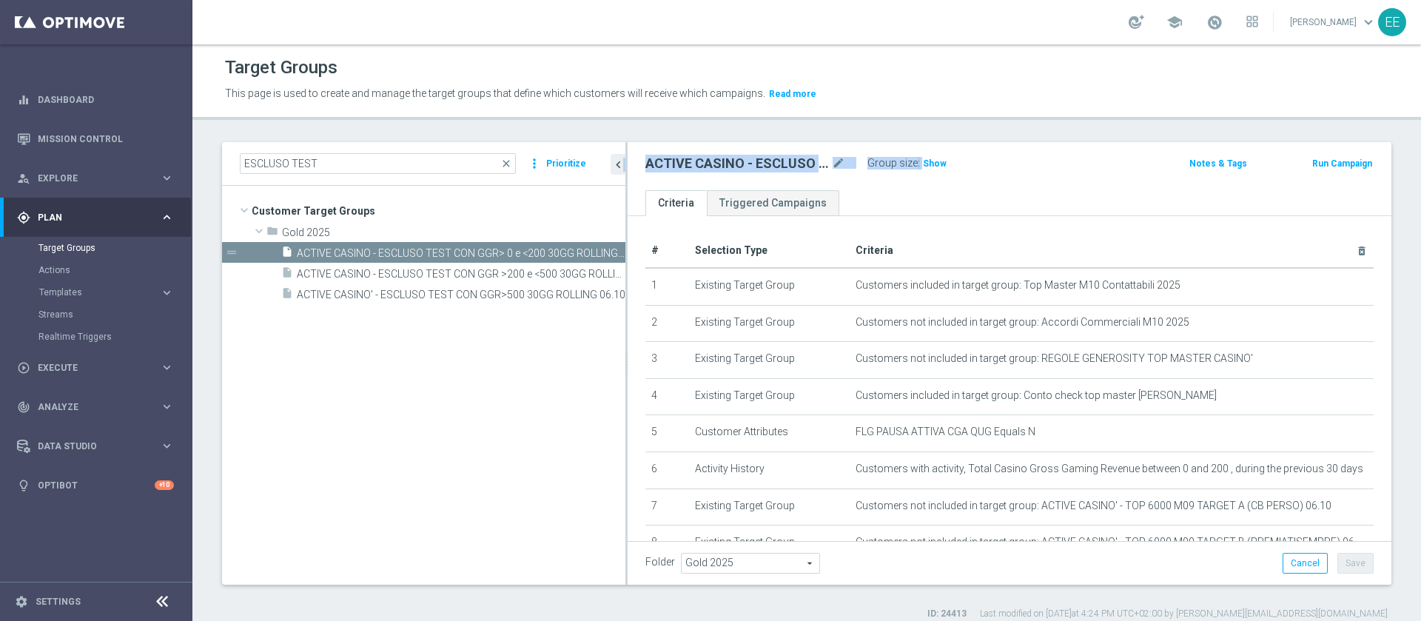
drag, startPoint x: 511, startPoint y: 156, endPoint x: 648, endPoint y: 164, distance: 137.9
click at [648, 164] on as-split "ESCLUSO TEST close more_vert Prioritize Customer Target Groups library_add crea…" at bounding box center [806, 363] width 1169 height 443
click at [472, 294] on span "ACTIVE CASINO' - ESCLUSO TEST CON GGR>500 30GG ROLLING 06.10" at bounding box center [444, 295] width 295 height 13
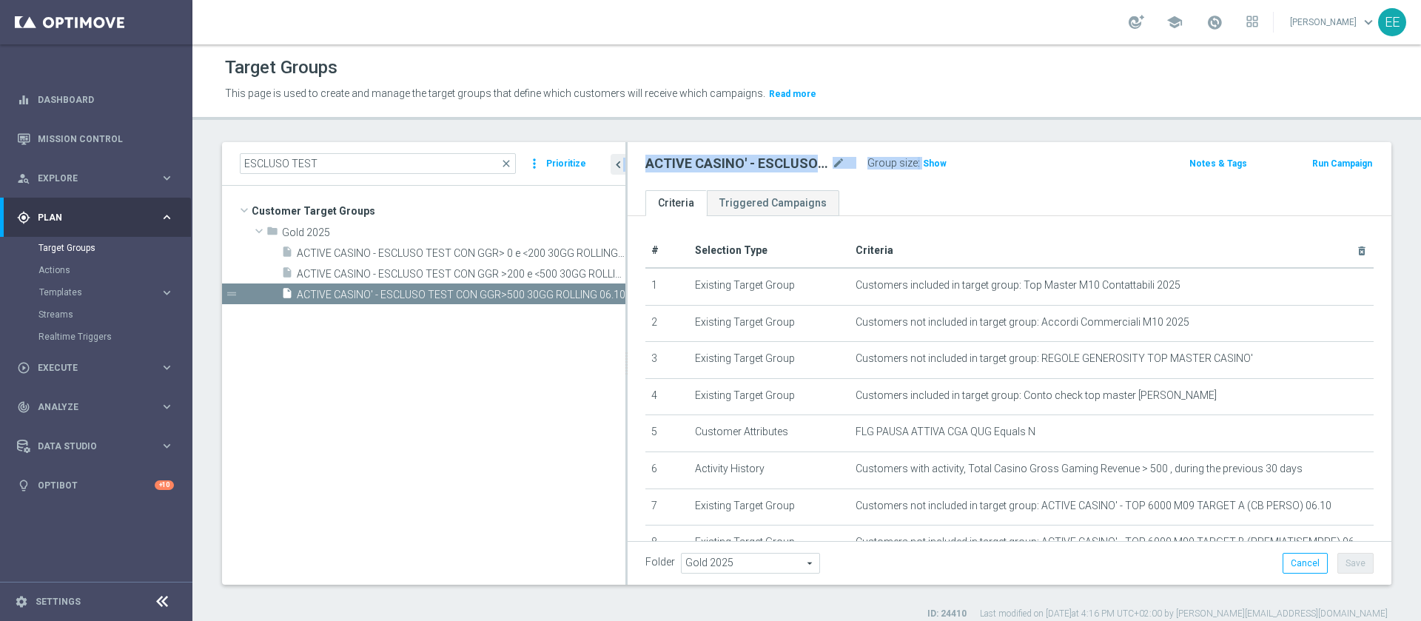
click at [1055, 175] on div "ACTIVE CASINO' - ESCLUSO TEST CON GGR>500 30GG ROLLING 06.10 mode_edit Group si…" at bounding box center [1010, 166] width 764 height 48
click at [617, 164] on icon "chevron_left" at bounding box center [618, 165] width 14 height 14
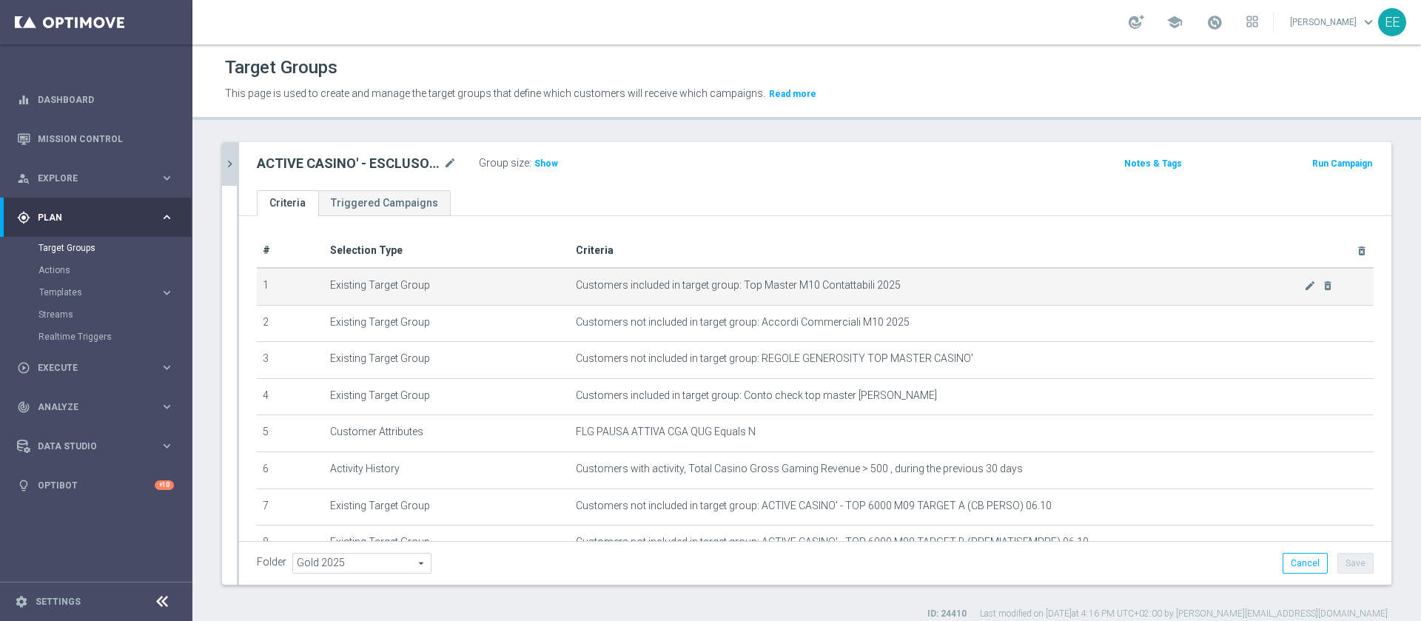
scroll to position [113, 0]
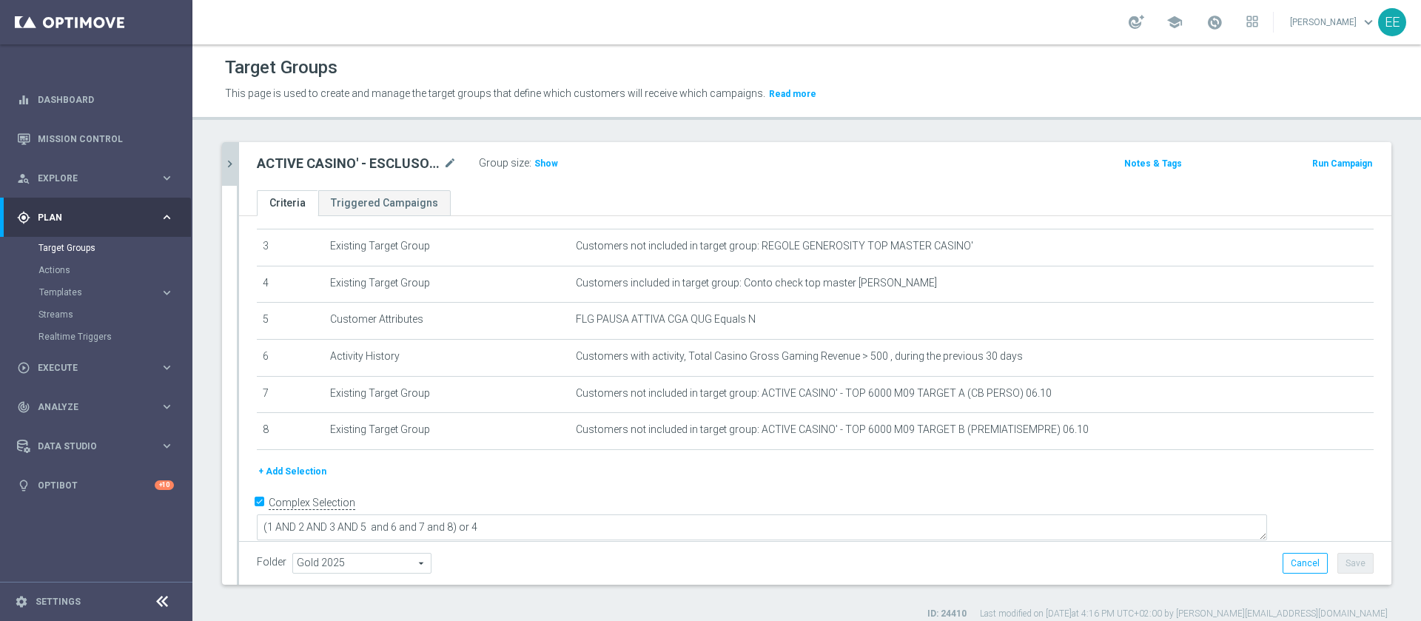
click at [224, 168] on icon "chevron_right" at bounding box center [230, 164] width 14 height 14
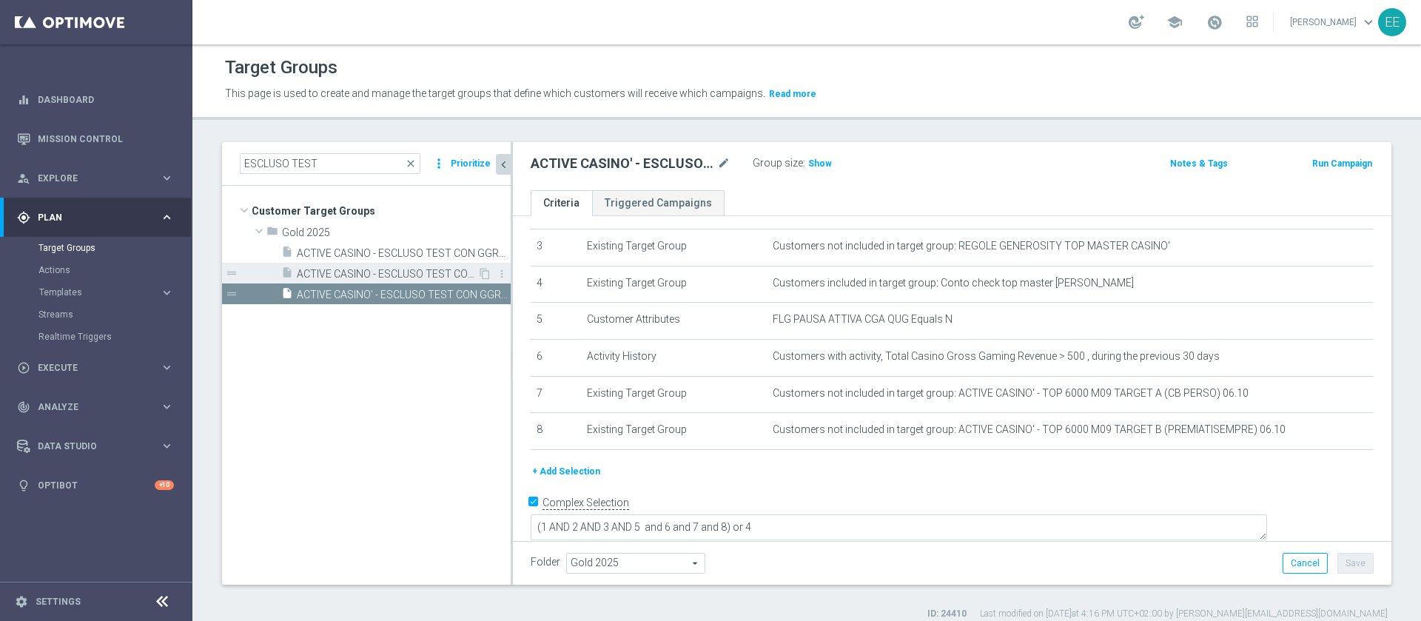
click at [364, 272] on span "ACTIVE CASINO - ESCLUSO TEST CON GGR >200 e <500 30GG ROLLING 06.10" at bounding box center [387, 274] width 181 height 13
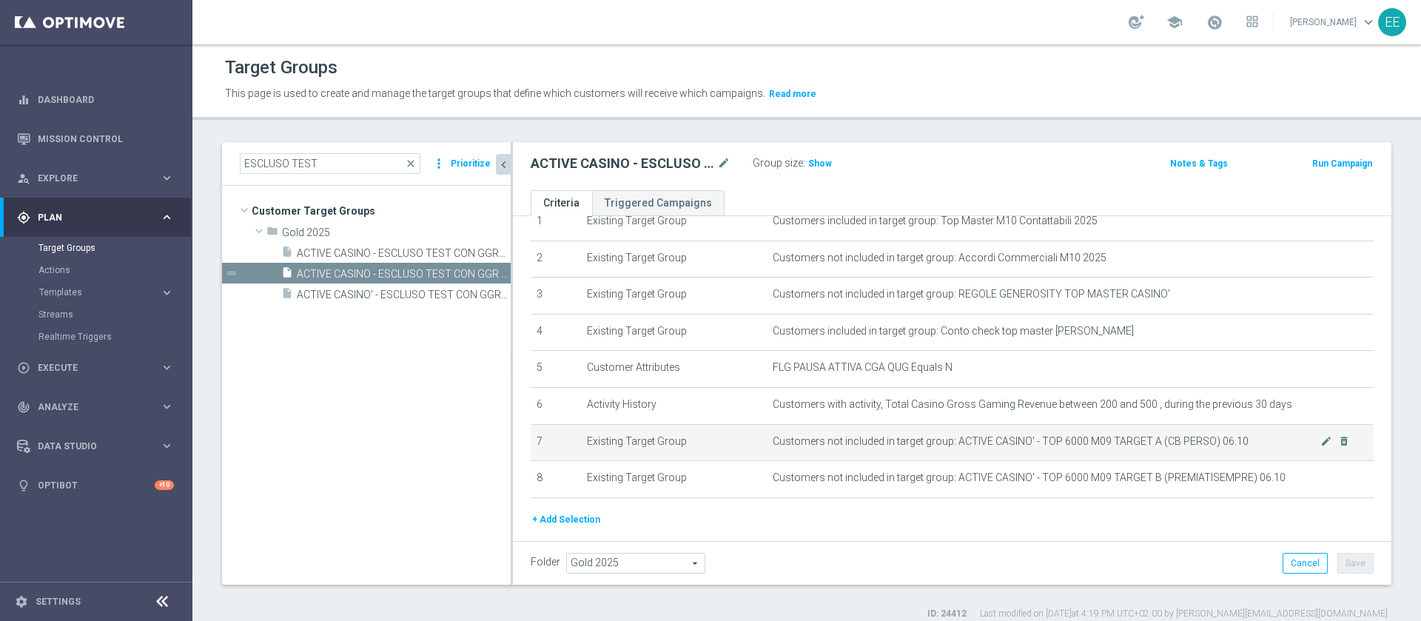
scroll to position [113, 0]
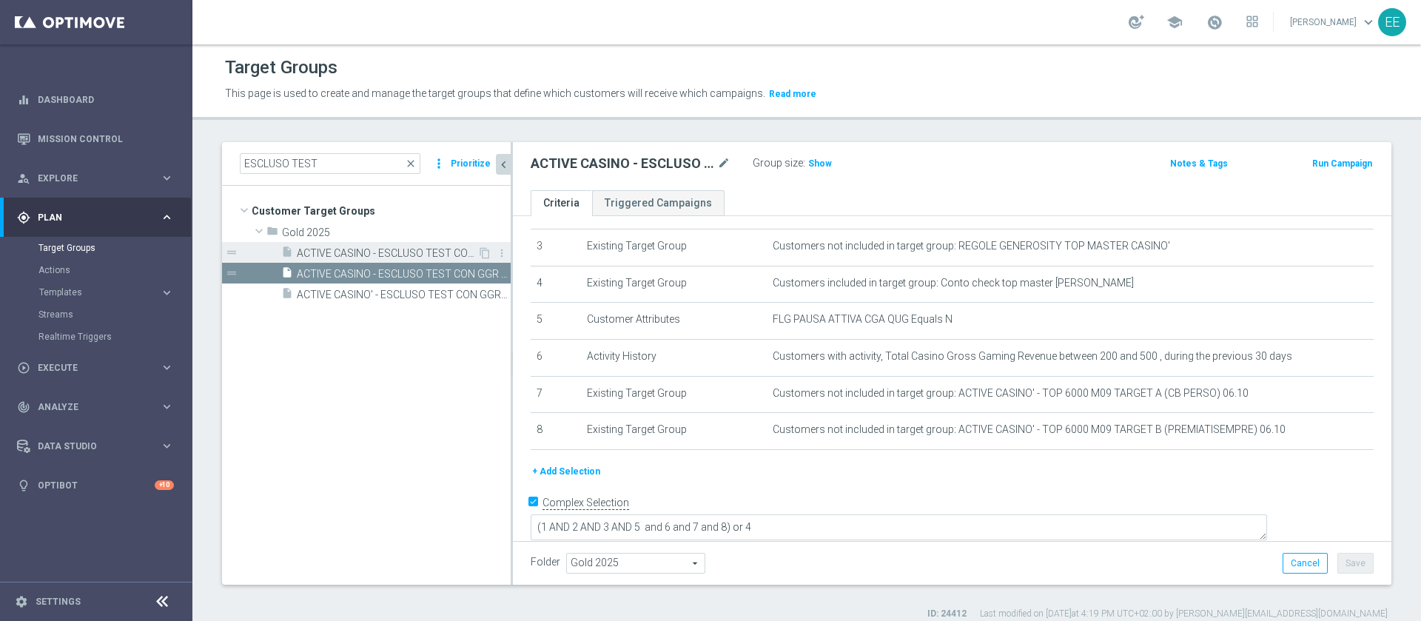
click at [403, 255] on span "ACTIVE CASINO - ESCLUSO TEST CON GGR> 0 e <200 30GG ROLLING 06.10" at bounding box center [387, 253] width 181 height 13
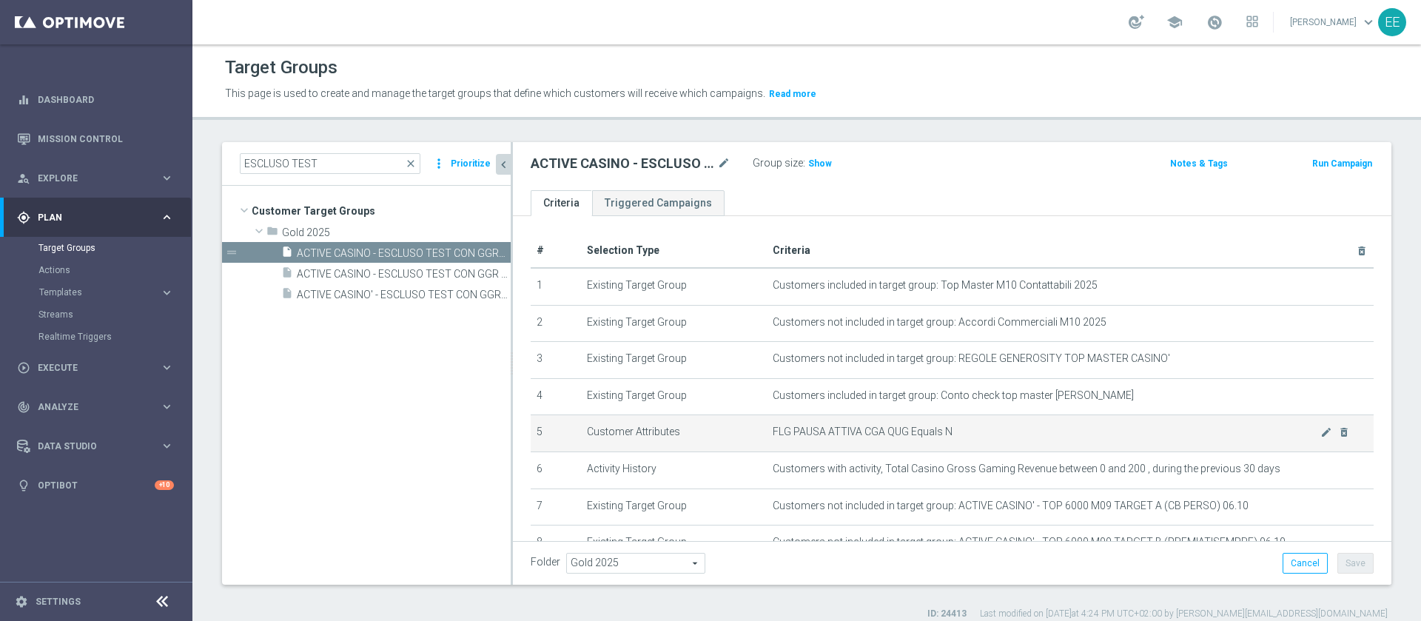
scroll to position [113, 0]
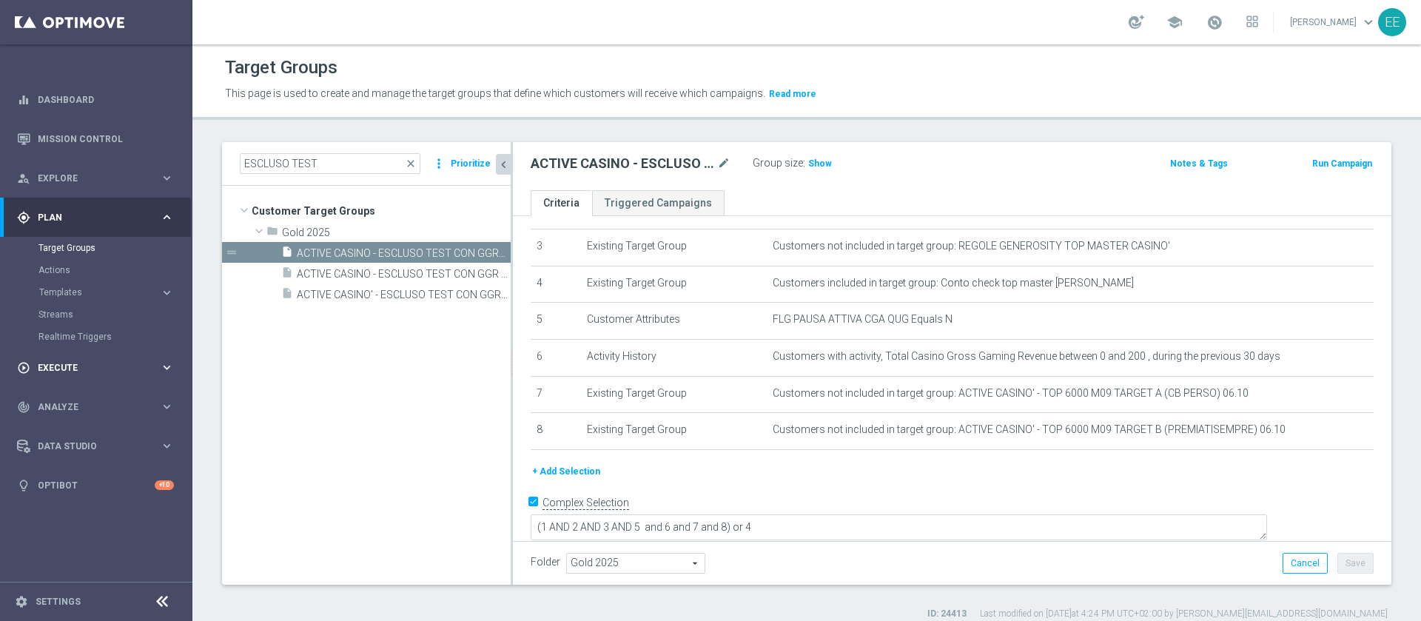
click at [80, 364] on span "Execute" at bounding box center [99, 367] width 122 height 9
